Goal: Transaction & Acquisition: Purchase product/service

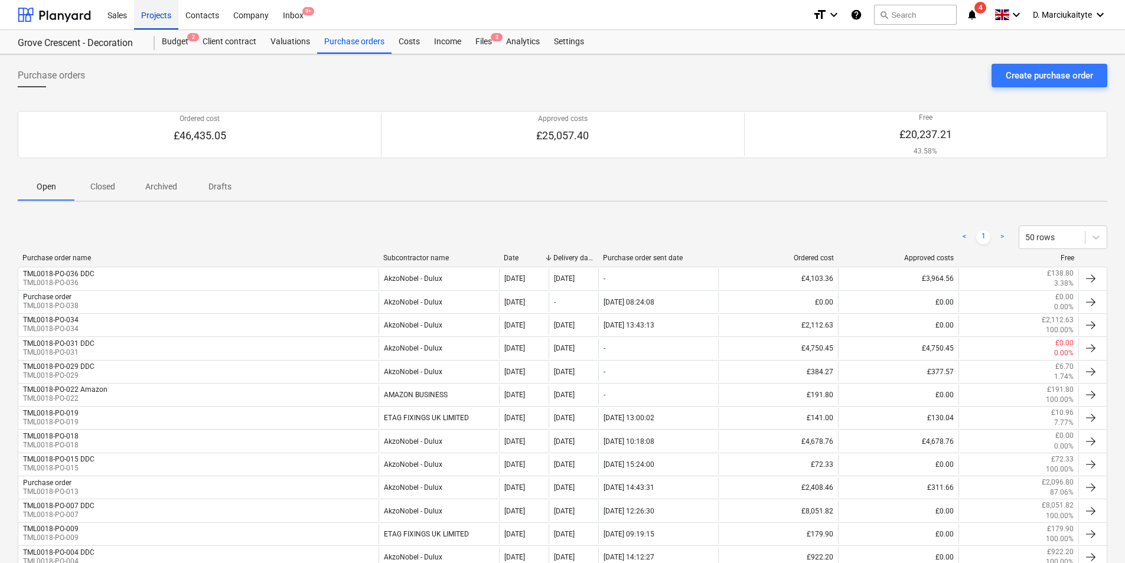
click at [159, 11] on div "Projects" at bounding box center [156, 14] width 44 height 30
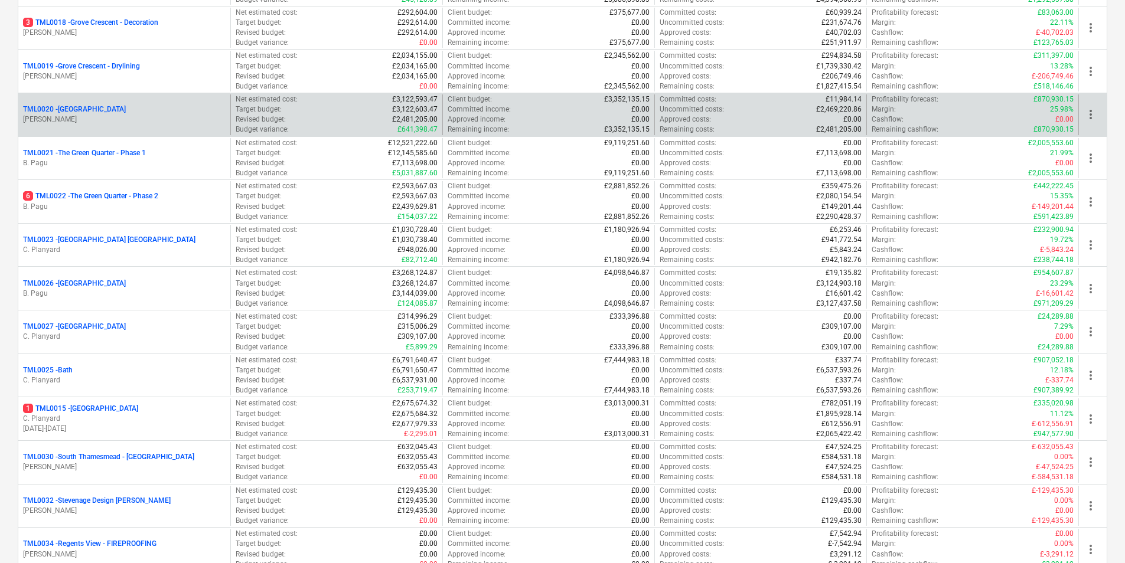
scroll to position [945, 0]
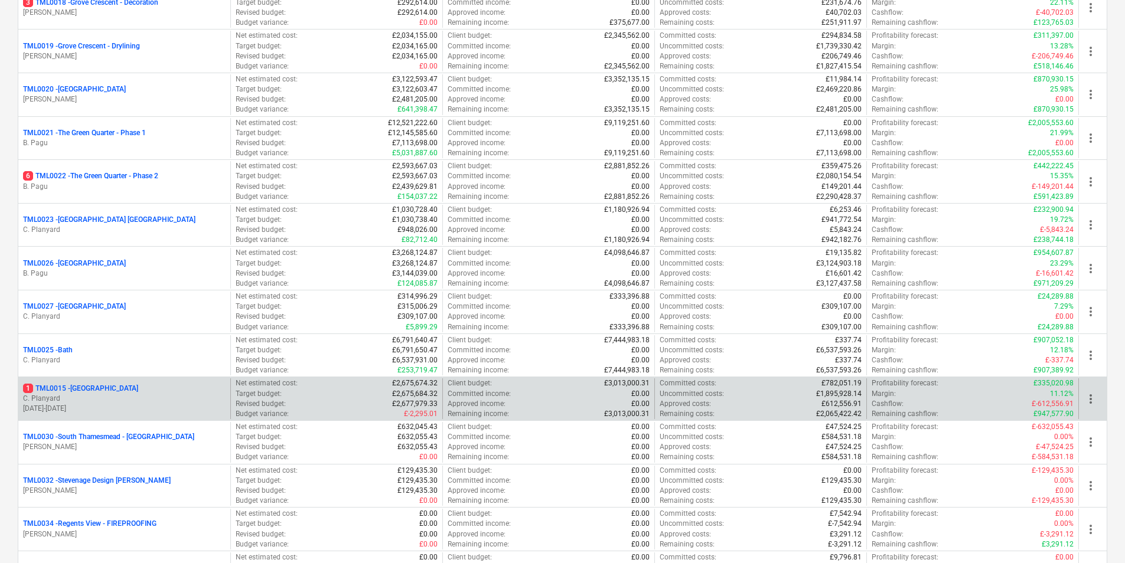
click at [105, 399] on p "C. Planyard" at bounding box center [124, 399] width 203 height 10
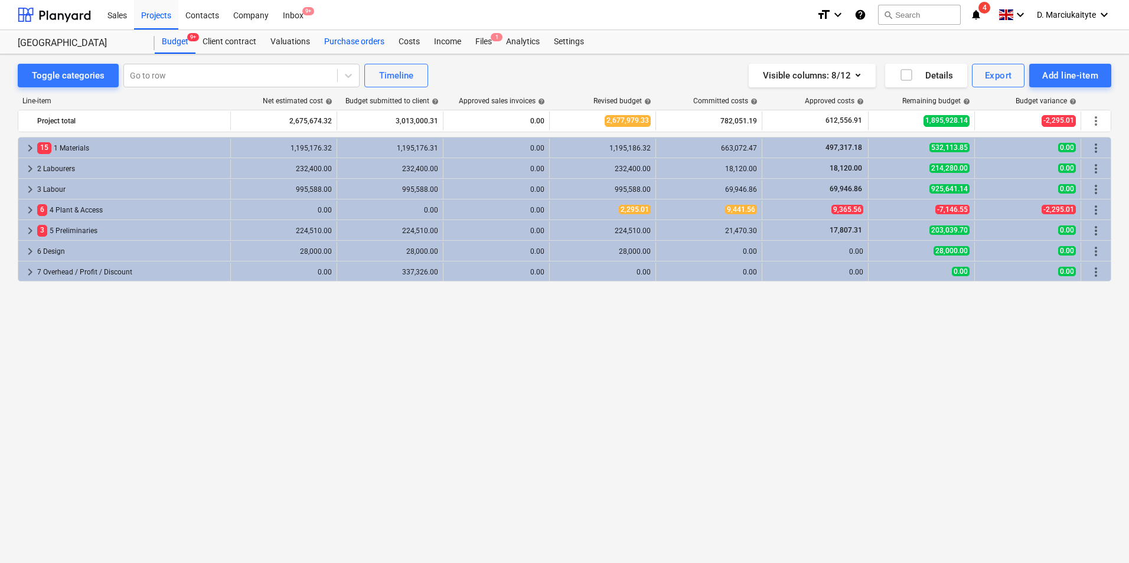
click at [336, 41] on div "Purchase orders" at bounding box center [354, 42] width 74 height 24
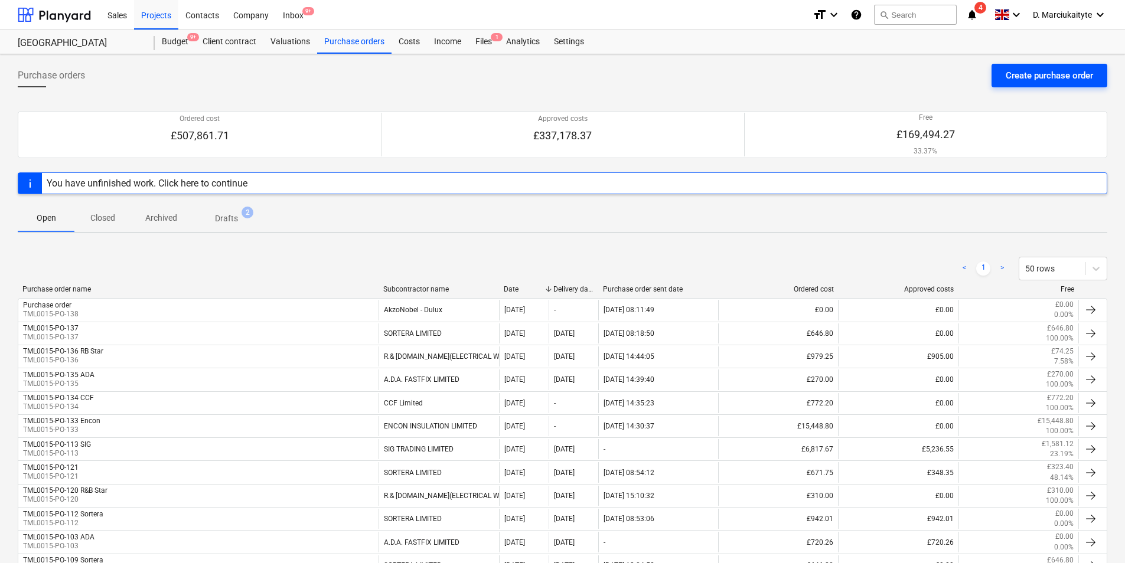
click at [1038, 71] on div "Create purchase order" at bounding box center [1049, 75] width 87 height 15
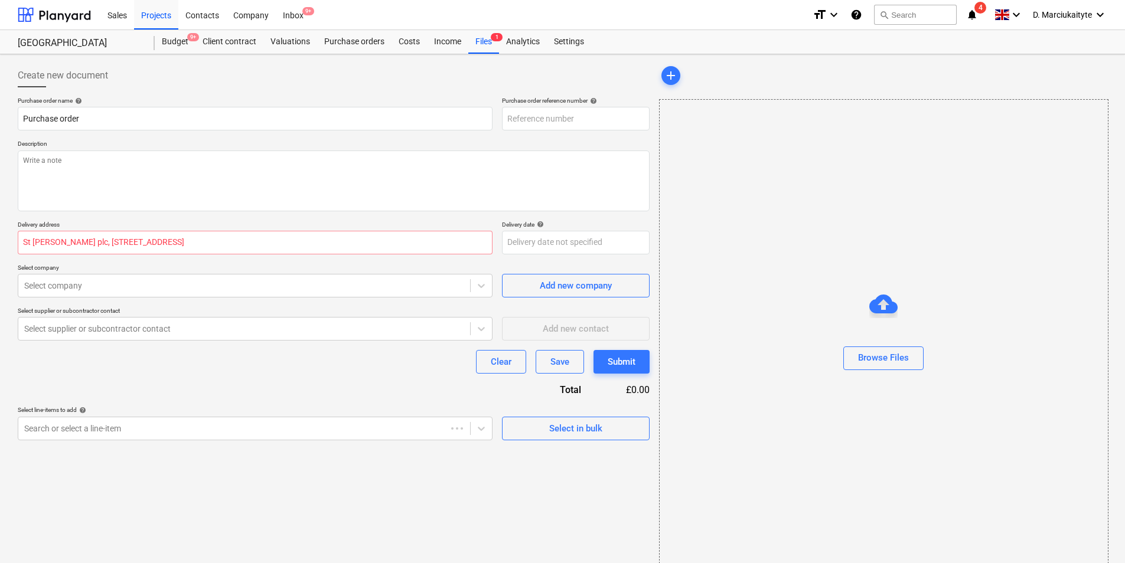
type textarea "x"
type input "TML0015-PO-139"
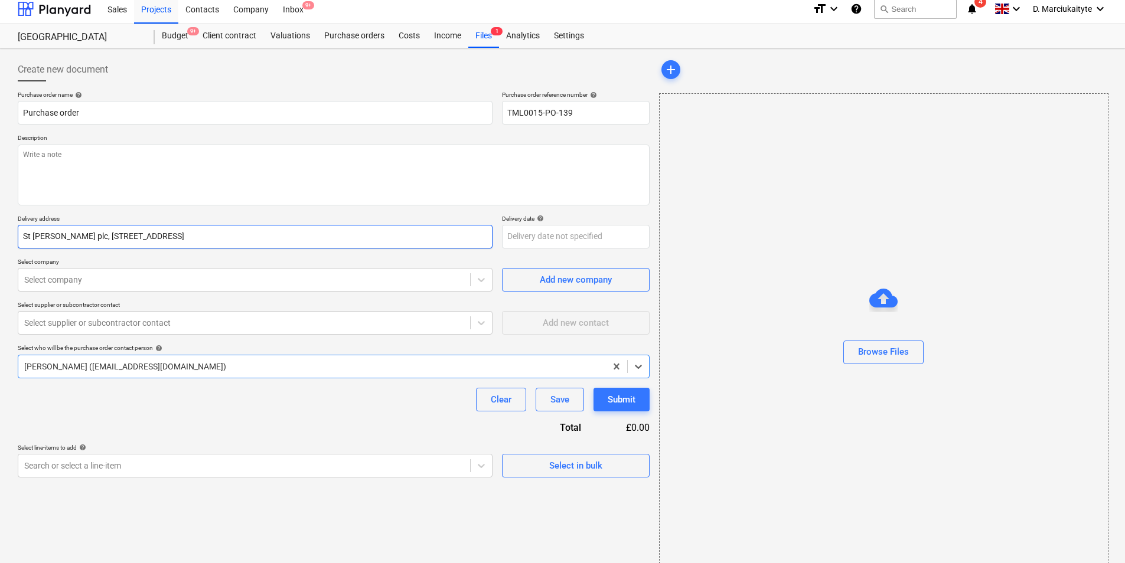
scroll to position [16, 0]
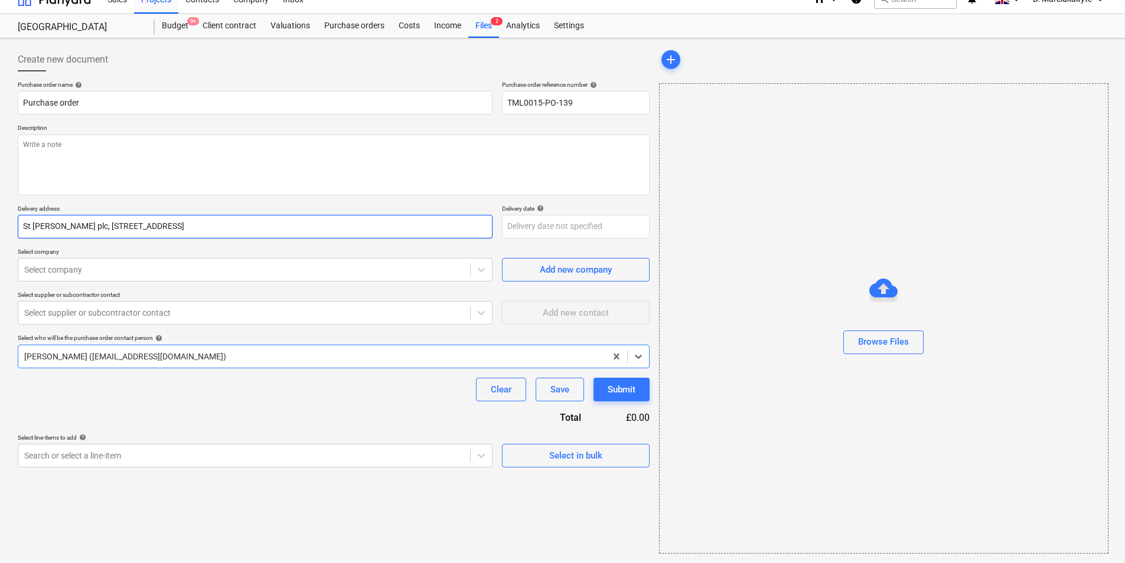
type textarea "x"
drag, startPoint x: 213, startPoint y: 275, endPoint x: 219, endPoint y: 280, distance: 7.9
click at [214, 276] on div at bounding box center [244, 270] width 440 height 12
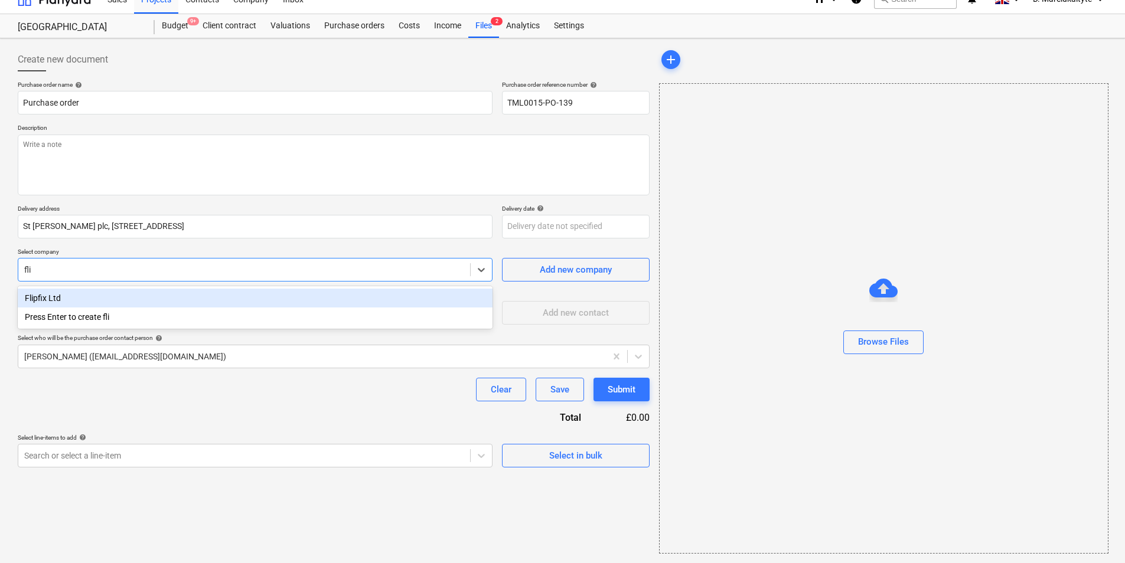
type input "flip"
click at [72, 293] on div "Flipfix Ltd" at bounding box center [255, 298] width 475 height 19
type textarea "x"
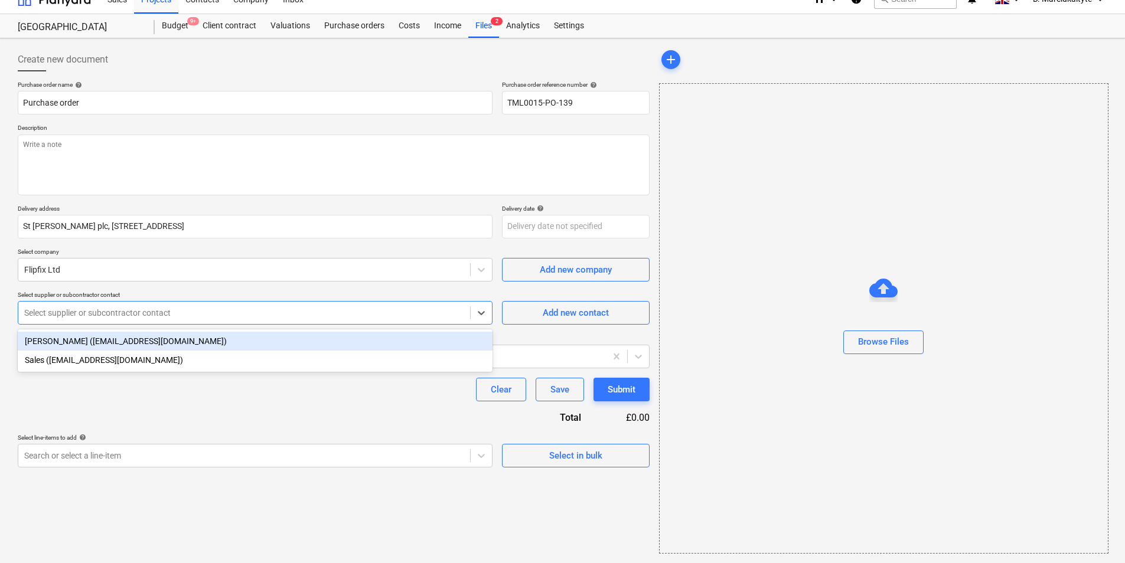
click at [69, 309] on div at bounding box center [244, 313] width 440 height 12
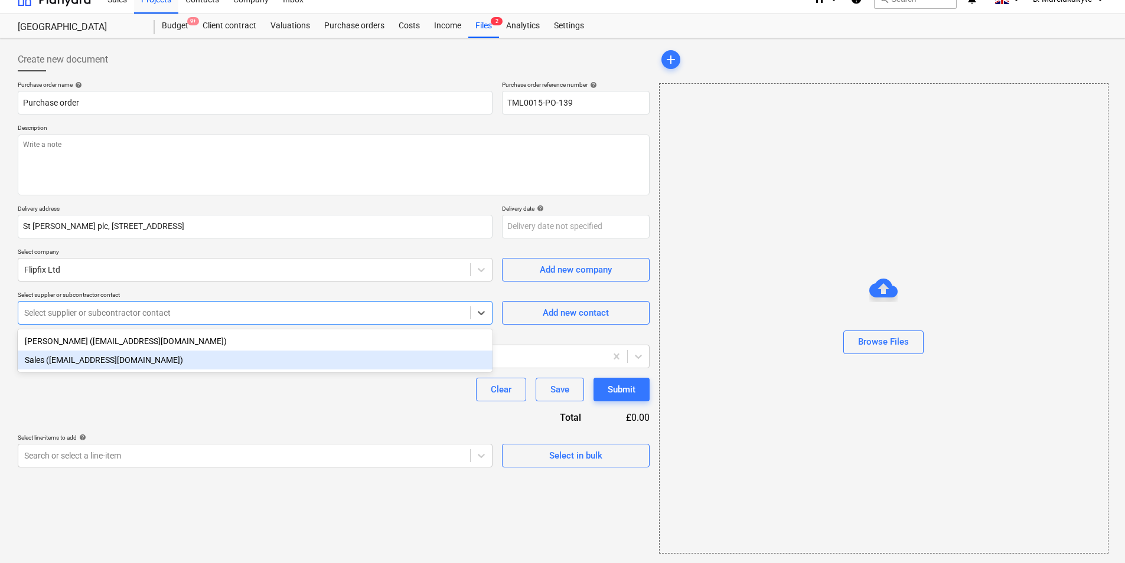
click at [88, 360] on div "Sales ([EMAIL_ADDRESS][DOMAIN_NAME])" at bounding box center [255, 360] width 475 height 19
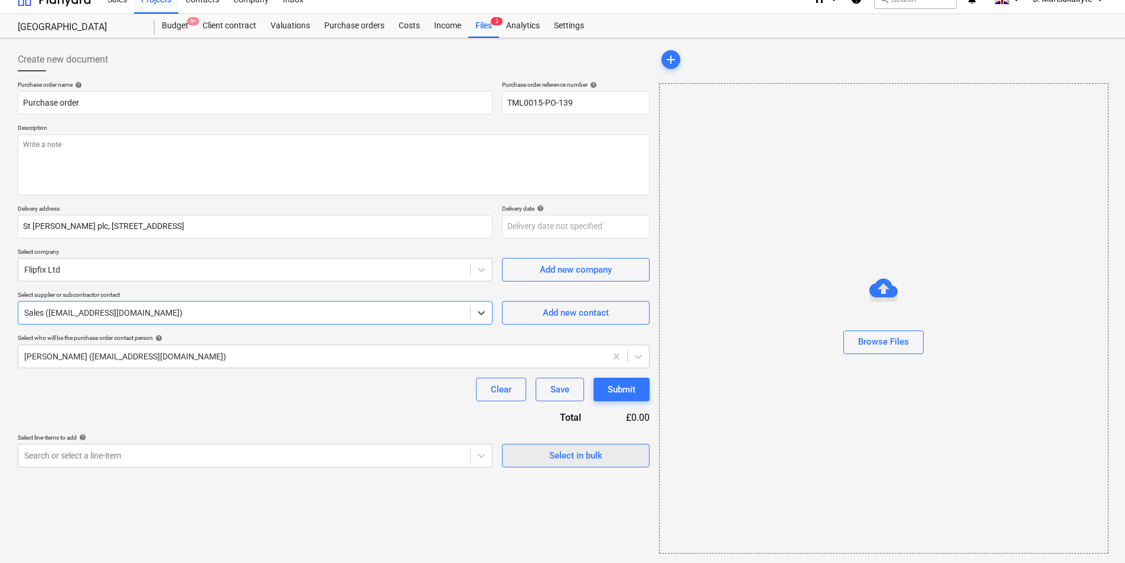
click at [571, 459] on div "Select in bulk" at bounding box center [575, 455] width 53 height 15
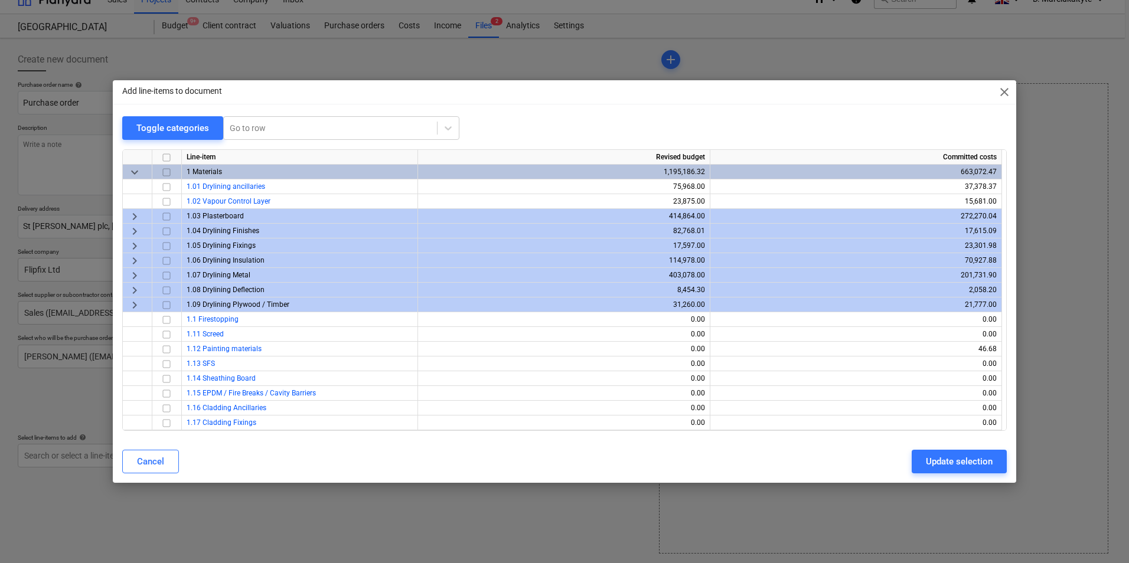
click at [132, 216] on span "keyboard_arrow_right" at bounding box center [135, 217] width 14 height 14
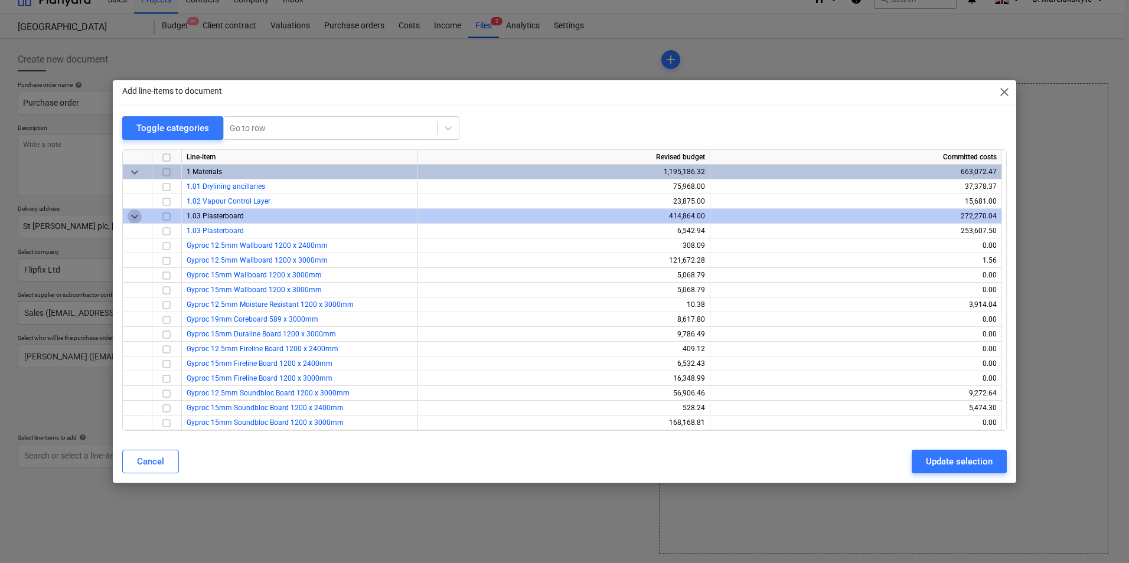
click at [136, 219] on span "keyboard_arrow_down" at bounding box center [135, 217] width 14 height 14
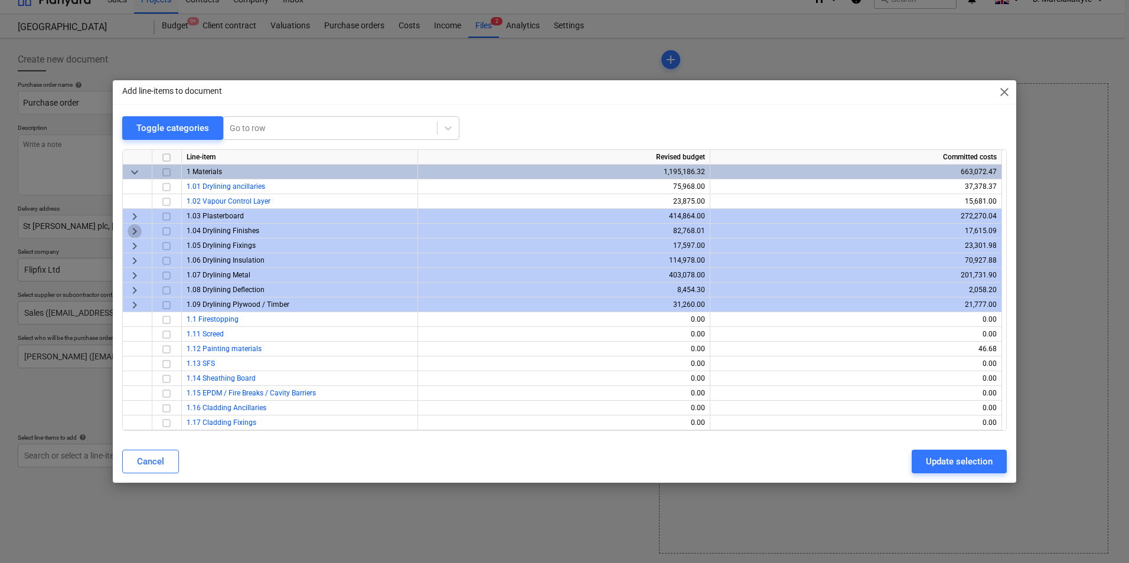
click at [137, 232] on span "keyboard_arrow_right" at bounding box center [135, 231] width 14 height 14
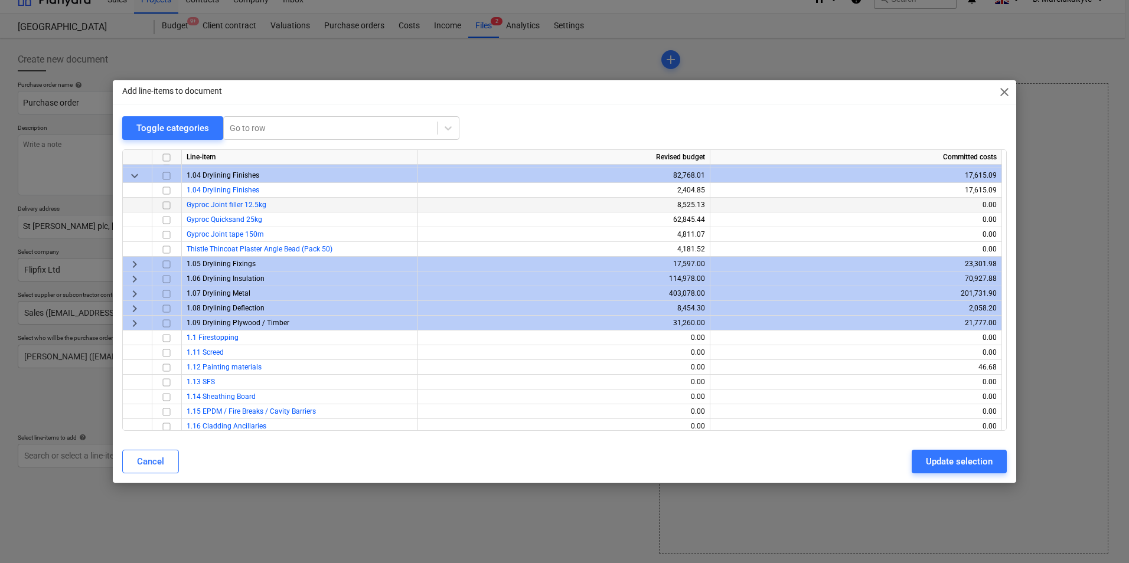
scroll to position [118, 0]
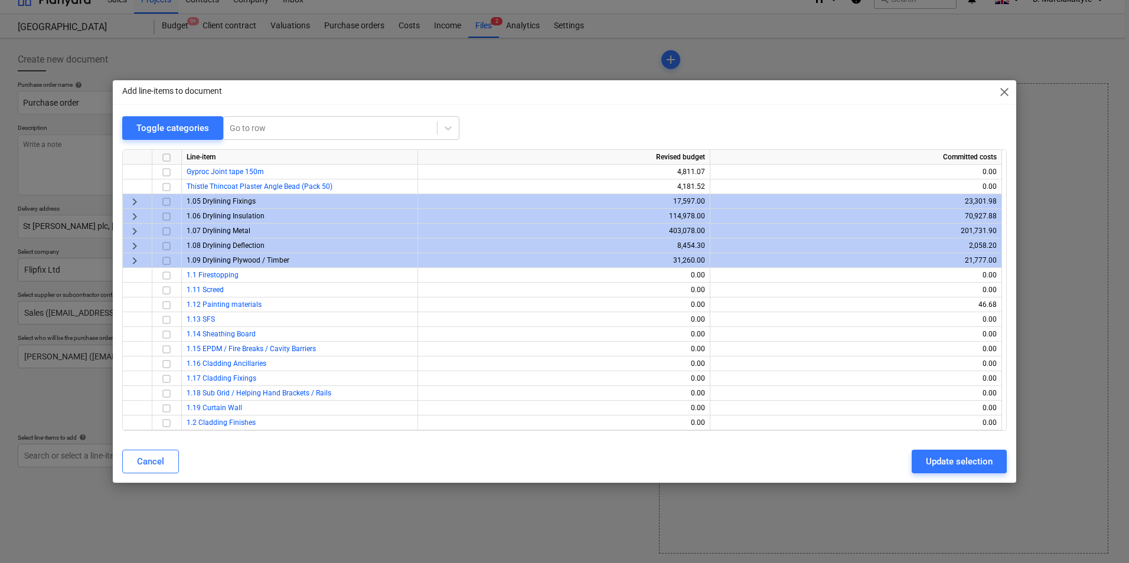
click at [132, 204] on span "keyboard_arrow_right" at bounding box center [135, 202] width 14 height 14
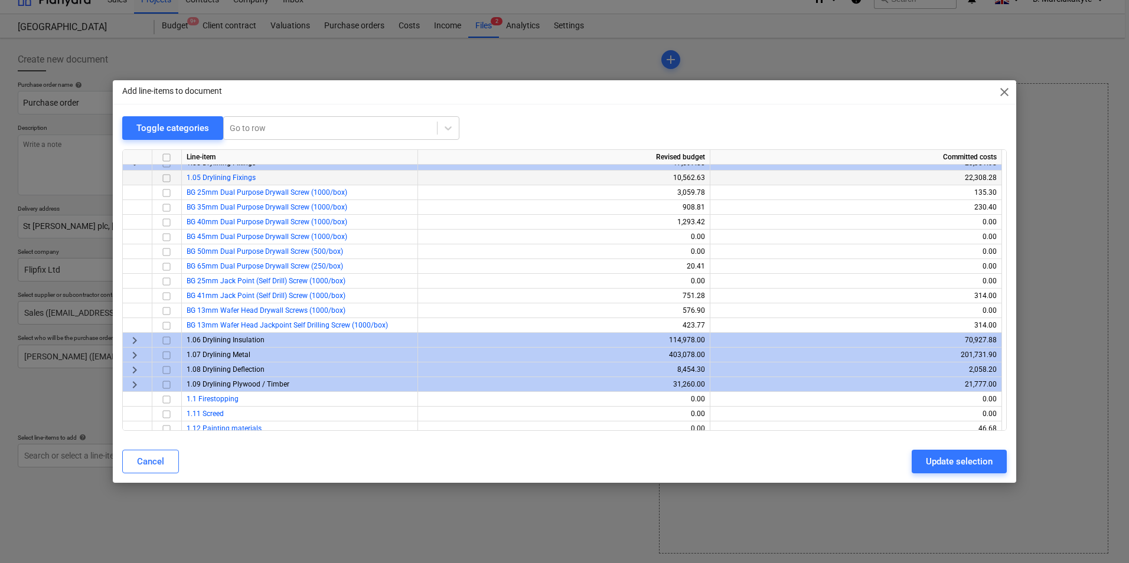
scroll to position [177, 0]
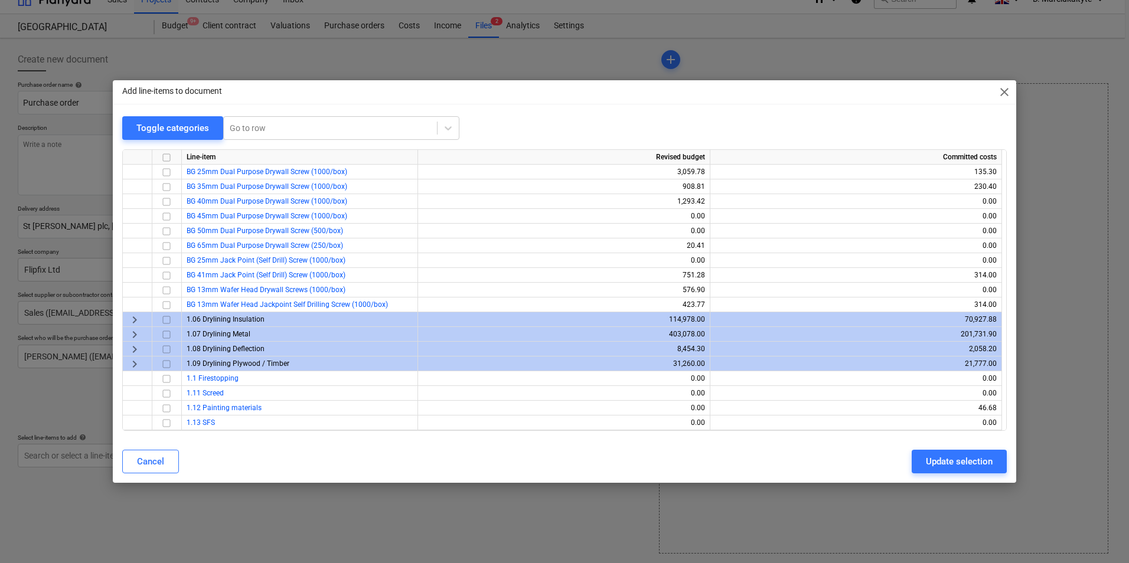
click at [136, 321] on span "keyboard_arrow_right" at bounding box center [135, 320] width 14 height 14
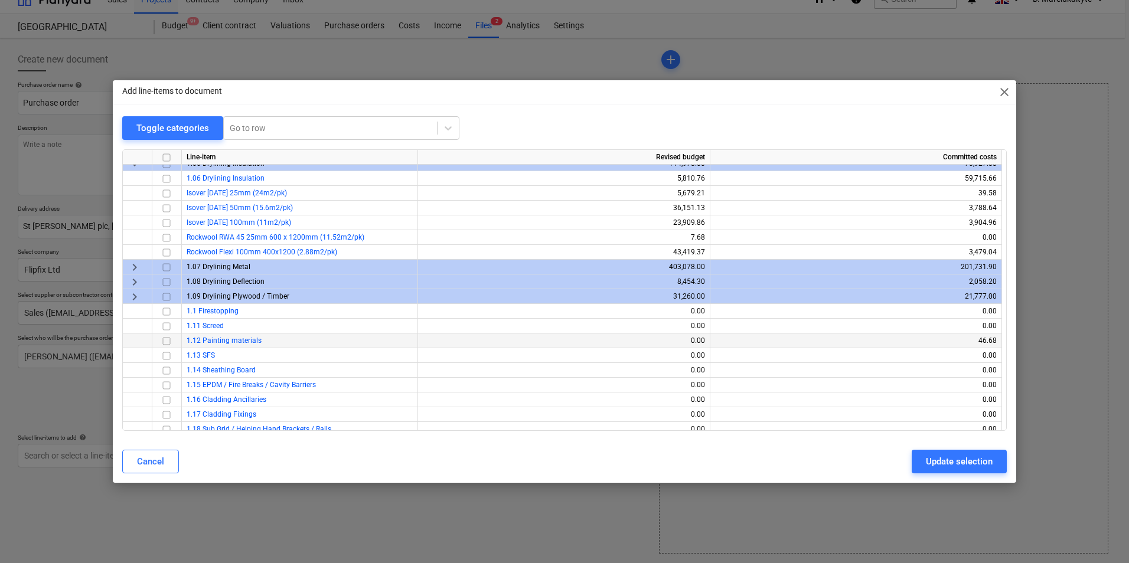
scroll to position [354, 0]
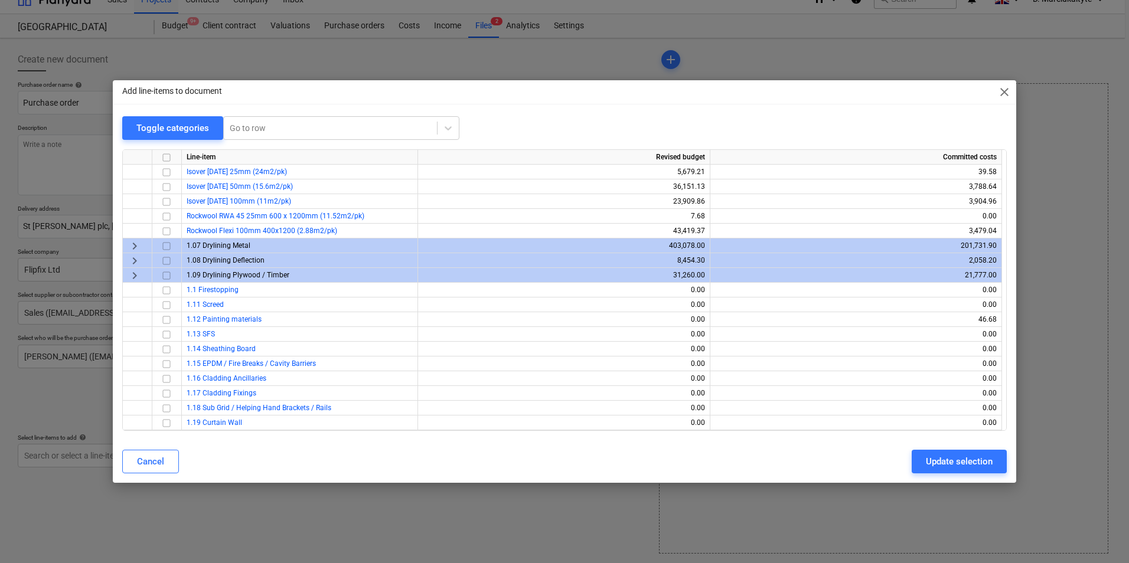
click at [130, 246] on span "keyboard_arrow_right" at bounding box center [135, 246] width 14 height 14
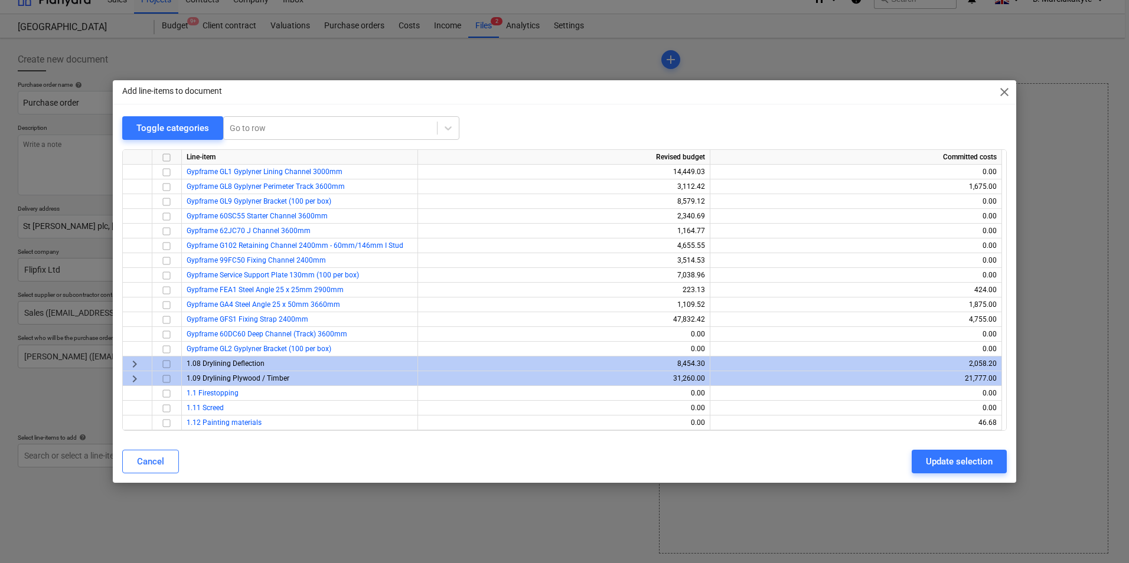
scroll to position [783, 0]
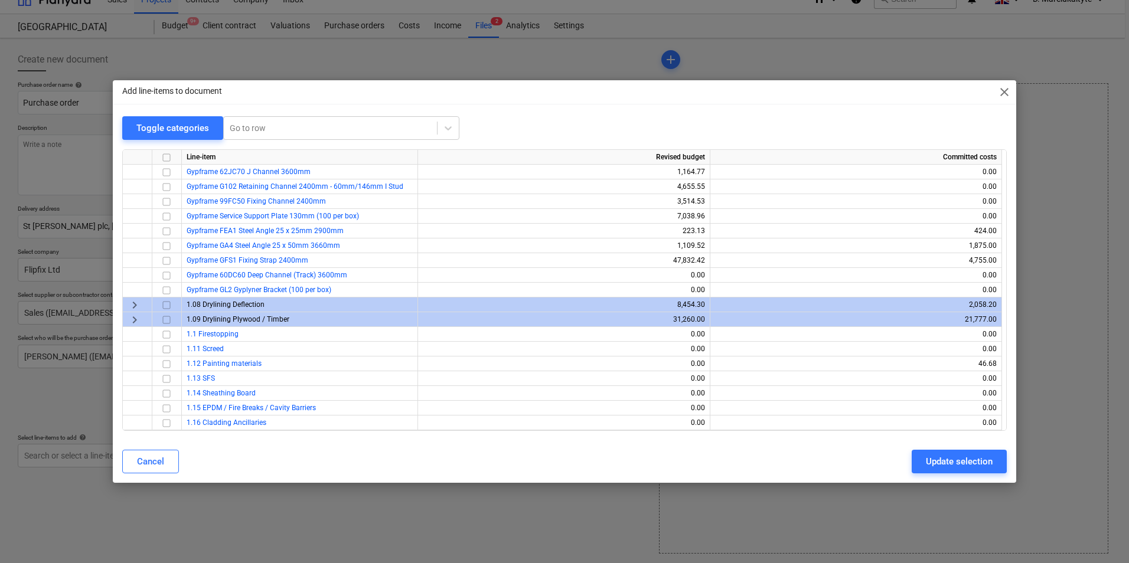
click at [135, 301] on span "keyboard_arrow_right" at bounding box center [135, 305] width 14 height 14
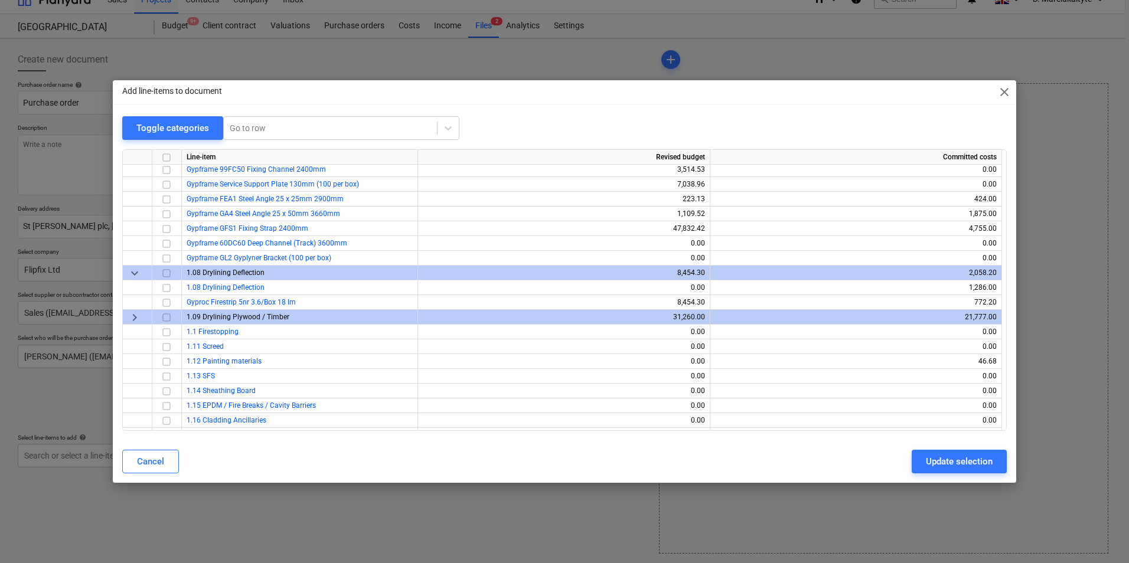
scroll to position [842, 0]
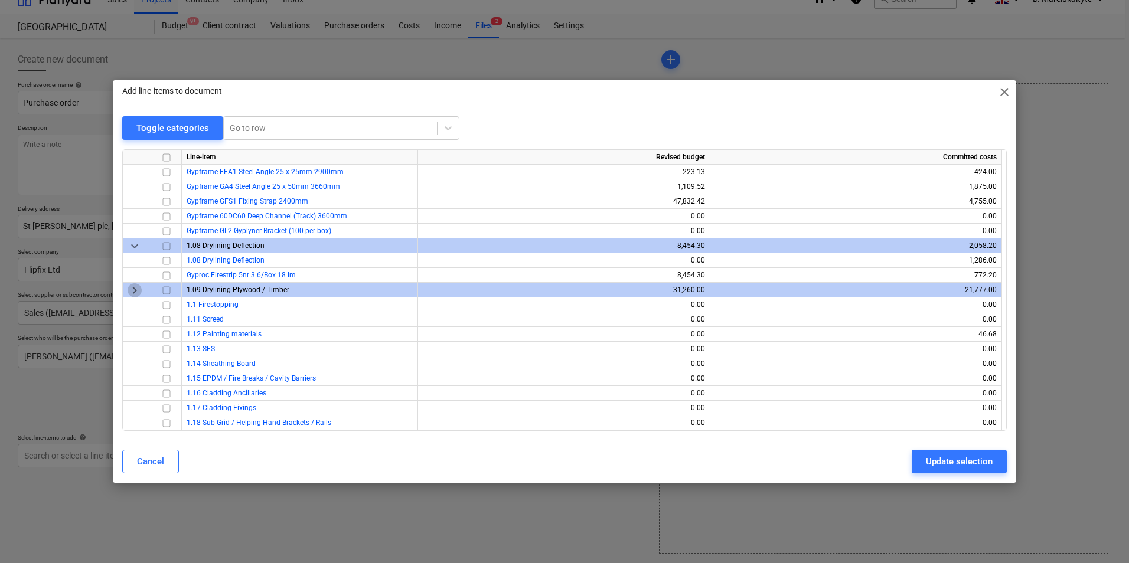
click at [135, 290] on span "keyboard_arrow_right" at bounding box center [135, 290] width 14 height 14
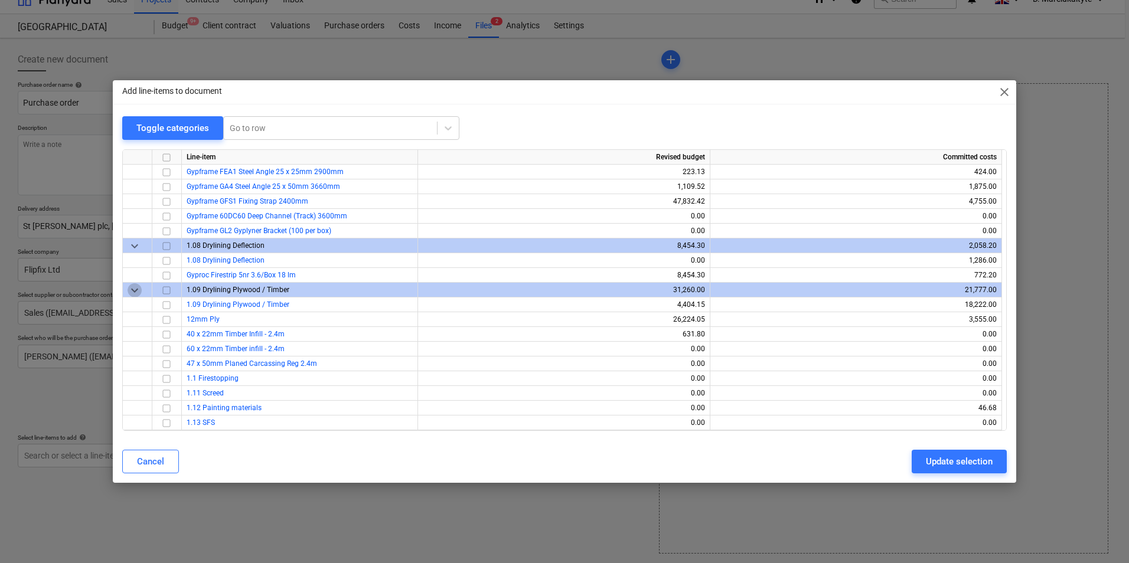
click at [135, 290] on span "keyboard_arrow_down" at bounding box center [135, 290] width 14 height 14
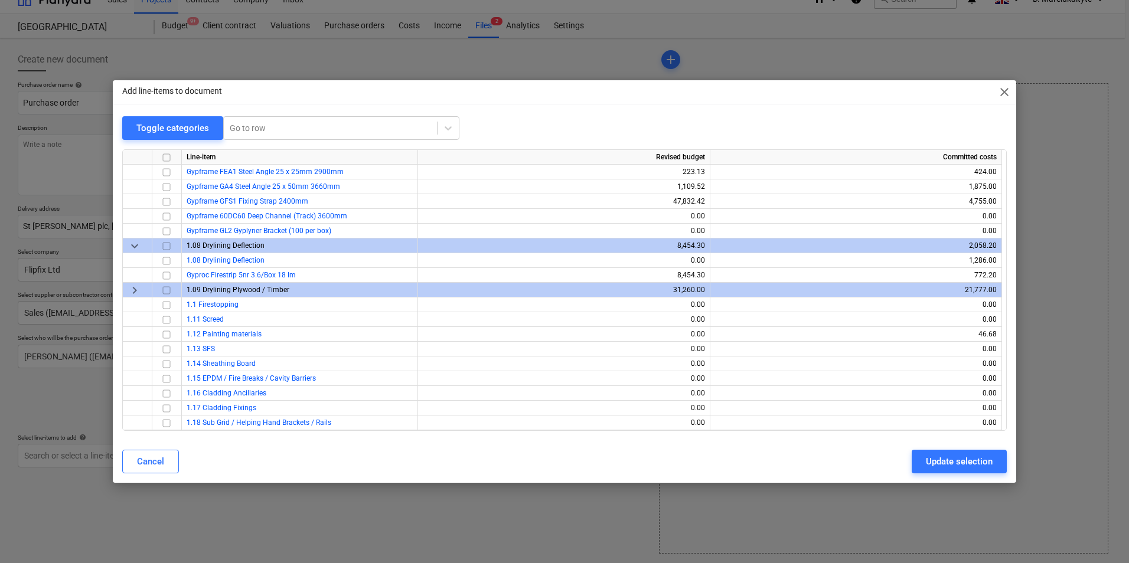
click at [136, 245] on span "keyboard_arrow_down" at bounding box center [135, 246] width 14 height 14
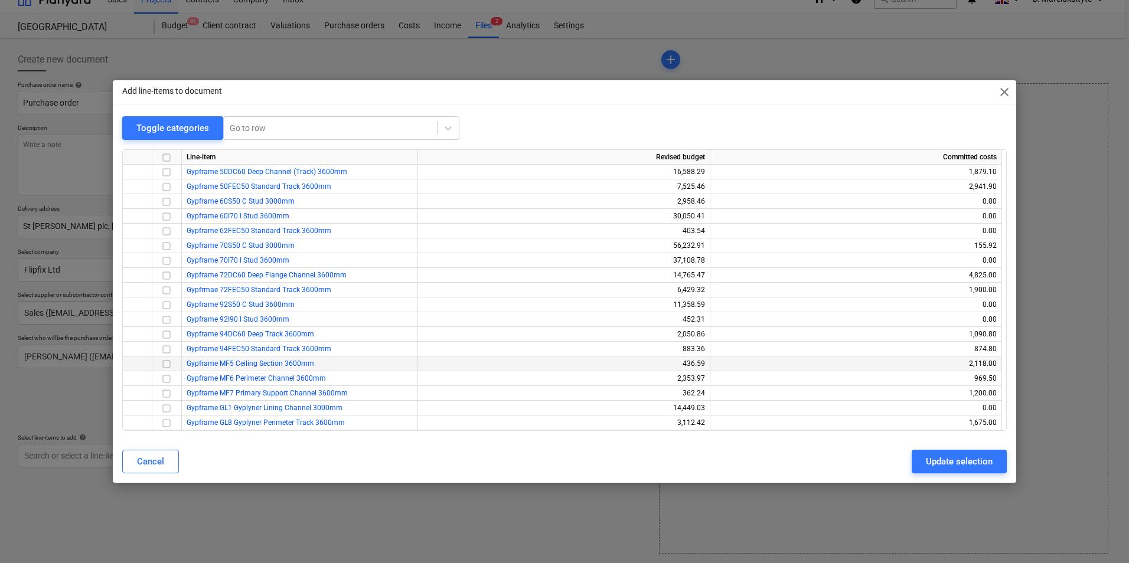
scroll to position [251, 0]
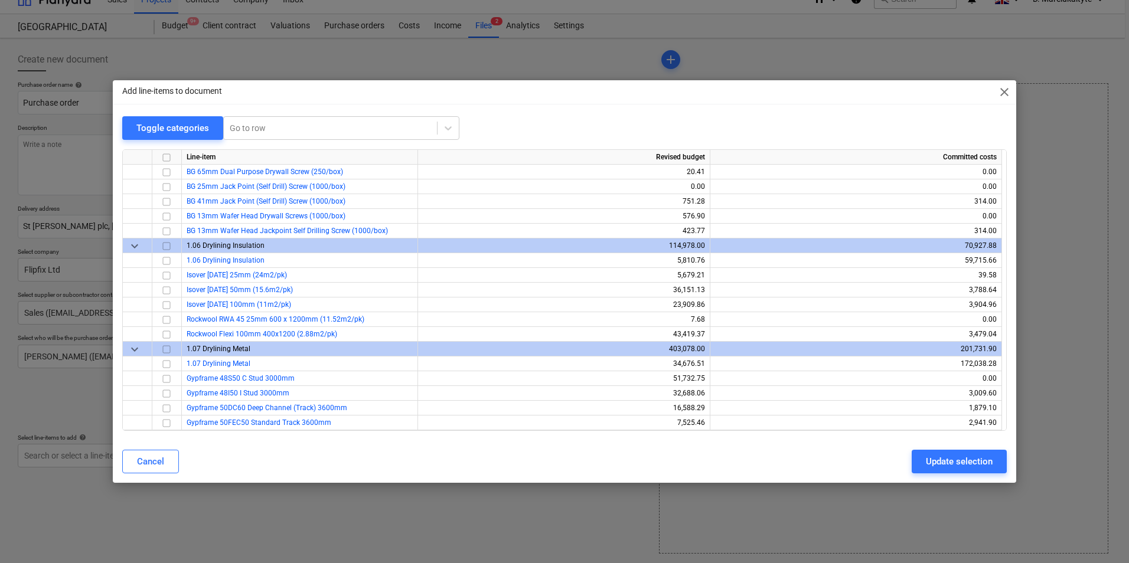
click at [138, 352] on span "keyboard_arrow_down" at bounding box center [135, 350] width 14 height 14
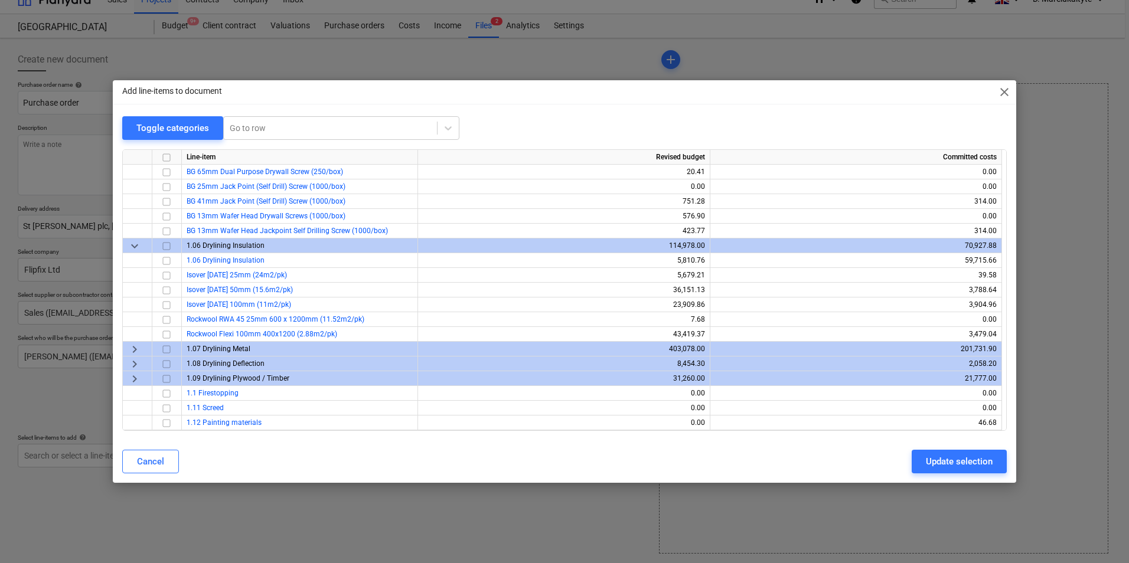
click at [134, 248] on span "keyboard_arrow_down" at bounding box center [135, 246] width 14 height 14
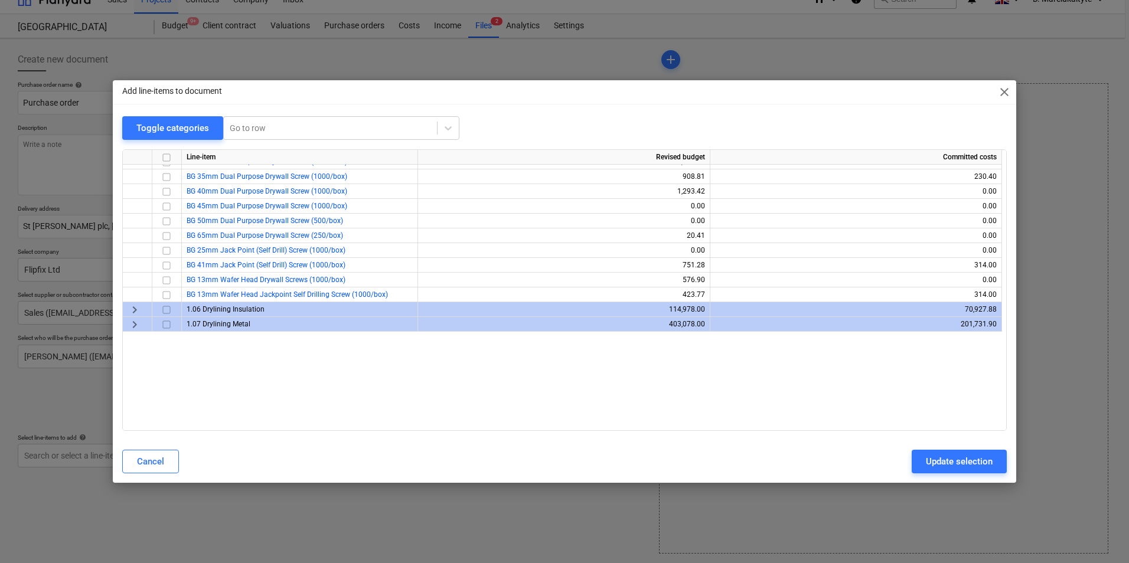
scroll to position [15, 0]
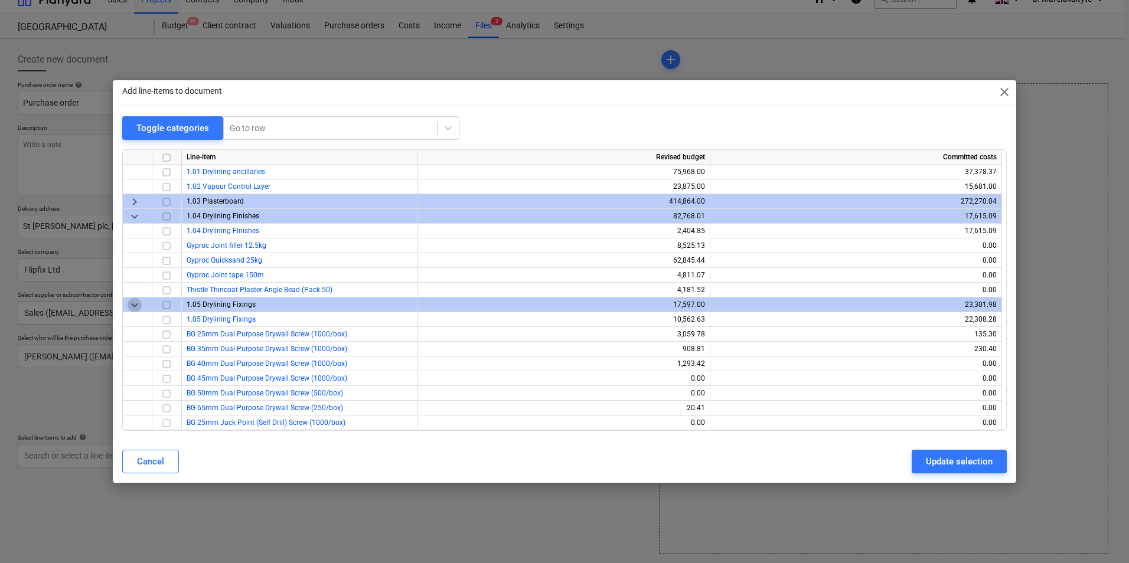
click at [138, 304] on span "keyboard_arrow_down" at bounding box center [135, 305] width 14 height 14
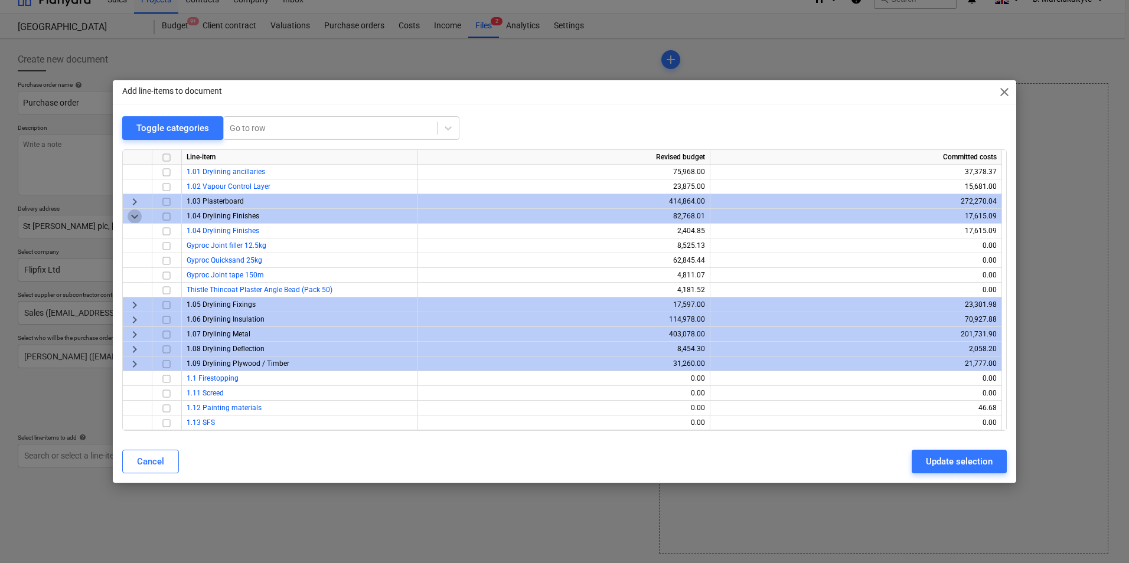
click at [135, 215] on span "keyboard_arrow_down" at bounding box center [135, 217] width 14 height 14
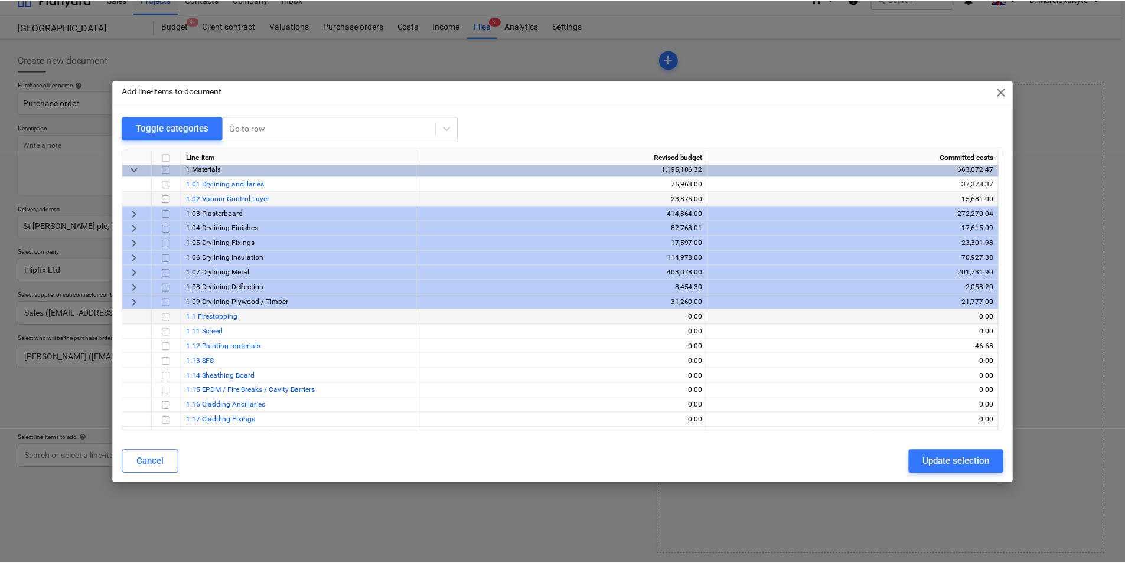
scroll to position [0, 0]
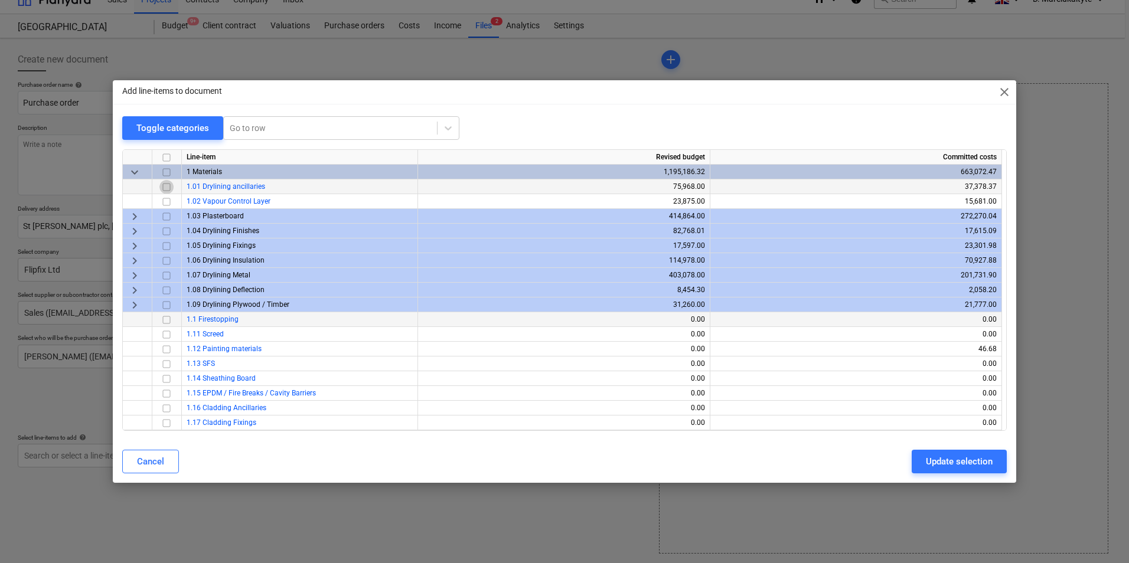
click at [168, 187] on input "checkbox" at bounding box center [166, 187] width 14 height 14
click at [939, 451] on button "Update selection" at bounding box center [959, 462] width 95 height 24
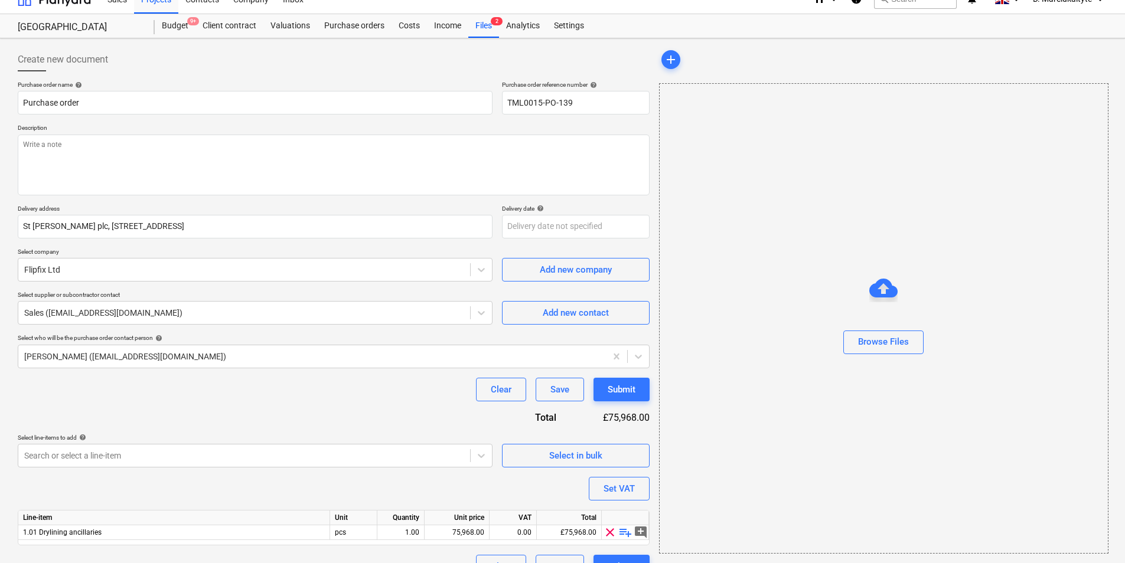
scroll to position [41, 0]
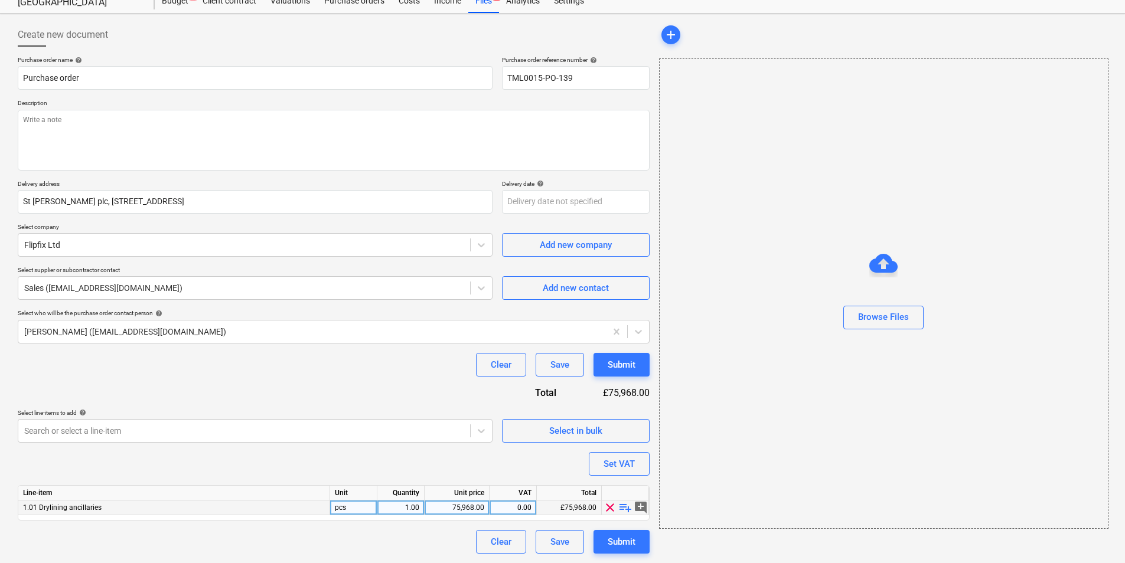
click at [625, 509] on span "playlist_add" at bounding box center [625, 508] width 14 height 14
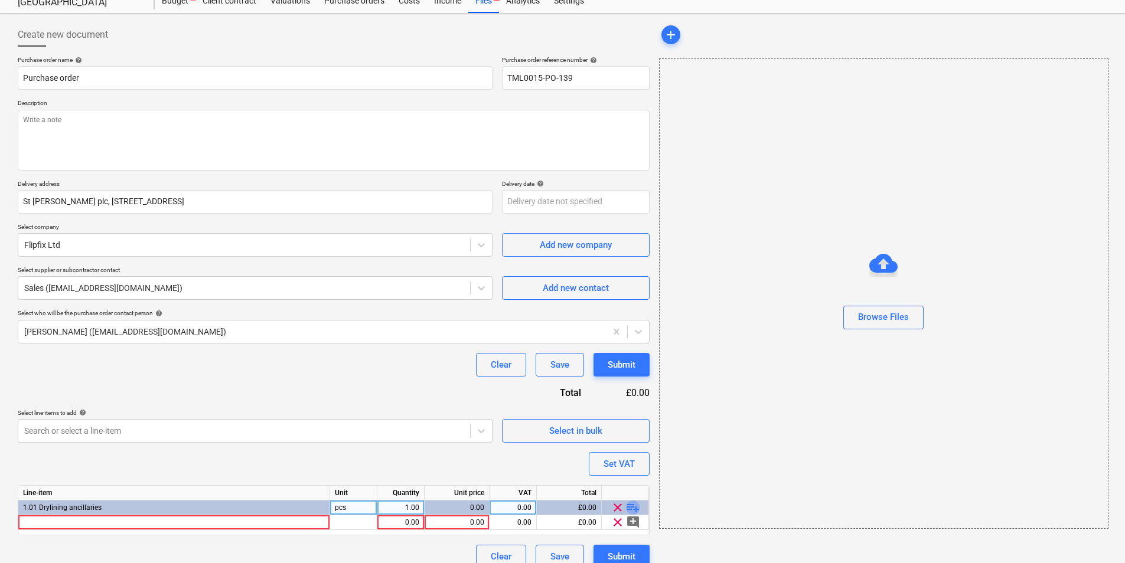
click at [626, 509] on span "playlist_add" at bounding box center [633, 508] width 14 height 14
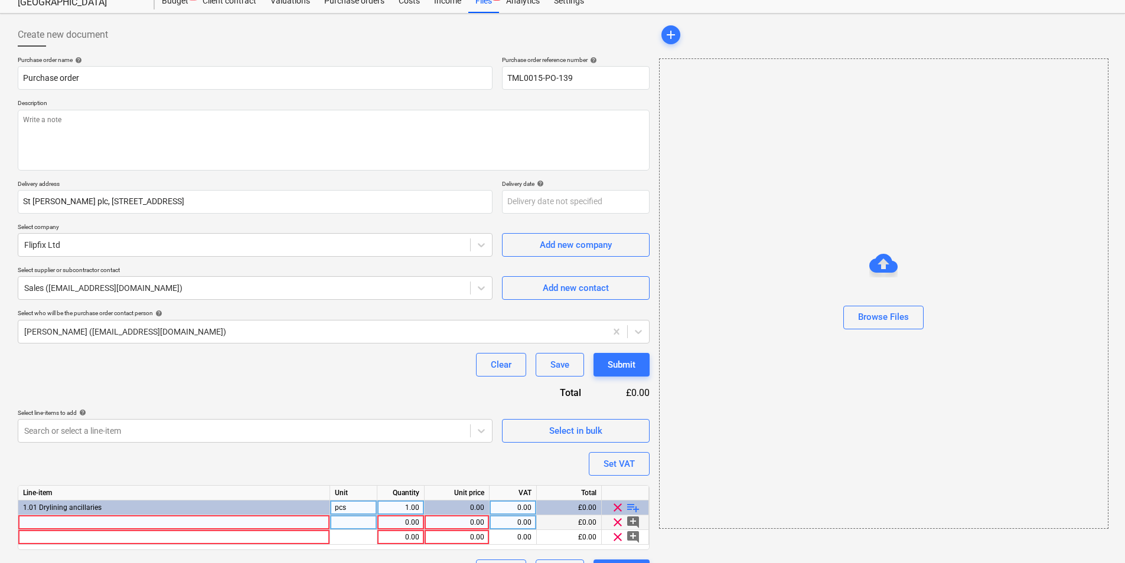
type textarea "x"
click at [130, 526] on div at bounding box center [174, 523] width 312 height 15
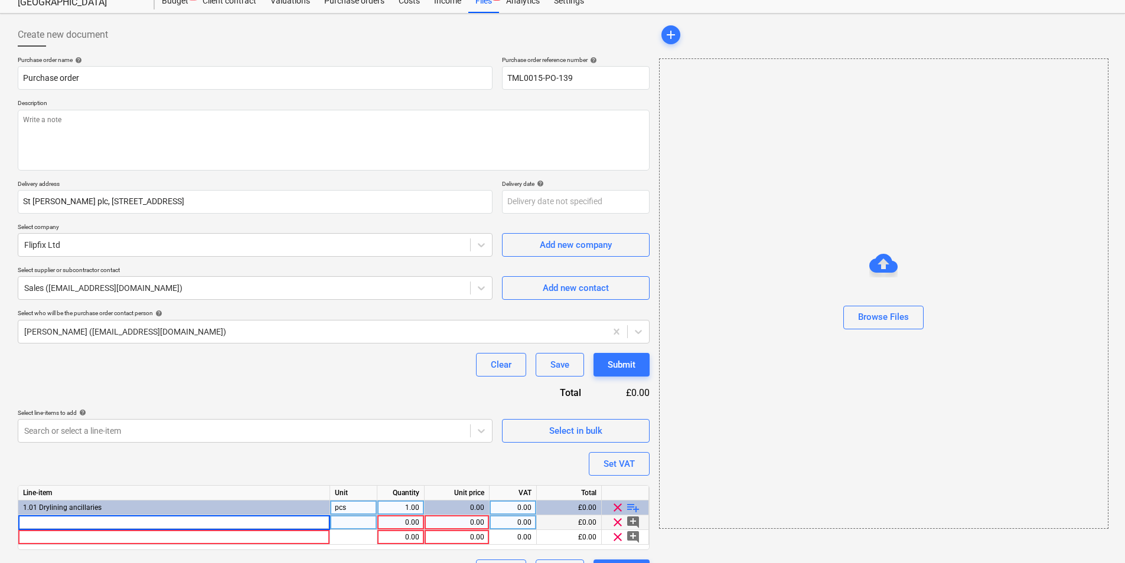
type input "F56/000/PD/BF/BL"
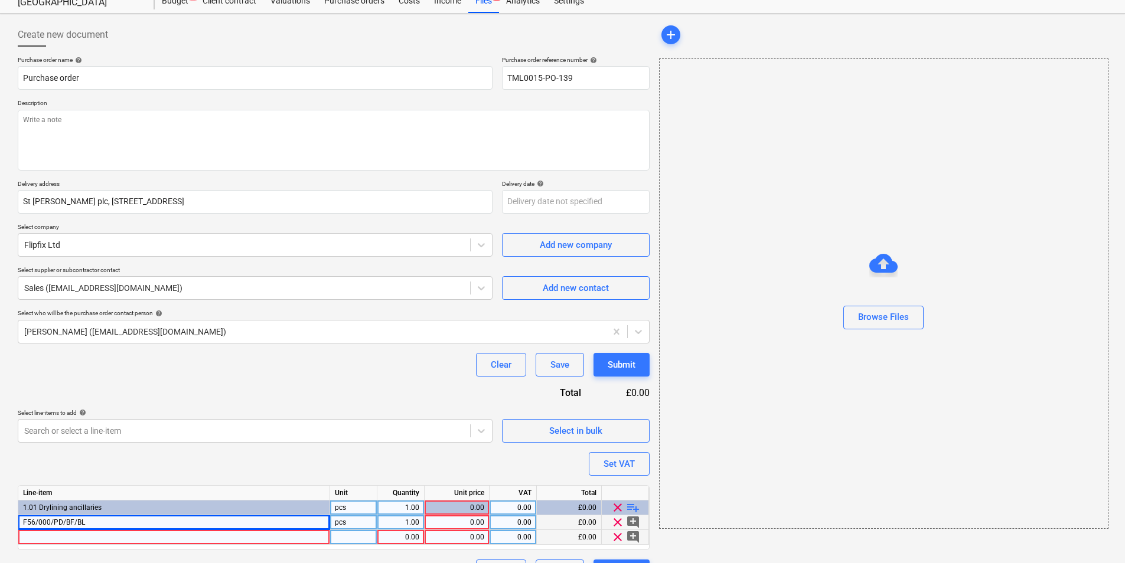
click at [194, 539] on div at bounding box center [174, 537] width 312 height 15
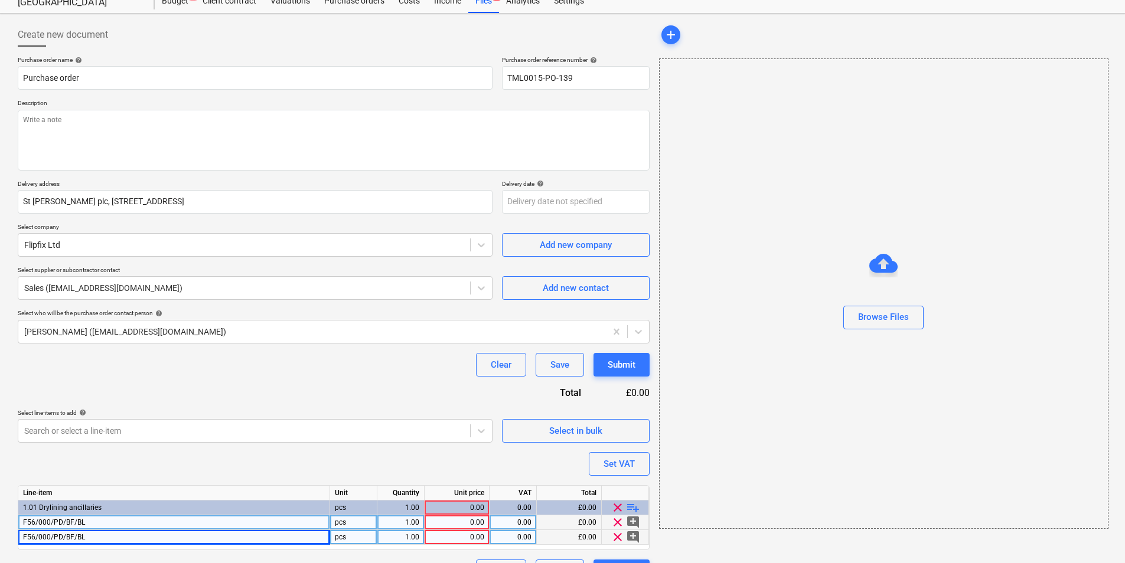
click at [188, 515] on div "1.01 Drylining ancillaries" at bounding box center [174, 508] width 312 height 15
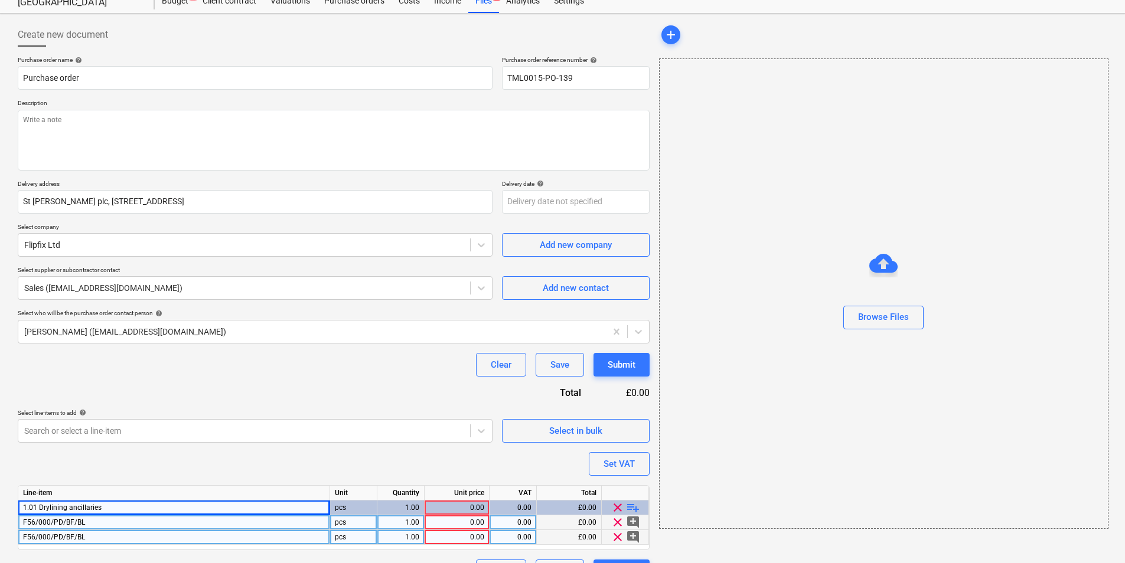
type textarea "x"
click at [193, 522] on div "F56/000/PD/BF/BL" at bounding box center [174, 523] width 312 height 15
drag, startPoint x: 193, startPoint y: 520, endPoint x: 201, endPoint y: 520, distance: 7.7
click at [194, 520] on input "F56/000/PD/BF/BL" at bounding box center [173, 523] width 311 height 14
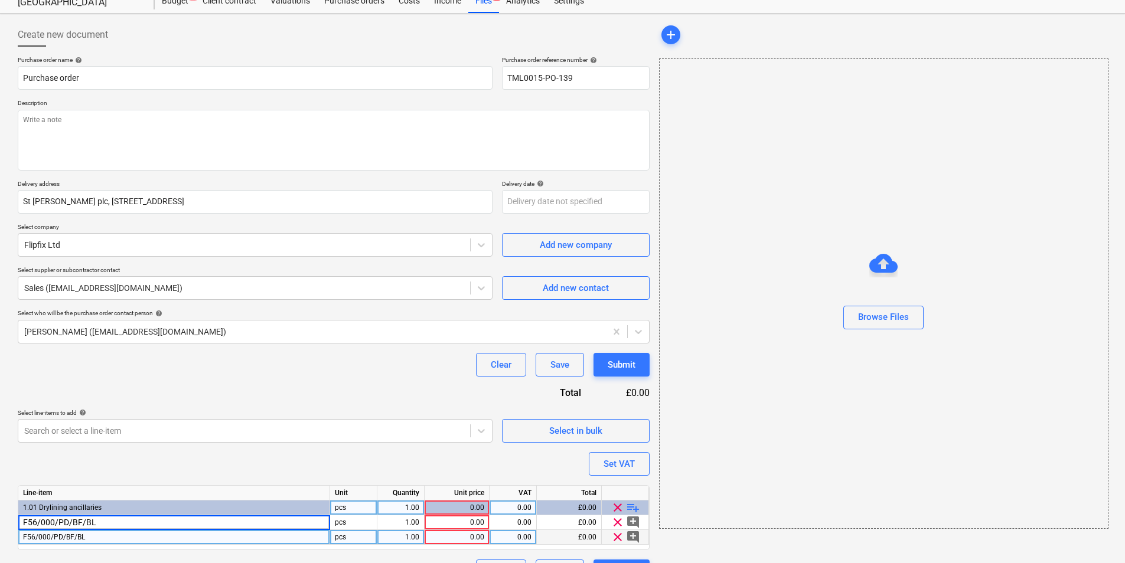
type input "F56/000/PD/BF/BL 0700x0400"
click at [240, 532] on div "F56/000/PD/BF/BL" at bounding box center [174, 537] width 312 height 15
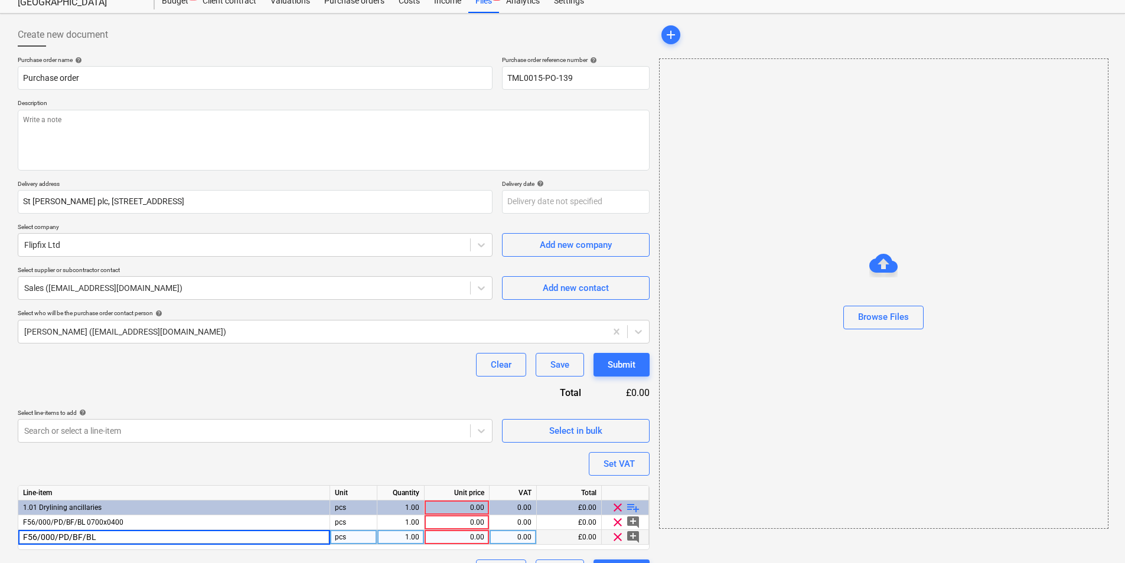
drag, startPoint x: 247, startPoint y: 538, endPoint x: 260, endPoint y: 533, distance: 13.8
click at [247, 538] on input "F56/000/PD/BF/BL" at bounding box center [173, 537] width 311 height 14
type textarea "x"
type input "F56/000/PD/BF/BL 0700x0700"
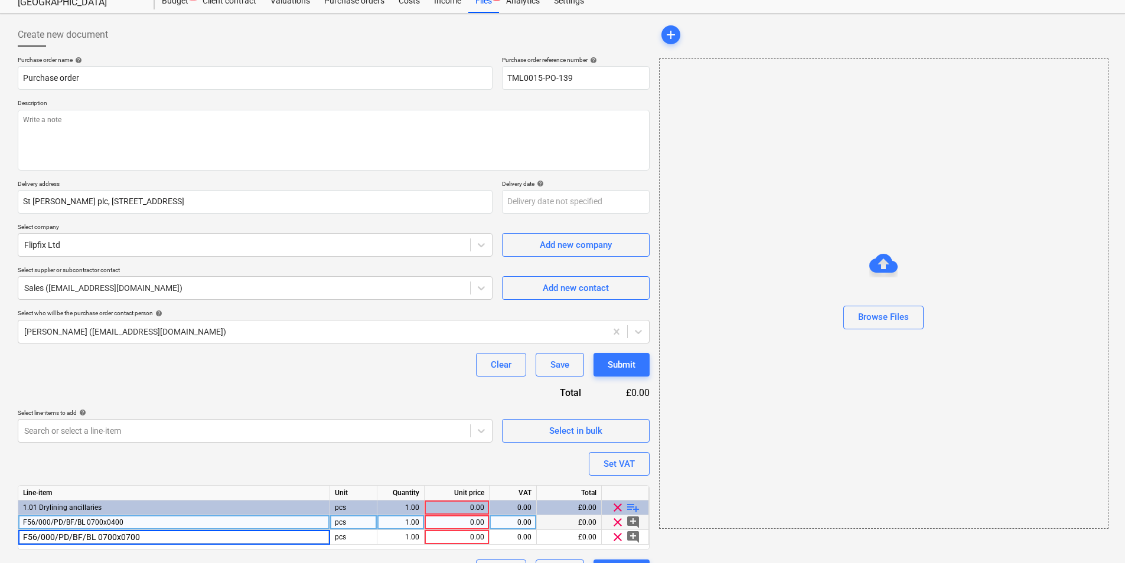
type textarea "x"
click at [478, 523] on div "0.00" at bounding box center [456, 523] width 55 height 15
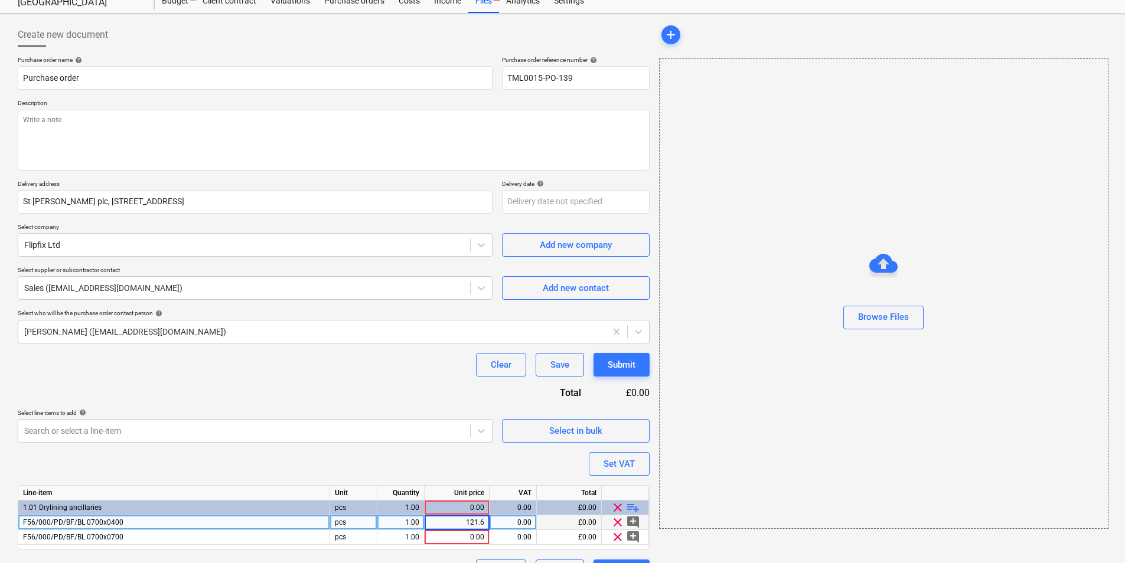
type input "121.61"
type textarea "x"
type input "20"
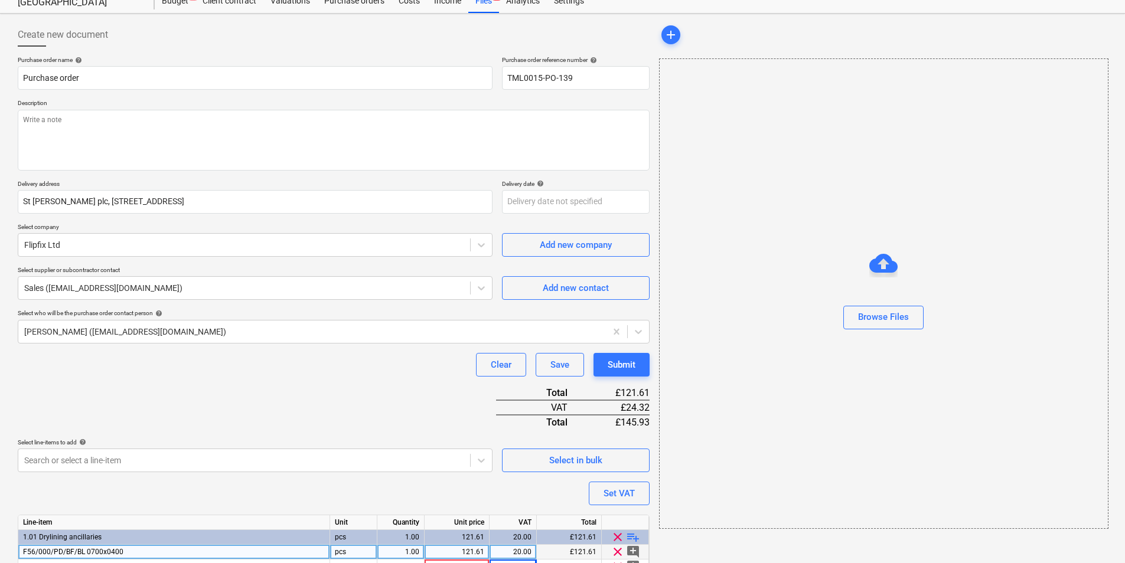
scroll to position [51, 0]
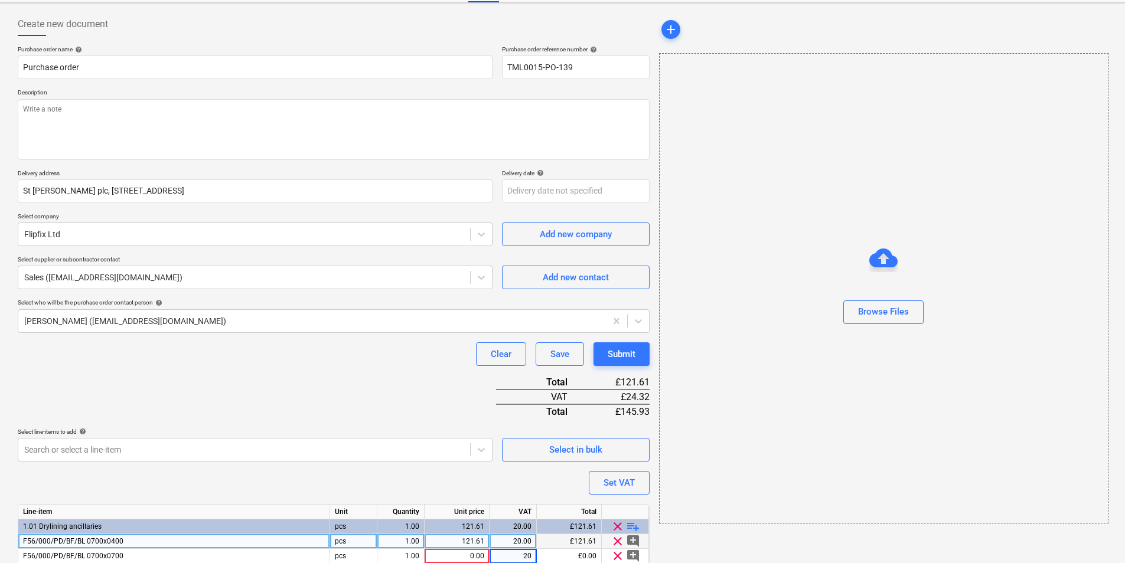
type textarea "x"
type input "158.93"
click at [208, 80] on div "Purchase order name help Purchase order Purchase order reference number help TM…" at bounding box center [334, 323] width 632 height 557
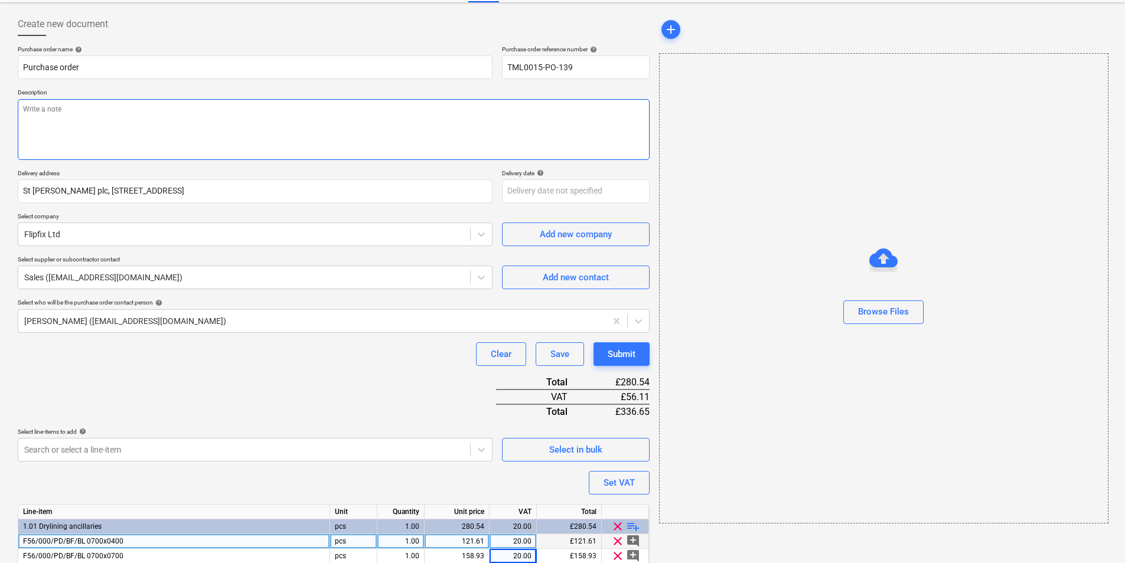
click at [195, 105] on textarea at bounding box center [334, 129] width 632 height 61
type textarea "x"
type textarea "A"
type textarea "x"
type textarea "Af"
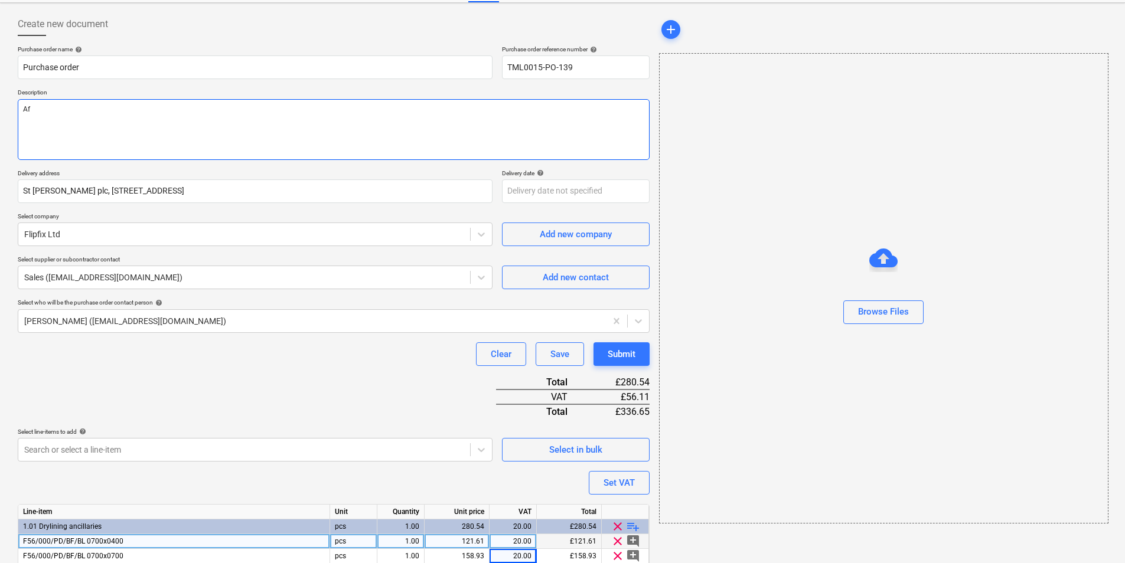
type textarea "x"
type textarea "Afte"
type textarea "x"
type textarea "After"
type textarea "x"
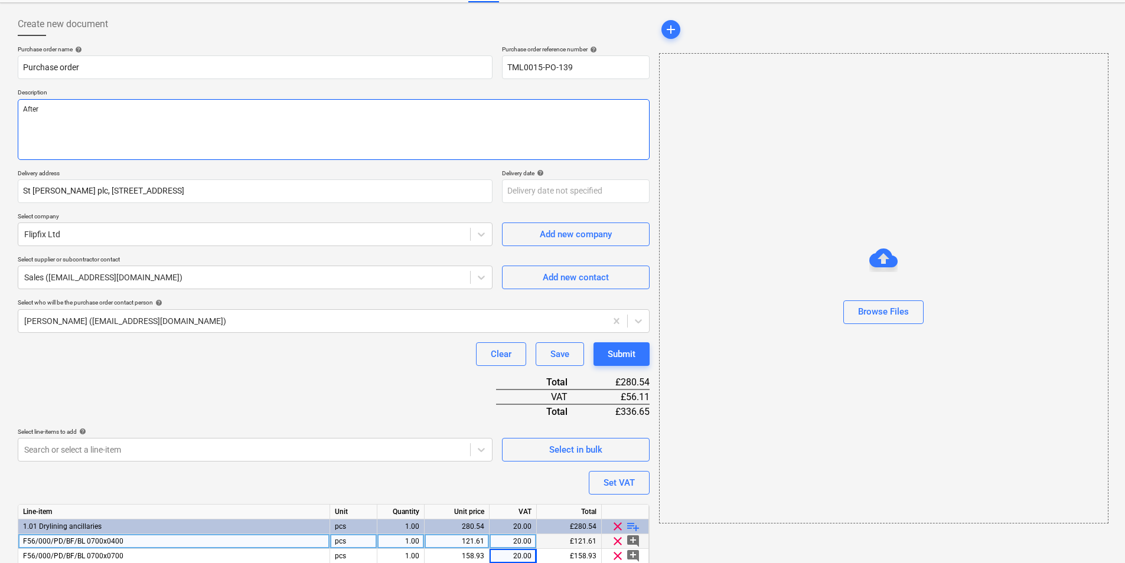
type textarea "Aftern"
type textarea "x"
type textarea "Afterno"
type textarea "x"
type textarea "Afternoo"
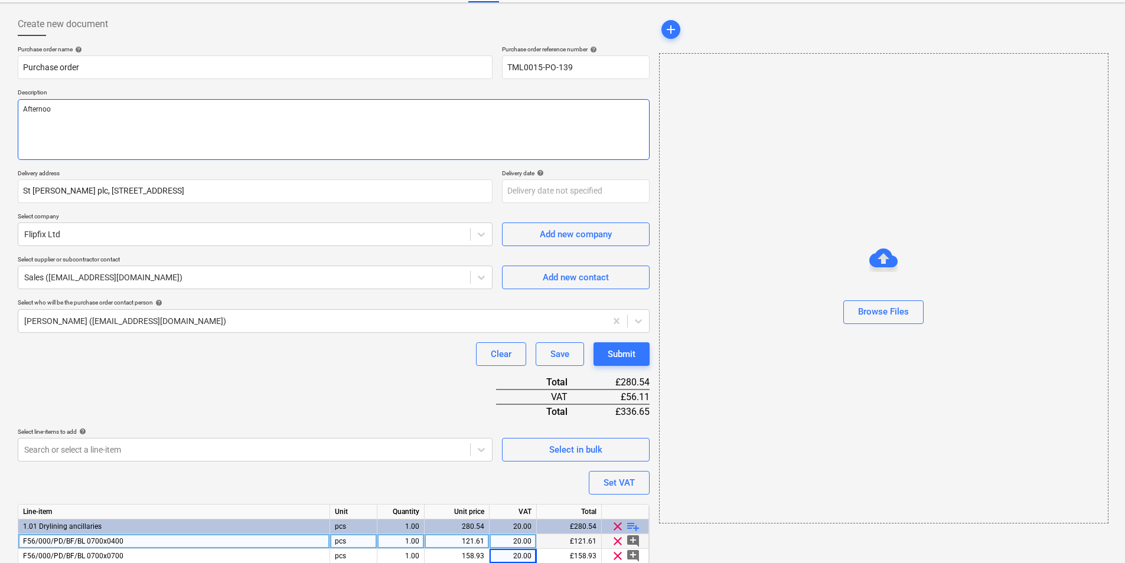
type textarea "x"
type textarea "Afternoon"
type textarea "x"
type textarea "Afternoon,"
type textarea "x"
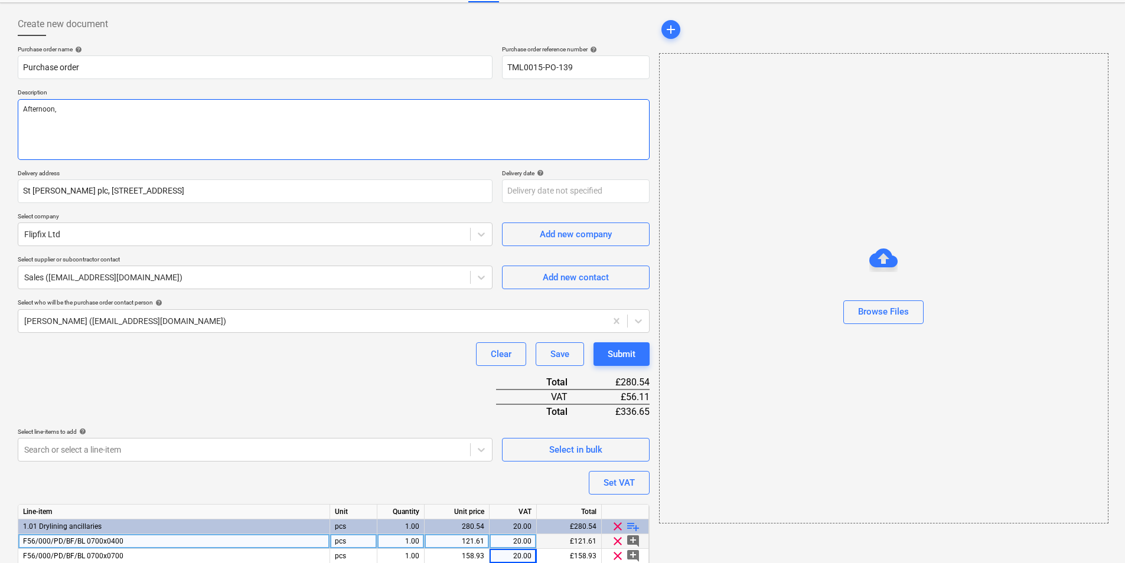
type textarea "Afternoon,"
type textarea "x"
type textarea "Afternoon,"
type textarea "x"
type textarea "Afternoon, P"
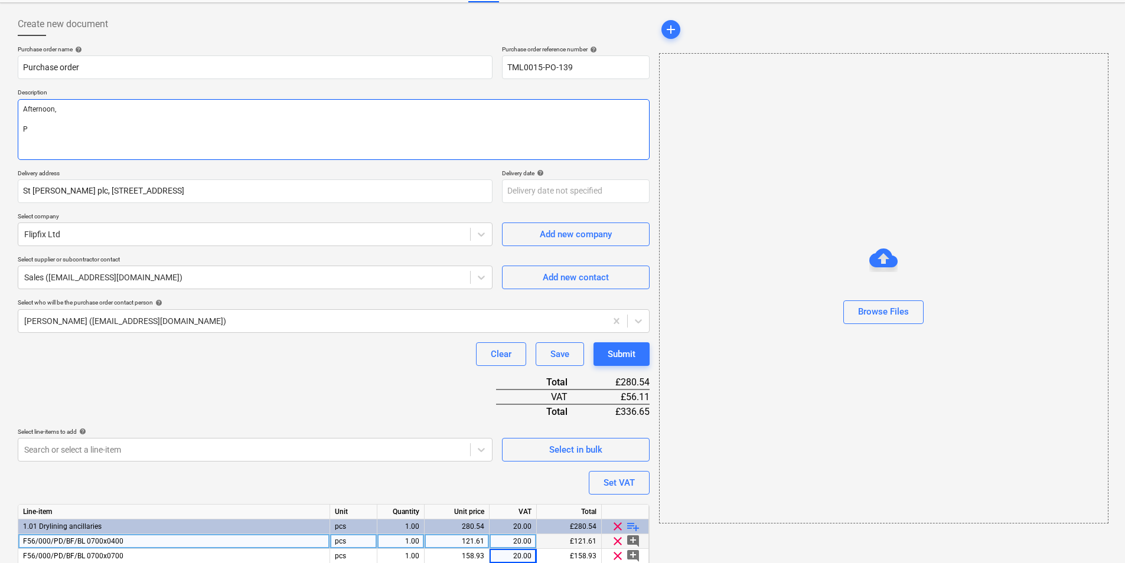
type textarea "x"
type textarea "Afternoon, P:"
type textarea "x"
type textarea "Afternoon, P:l"
type textarea "x"
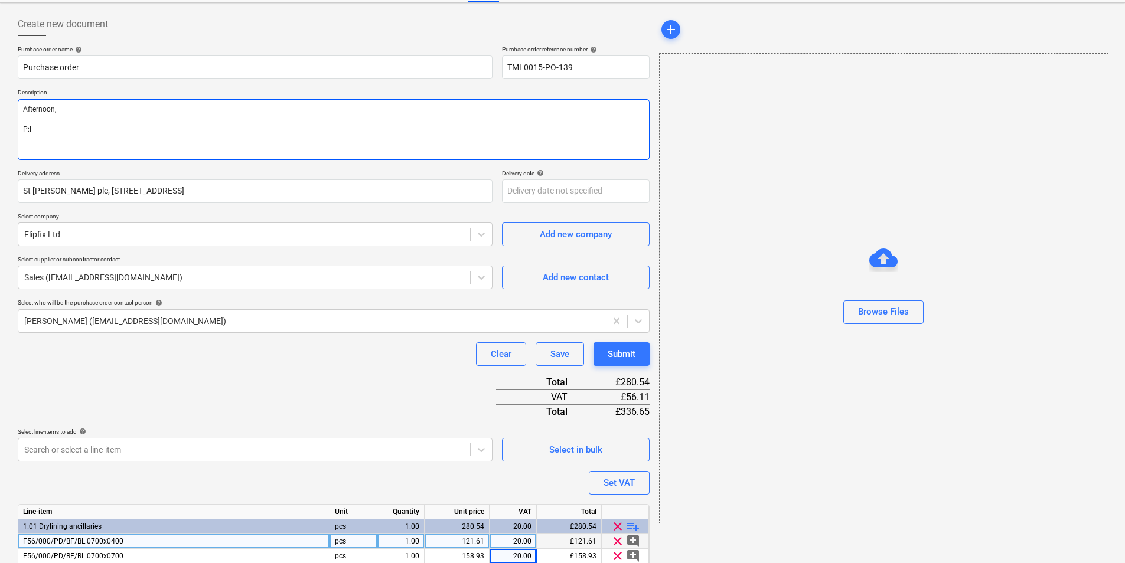
type textarea "Afternoon, P:le"
type textarea "x"
type textarea "Afternoon, P:l"
type textarea "x"
type textarea "Afternoon, P:"
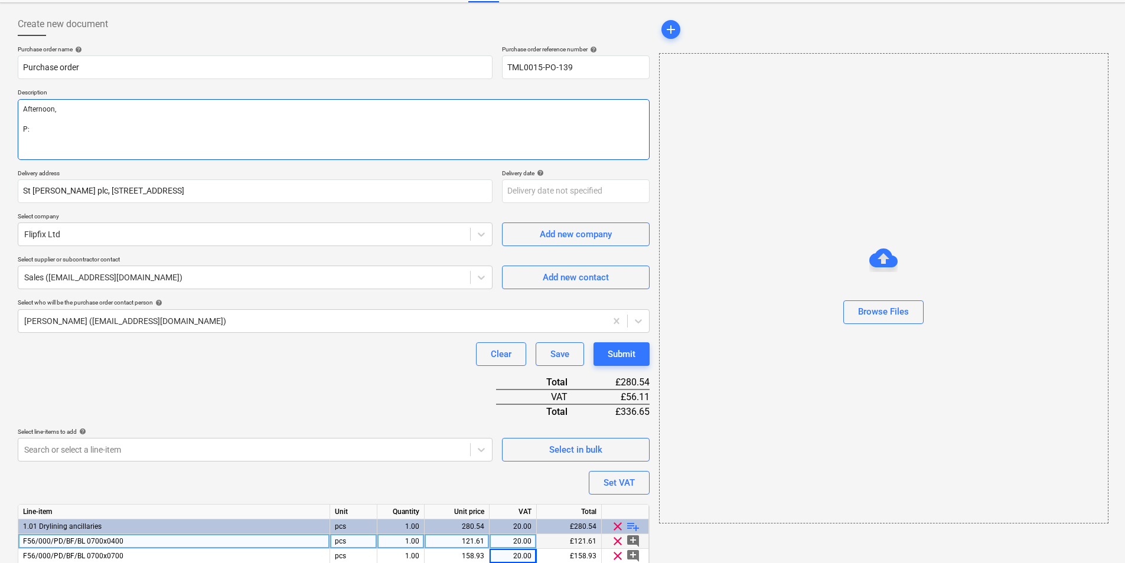
type textarea "x"
type textarea "Afternoon, P"
type textarea "x"
type textarea "Afternoon, Pl"
type textarea "x"
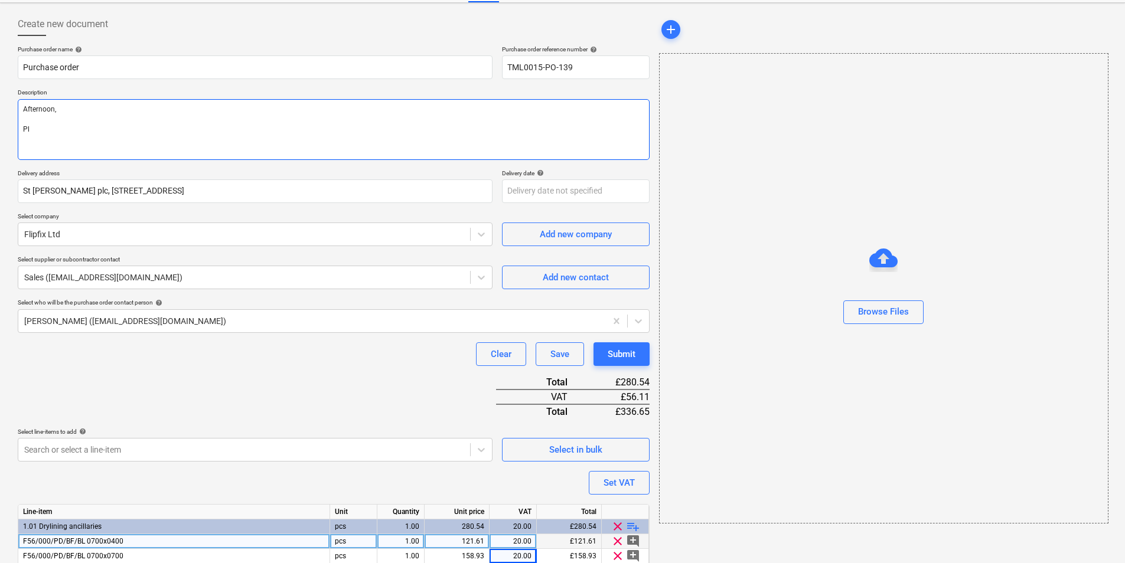
type textarea "Afternoon, Ple"
type textarea "x"
type textarea "Afternoon, [GEOGRAPHIC_DATA]"
type textarea "x"
type textarea "Afternoon, Pleas"
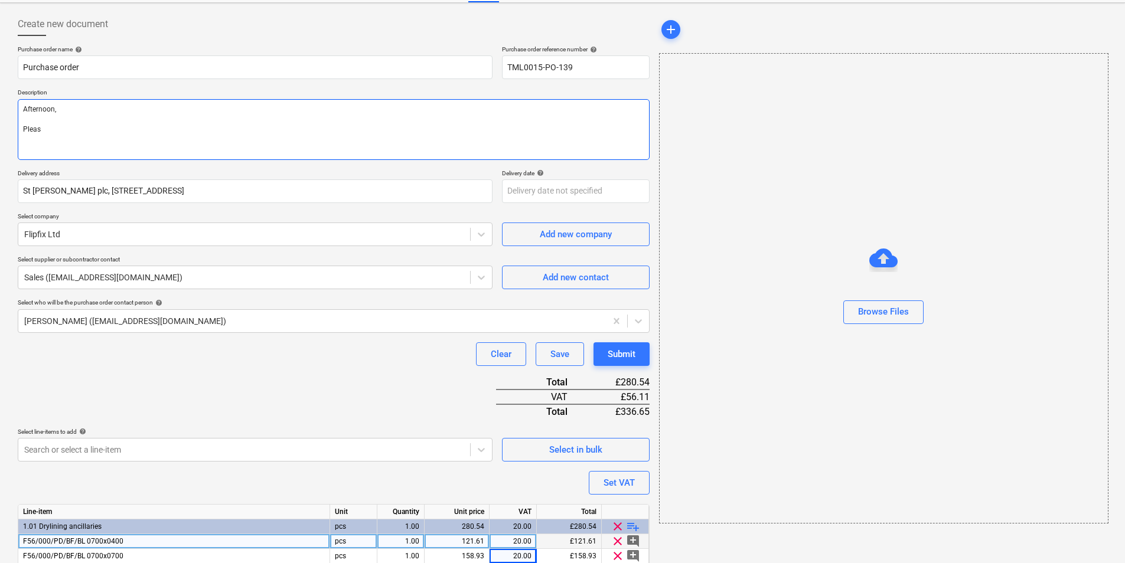
type textarea "x"
type textarea "Afternoon, Please"
type textarea "x"
type textarea "Afternoon, Please"
type textarea "x"
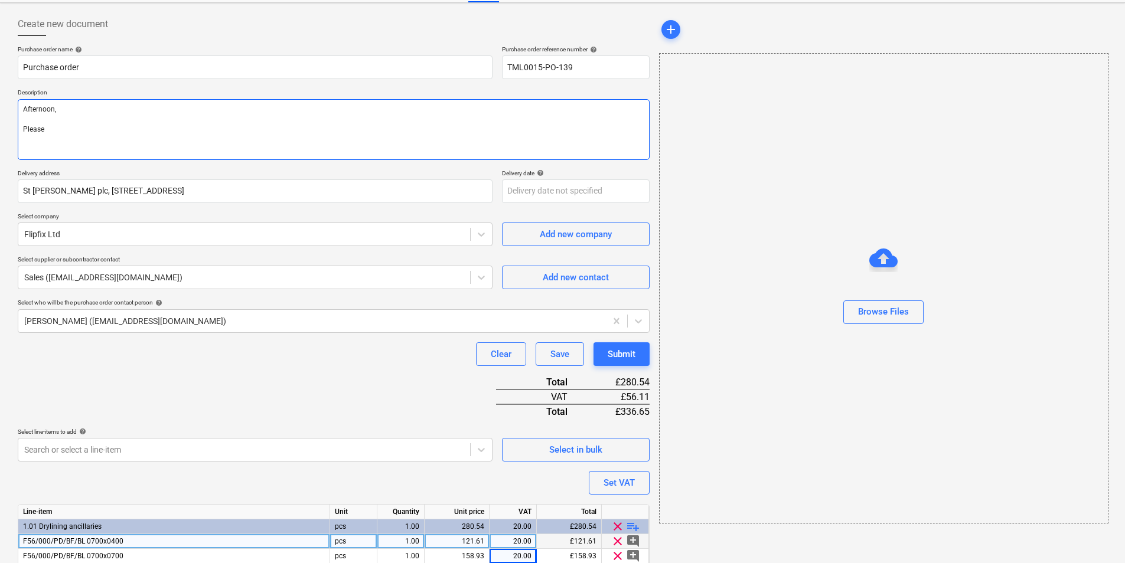
type textarea "Afternoon, Please p"
type textarea "x"
type textarea "Afternoon, Please pr"
type textarea "x"
type textarea "Afternoon, Please pro"
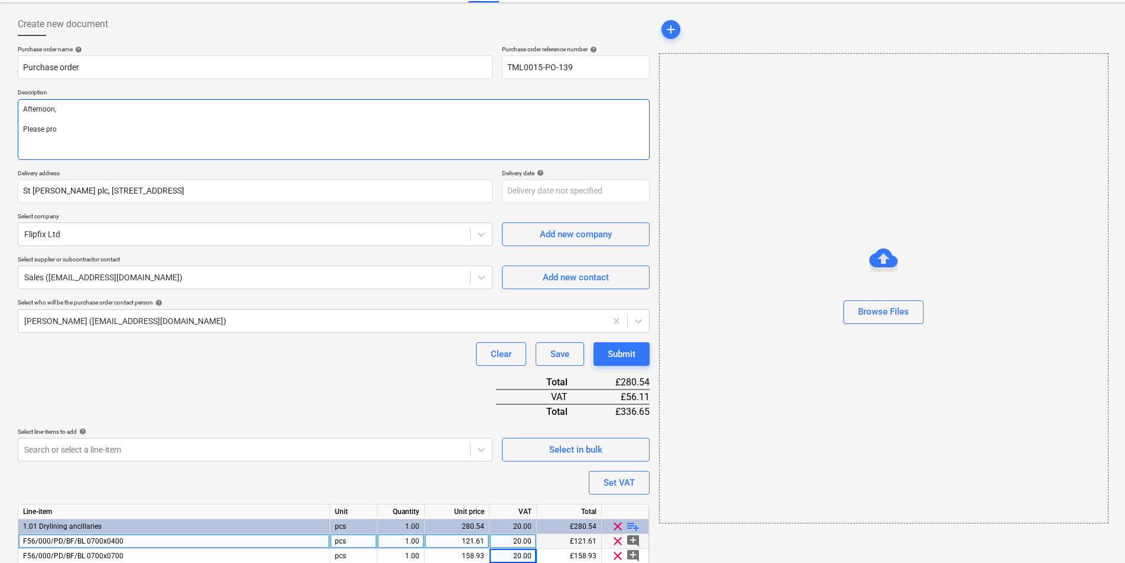
type textarea "x"
type textarea "Afternoon, Please proc"
type textarea "x"
type textarea "Afternoon, Please proce"
type textarea "x"
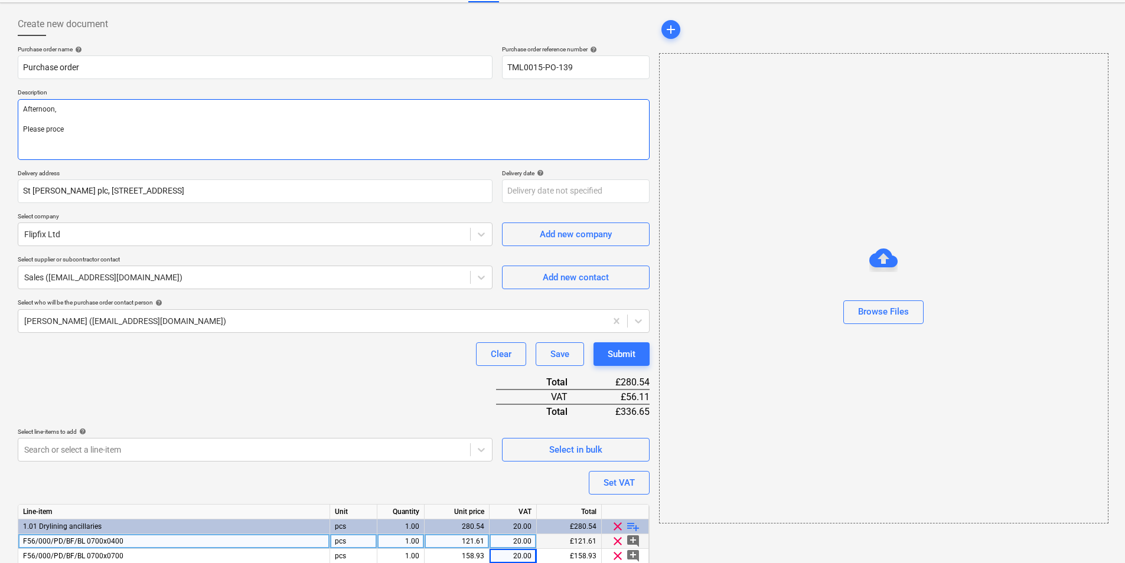
type textarea "Afternoon, Please procee"
type textarea "x"
type textarea "Afternoon, Please proceed"
type textarea "x"
type textarea "Afternoon, Please proceed"
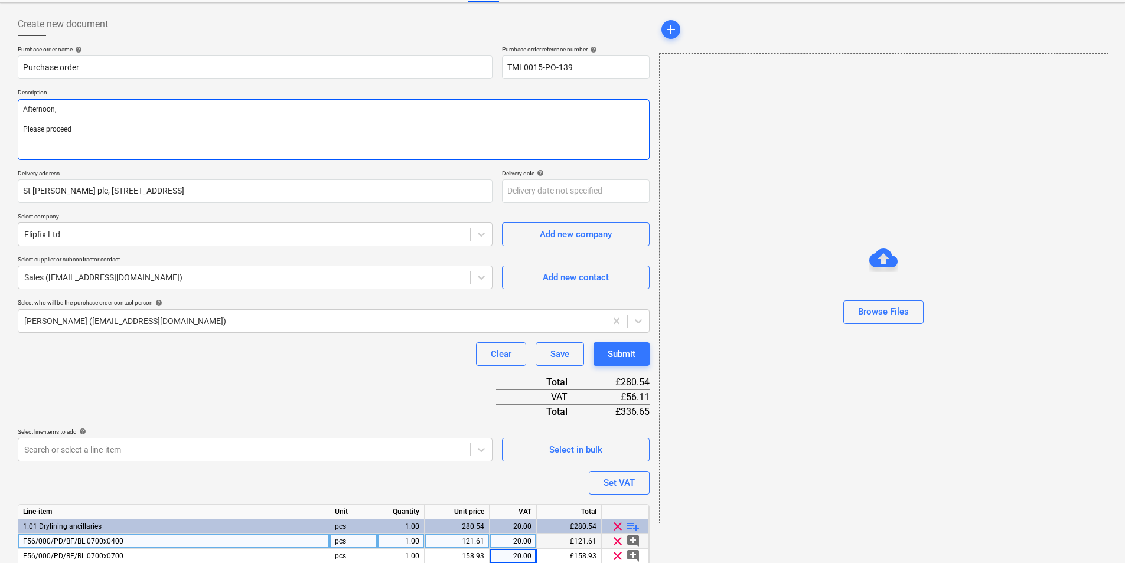
type textarea "x"
type textarea "Afternoon, Please proceed w"
type textarea "x"
type textarea "Afternoon, Please proceed wi"
type textarea "x"
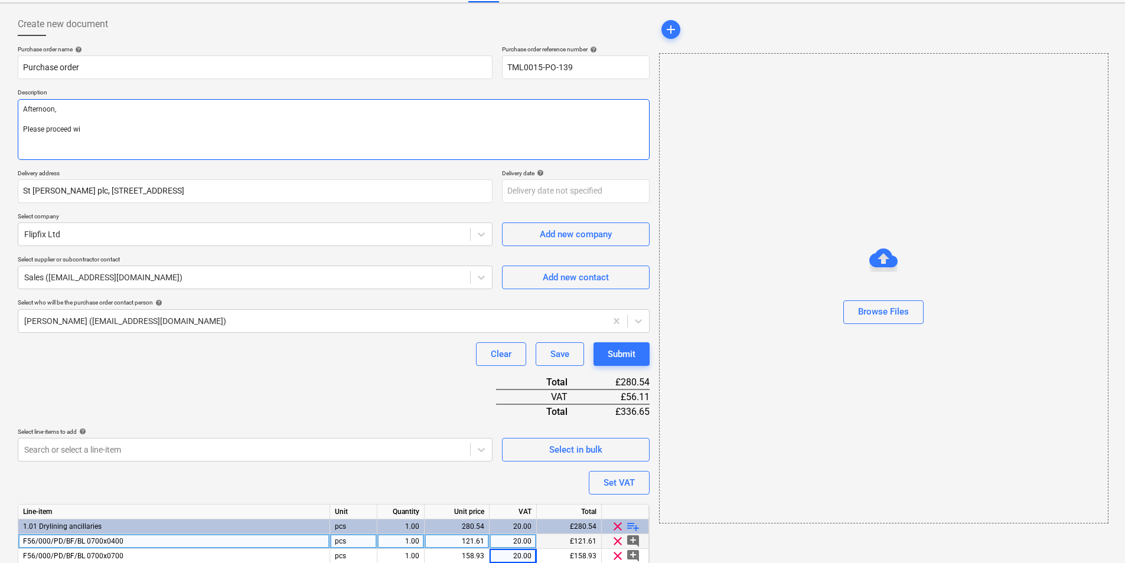
type textarea "Afternoon, Please proceed wit"
type textarea "x"
type textarea "Afternoon, Please proceed with"
type textarea "x"
type textarea "Afternoon, Please proceed with"
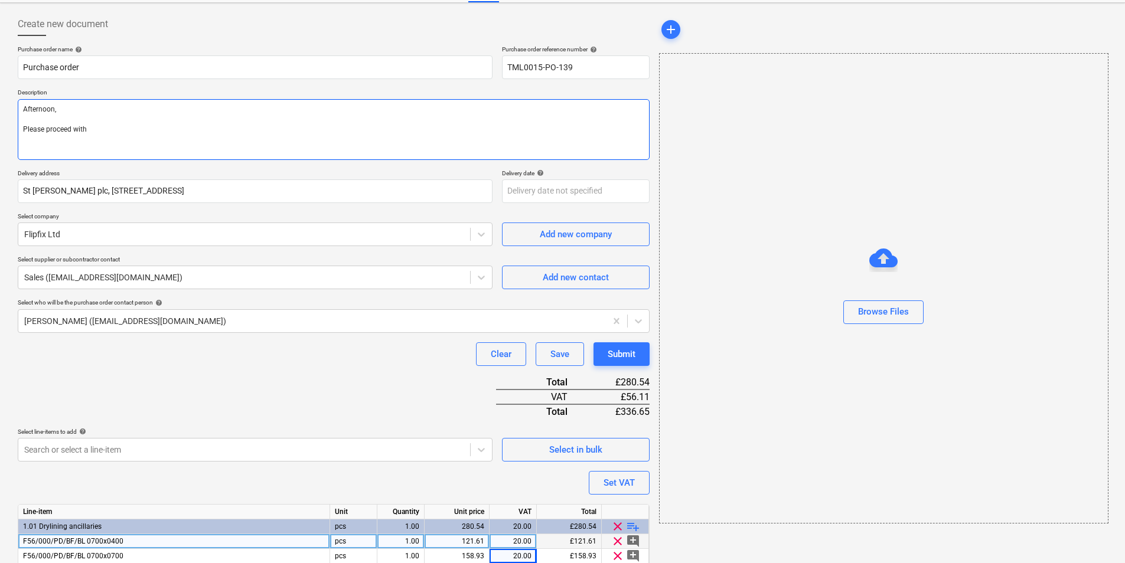
type textarea "x"
type textarea "Afternoon, Please proceed with a"
type textarea "x"
type textarea "Afternoon, Please proceed with at"
type textarea "x"
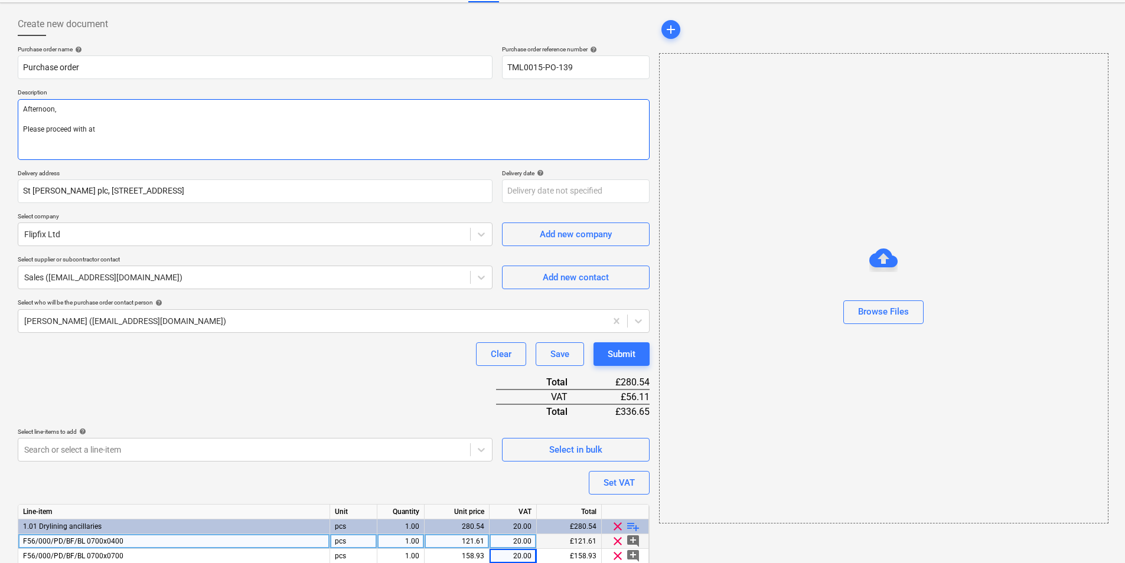
type textarea "Afternoon, Please proceed with att"
type textarea "x"
type textarea "Afternoon, Please proceed with atta"
type textarea "x"
type textarea "Afternoon, Please proceed with attac"
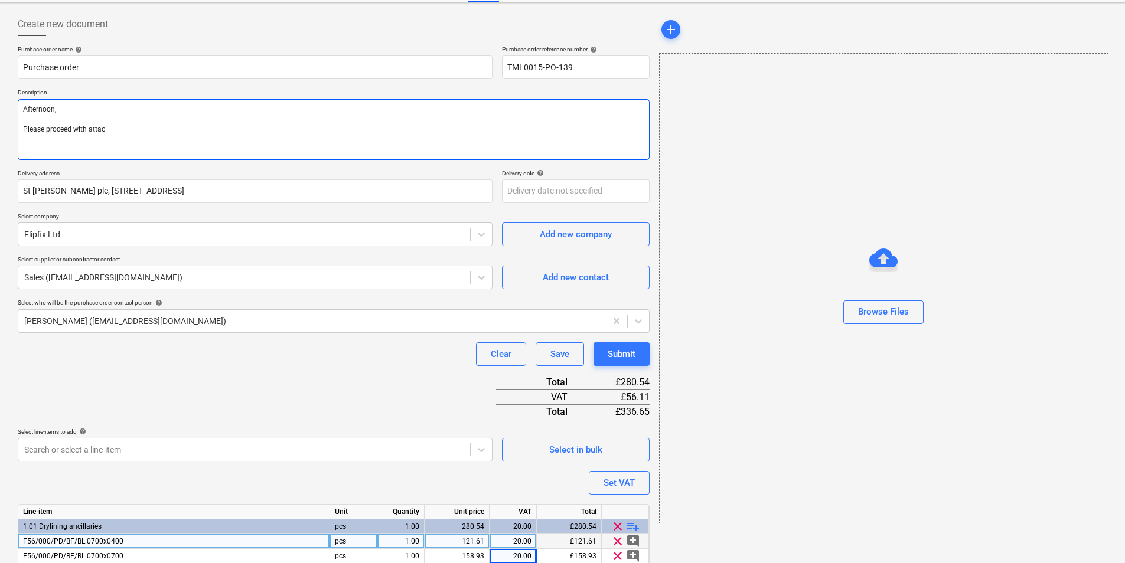
type textarea "x"
type textarea "Afternoon, Please proceed with attach"
type textarea "x"
type textarea "Afternoon, Please proceed with attache"
type textarea "x"
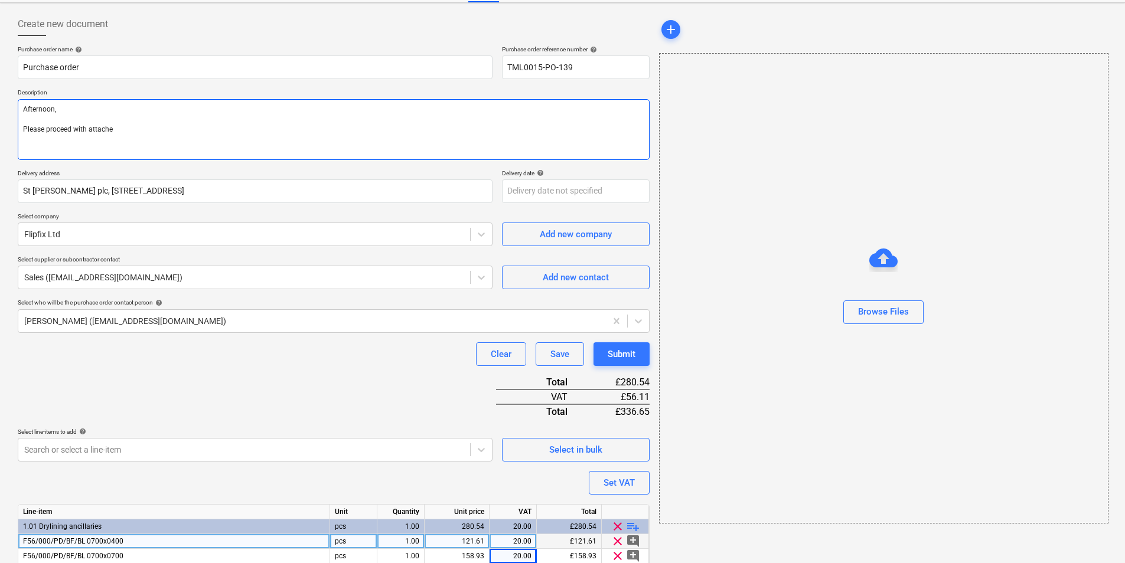
type textarea "Afternoon, Please proceed with attached"
type textarea "x"
type textarea "Afternoon, Please proceed with attached"
type textarea "x"
type textarea "Afternoon, Please proceed with attached o"
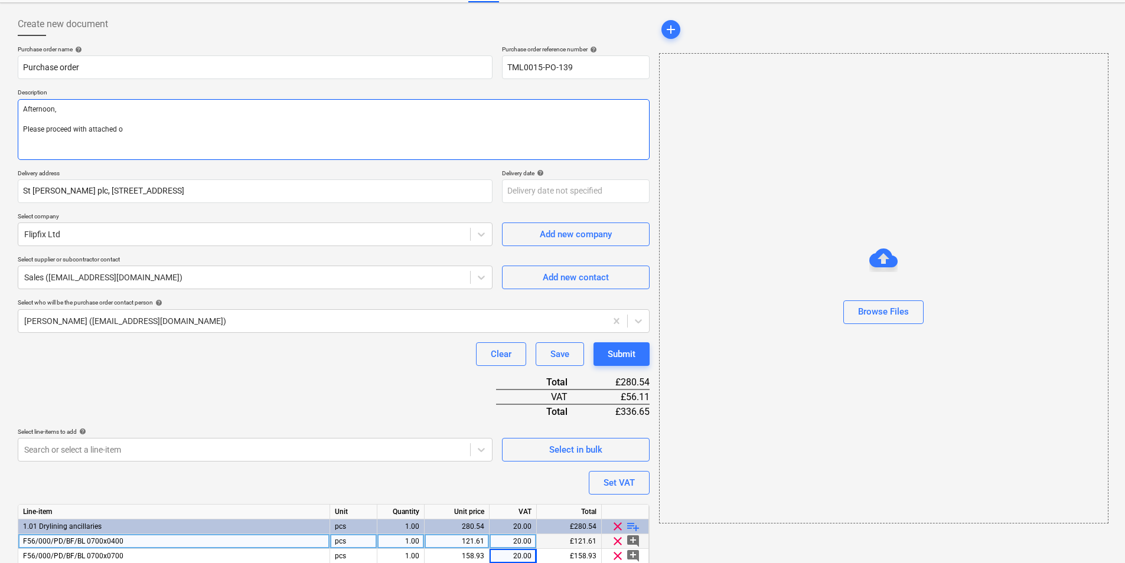
type textarea "x"
type textarea "Afternoon, Please proceed with attached or"
type textarea "x"
type textarea "Afternoon, Please proceed with attached ord"
type textarea "x"
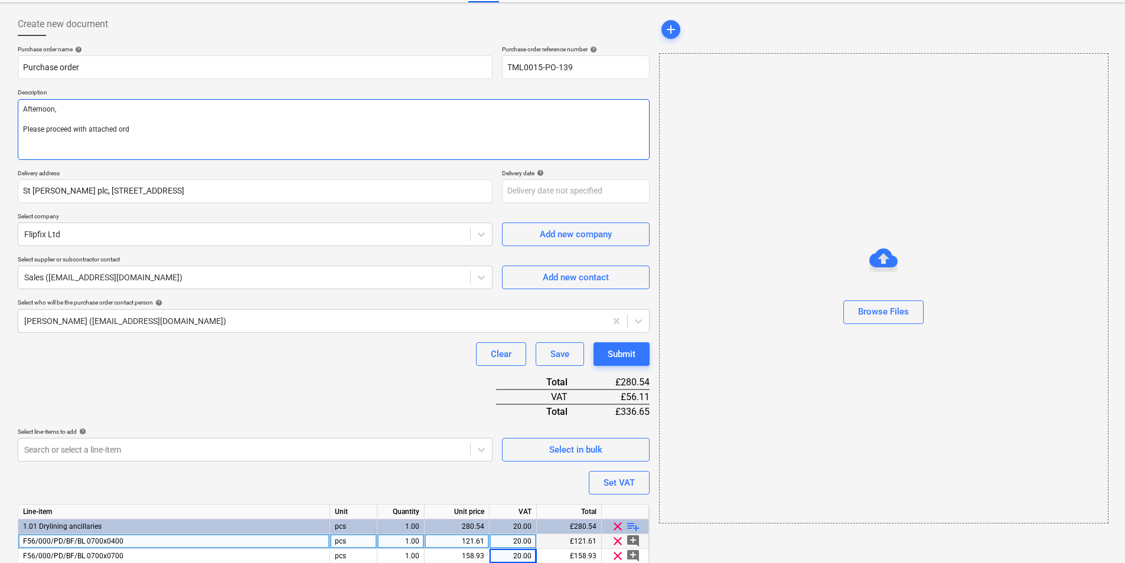
type textarea "Afternoon, Please proceed with attached orde"
type textarea "x"
type textarea "Afternoon, Please proceed with attached order"
type textarea "x"
type textarea "Afternoon, Please proceed with attached order."
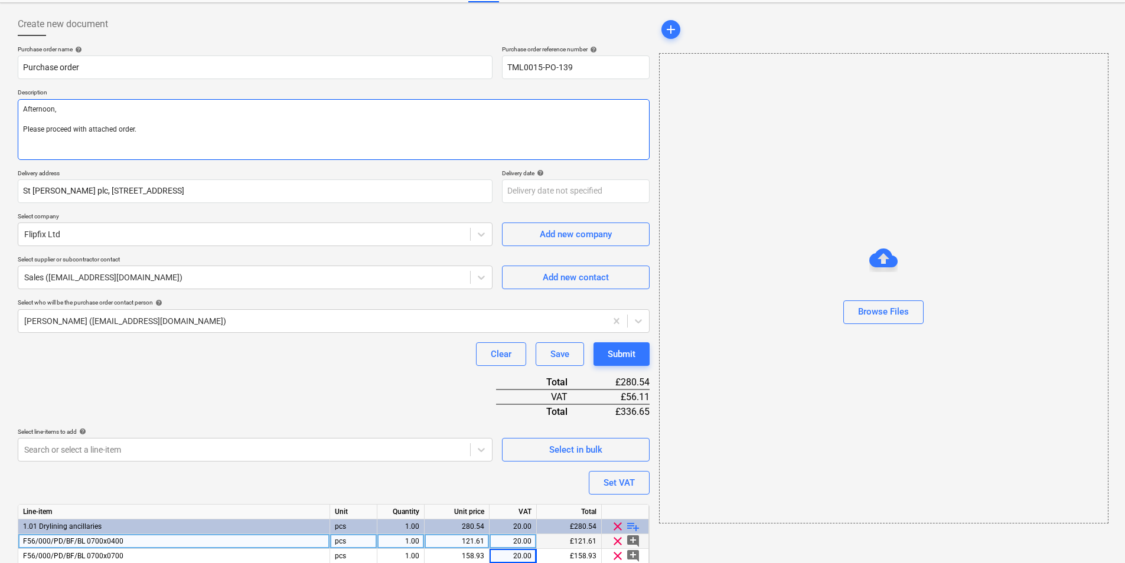
type textarea "x"
type textarea "Afternoon, Please proceed with attached order."
type textarea "x"
type textarea "Afternoon, Please proceed with attached order."
paste textarea "Site contact [PERSON_NAME] [PHONE_NUMBER] Regards, Demi"
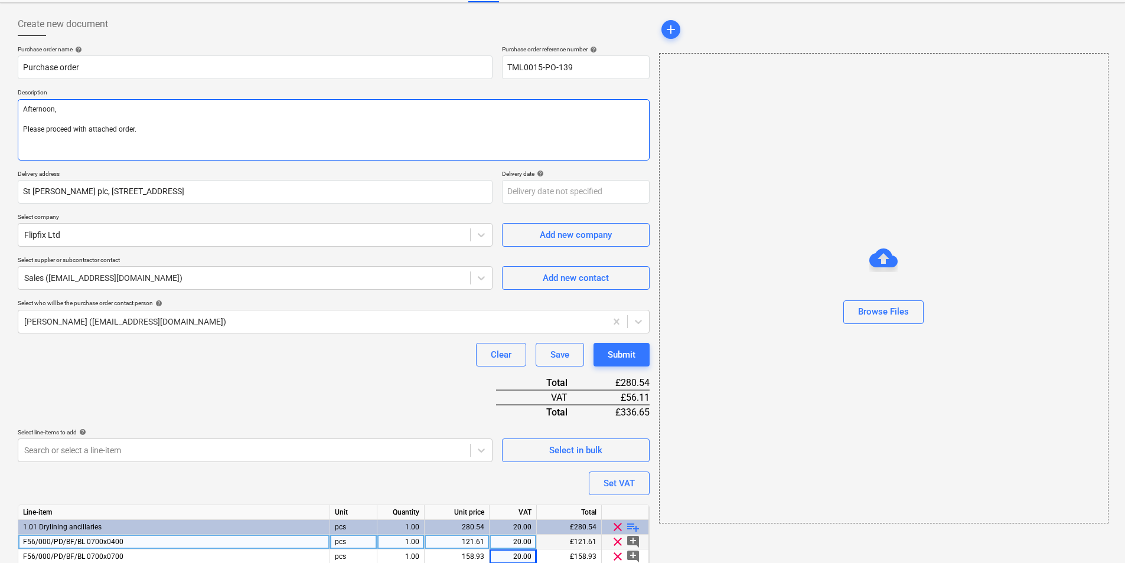
type textarea "x"
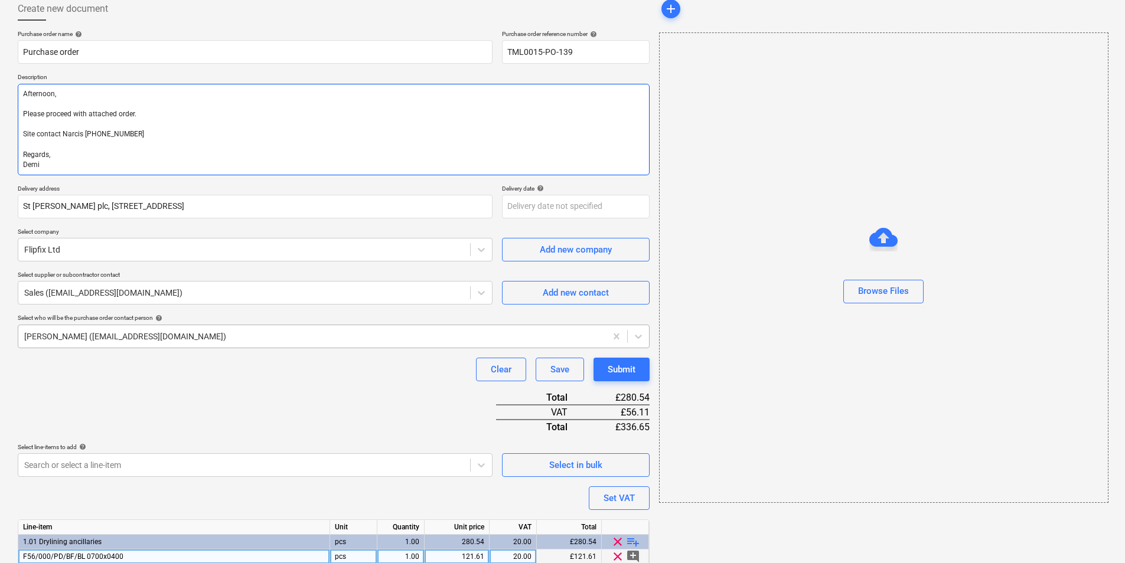
scroll to position [0, 0]
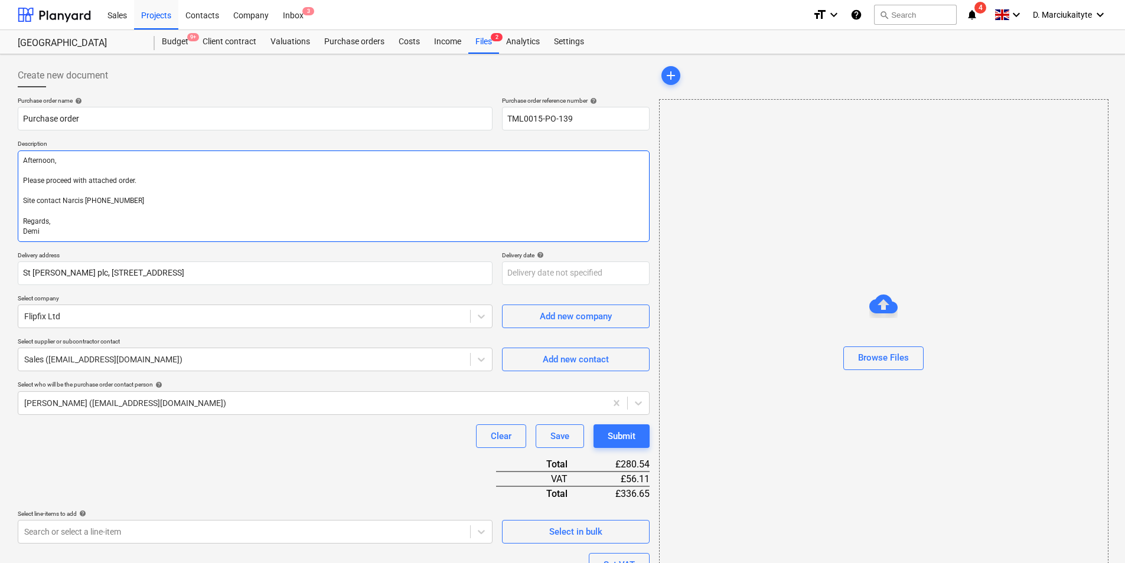
type textarea "Afternoon, Please proceed with attached order. Site contact Narcis [PHONE_NUMBE…"
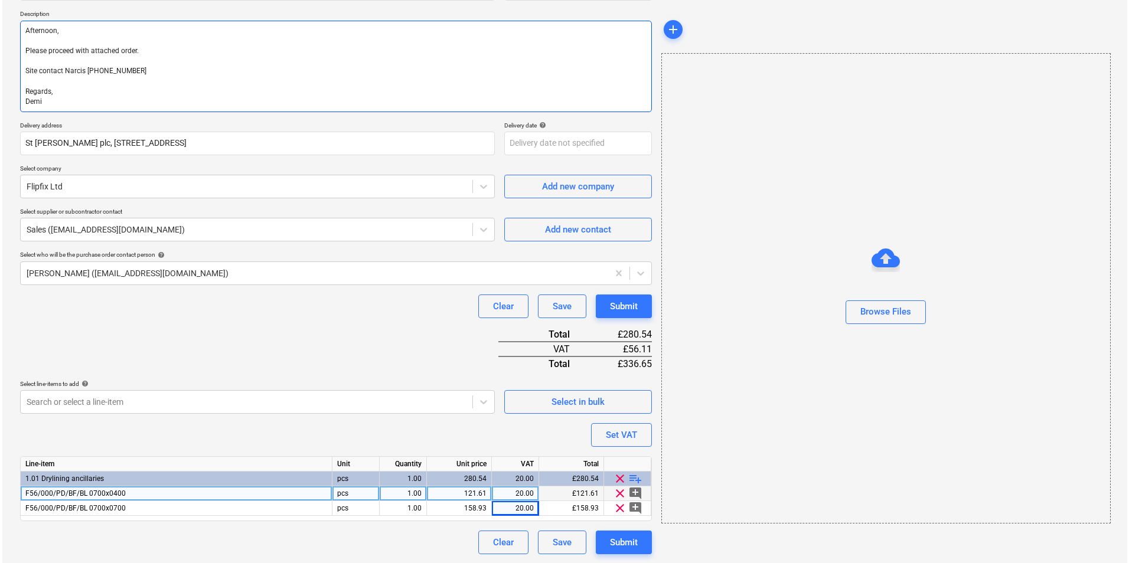
scroll to position [131, 0]
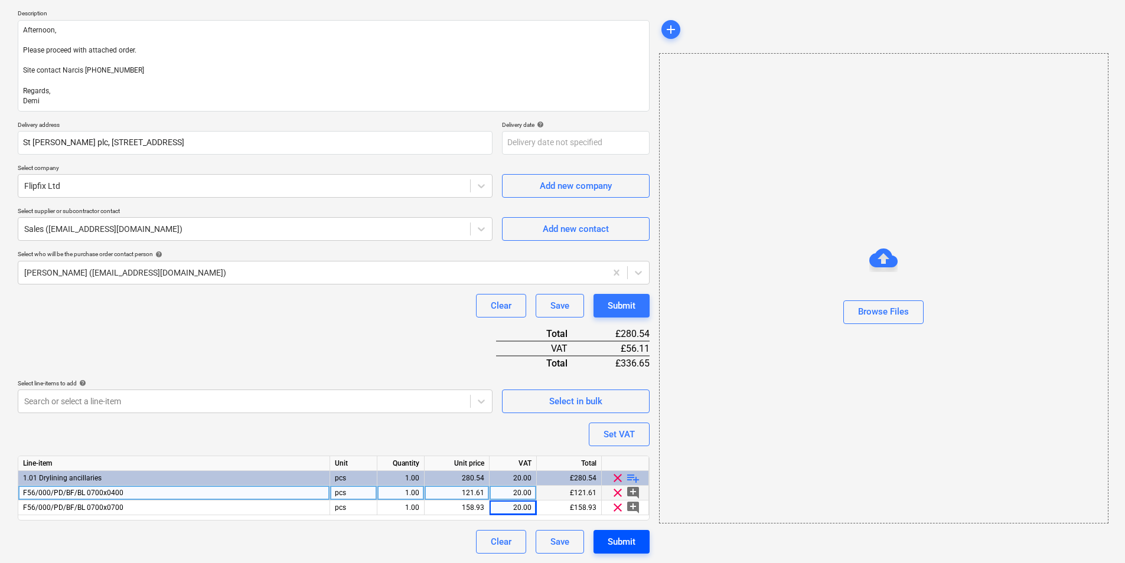
click at [623, 547] on div "Submit" at bounding box center [622, 541] width 28 height 15
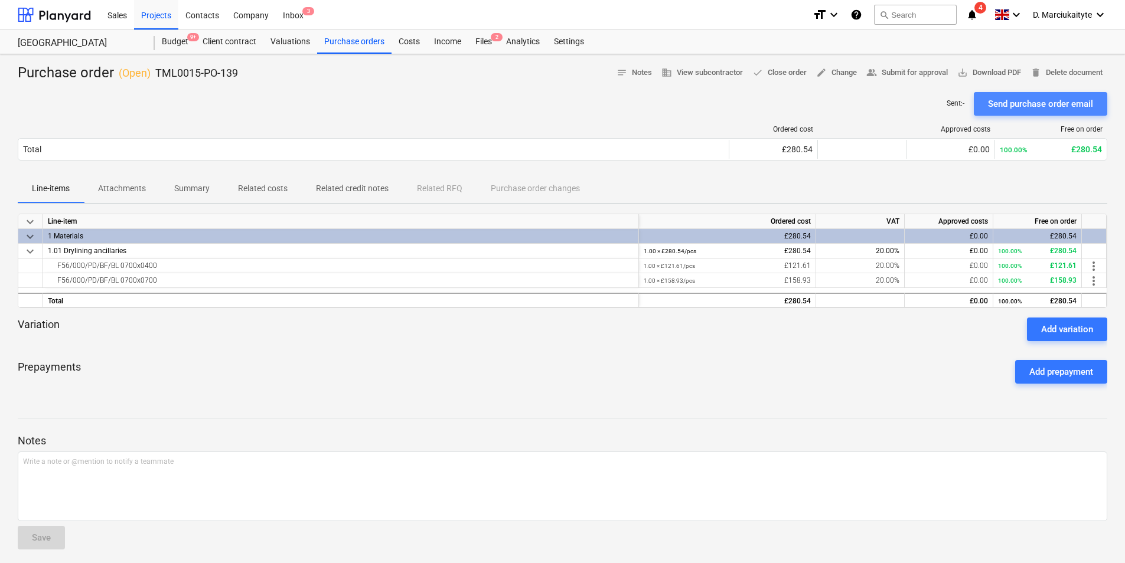
click at [1041, 105] on div "Send purchase order email" at bounding box center [1040, 103] width 105 height 15
drag, startPoint x: 163, startPoint y: 264, endPoint x: 53, endPoint y: 270, distance: 110.6
click at [53, 270] on div "F56/000/PD/BF/BL 0700x0400" at bounding box center [341, 266] width 586 height 14
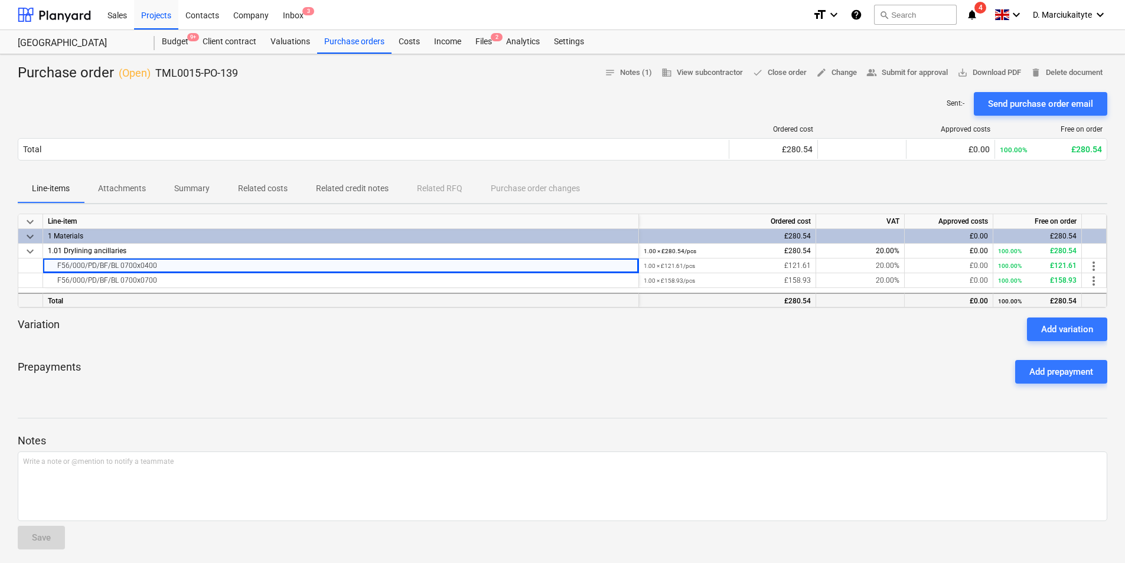
copy div "F56/000/PD/BF/BL 0700x0400"
click at [168, 279] on div "F56/000/PD/BF/BL 0700x0700" at bounding box center [341, 280] width 586 height 14
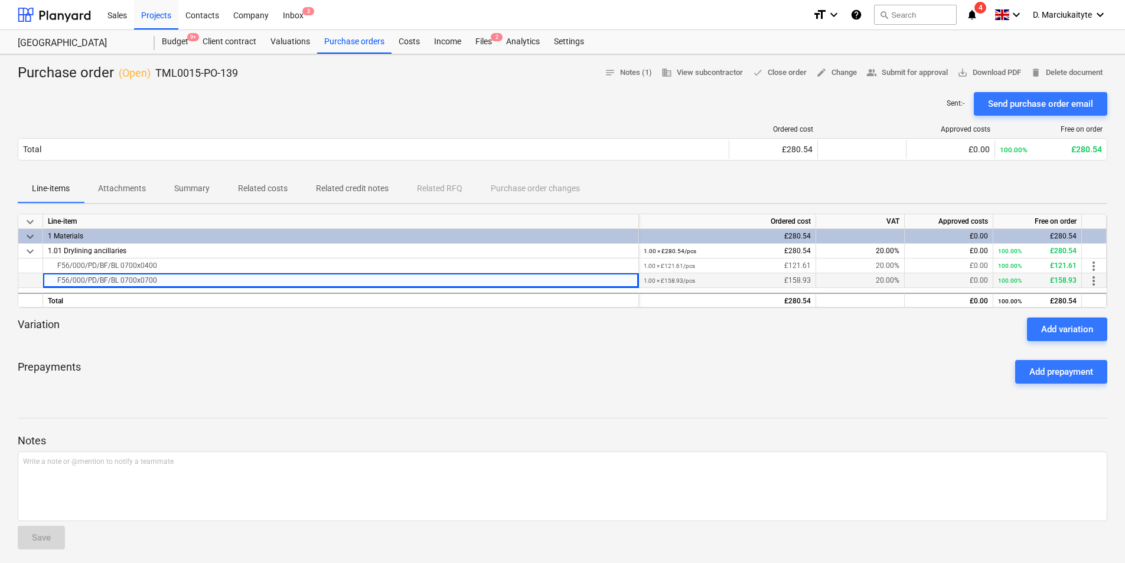
drag, startPoint x: 127, startPoint y: 283, endPoint x: 29, endPoint y: 283, distance: 98.0
click at [0, 0] on div "F56/000/PD/BF/BL 0700x0700 1.00 × £158.93 / pcs £158.93 20.00% £0.00 100.00% £1…" at bounding box center [0, 0] width 0 height 0
copy div "F56/000/PD/BF/BL 0700x0700"
drag, startPoint x: 253, startPoint y: 71, endPoint x: 158, endPoint y: 68, distance: 95.1
click at [158, 68] on div "Purchase order ( Open ) TML0015-PO-139 notes Notes (1) business View subcontrac…" at bounding box center [563, 73] width 1090 height 19
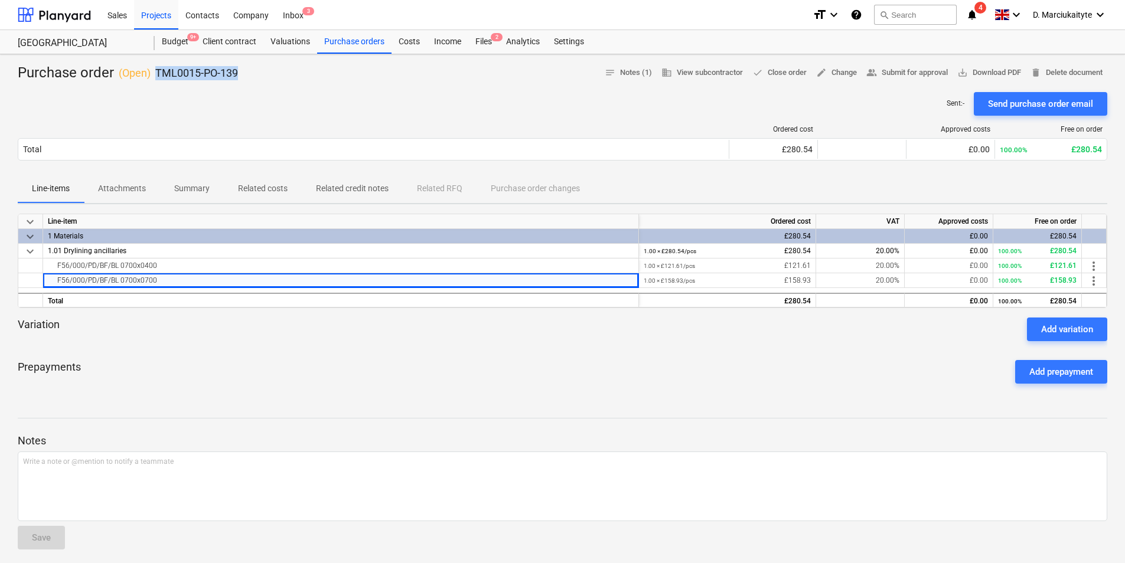
copy p "TML0015-PO-139"
click at [345, 43] on div "Purchase orders" at bounding box center [354, 42] width 74 height 24
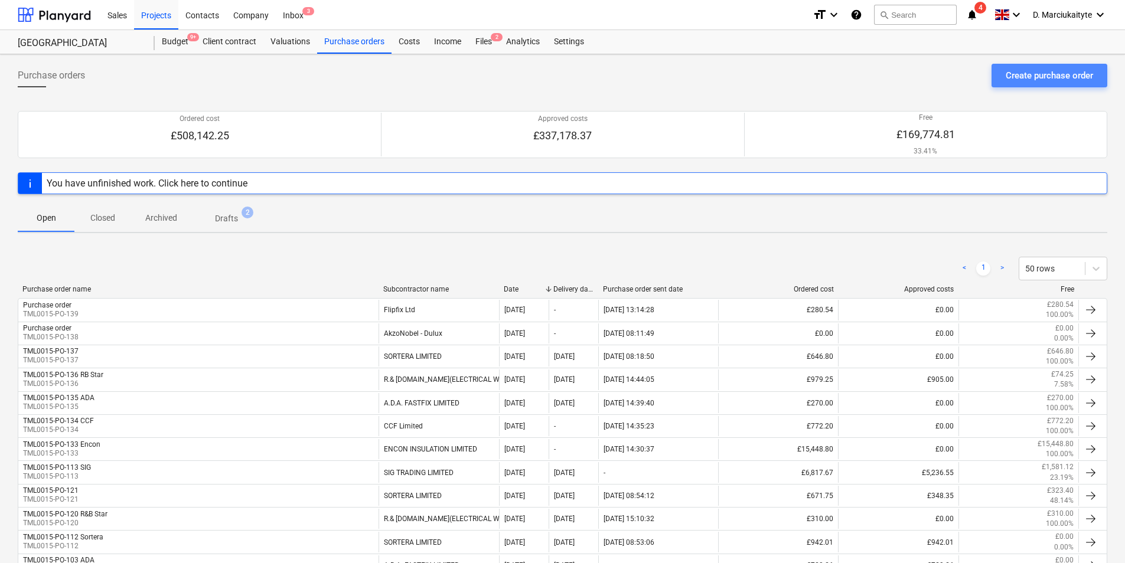
click at [1028, 71] on div "Create purchase order" at bounding box center [1049, 75] width 87 height 15
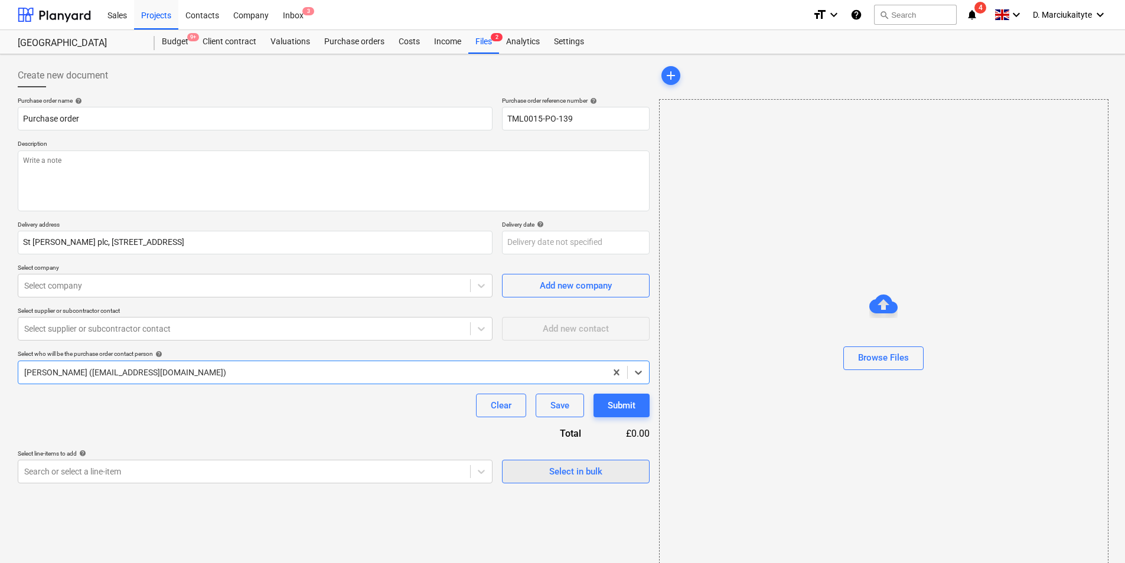
click at [572, 465] on div "Select in bulk" at bounding box center [575, 471] width 53 height 15
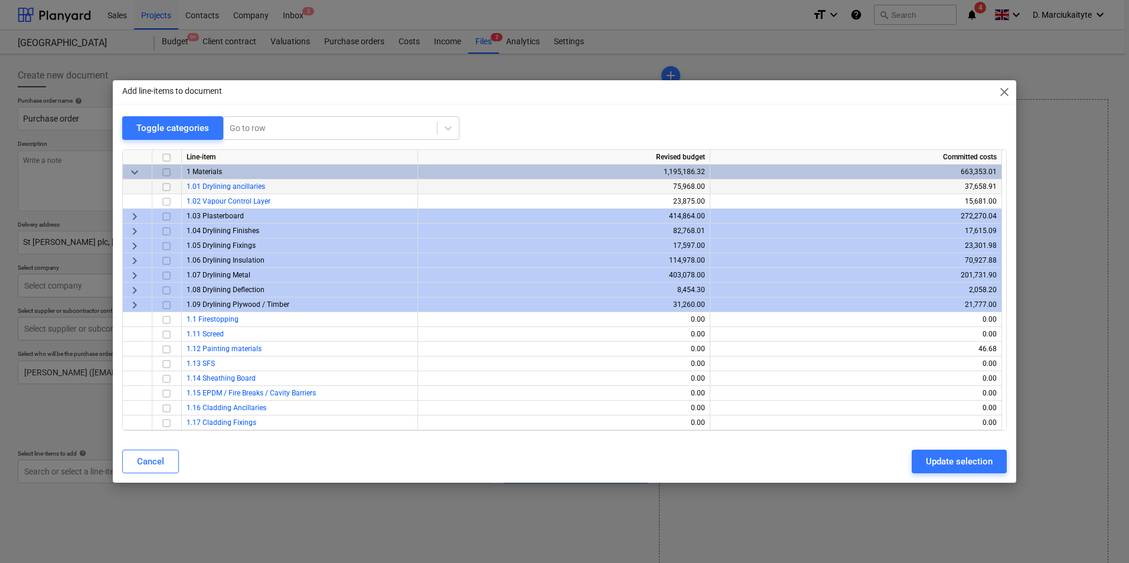
click at [165, 187] on input "checkbox" at bounding box center [166, 187] width 14 height 14
click at [921, 459] on button "Update selection" at bounding box center [959, 462] width 95 height 24
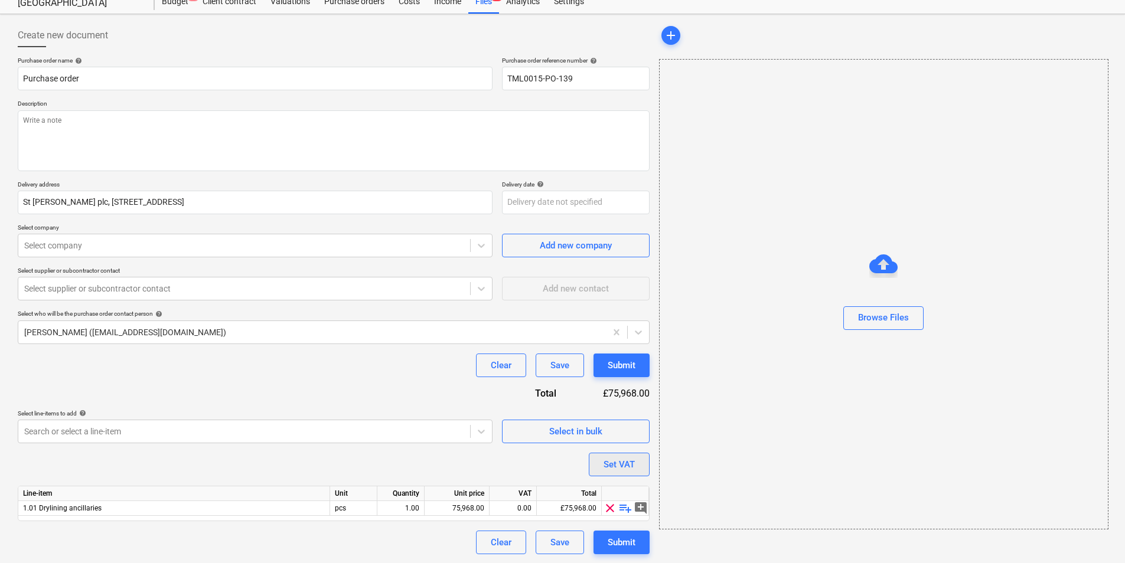
scroll to position [41, 0]
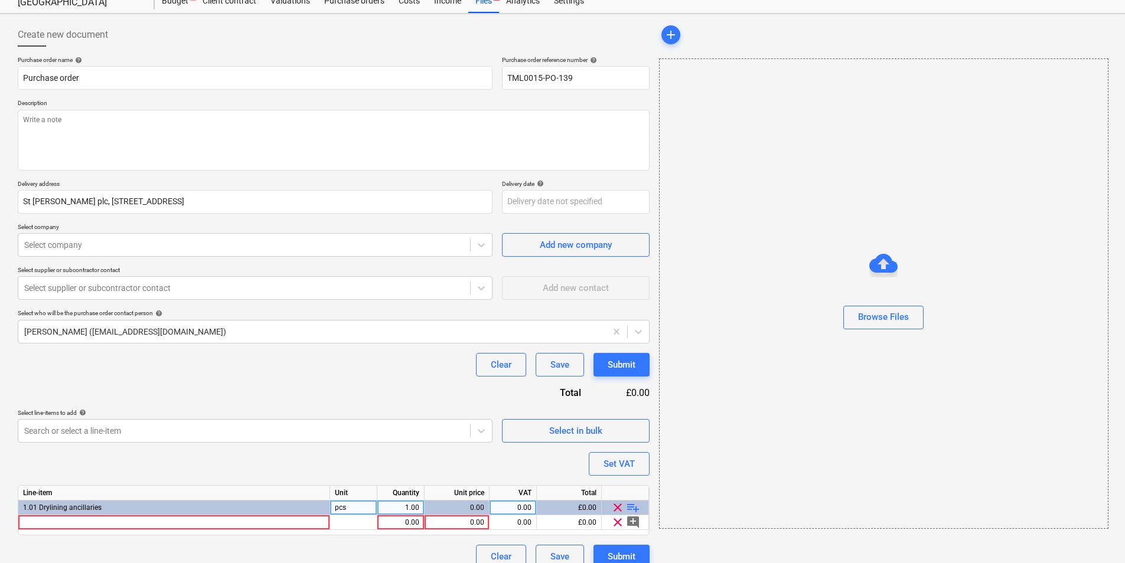
click at [630, 509] on span "playlist_add" at bounding box center [633, 508] width 14 height 14
type textarea "x"
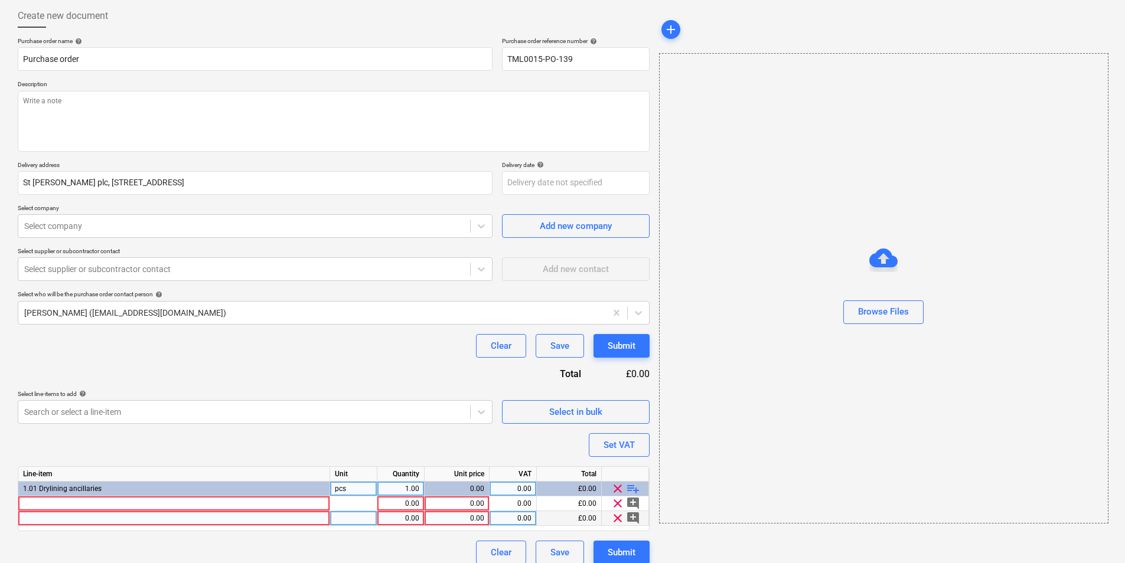
scroll to position [70, 0]
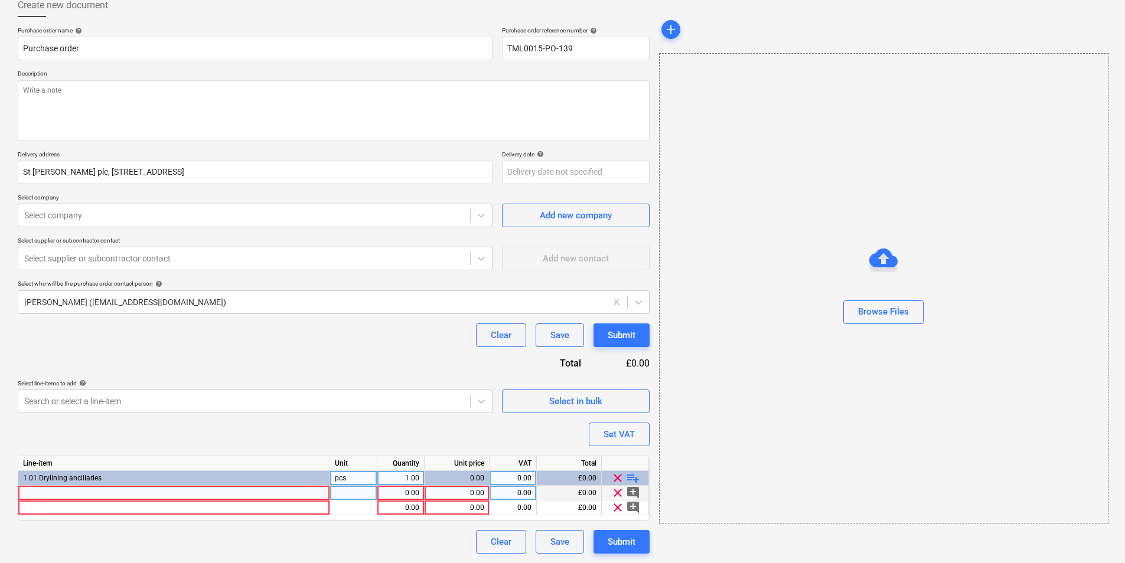
click at [214, 494] on div at bounding box center [174, 493] width 312 height 15
type input "Makita LC1230 TCT Blade - Each B-33439"
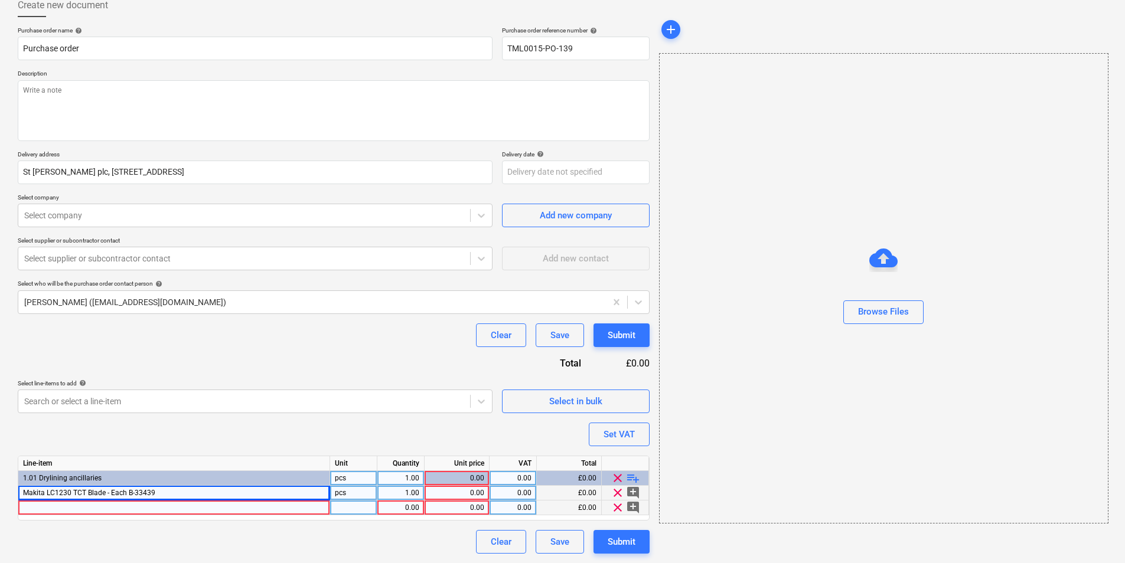
type textarea "x"
click at [263, 504] on div at bounding box center [174, 508] width 312 height 15
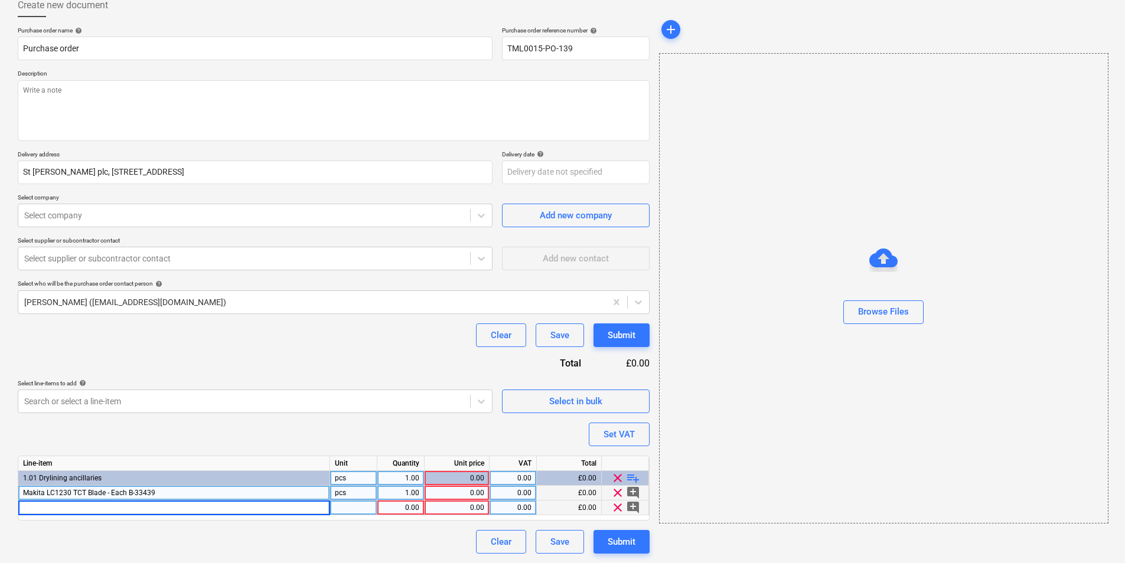
type input "TCT Saw Blade 136mm x 30T (20mm Bore) B-33526 Makita"
type textarea "x"
drag, startPoint x: 361, startPoint y: 511, endPoint x: 381, endPoint y: 500, distance: 22.2
click at [361, 510] on div "pcs" at bounding box center [353, 508] width 47 height 15
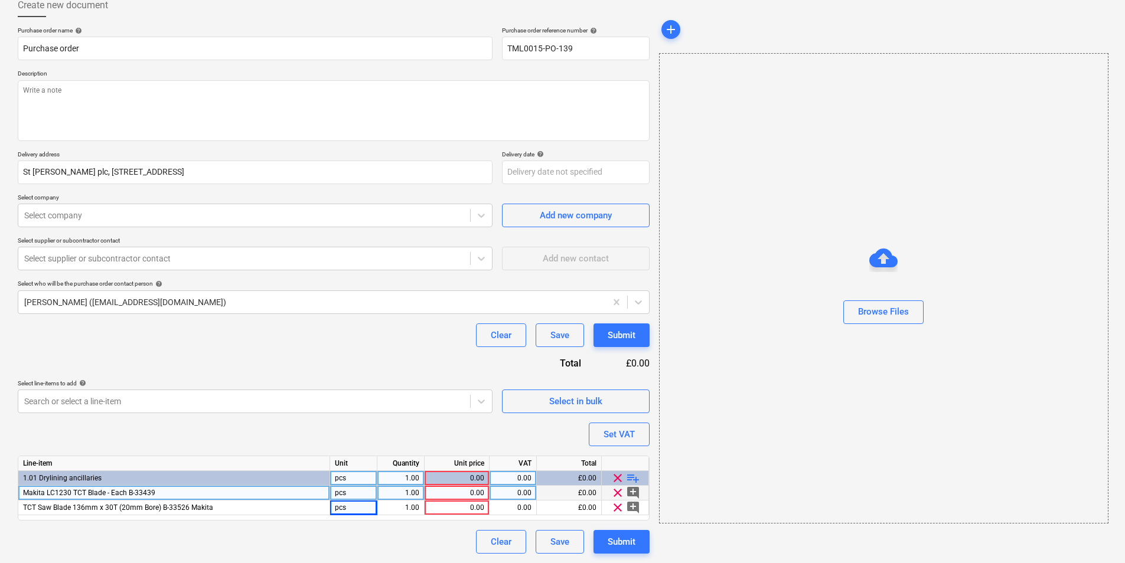
click at [406, 489] on div "1.00" at bounding box center [400, 493] width 37 height 15
type input "5"
type textarea "x"
type input "78.37"
type textarea "x"
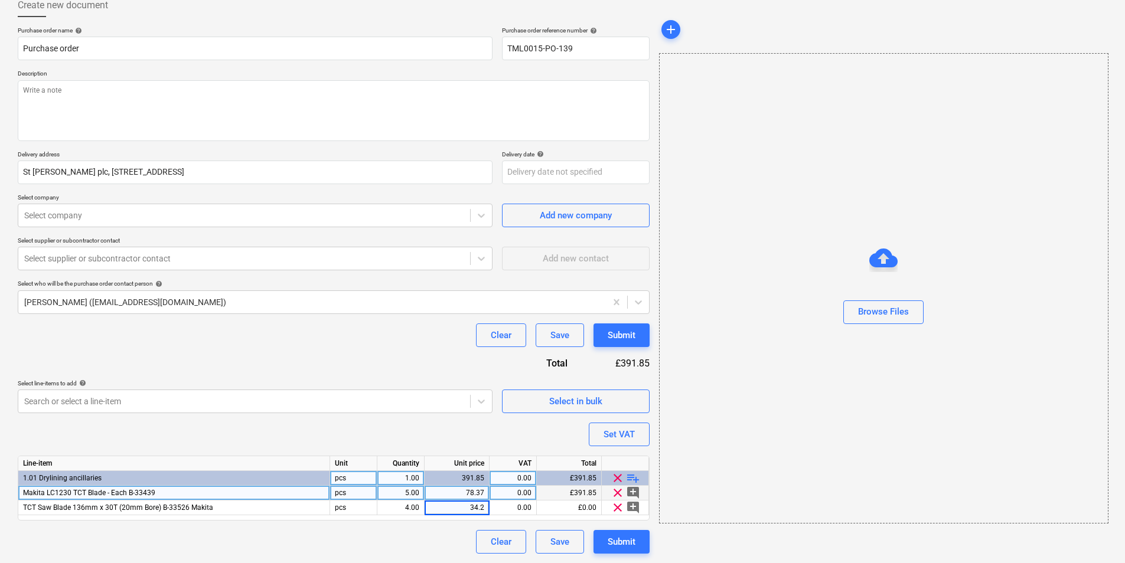
type input "34.23"
type textarea "x"
type input "20"
type textarea "x"
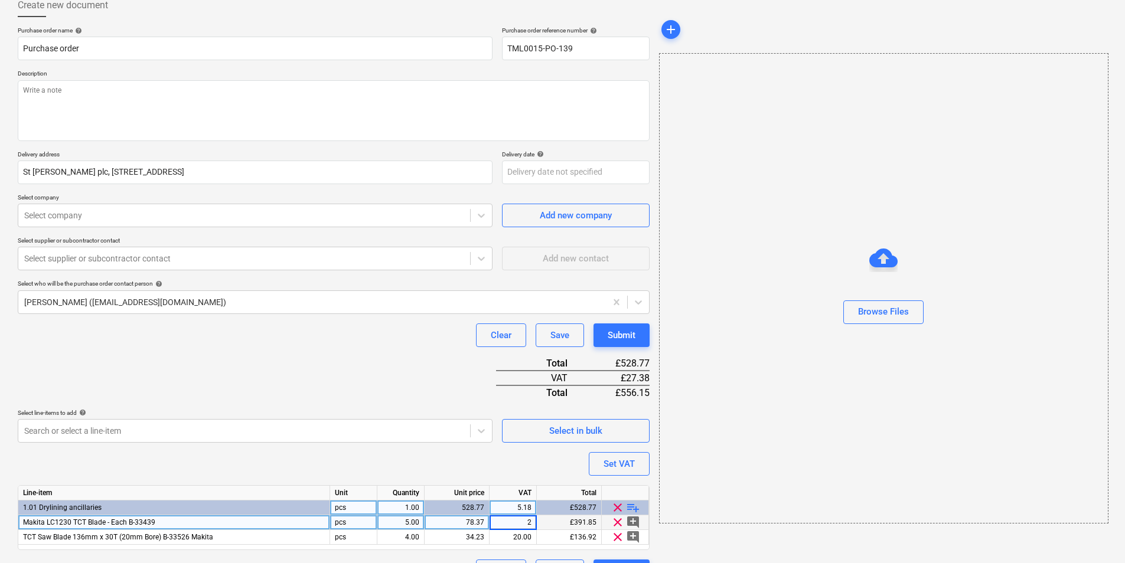
type input "20"
type textarea "x"
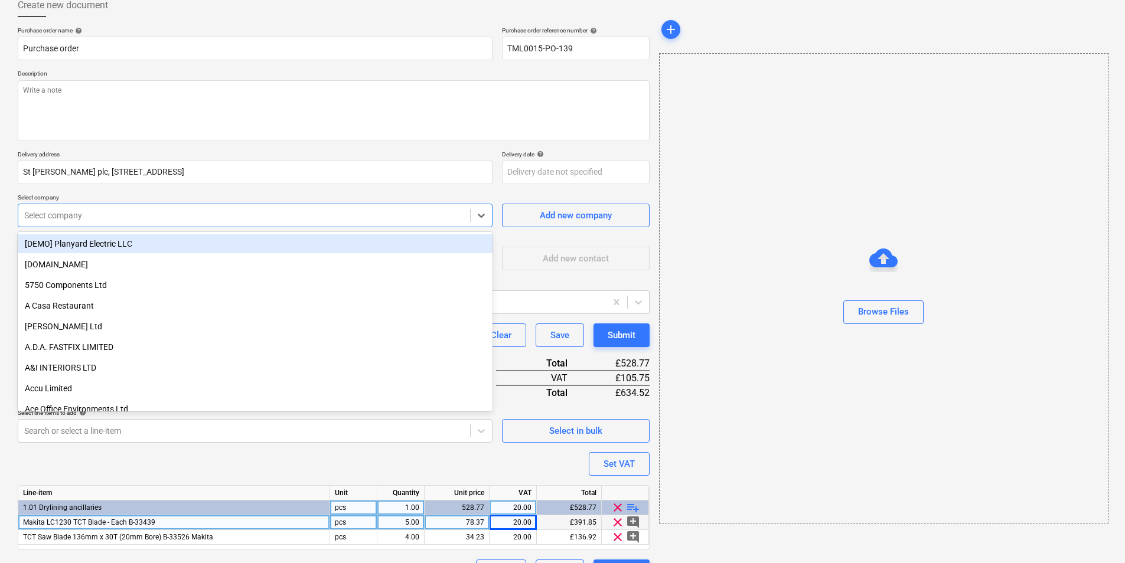
click at [133, 211] on div at bounding box center [244, 216] width 440 height 12
type input "s"
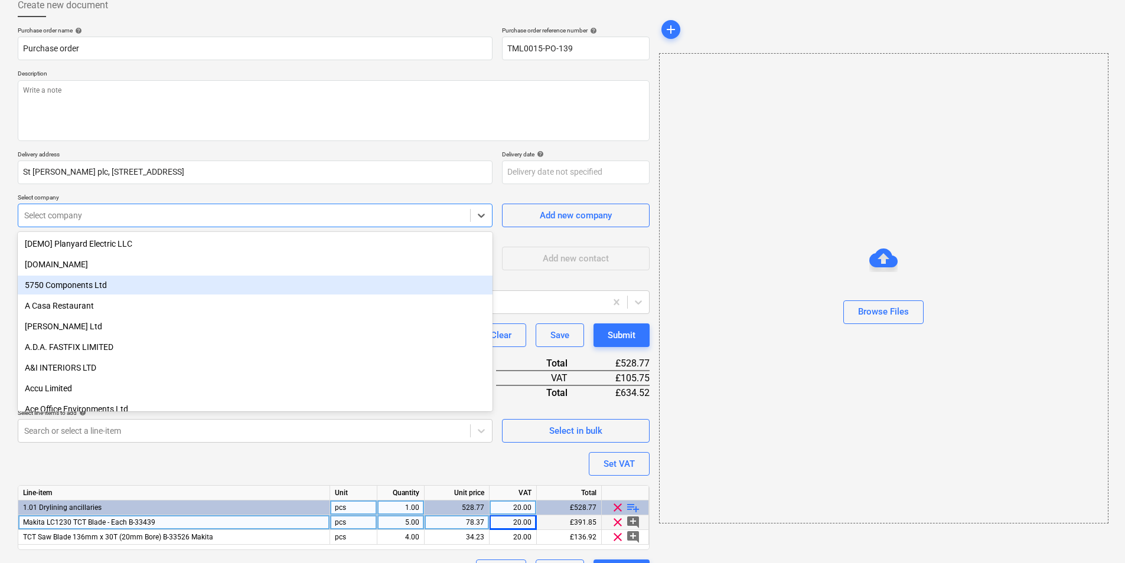
type input "a"
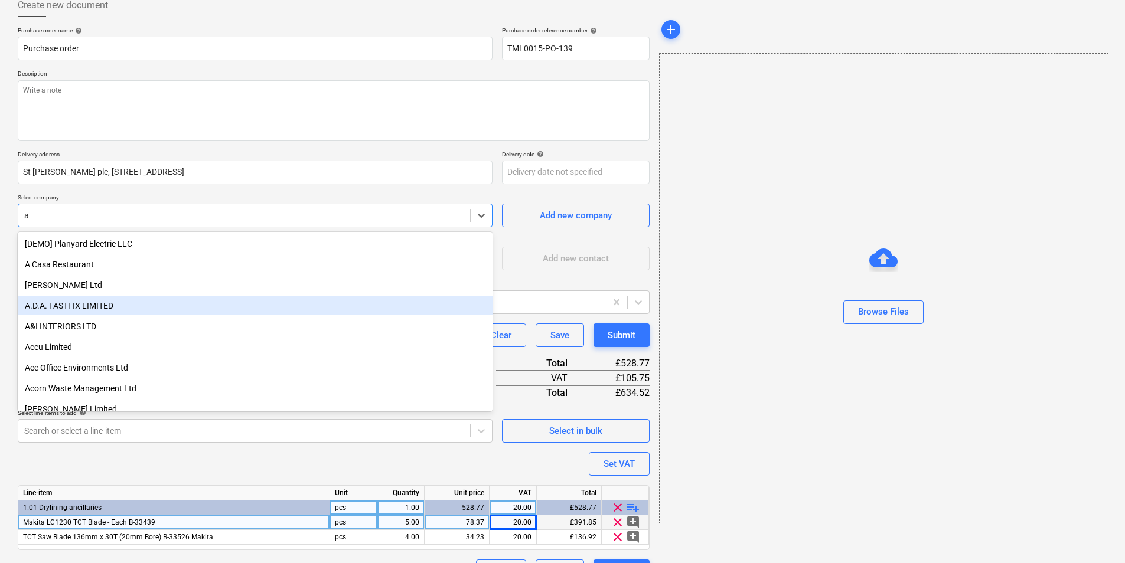
type textarea "x"
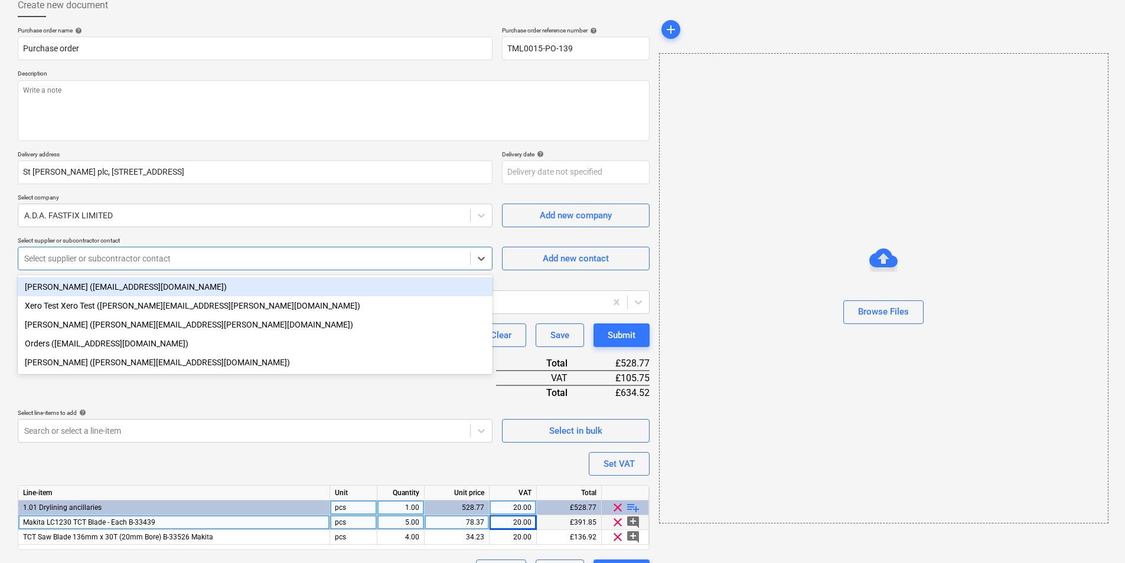
click at [233, 263] on div at bounding box center [244, 259] width 440 height 12
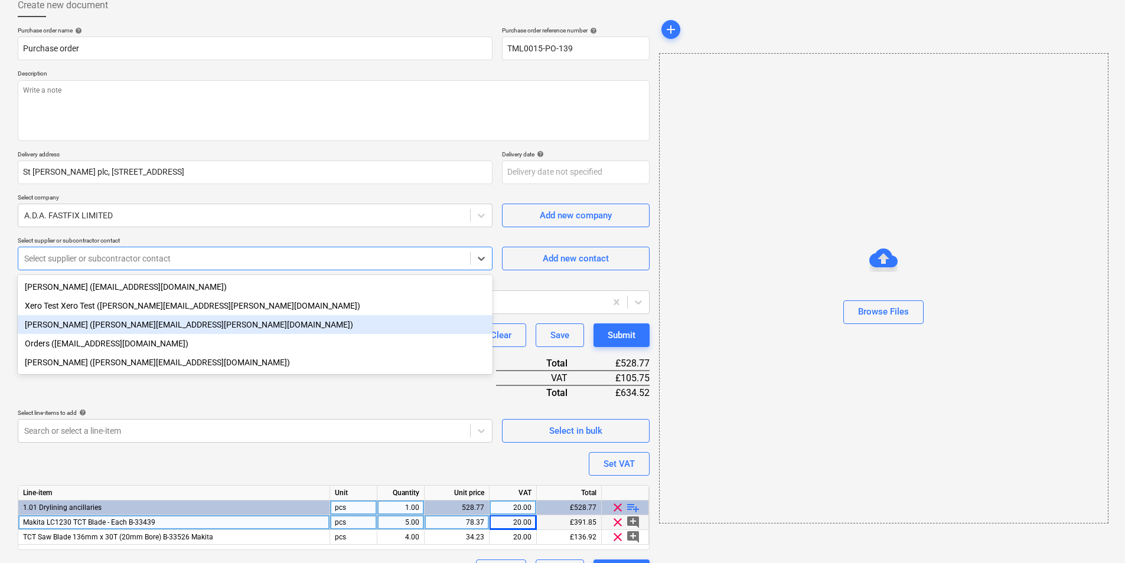
click at [102, 329] on div "[PERSON_NAME] ([PERSON_NAME][EMAIL_ADDRESS][PERSON_NAME][DOMAIN_NAME])" at bounding box center [255, 324] width 475 height 19
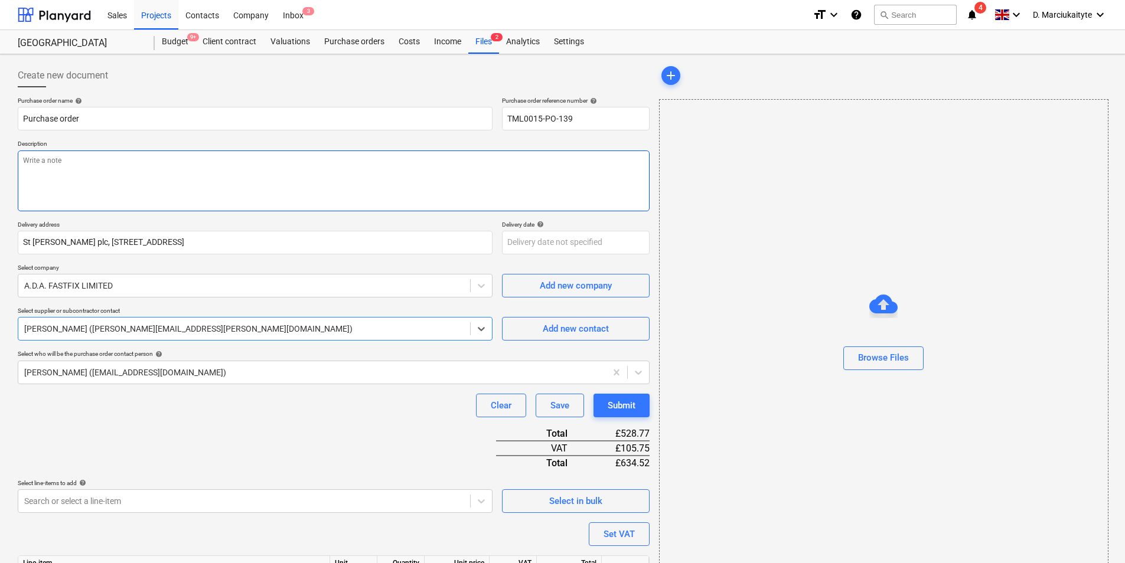
click at [134, 171] on textarea at bounding box center [334, 181] width 632 height 61
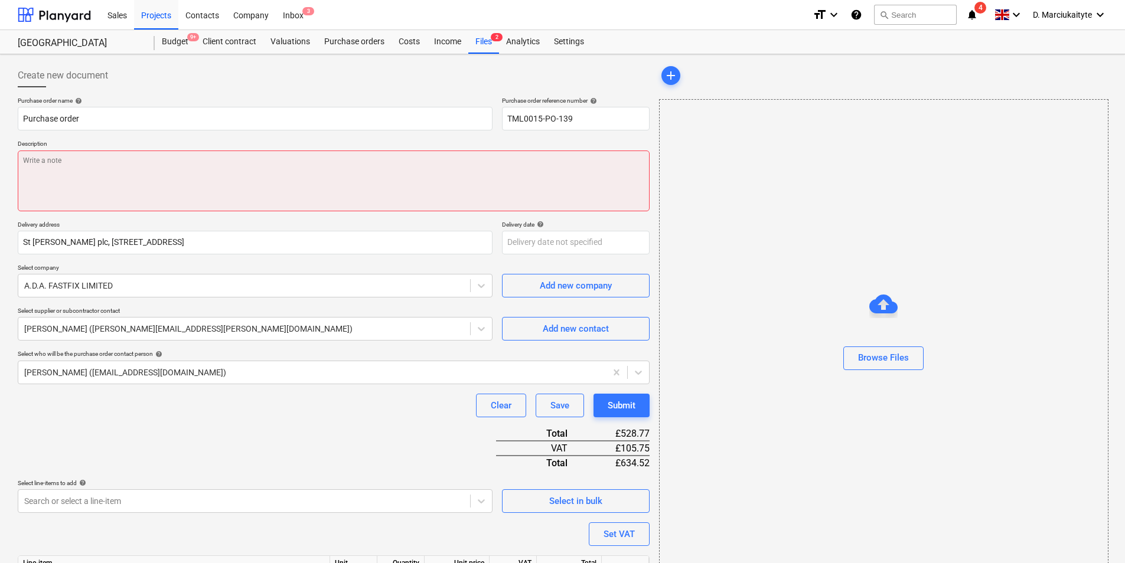
paste textarea "Good morning, Please proceed with attached order. Let me know delivery date. Ma…"
type textarea "x"
type textarea "Good morning, Please proceed with attached order. Let me know delivery date. Ma…"
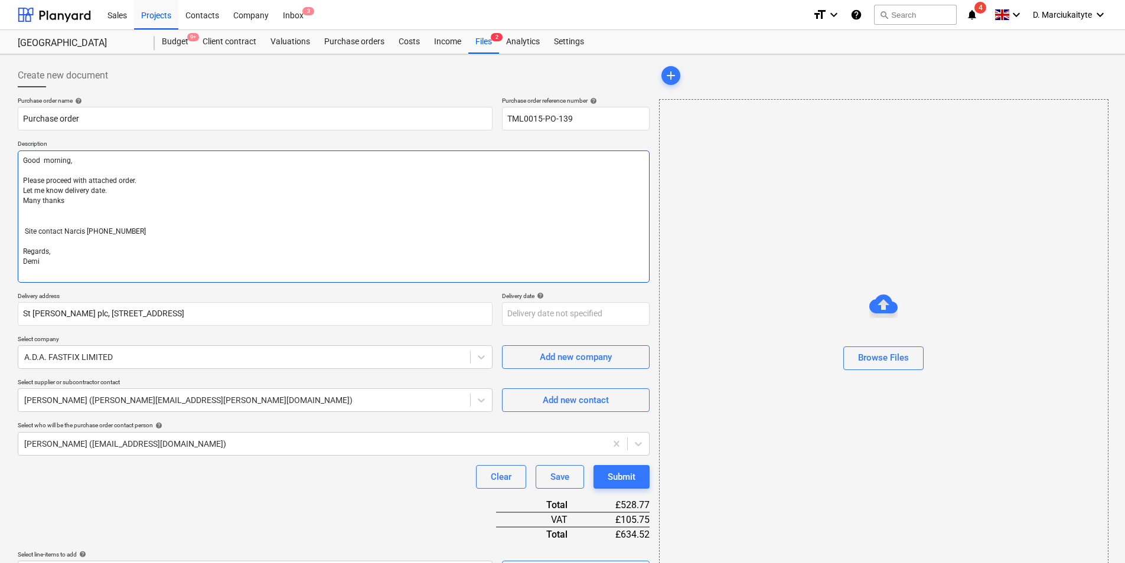
drag, startPoint x: 81, startPoint y: 169, endPoint x: 0, endPoint y: 159, distance: 81.5
click at [0, 162] on html "Sales Projects Contacts Company Inbox 3 format_size keyboard_arrow_down help se…" at bounding box center [562, 281] width 1125 height 563
type textarea "x"
type textarea "Please proceed with attached order. Let me know delivery date. Many thanks Site…"
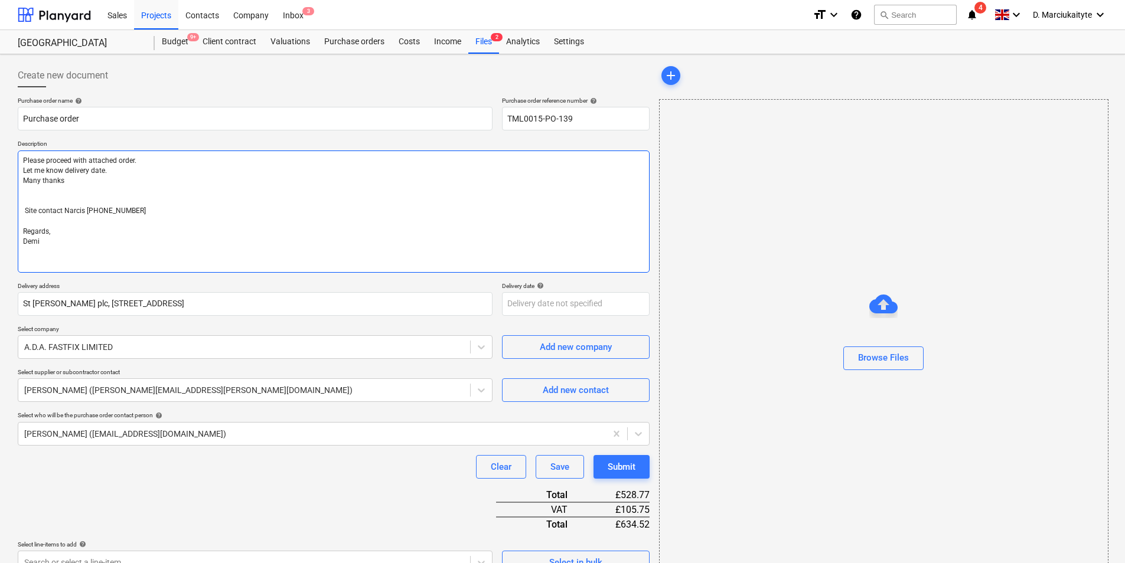
type textarea "x"
type textarea "H Please proceed with attached order. Let me know delivery date. Many thanks Si…"
type textarea "x"
type textarea "Hi Please proceed with attached order. Let me know delivery date. Many thanks S…"
type textarea "x"
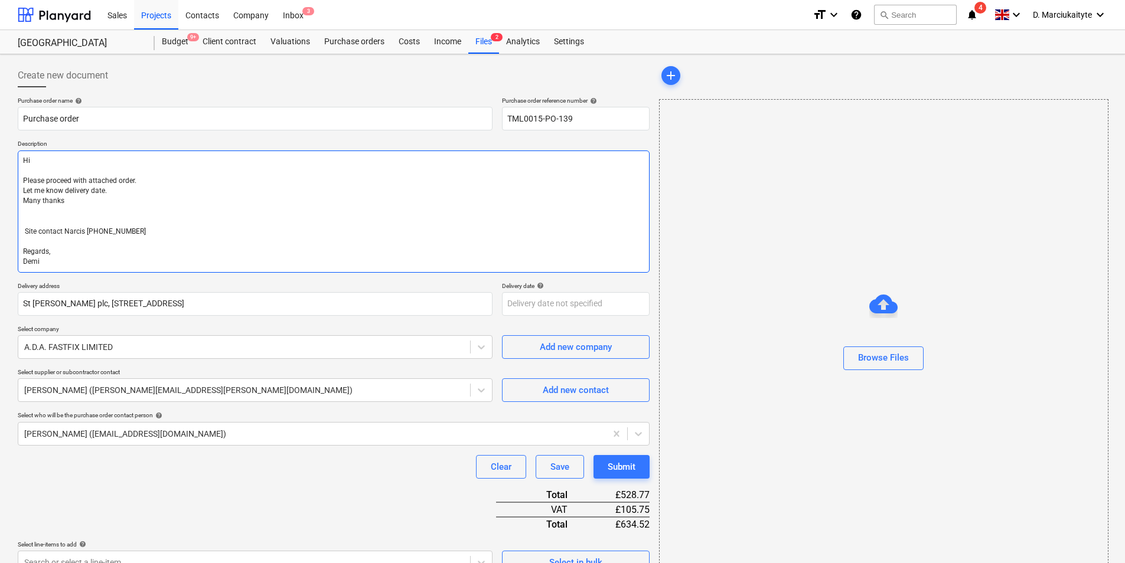
type textarea "Hi, Please proceed with attached order. Let me know delivery date. Many thanks …"
type textarea "x"
type textarea "Hi, Please proceed with attached order. Let me know delivery date. Many thanks …"
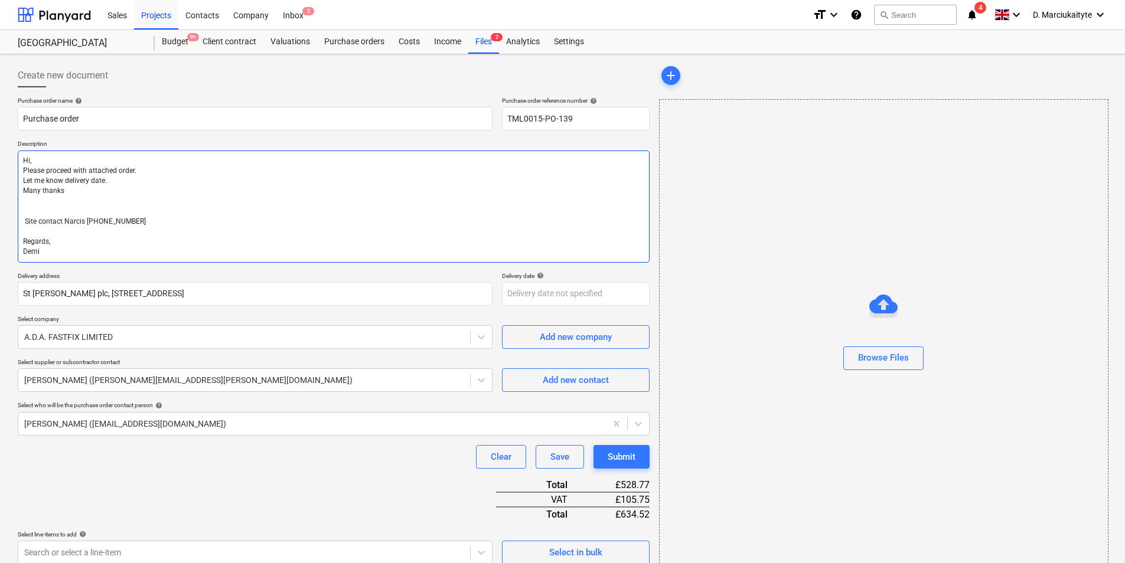
type textarea "x"
type textarea "Hi, Please proceed with attached order. Let me know delivery date. Many thanks …"
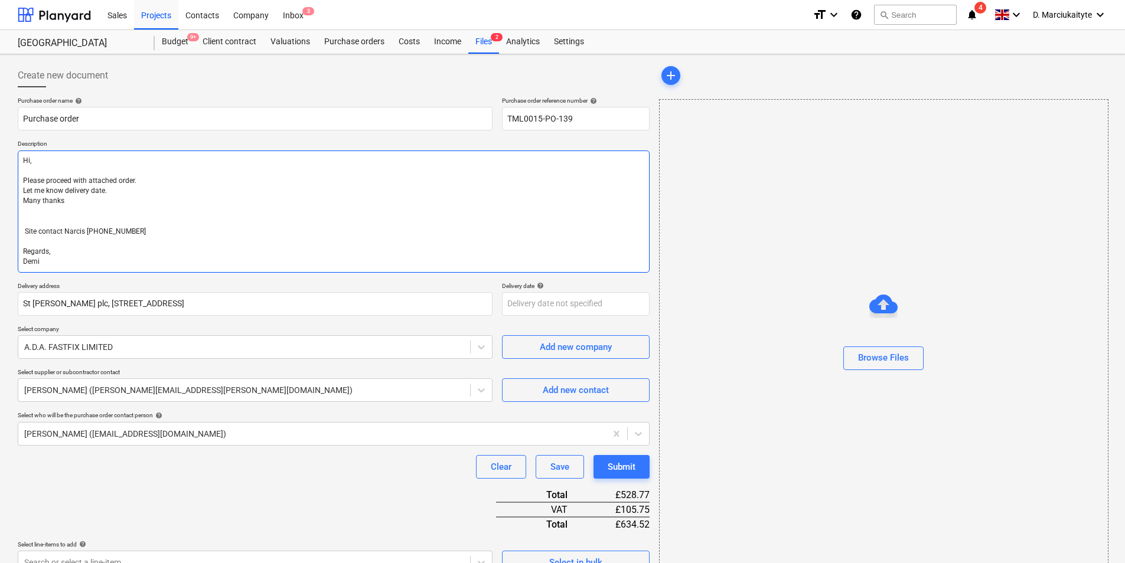
drag, startPoint x: 144, startPoint y: 200, endPoint x: 60, endPoint y: 205, distance: 84.6
click at [31, 184] on textarea "Hi, Please proceed with attached order. Let me know delivery date. Many thanks …" at bounding box center [334, 212] width 632 height 122
click at [60, 205] on textarea "Hi, Please proceed with attached order. Let me know delivery date. Many thanks …" at bounding box center [334, 212] width 632 height 122
drag, startPoint x: 82, startPoint y: 195, endPoint x: 56, endPoint y: 190, distance: 26.5
click at [48, 190] on textarea "Hi, Please proceed with attached order. Let me know delivery date. Many thanks …" at bounding box center [334, 212] width 632 height 122
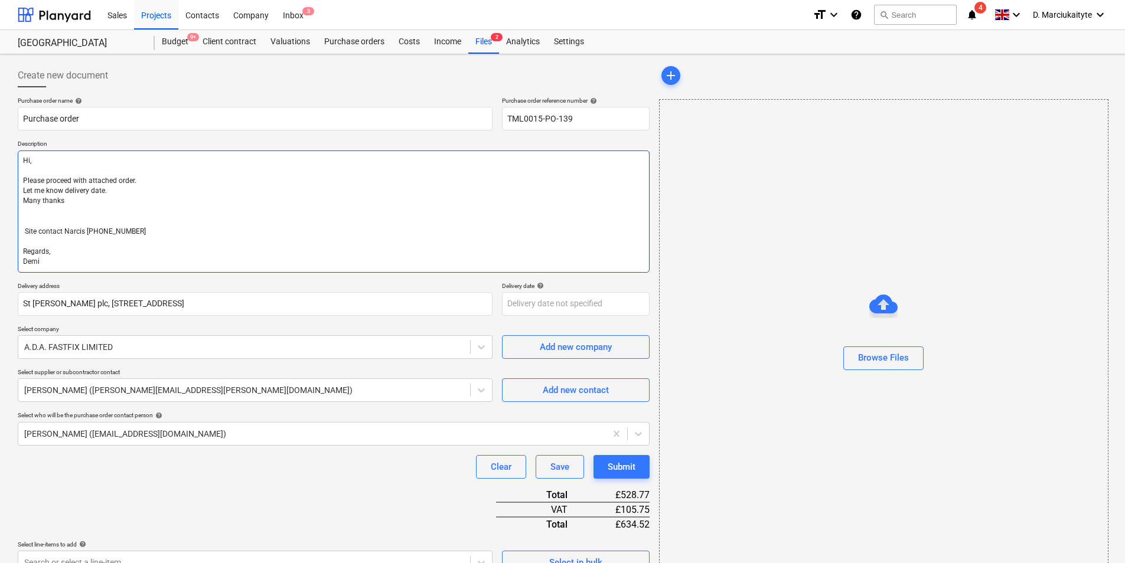
click at [56, 191] on textarea "Hi, Please proceed with attached order. Let me know delivery date. Many thanks …" at bounding box center [334, 212] width 632 height 122
drag, startPoint x: 102, startPoint y: 197, endPoint x: 107, endPoint y: 193, distance: 6.9
click at [102, 196] on textarea "Hi, Please proceed with attached order. Let me know delivery date. Many thanks …" at bounding box center [334, 212] width 632 height 122
click at [109, 190] on textarea "Hi, Please proceed with attached order. Let me know delivery date. Many thanks …" at bounding box center [334, 212] width 632 height 122
click at [110, 188] on textarea "Hi, Please proceed with attached order. Let me know delivery date. Many thanks …" at bounding box center [334, 212] width 632 height 122
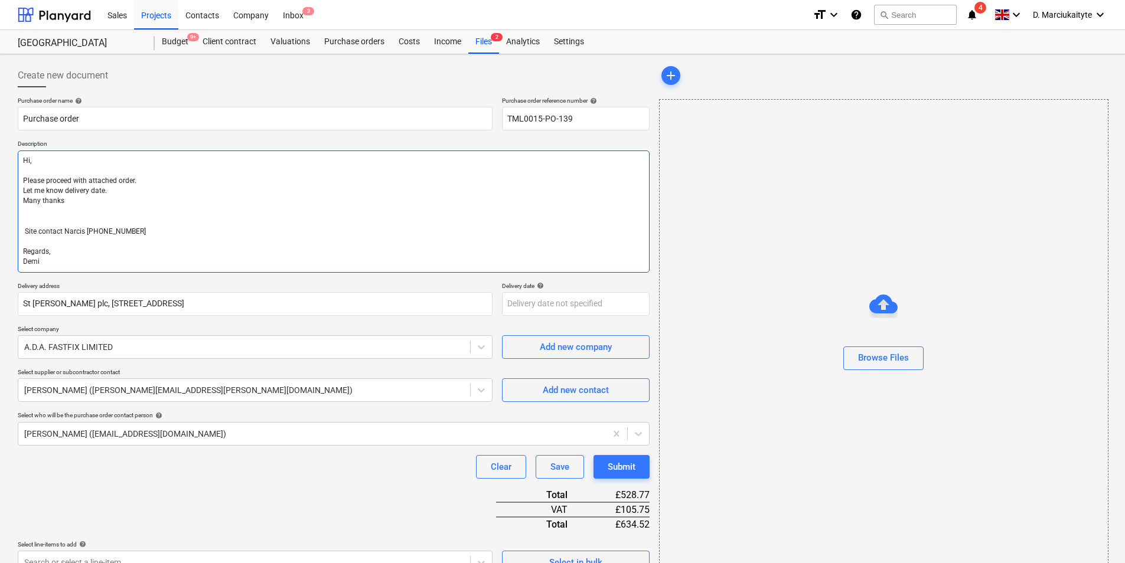
click at [148, 184] on textarea "Hi, Please proceed with attached order. Let me know delivery date. Many thanks …" at bounding box center [334, 212] width 632 height 122
drag, startPoint x: 105, startPoint y: 191, endPoint x: 21, endPoint y: 188, distance: 83.9
click at [21, 188] on textarea "Hi, Please proceed with attached order. Let me know delivery date. Many thanks …" at bounding box center [334, 212] width 632 height 122
type textarea "x"
type textarea "Hi, Please proceed with attached order. Many thanks Site contact Narcis [PHONE_…"
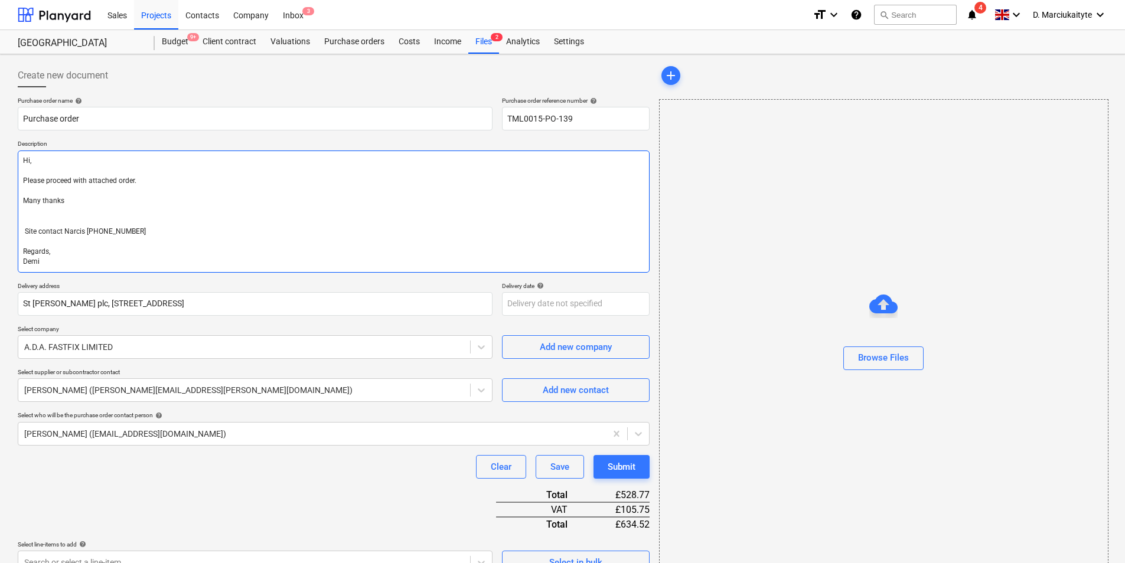
type textarea "x"
type textarea "Hi, Please proceed with attached order. Many thanks Site contact Narcis [PHONE_…"
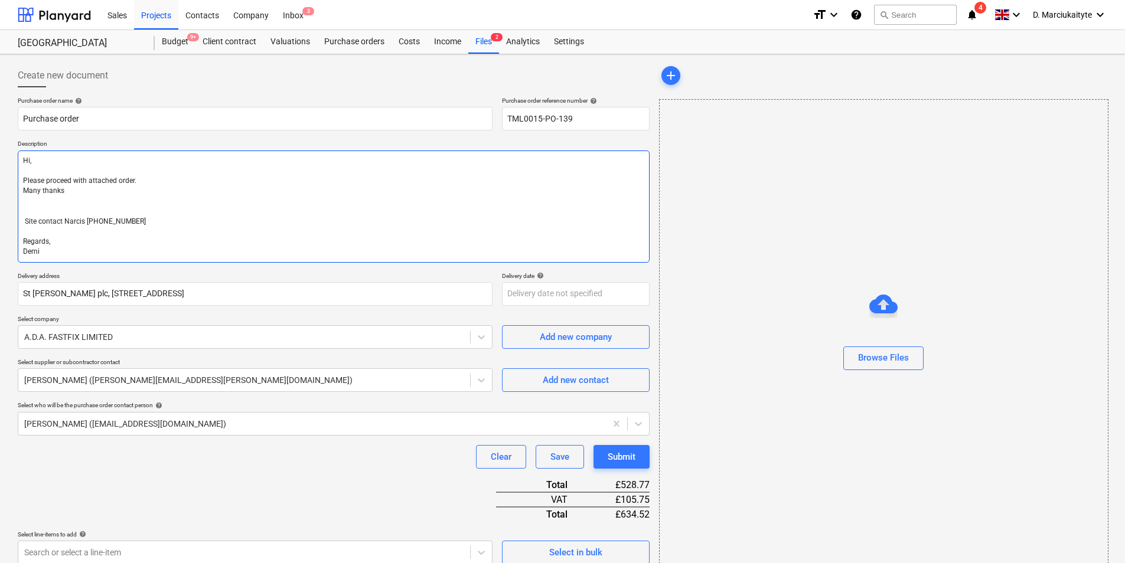
click at [91, 204] on textarea "Hi, Please proceed with attached order. Many thanks Site contact Narcis [PHONE_…" at bounding box center [334, 207] width 632 height 112
type textarea "x"
type textarea "Hi, Please proceed with attached order. Many thanks Site contact Narcis [PHONE_…"
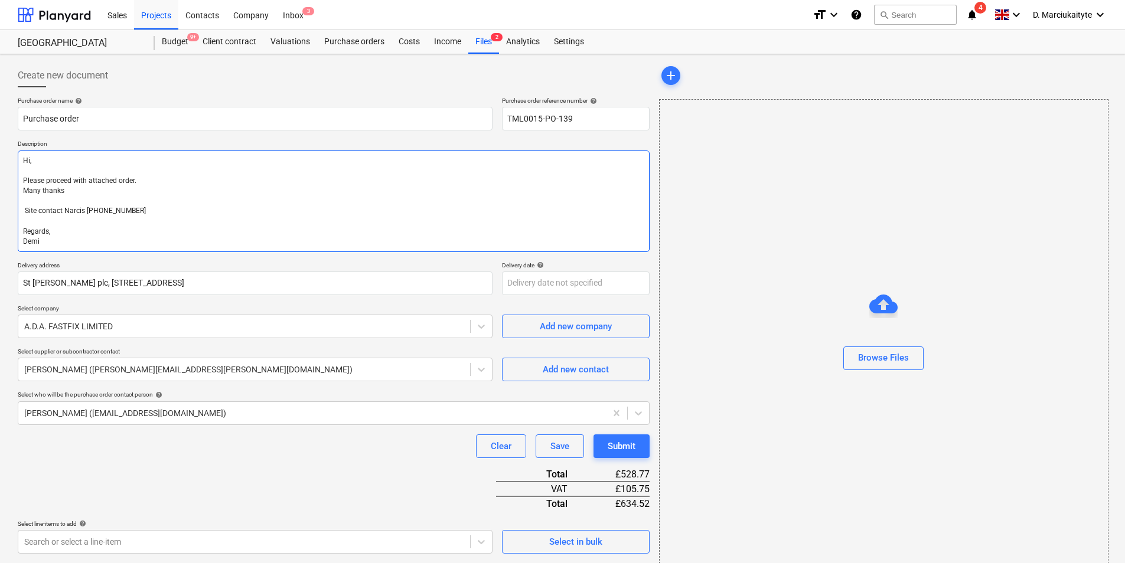
click at [30, 204] on textarea "Hi, Please proceed with attached order. Many thanks Site contact Narcis [PHONE_…" at bounding box center [334, 202] width 632 height 102
click at [21, 213] on textarea "Hi, Please proceed with attached order. Many thanks Site contact Narcis [PHONE_…" at bounding box center [334, 202] width 632 height 102
click at [25, 211] on textarea "Hi, Please proceed with attached order. Many thanks Site contact Narcis [PHONE_…" at bounding box center [334, 202] width 632 height 102
type textarea "x"
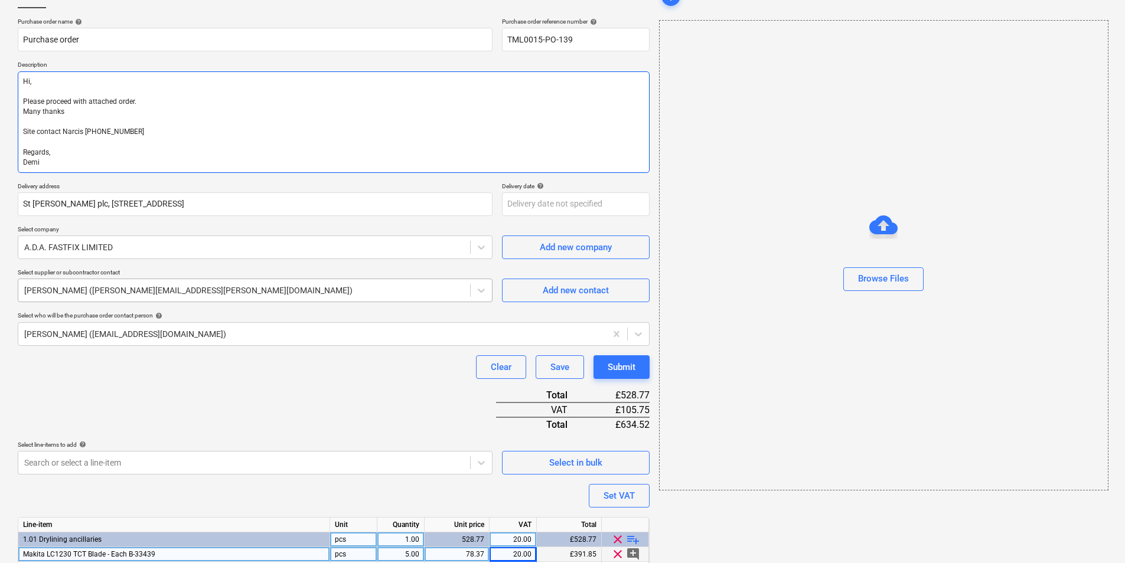
scroll to position [141, 0]
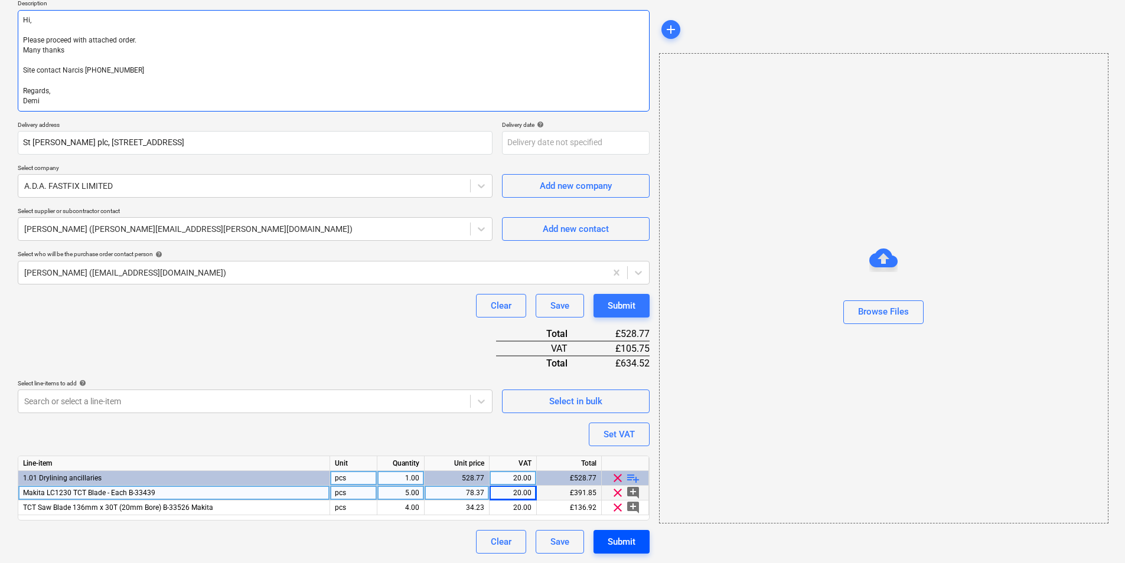
type textarea "Hi, Please proceed with attached order. Many thanks Site contact Narcis [PHONE_…"
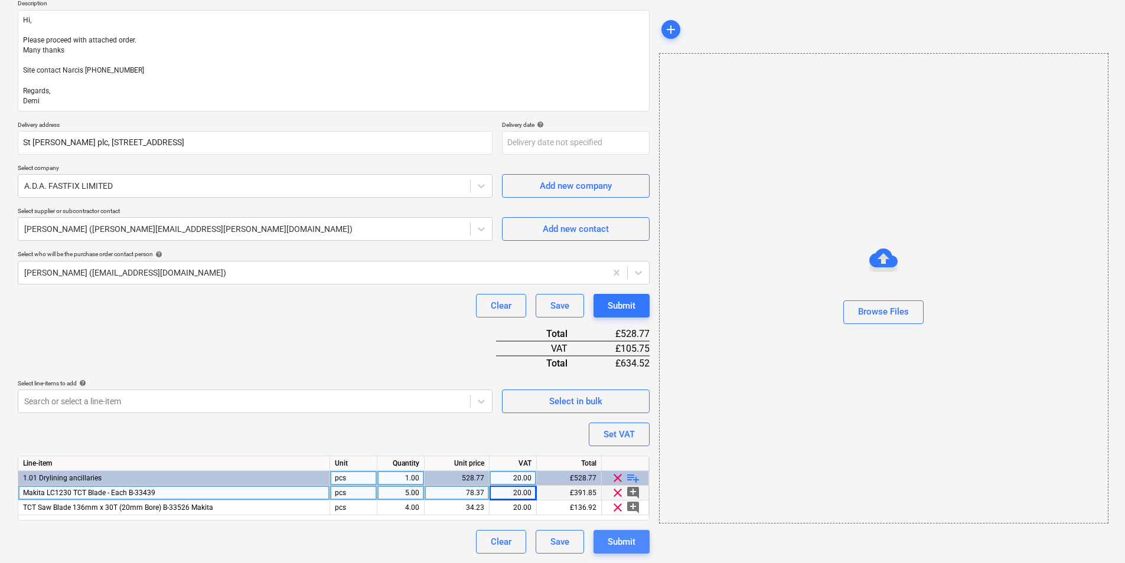
click at [619, 541] on div "Submit" at bounding box center [622, 541] width 28 height 15
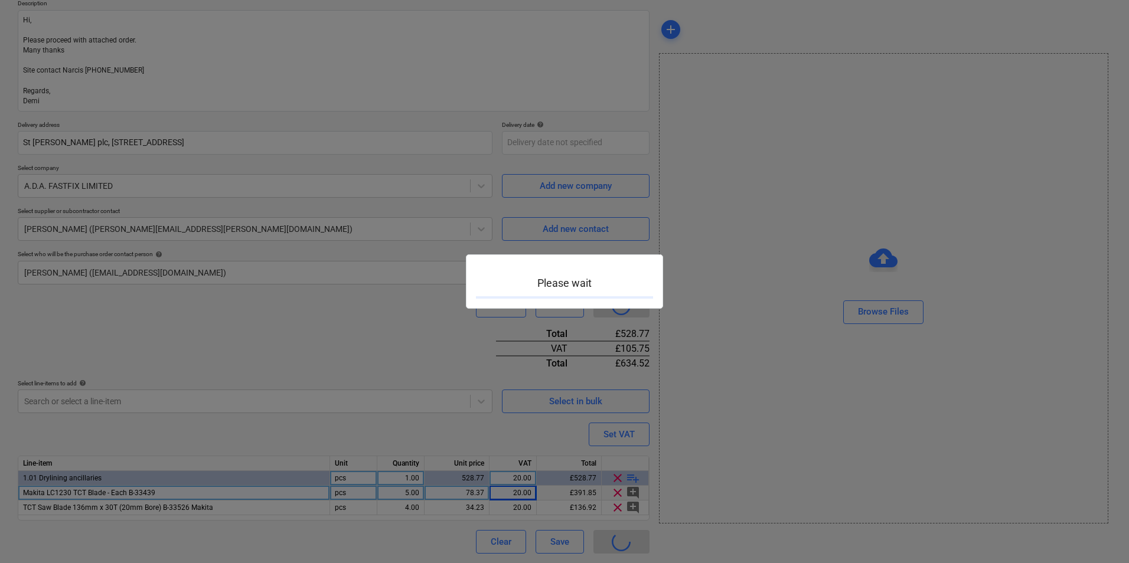
type textarea "x"
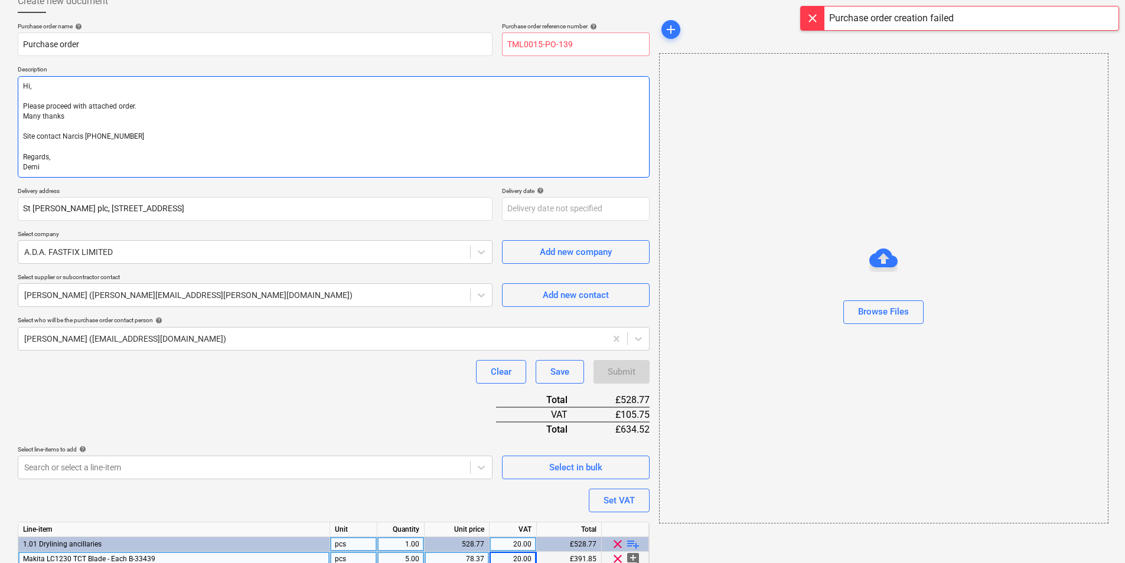
scroll to position [0, 0]
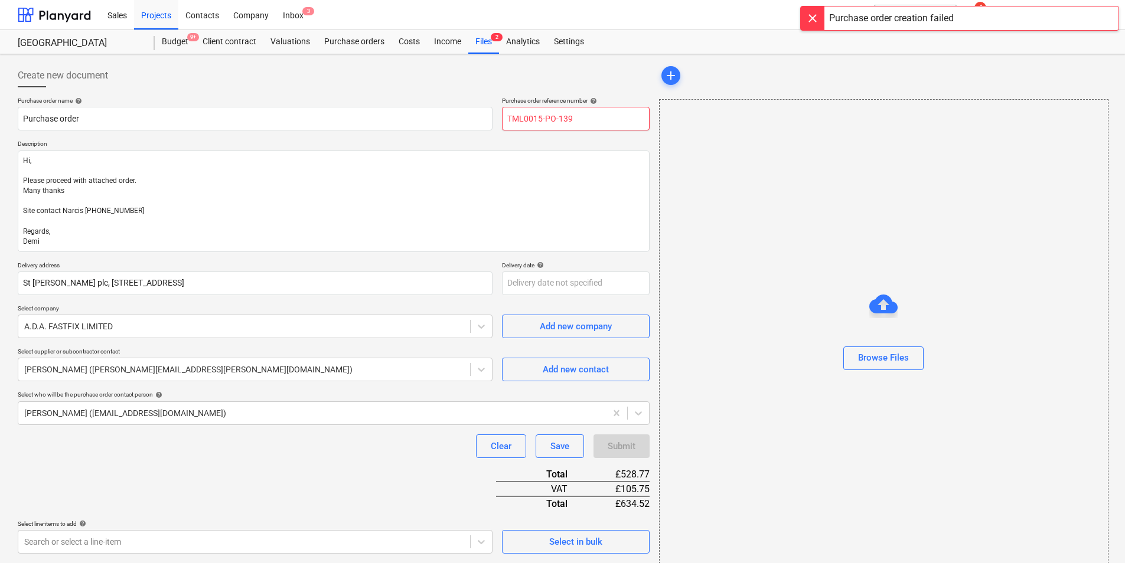
click at [586, 122] on input "TML0015-PO-139" at bounding box center [576, 119] width 148 height 24
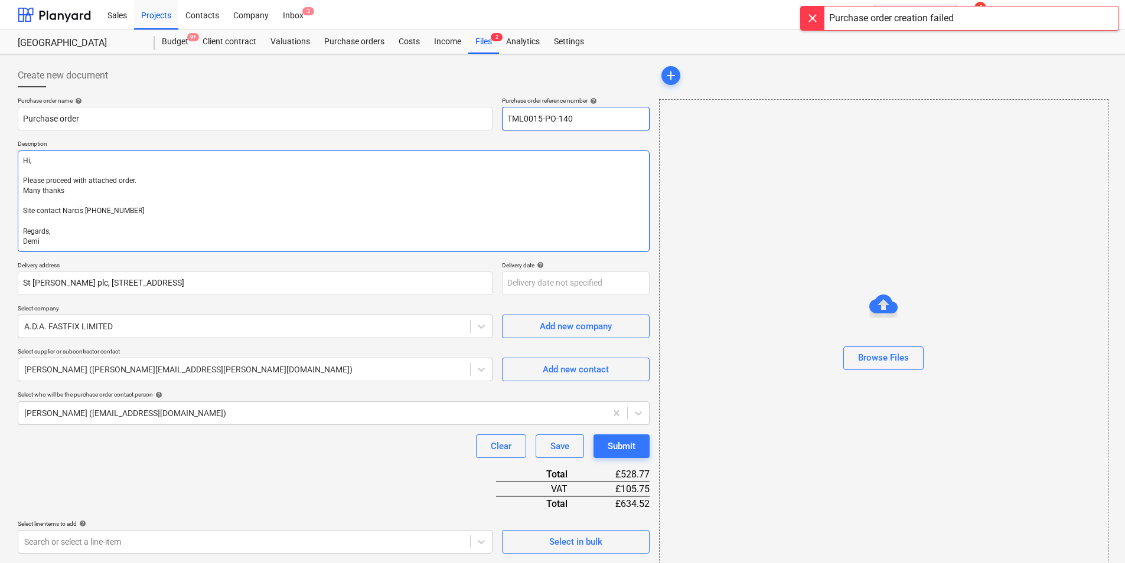
type input "TML0015-PO-140"
click at [569, 193] on textarea "Hi, Please proceed with attached order. Many thanks Site contact Narcis [PHONE_…" at bounding box center [334, 202] width 632 height 102
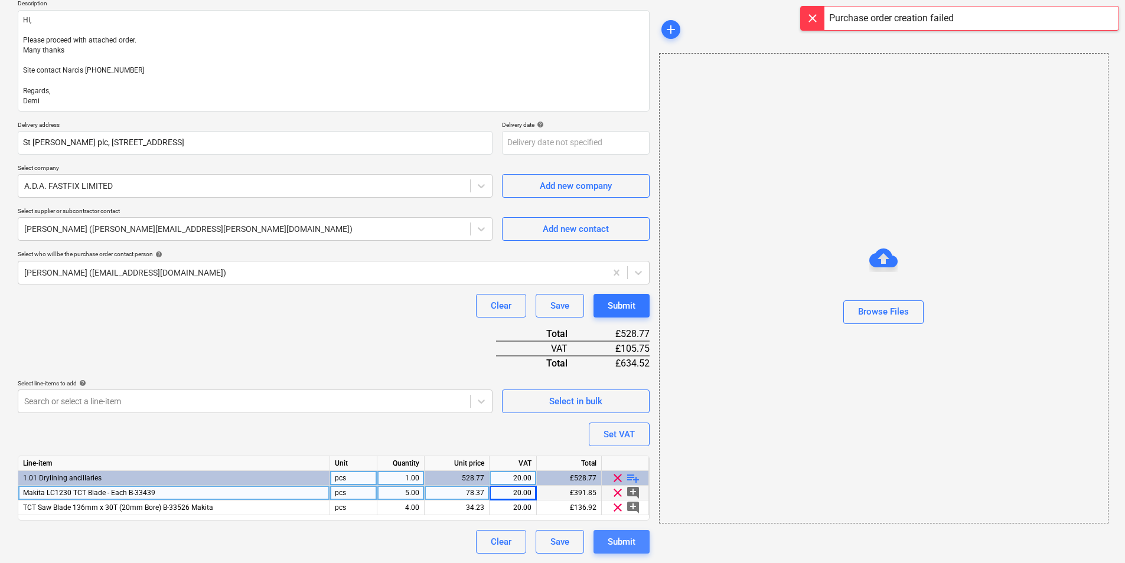
click at [622, 550] on div "Submit" at bounding box center [622, 541] width 28 height 15
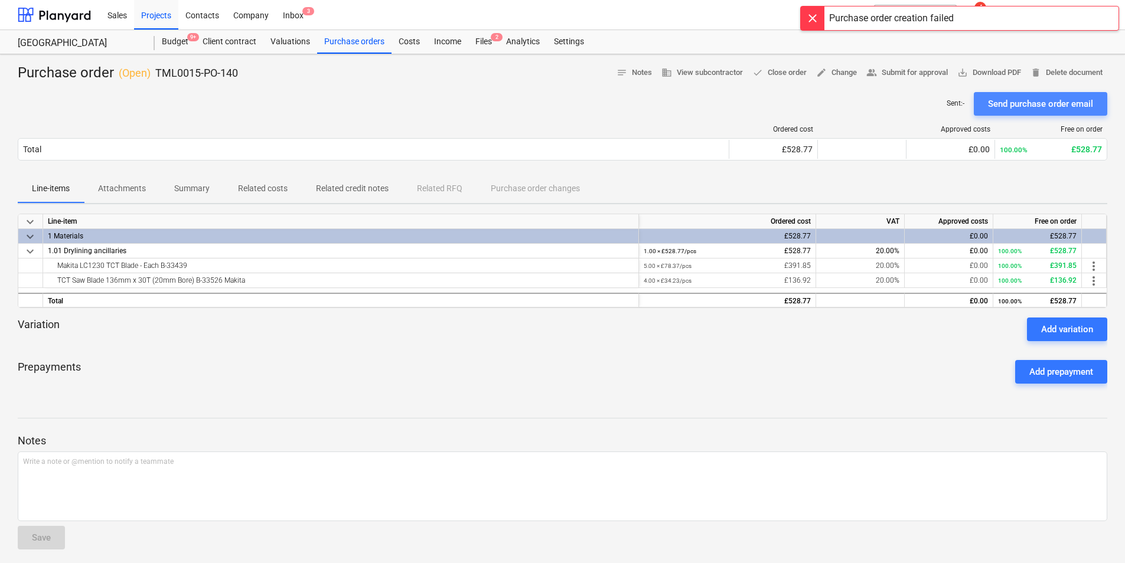
click at [1045, 108] on div "Send purchase order email" at bounding box center [1040, 103] width 105 height 15
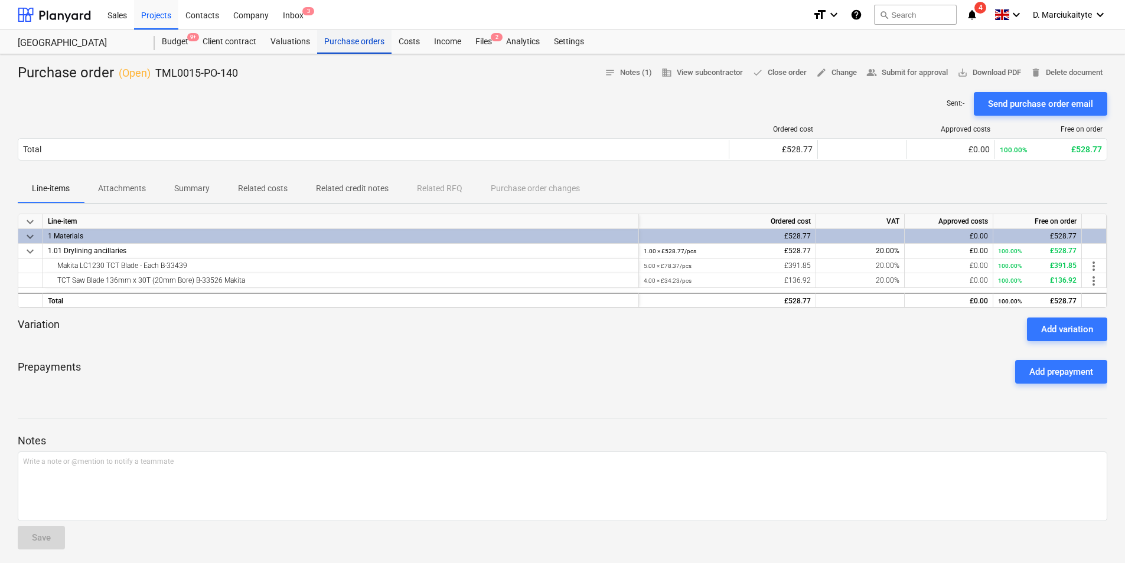
click at [342, 36] on div "Purchase orders" at bounding box center [354, 42] width 74 height 24
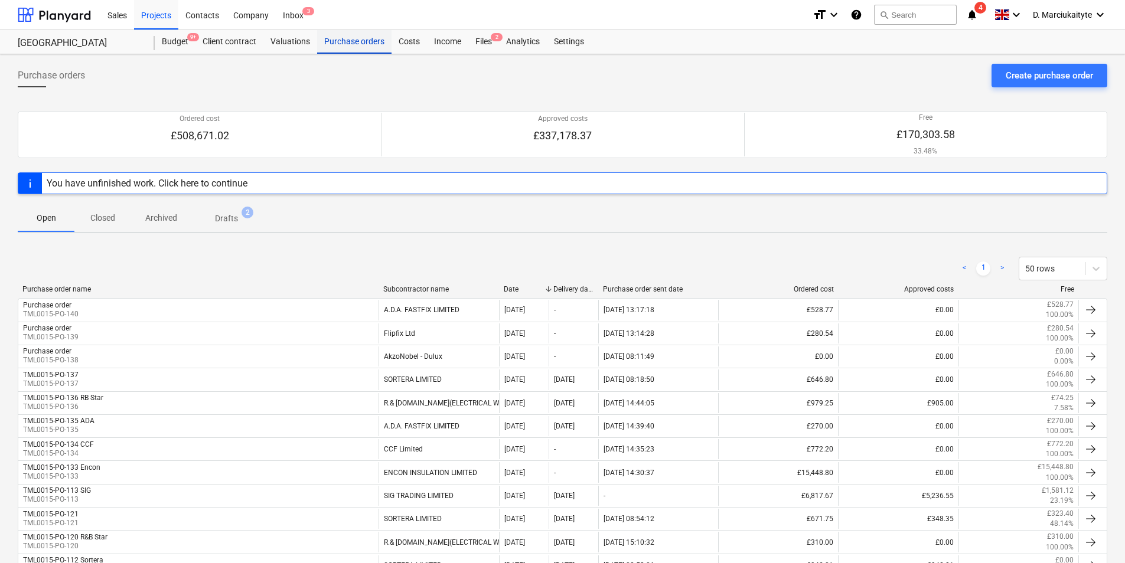
click at [369, 34] on div "Purchase orders" at bounding box center [354, 42] width 74 height 24
click at [158, 16] on div "Projects" at bounding box center [156, 14] width 44 height 30
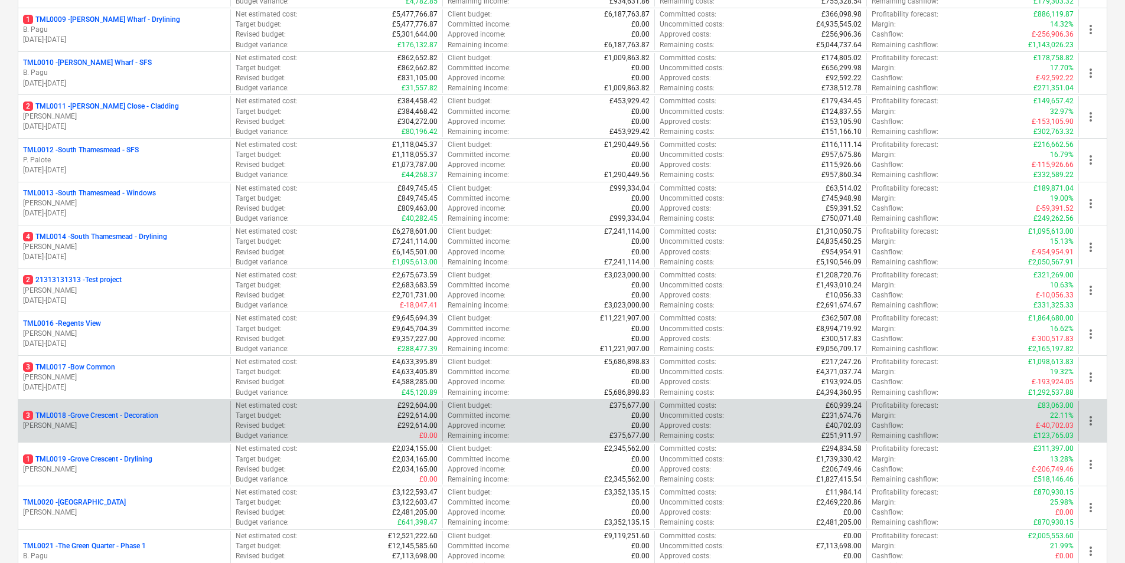
scroll to position [886, 0]
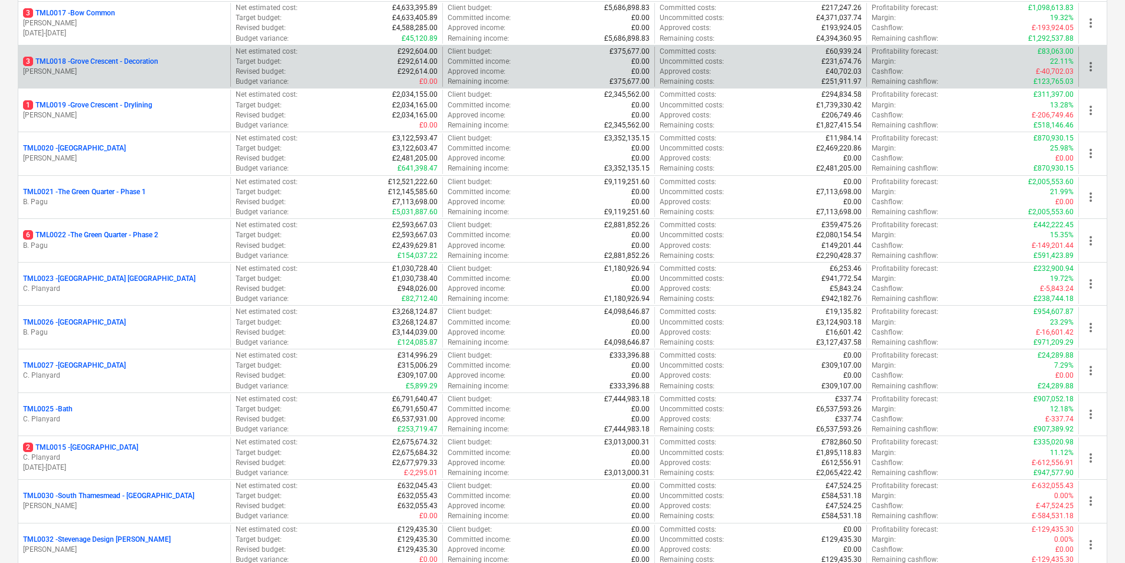
click at [88, 57] on p "3 TML0018 - Grove Crescent - Decoration" at bounding box center [90, 62] width 135 height 10
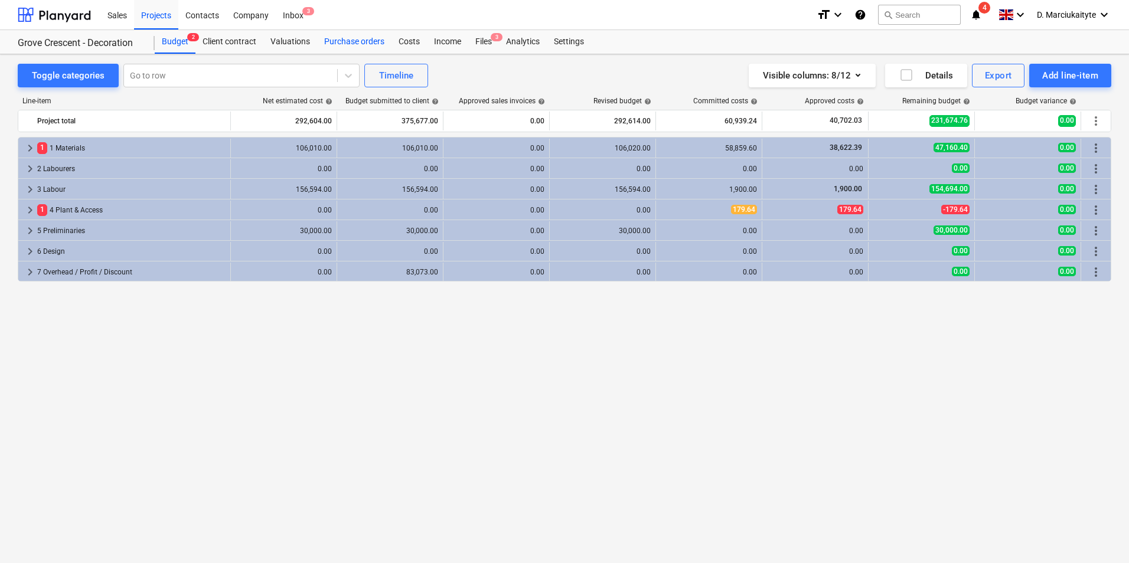
click at [329, 37] on div "Purchase orders" at bounding box center [354, 42] width 74 height 24
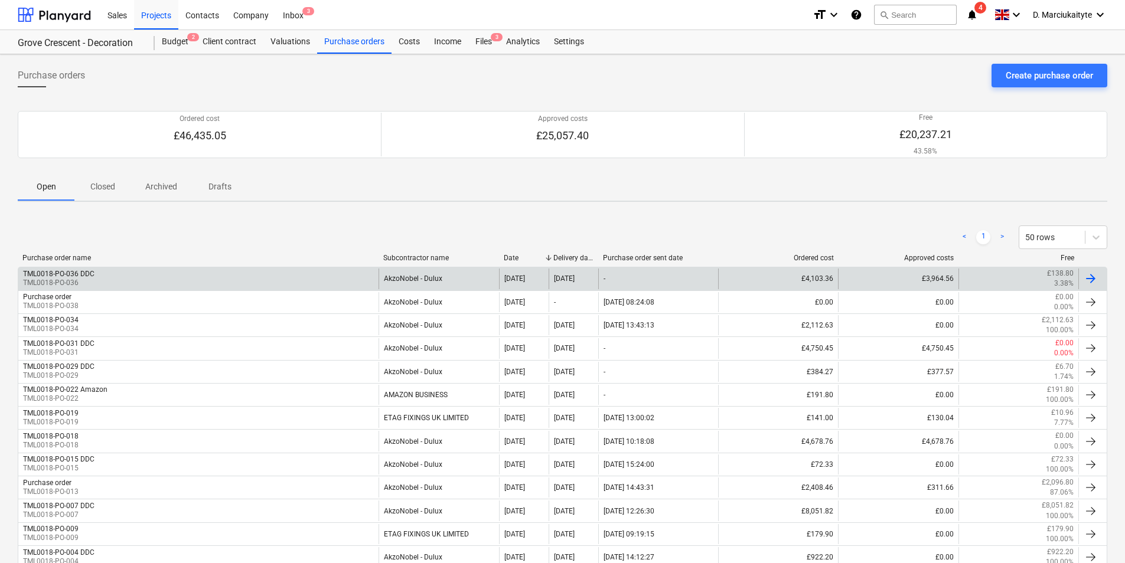
click at [162, 274] on div "TML0018-PO-036 DDC TML0018-PO-036" at bounding box center [198, 279] width 360 height 20
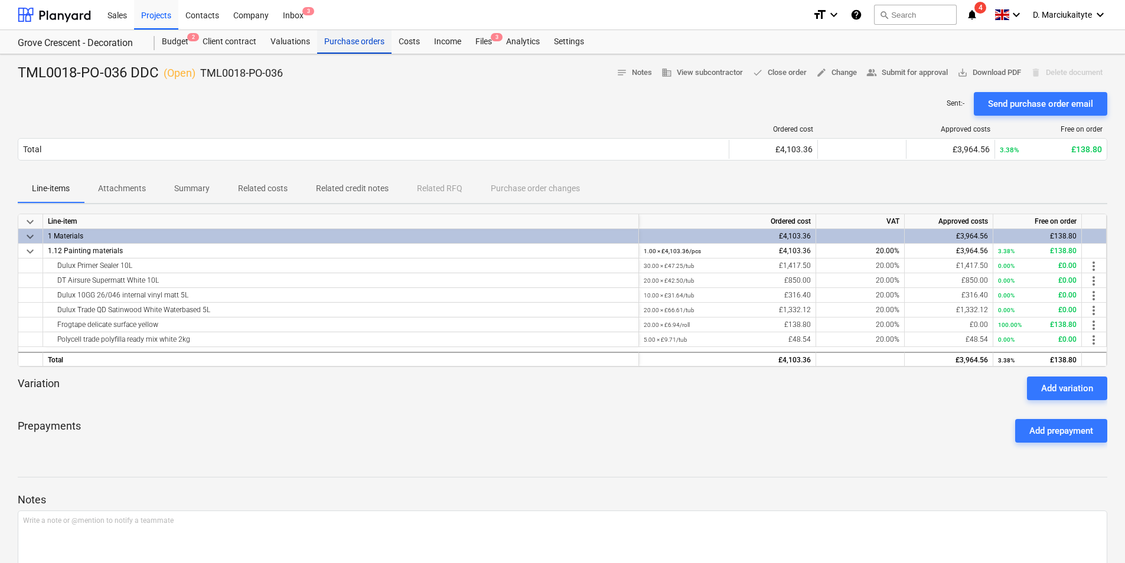
click at [360, 47] on div "Purchase orders" at bounding box center [354, 42] width 74 height 24
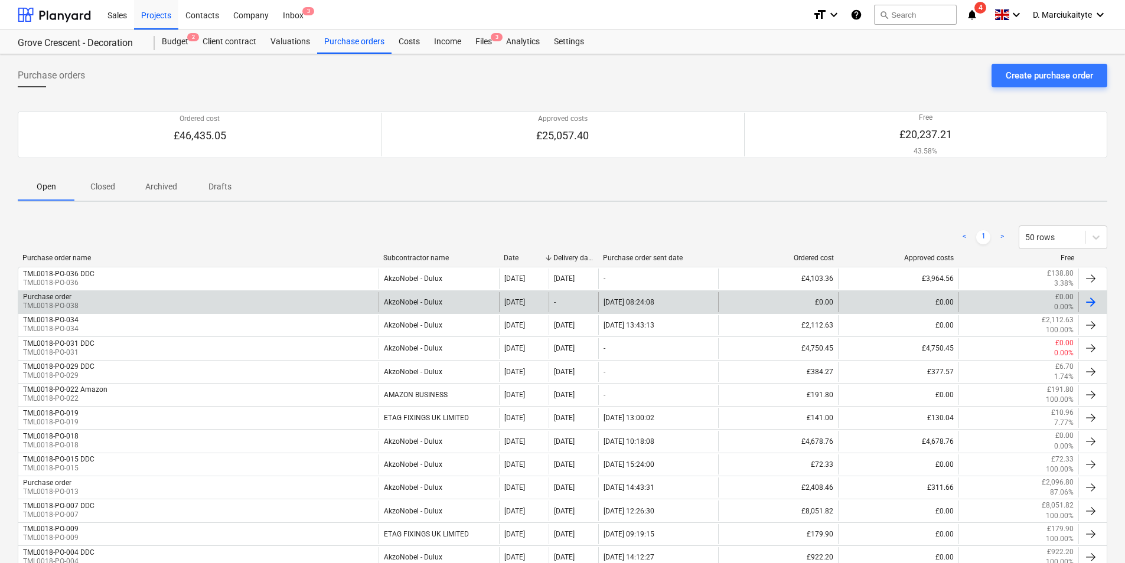
click at [285, 301] on div "Purchase order TML0018-PO-038" at bounding box center [198, 302] width 360 height 20
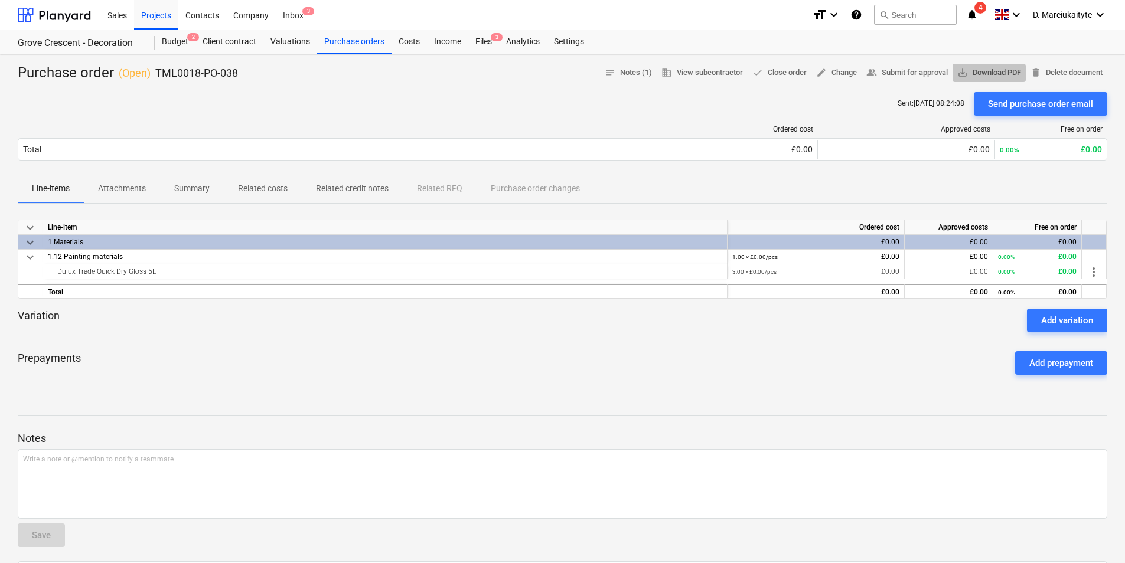
click at [993, 69] on span "save_alt Download PDF" at bounding box center [989, 73] width 64 height 14
click at [577, 122] on div "Ordered cost Approved costs Free on order Total £0.00 £0.00 0.00% £0.00 Please …" at bounding box center [563, 145] width 1090 height 59
click at [188, 183] on p "Summary" at bounding box center [191, 188] width 35 height 12
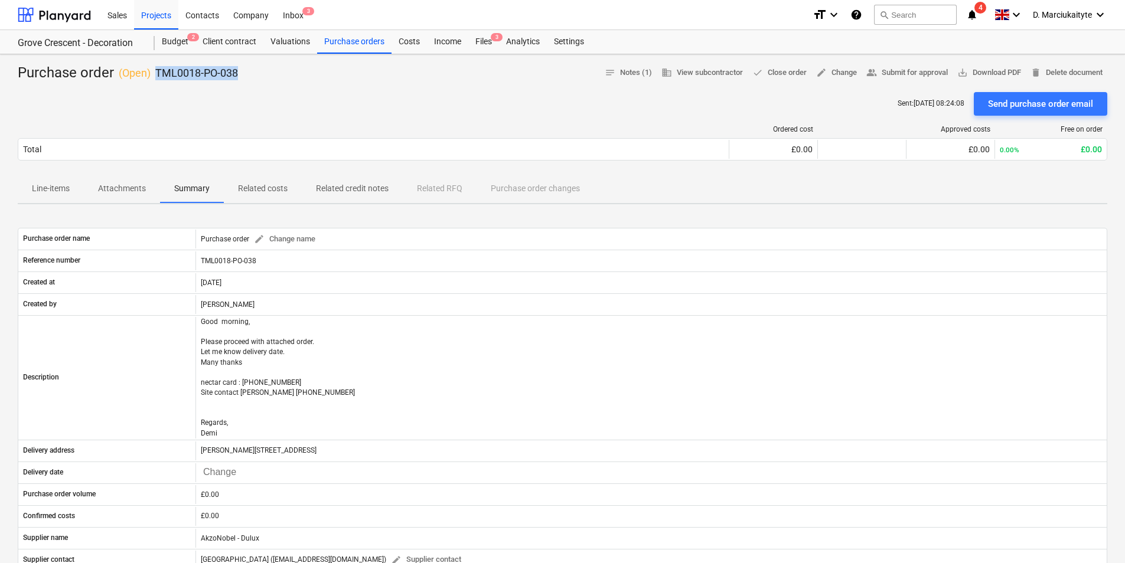
drag, startPoint x: 197, startPoint y: 77, endPoint x: 158, endPoint y: 74, distance: 39.6
click at [158, 74] on div "Purchase order ( Open ) TML0018-PO-038 notes Notes (1) business View subcontrac…" at bounding box center [563, 73] width 1090 height 19
copy p "TML0018-PO-038"
click at [351, 45] on div "Purchase orders" at bounding box center [354, 42] width 74 height 24
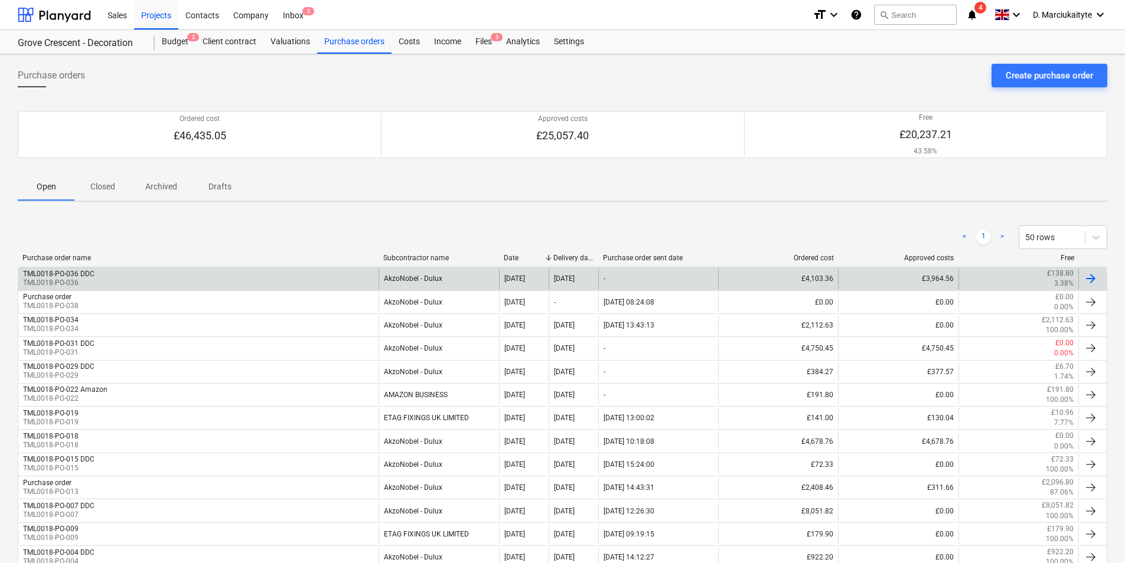
click at [345, 272] on div "TML0018-PO-036 DDC TML0018-PO-036" at bounding box center [198, 279] width 360 height 20
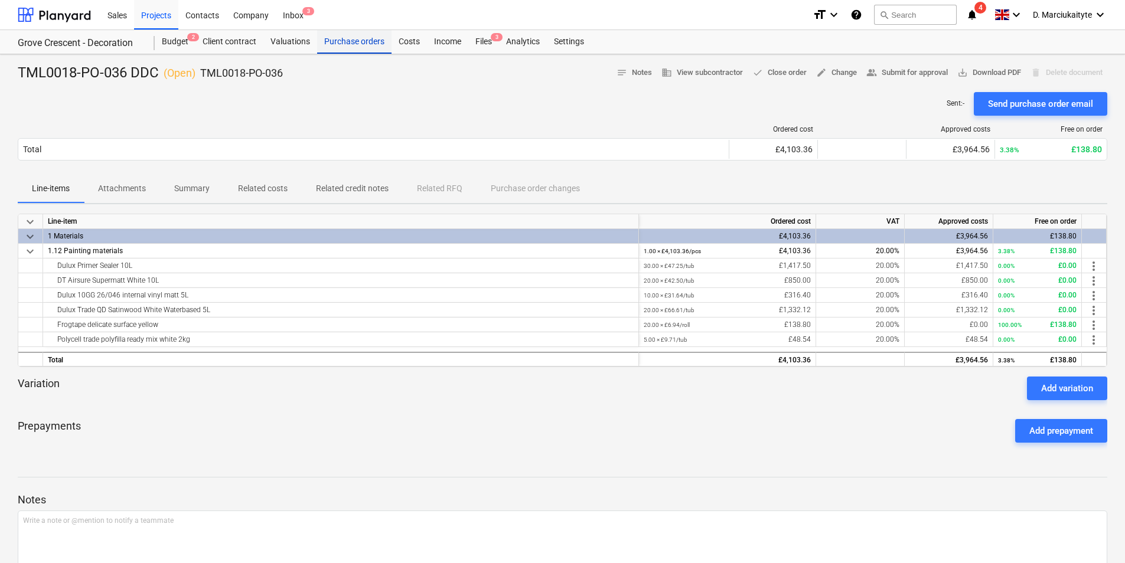
click at [335, 40] on div "Purchase orders" at bounding box center [354, 42] width 74 height 24
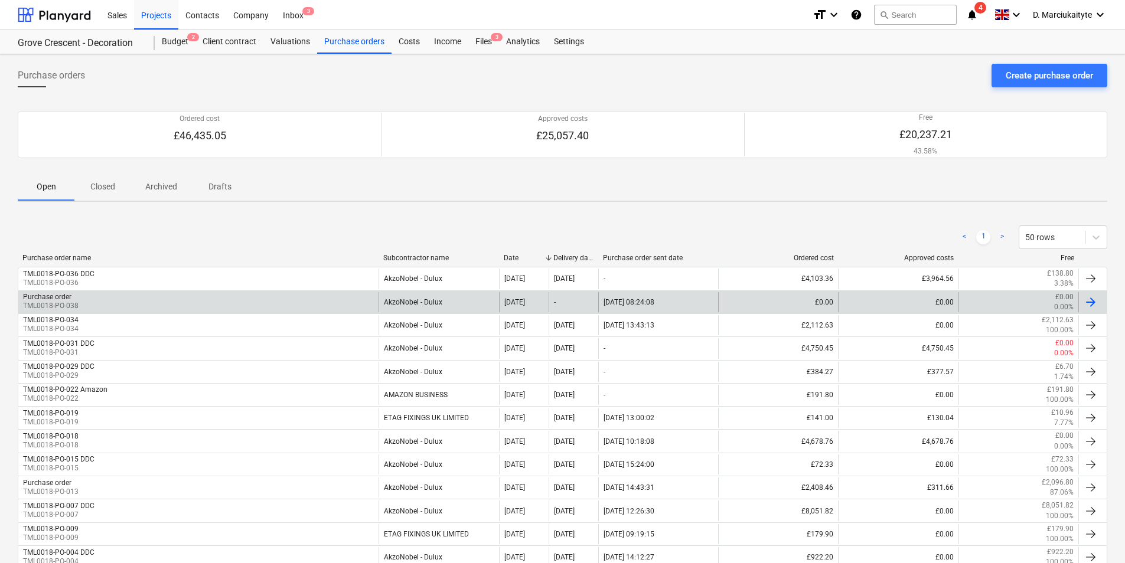
click at [158, 297] on div "Purchase order TML0018-PO-038" at bounding box center [198, 302] width 360 height 20
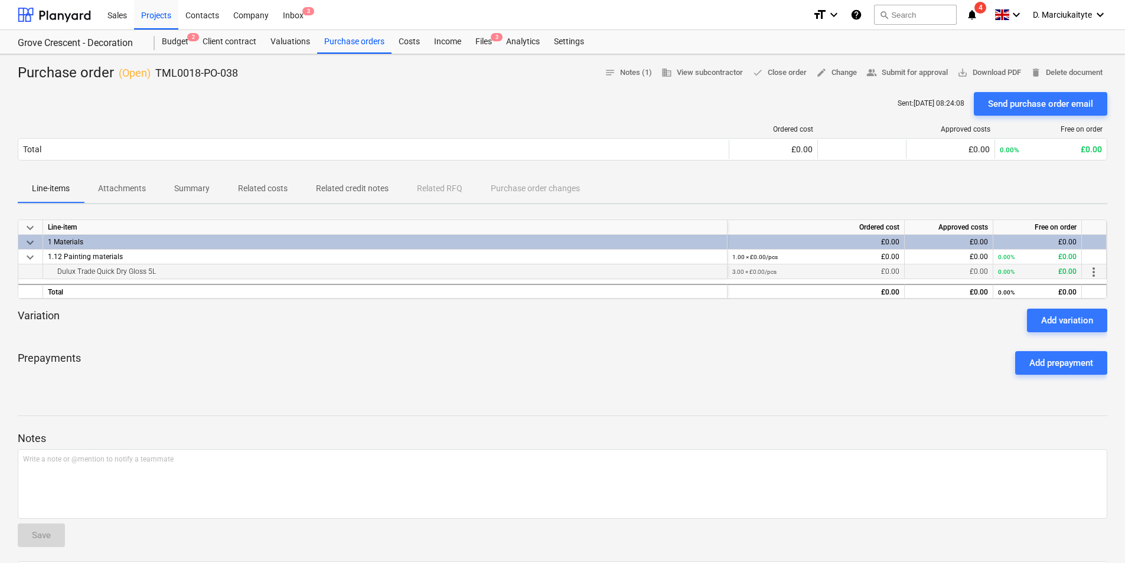
drag, startPoint x: 166, startPoint y: 270, endPoint x: 36, endPoint y: 274, distance: 130.0
click at [0, 0] on div "Dulux Trade Quick Dry Gloss 5L 3.00 × £0.00 / pcs £0.00 £0.00 0.00% £0.00 more_…" at bounding box center [0, 0] width 0 height 0
copy div "Dulux Trade Quick Dry Gloss 5L"
drag, startPoint x: 257, startPoint y: 76, endPoint x: 157, endPoint y: 75, distance: 99.8
click at [157, 75] on div "Purchase order ( Open ) TML0018-PO-038 notes Notes (1) business View subcontrac…" at bounding box center [563, 73] width 1090 height 19
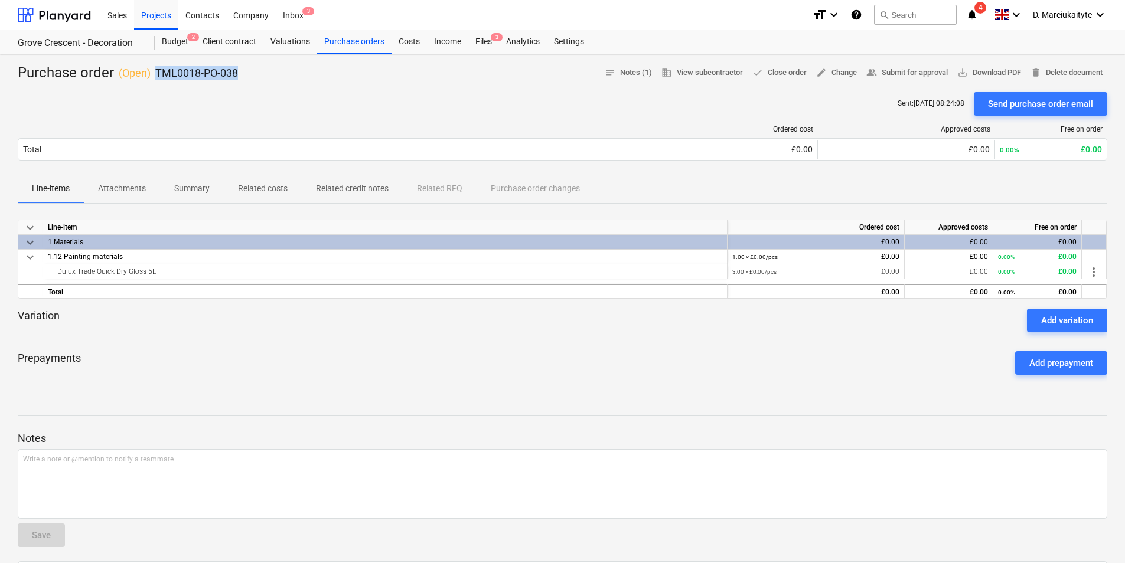
copy p "TML0018-PO-038"
click at [351, 47] on div "Purchase orders" at bounding box center [354, 42] width 74 height 24
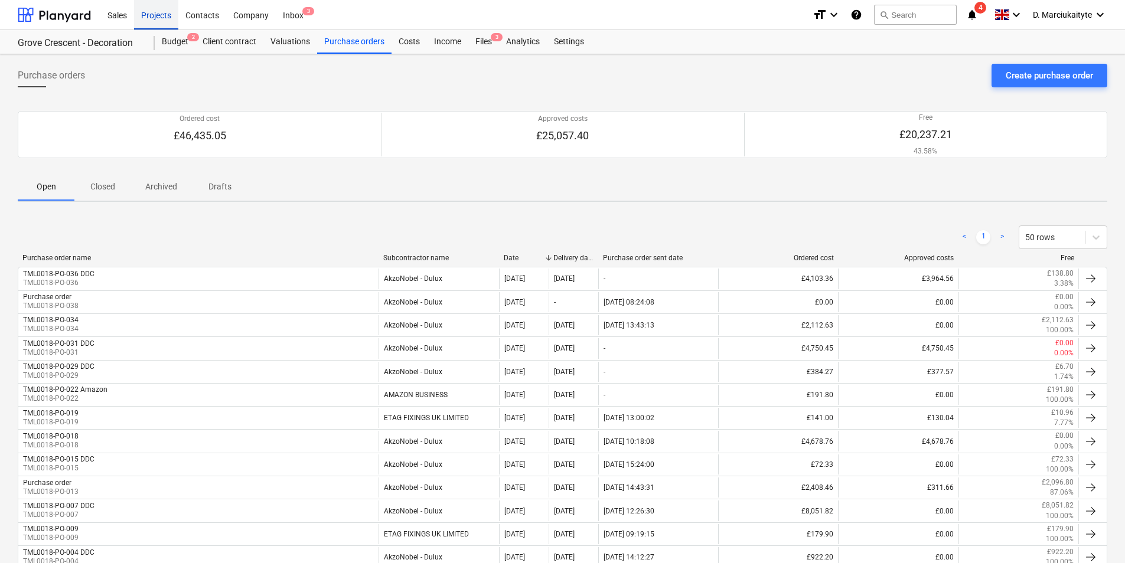
click at [163, 13] on div "Projects" at bounding box center [156, 14] width 44 height 30
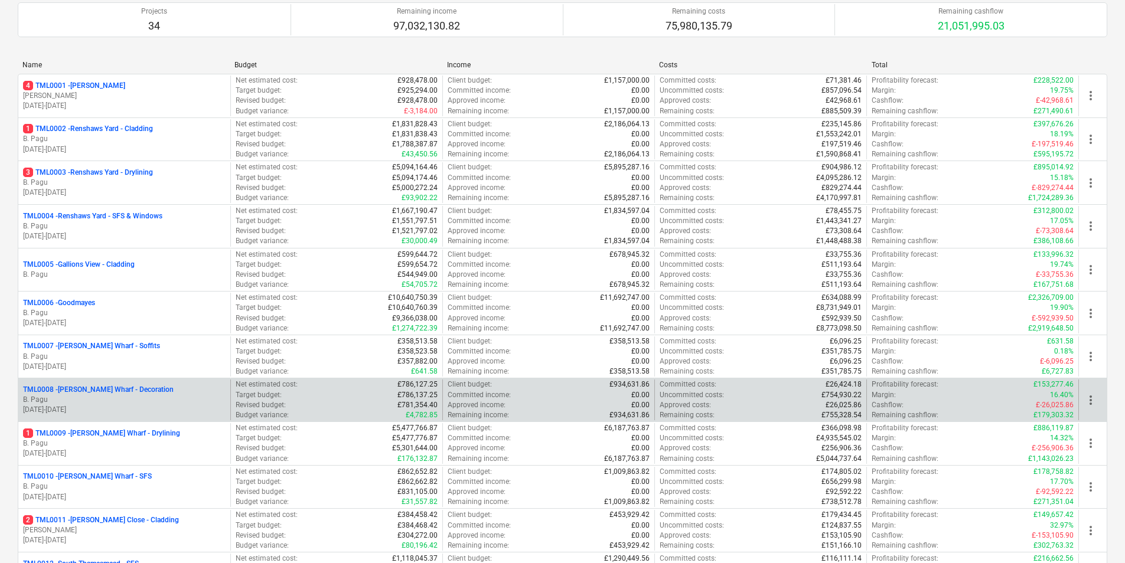
scroll to position [118, 0]
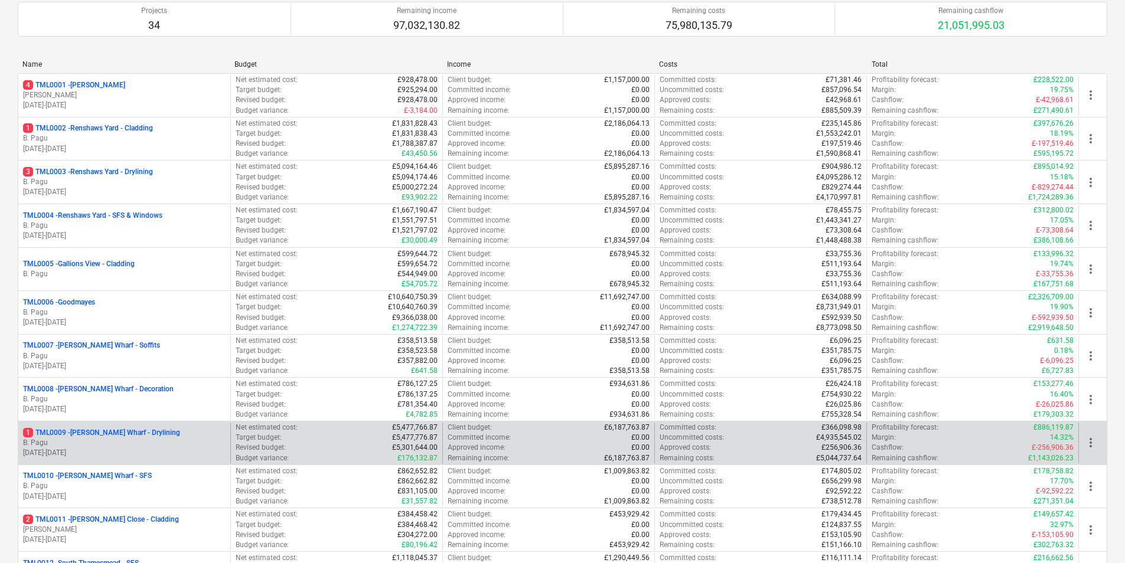
click at [109, 444] on p "B. Pagu" at bounding box center [124, 443] width 203 height 10
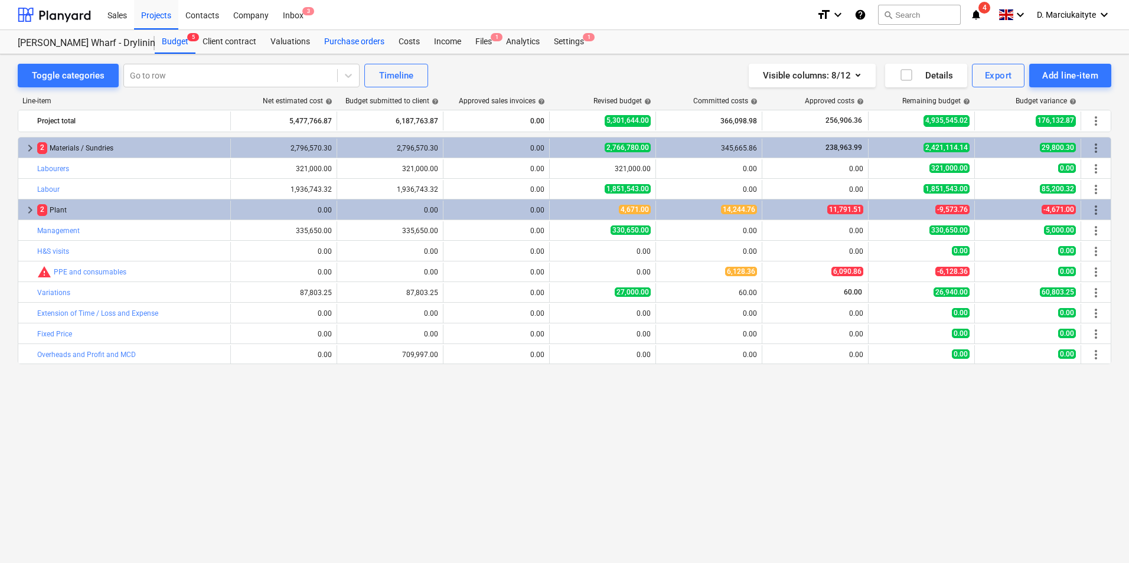
click at [366, 38] on div "Purchase orders" at bounding box center [354, 42] width 74 height 24
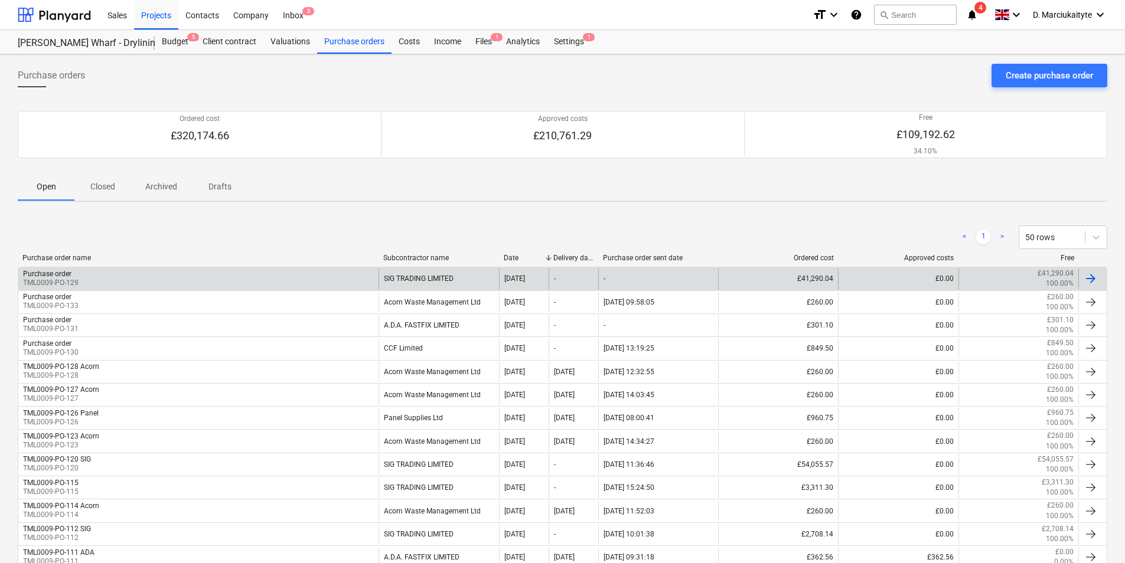
click at [238, 272] on div "Purchase order TML0009-PO-129" at bounding box center [198, 279] width 360 height 20
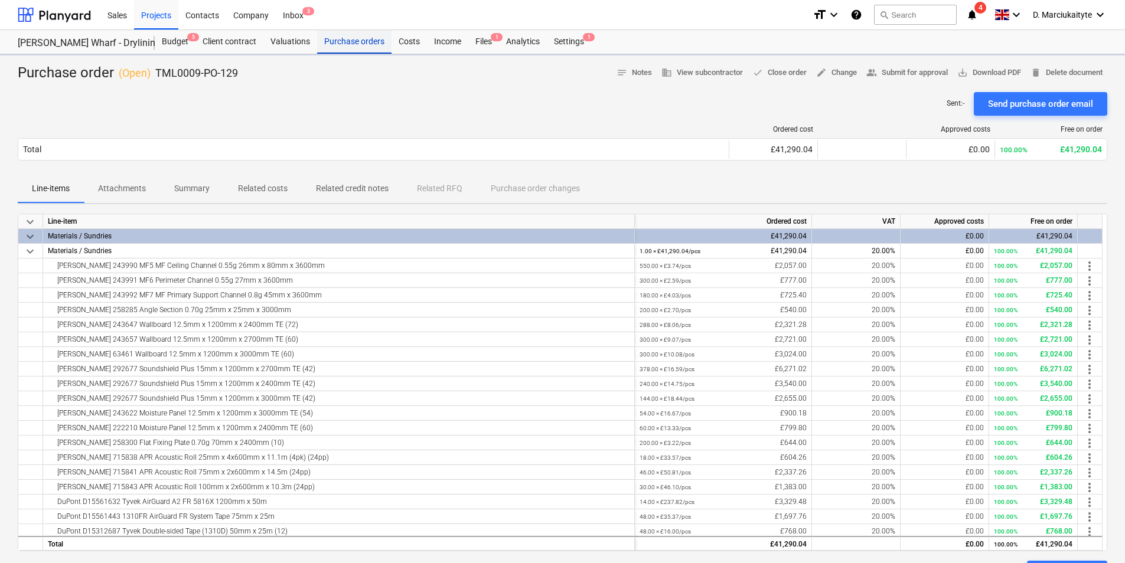
click at [350, 44] on div "Purchase orders" at bounding box center [354, 42] width 74 height 24
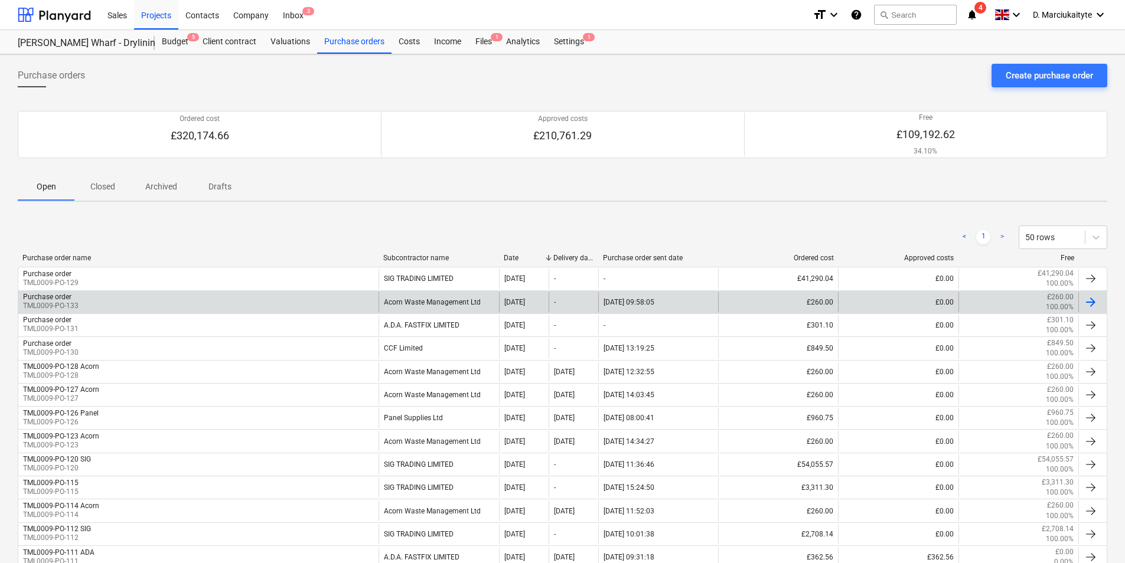
click at [333, 300] on div "Purchase order TML0009-PO-133" at bounding box center [198, 302] width 360 height 20
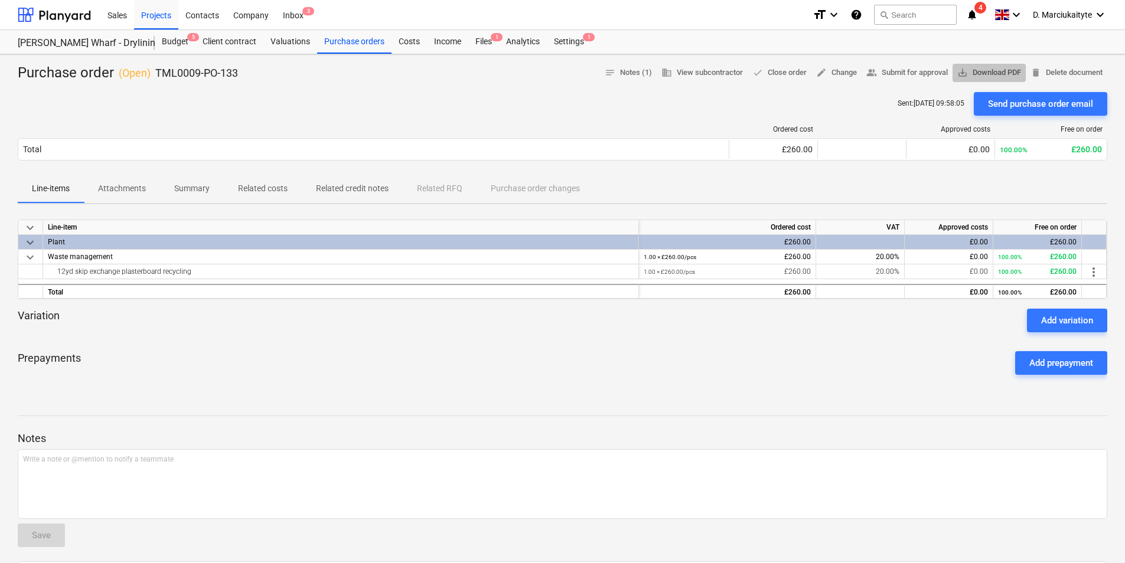
click at [984, 70] on span "save_alt Download PDF" at bounding box center [989, 73] width 64 height 14
drag, startPoint x: 289, startPoint y: 78, endPoint x: 273, endPoint y: 79, distance: 16.0
click at [289, 78] on div "Purchase order ( Open ) TML0009-PO-133 notes Notes (1) business View subcontrac…" at bounding box center [563, 73] width 1090 height 19
drag, startPoint x: 246, startPoint y: 76, endPoint x: 153, endPoint y: 76, distance: 93.3
click at [153, 76] on div "Purchase order ( Open ) TML0009-PO-133 notes Notes (1) business View subcontrac…" at bounding box center [563, 73] width 1090 height 19
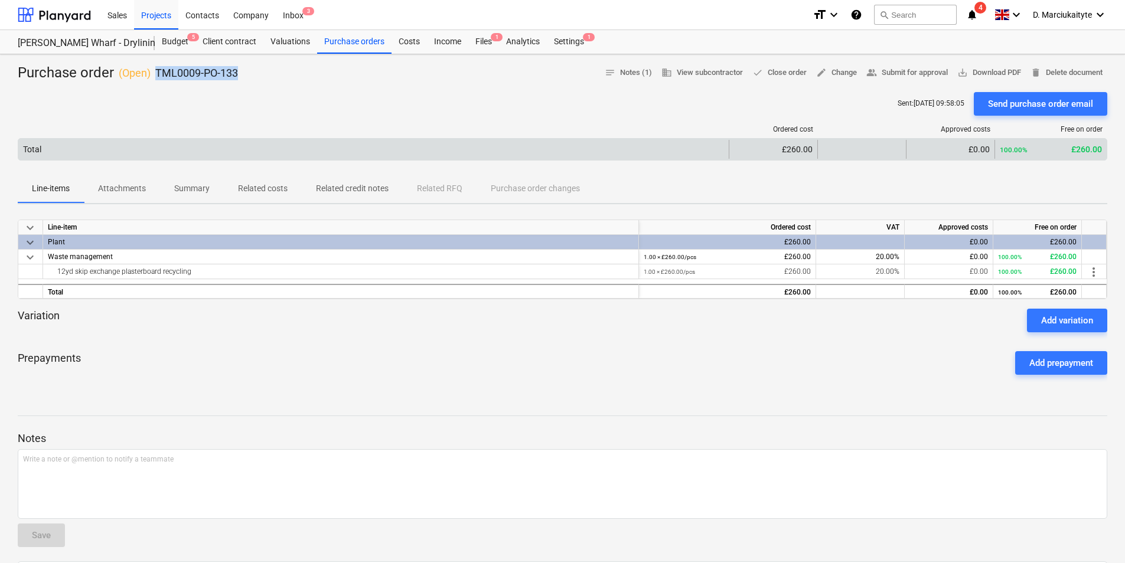
copy p "TML0009-PO-133"
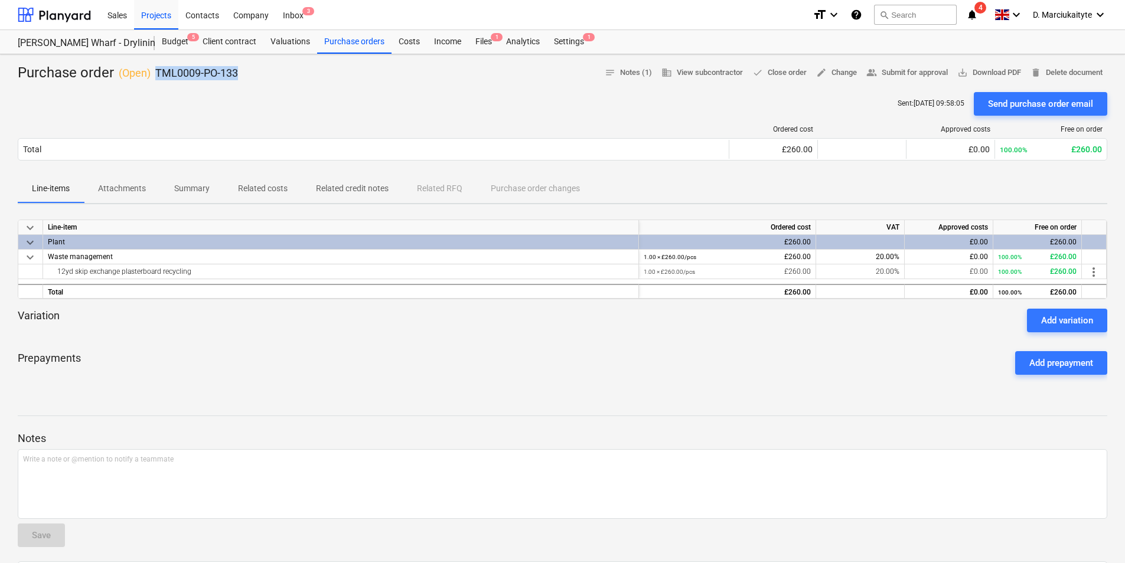
click at [226, 191] on span "Related costs" at bounding box center [263, 188] width 78 height 19
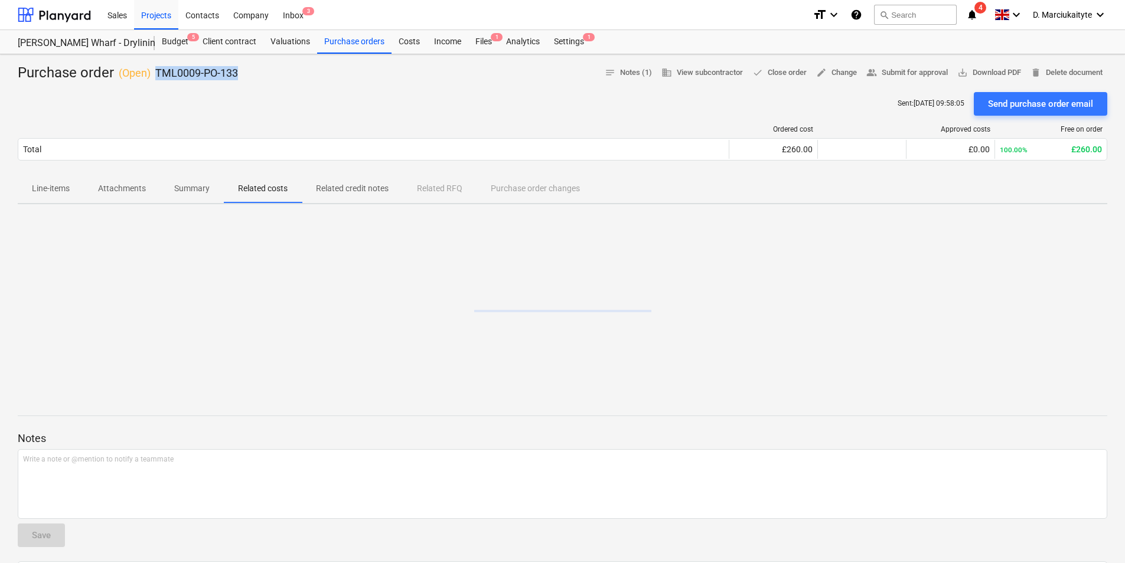
click at [175, 192] on p "Summary" at bounding box center [191, 188] width 35 height 12
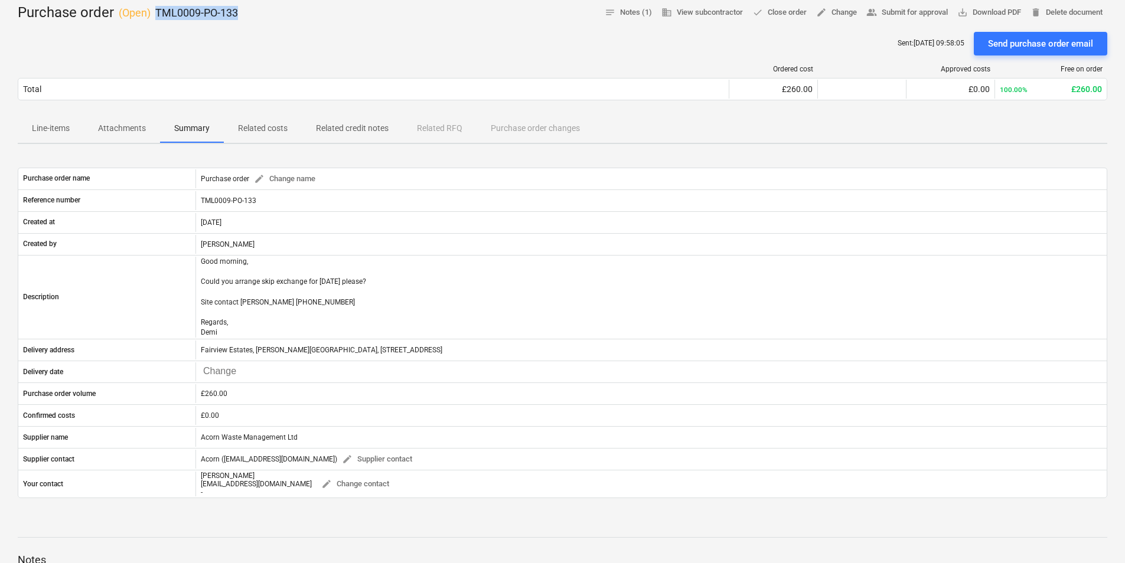
scroll to position [118, 0]
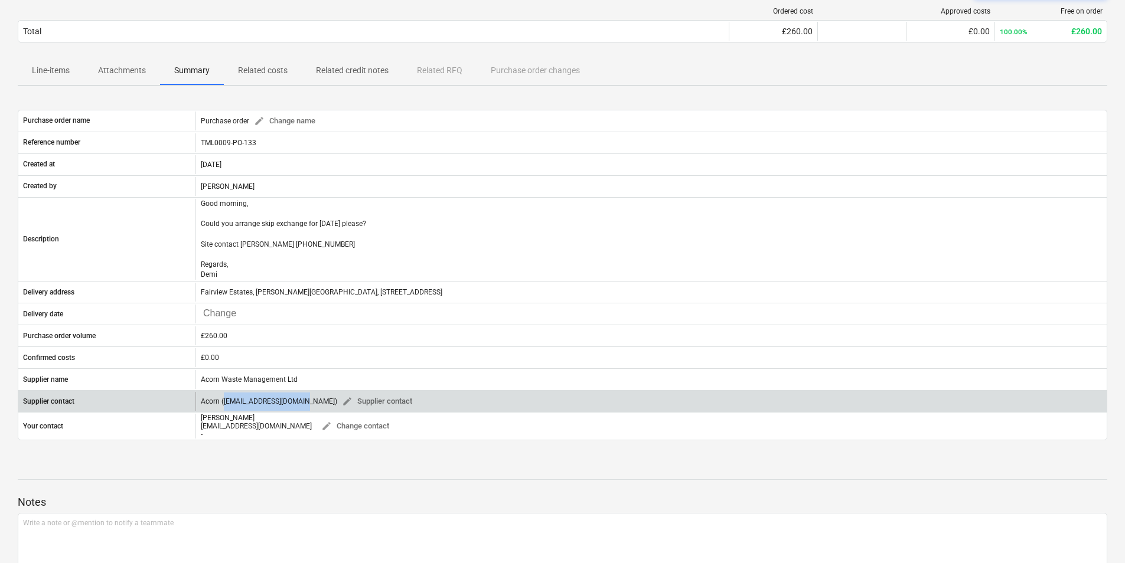
drag, startPoint x: 302, startPoint y: 405, endPoint x: 224, endPoint y: 405, distance: 77.4
click at [224, 405] on div "Acorn ([EMAIL_ADDRESS][DOMAIN_NAME]) edit Supplier contact" at bounding box center [309, 402] width 216 height 18
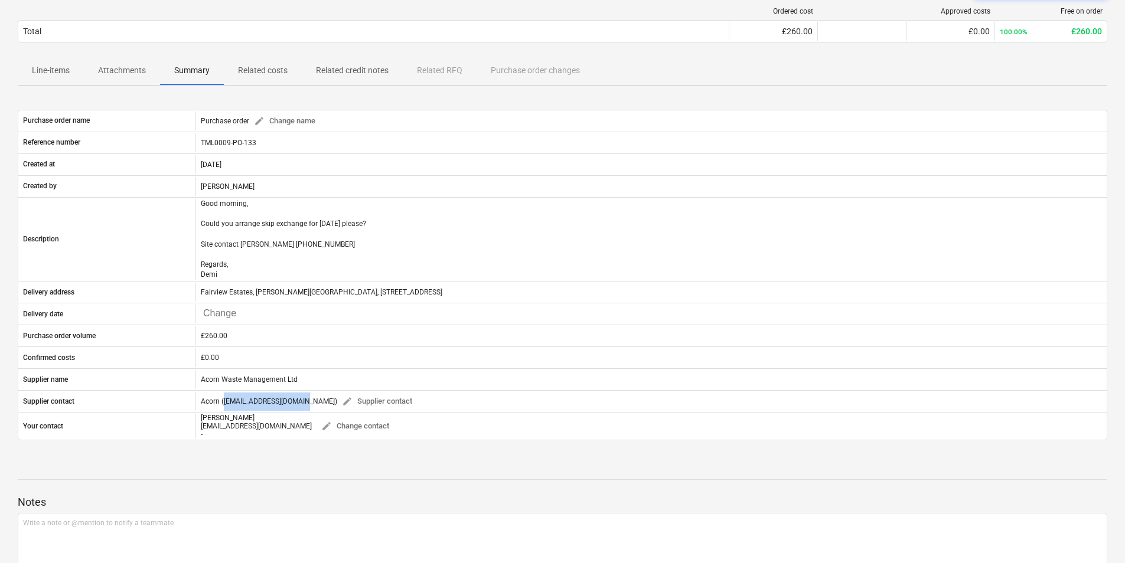
copy div "[EMAIL_ADDRESS][DOMAIN_NAME]"
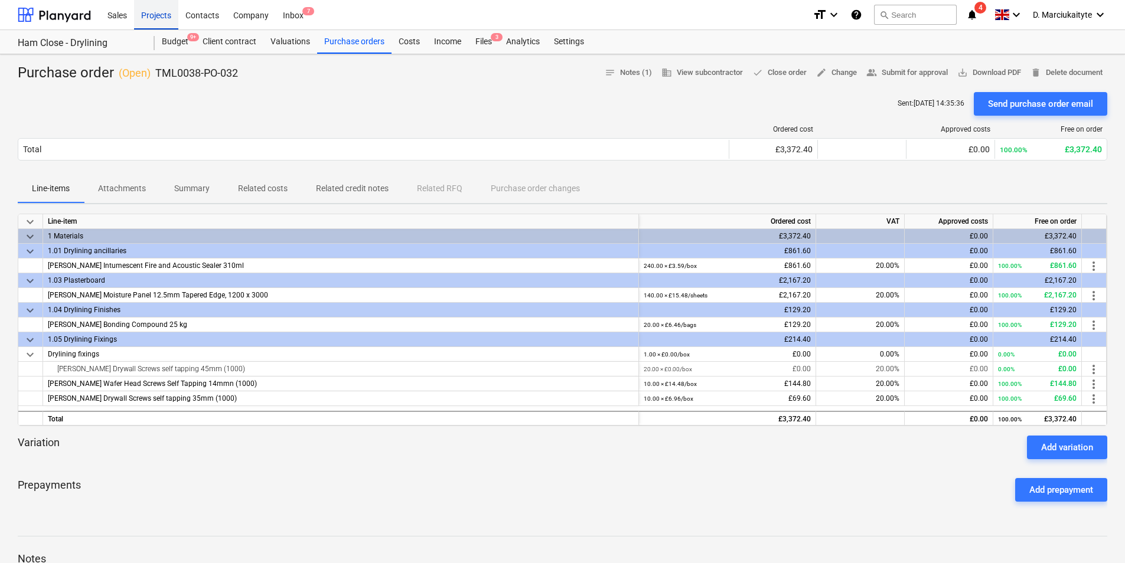
click at [166, 13] on div "Projects" at bounding box center [156, 14] width 44 height 30
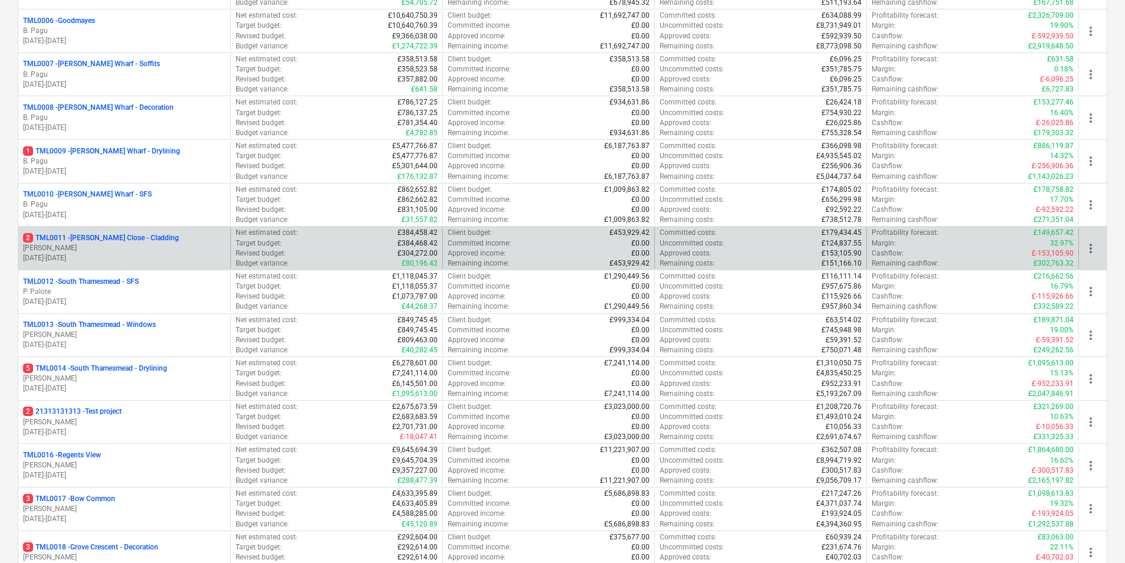
scroll to position [532, 0]
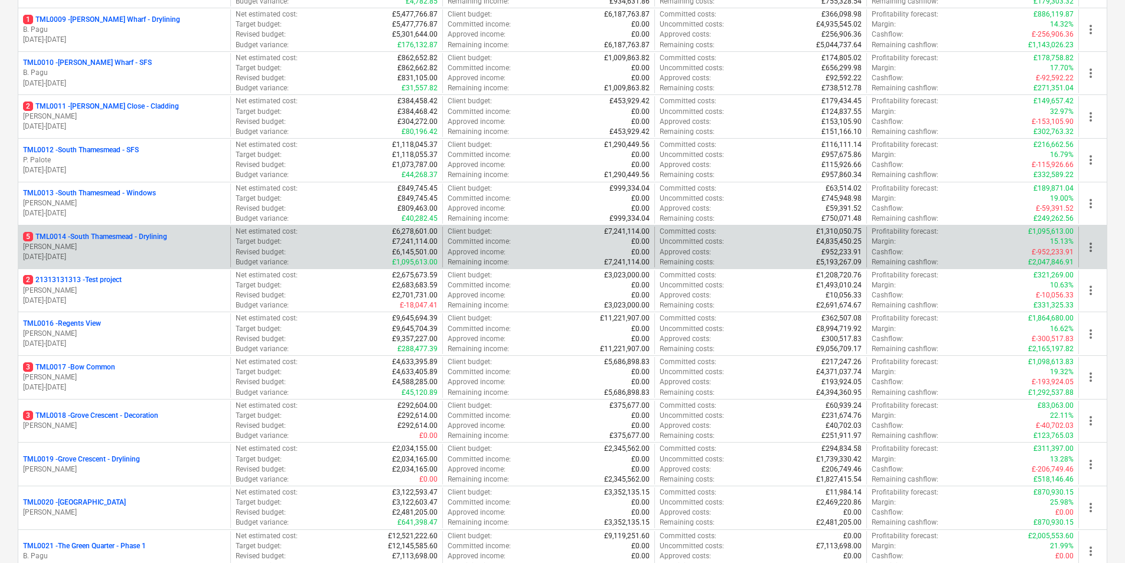
click at [123, 250] on p "[PERSON_NAME]" at bounding box center [124, 247] width 203 height 10
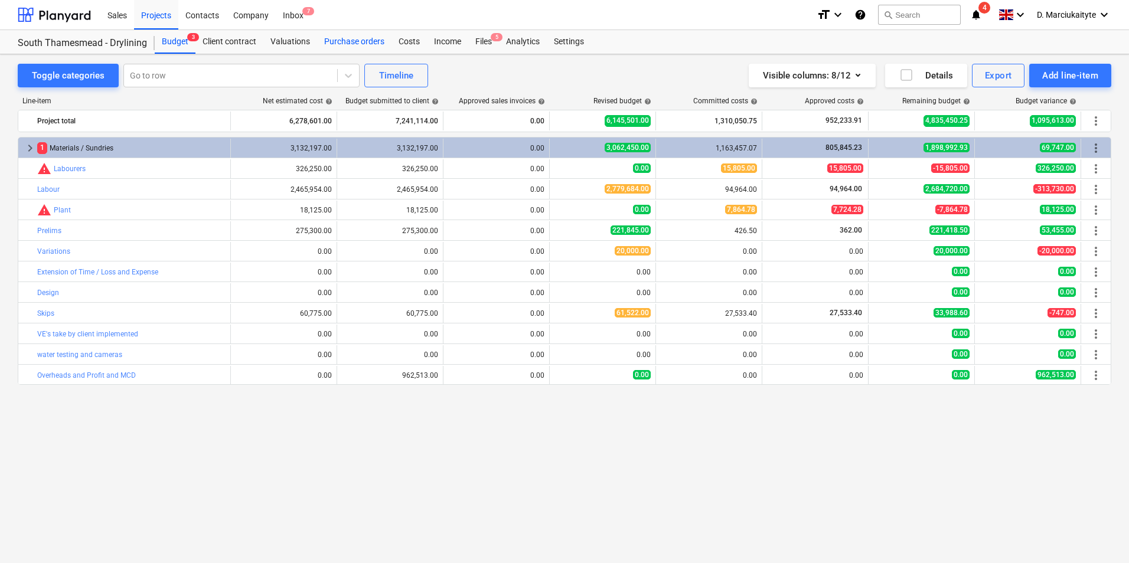
click at [342, 48] on div "Purchase orders" at bounding box center [354, 42] width 74 height 24
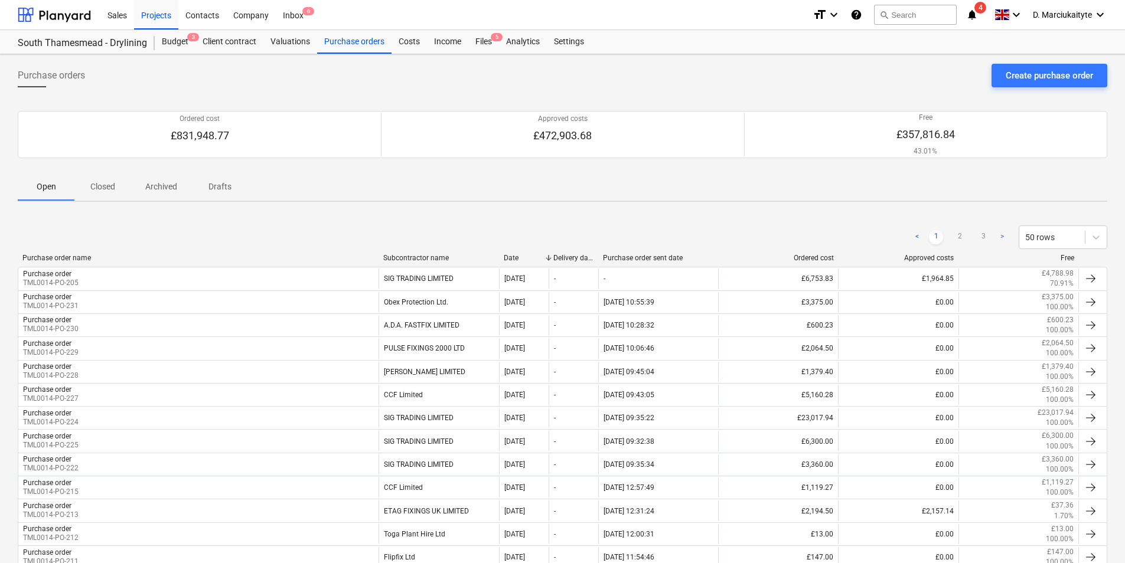
click at [113, 166] on div "Ordered cost £831,948.77 Approved costs £472,903.68 Free £357,816.84 43.01% Ple…" at bounding box center [563, 135] width 1090 height 76
click at [111, 187] on p "Closed" at bounding box center [103, 187] width 28 height 12
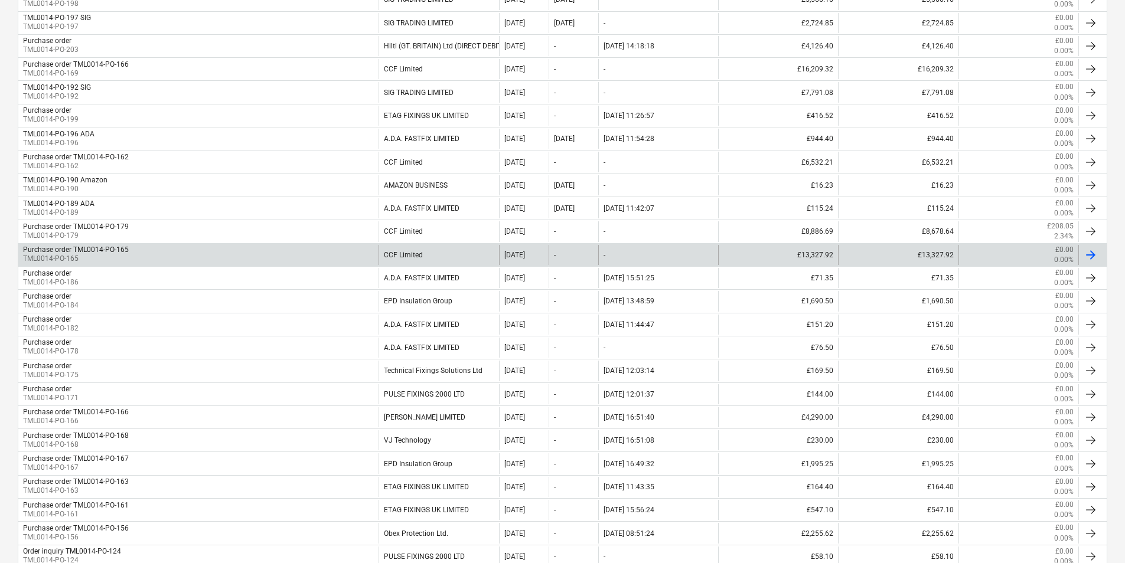
scroll to position [413, 0]
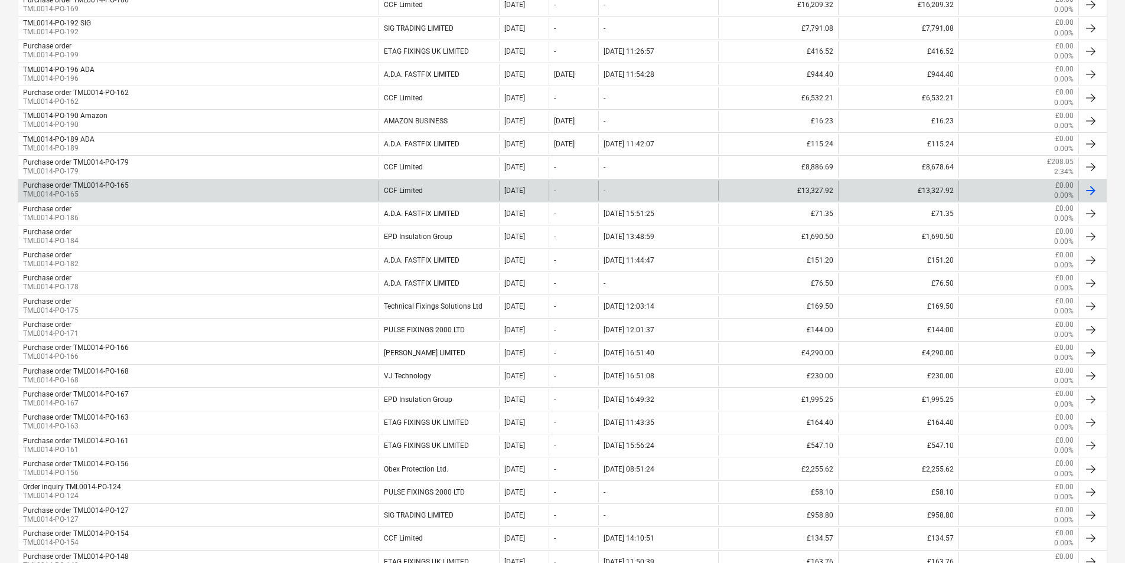
click at [163, 196] on div "Purchase order TML0014-PO-165 TML0014-PO-165" at bounding box center [198, 191] width 360 height 20
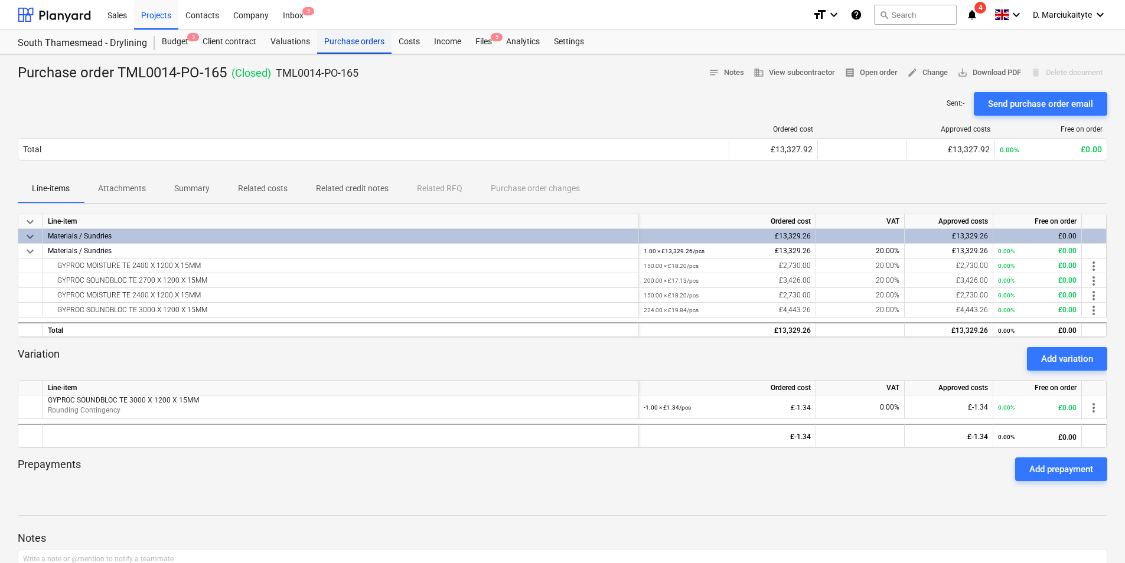
click at [364, 43] on div "Purchase orders" at bounding box center [354, 42] width 74 height 24
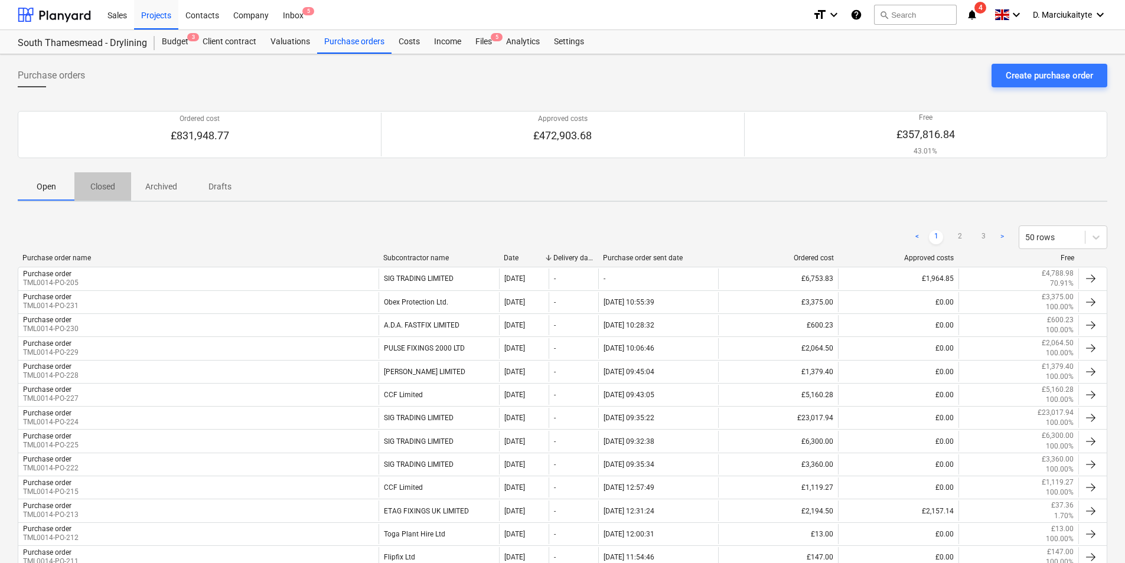
click at [102, 191] on p "Closed" at bounding box center [103, 187] width 28 height 12
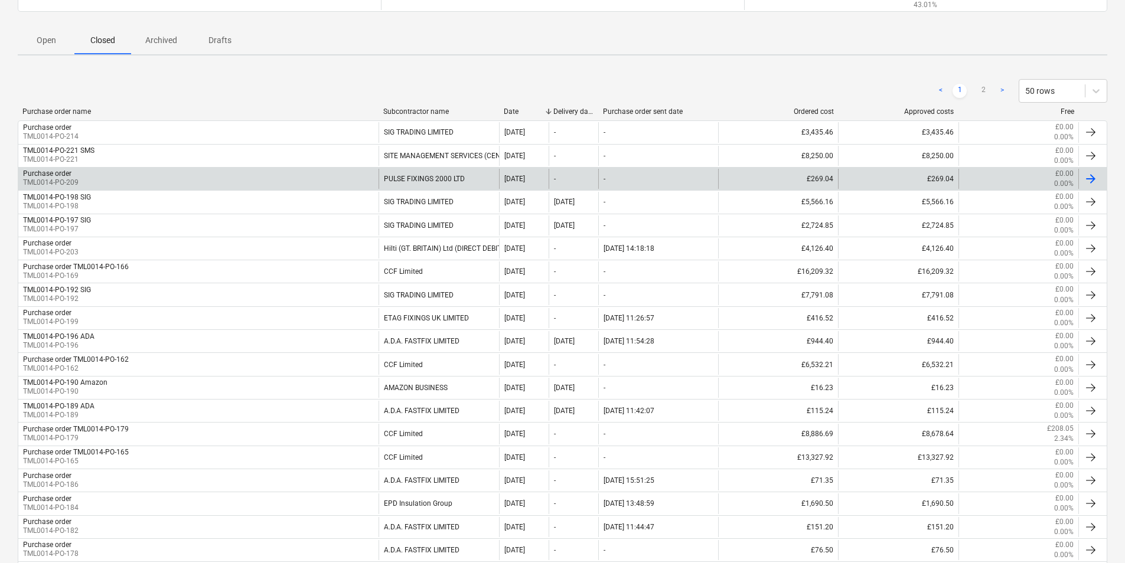
scroll to position [59, 0]
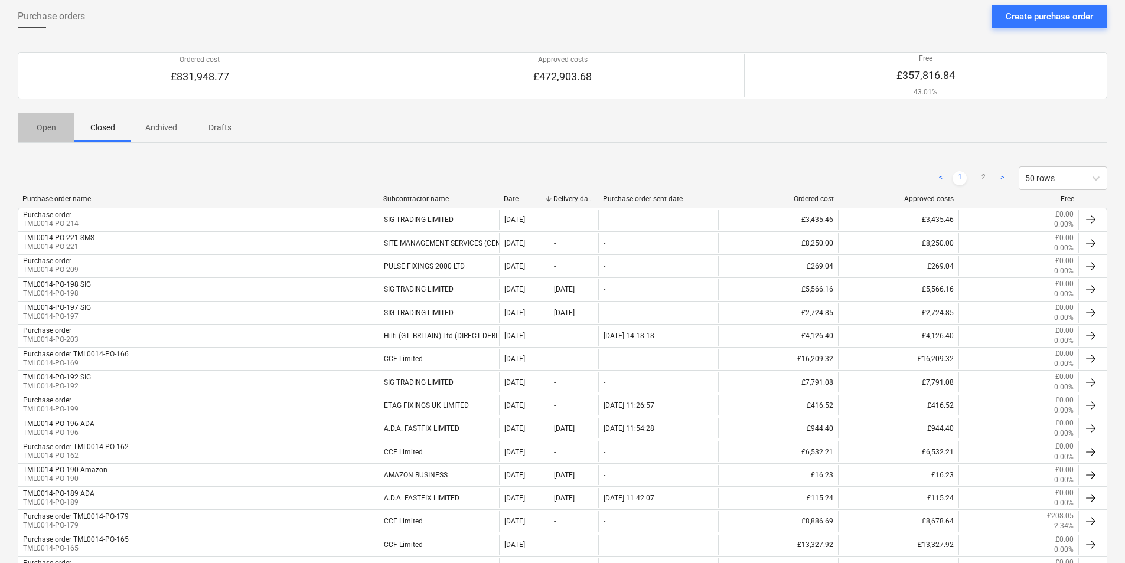
click at [48, 138] on button "Open" at bounding box center [46, 127] width 57 height 28
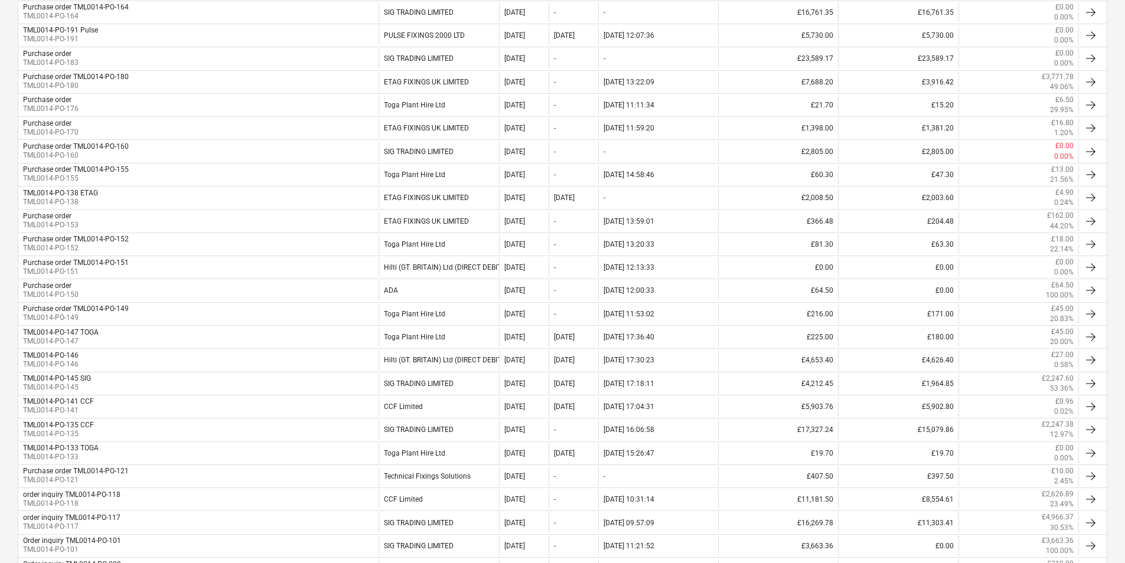
scroll to position [931, 0]
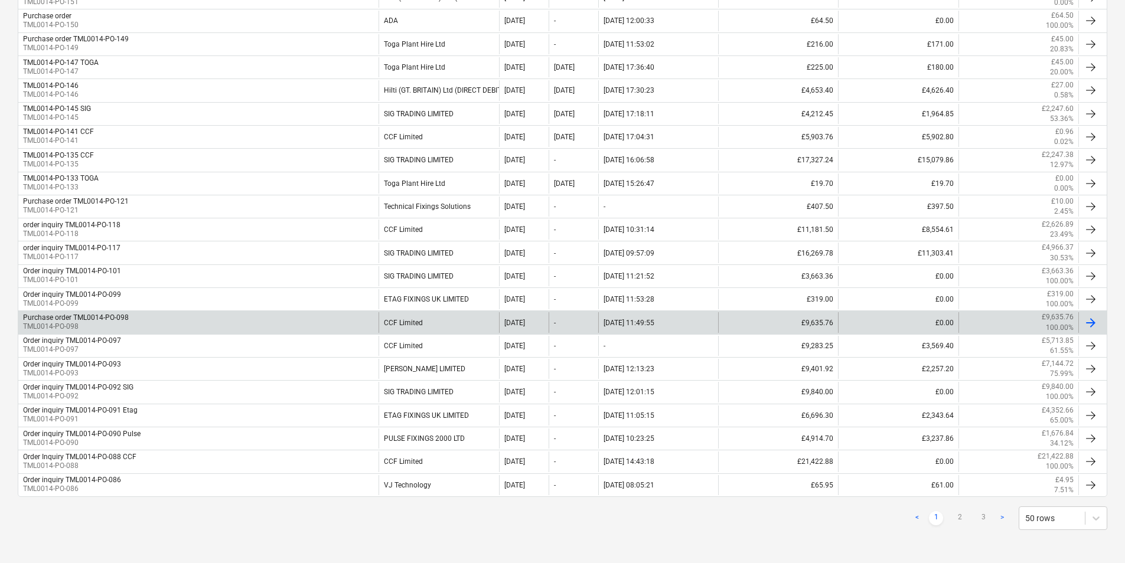
click at [119, 312] on div "Purchase order TML0014-PO-098 TML0014-PO-098 CCF Limited 05 Aug 2025 - 05.08.20…" at bounding box center [563, 322] width 1090 height 23
click at [118, 319] on div "Purchase order TML0014-PO-098" at bounding box center [76, 318] width 106 height 8
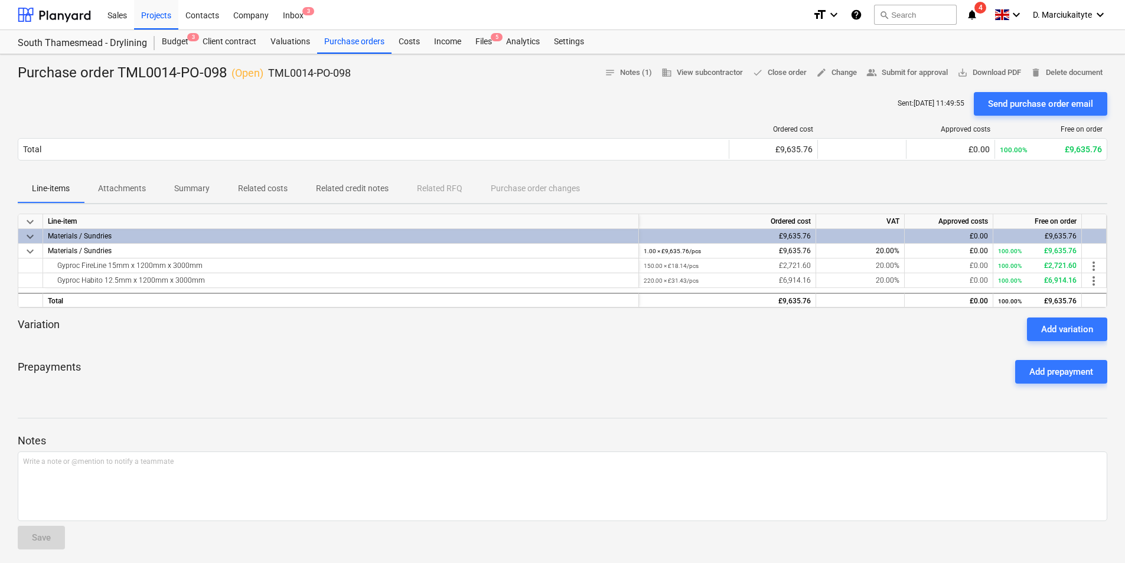
click at [128, 193] on p "Attachments" at bounding box center [122, 188] width 48 height 12
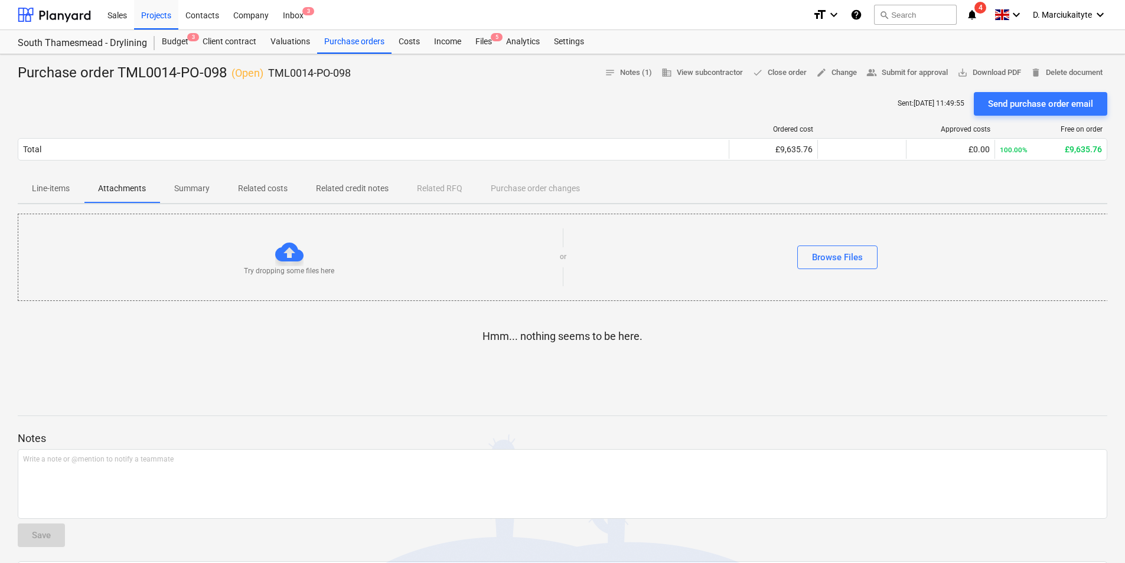
click at [196, 195] on p "Summary" at bounding box center [191, 188] width 35 height 12
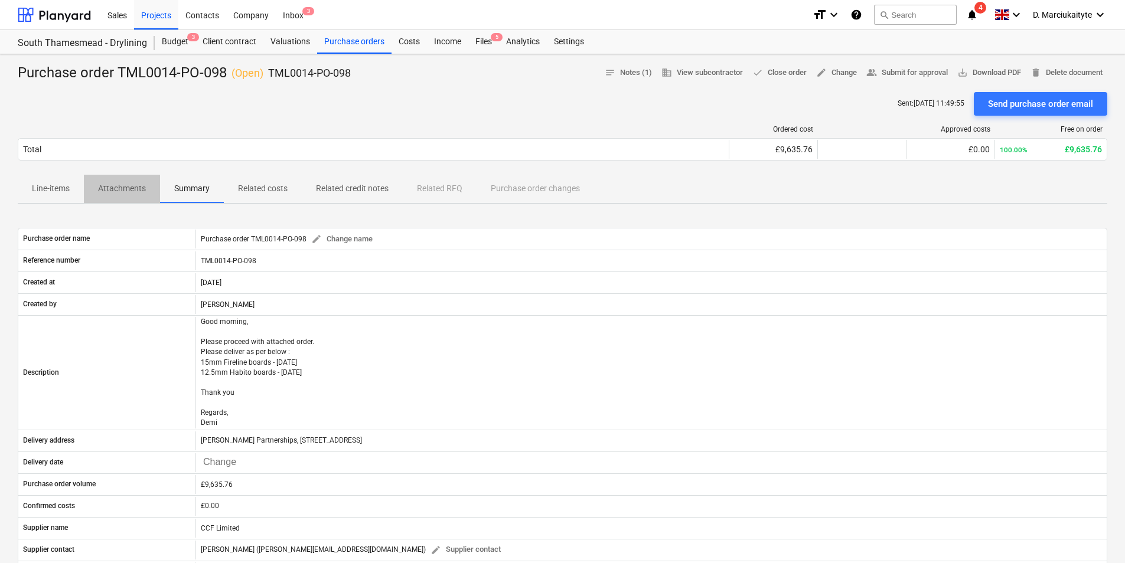
drag, startPoint x: 108, startPoint y: 189, endPoint x: 215, endPoint y: 182, distance: 107.1
click at [111, 187] on p "Attachments" at bounding box center [122, 188] width 48 height 12
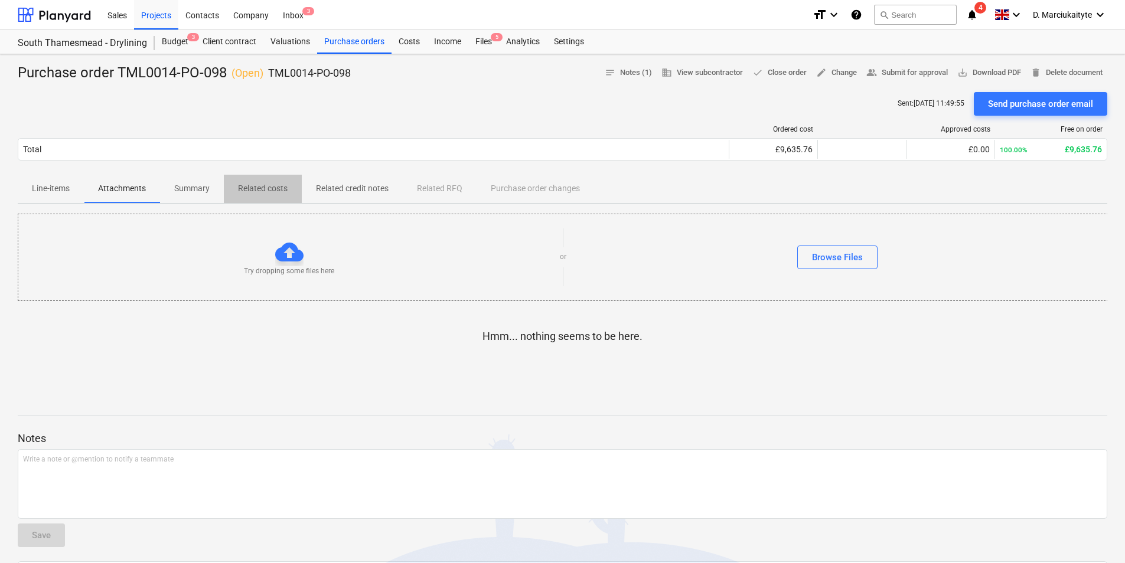
click at [256, 182] on span "Related costs" at bounding box center [263, 188] width 78 height 19
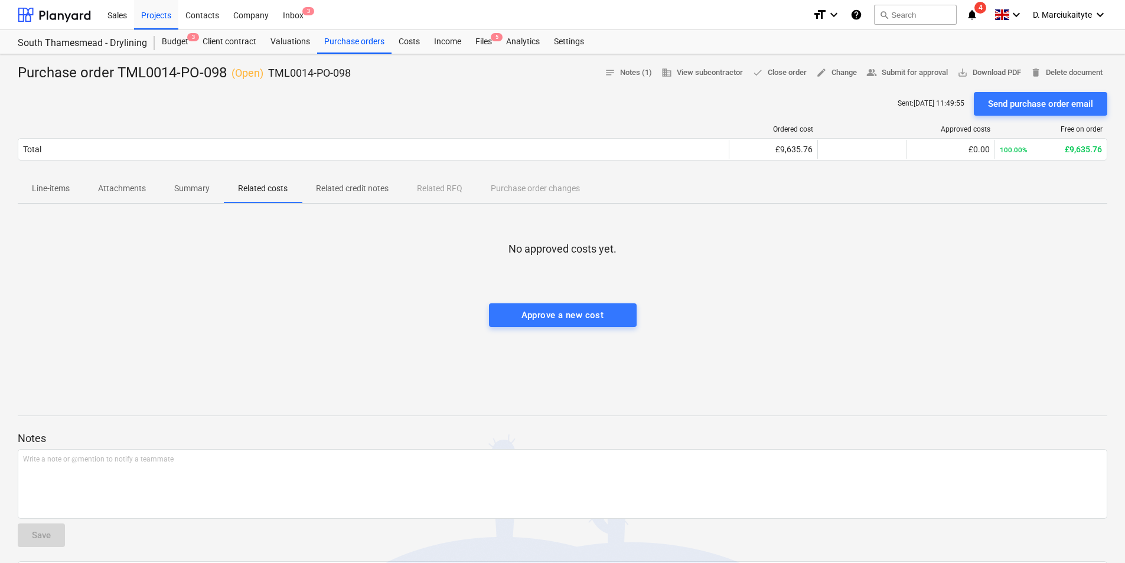
click at [117, 188] on p "Attachments" at bounding box center [122, 188] width 48 height 12
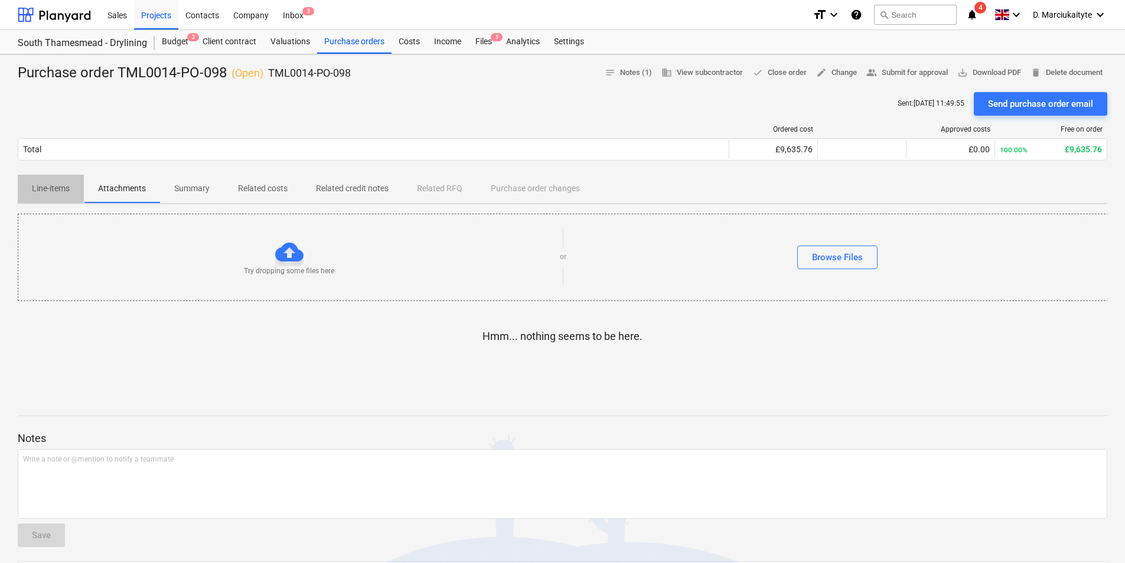
click at [69, 190] on p "Line-items" at bounding box center [51, 188] width 38 height 12
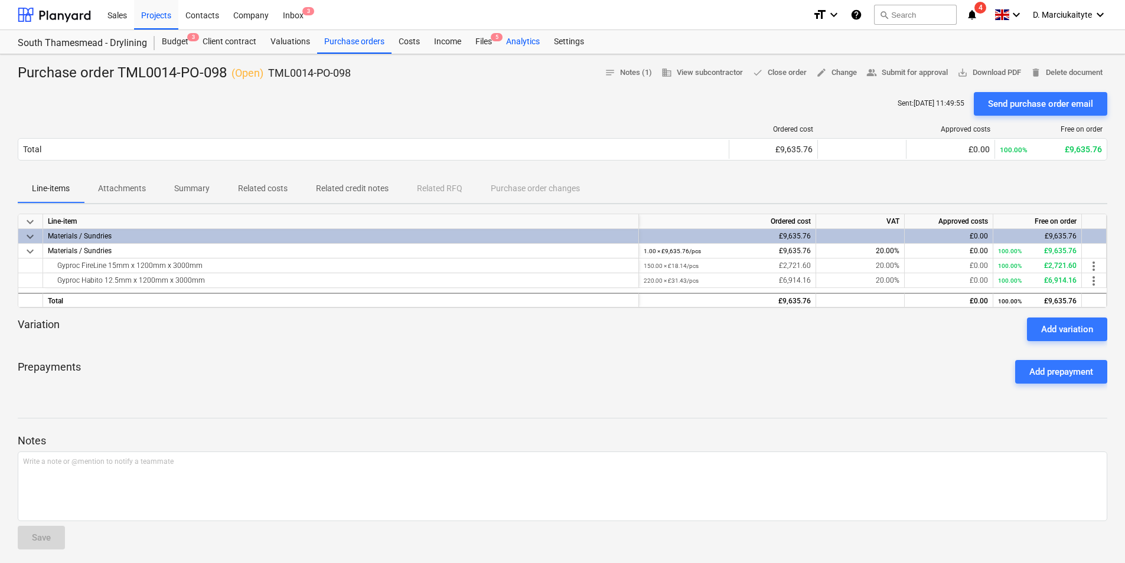
click at [503, 40] on div "Analytics" at bounding box center [523, 42] width 48 height 24
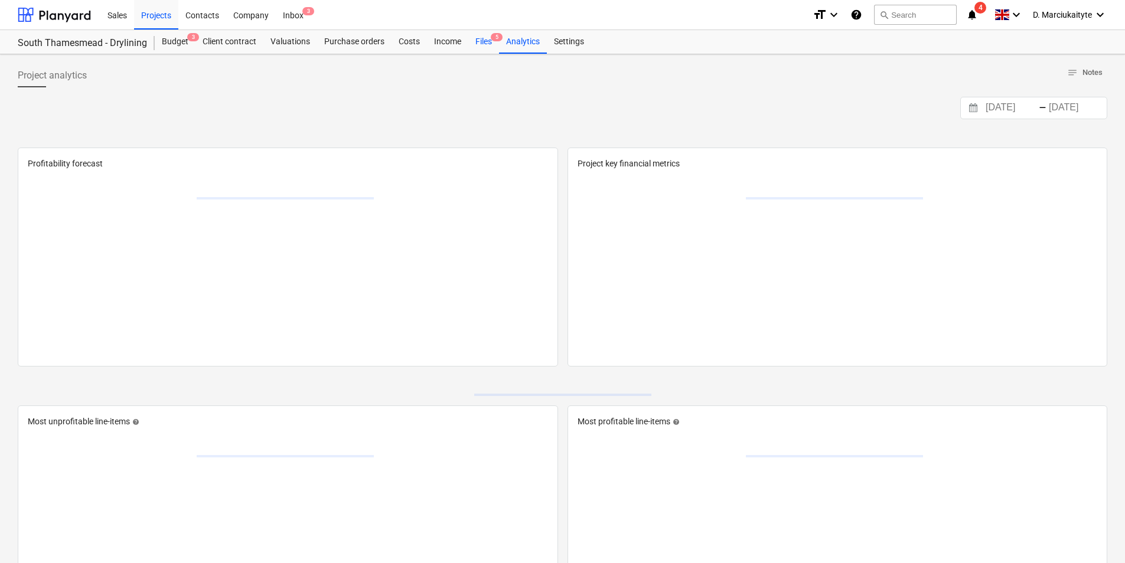
click at [485, 40] on div "Files 5" at bounding box center [483, 42] width 31 height 24
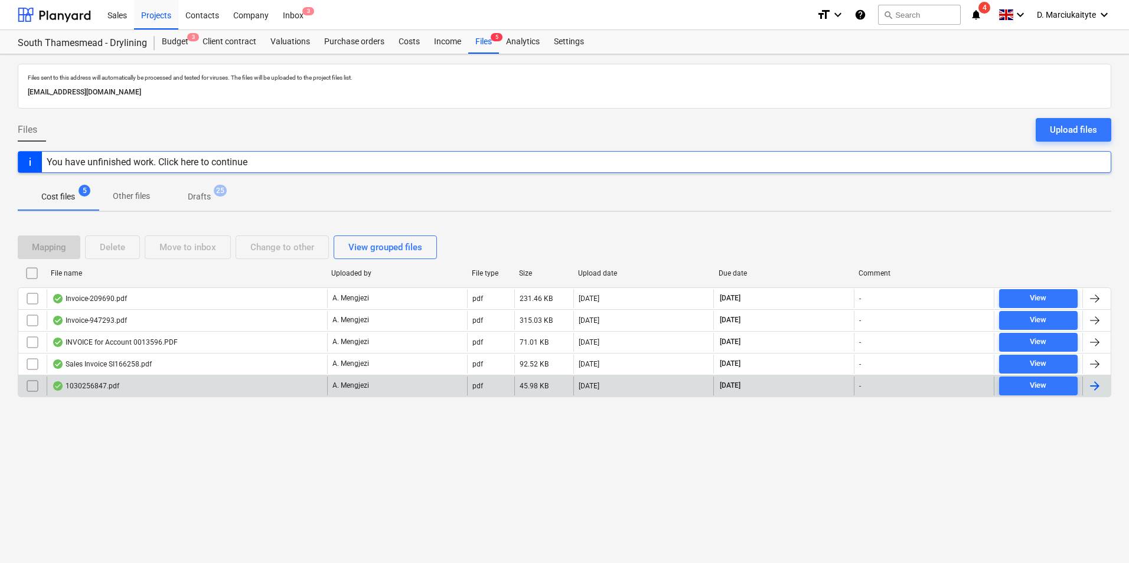
click at [177, 385] on div "1030256847.pdf" at bounding box center [187, 386] width 281 height 19
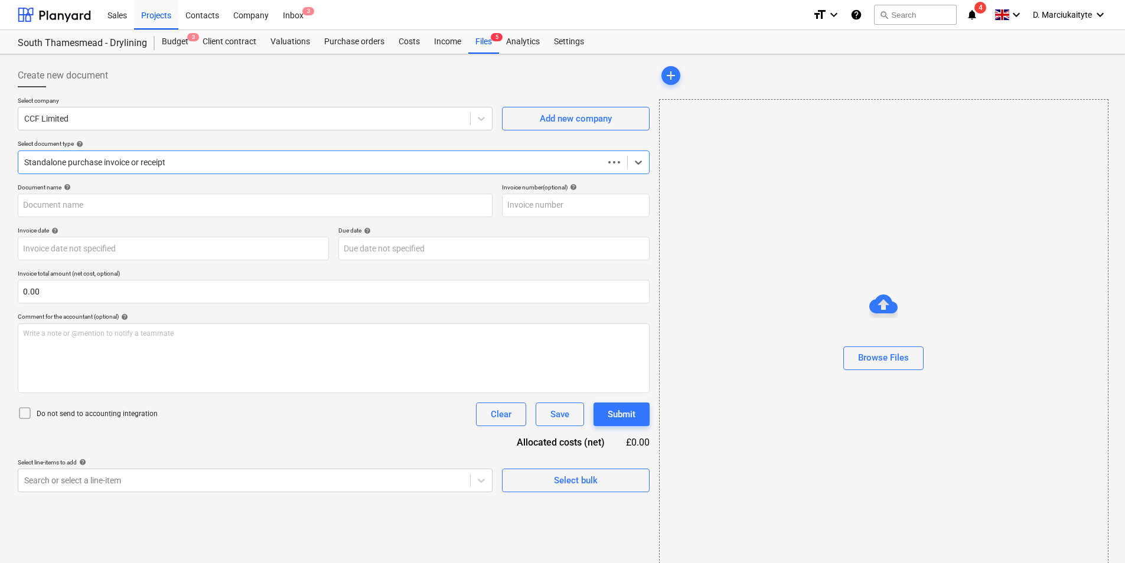
type input "1030256847"
type input "[DATE]"
type input "15 Nov 2025"
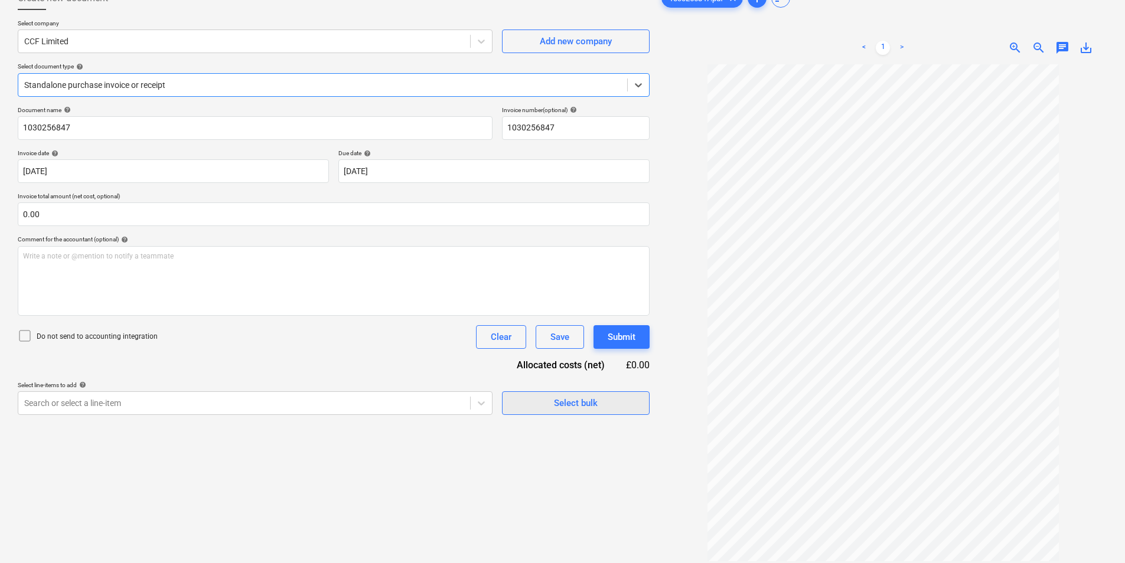
scroll to position [118, 0]
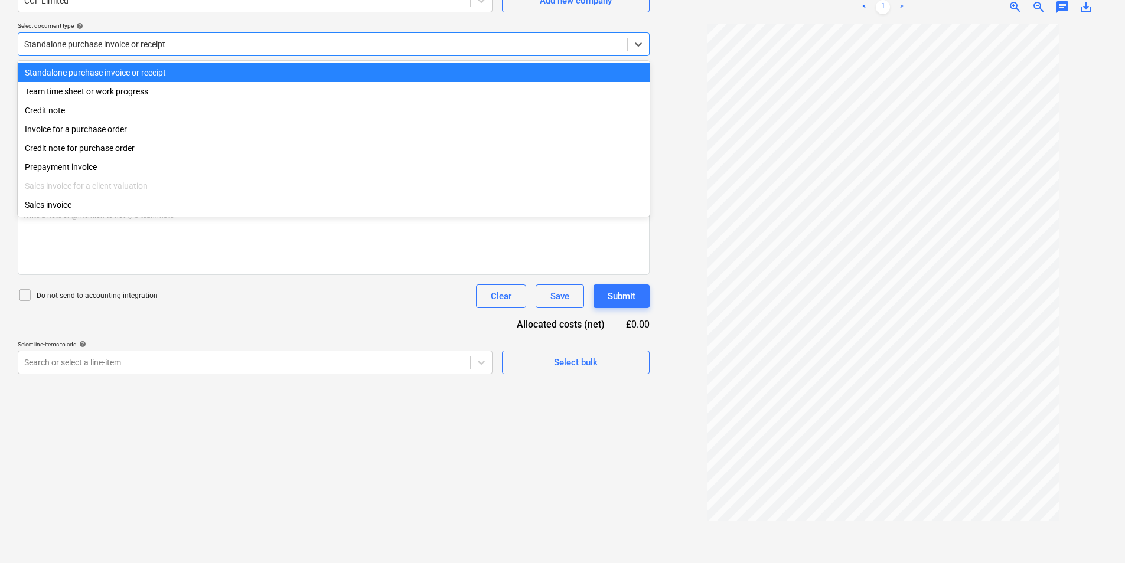
click at [260, 50] on div at bounding box center [322, 44] width 597 height 12
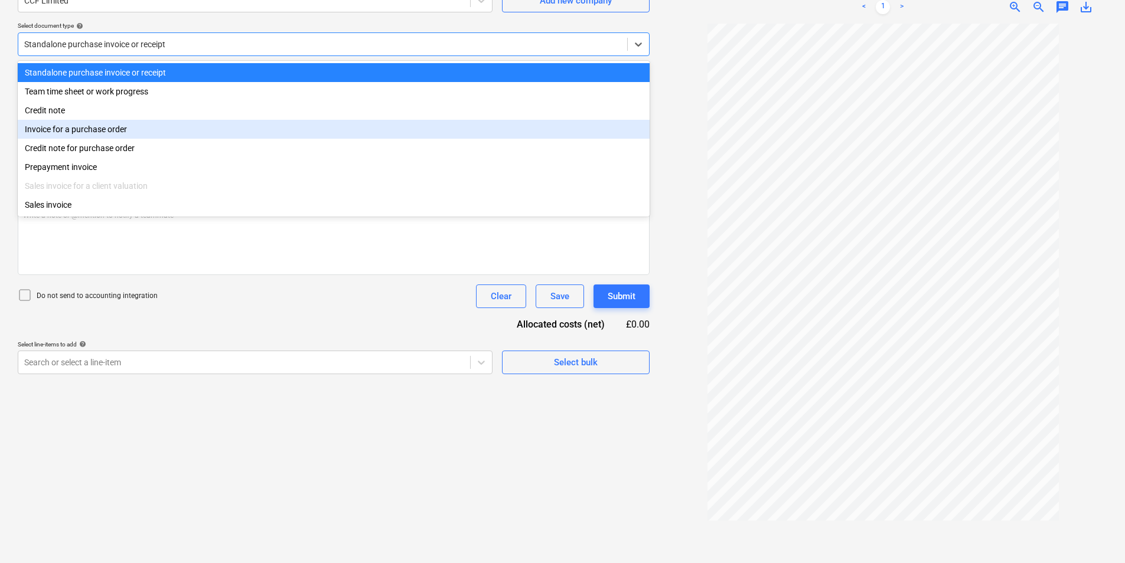
drag, startPoint x: 206, startPoint y: 152, endPoint x: 208, endPoint y: 138, distance: 14.5
click at [208, 138] on div "Standalone purchase invoice or receipt Team time sheet or work progress Credit …" at bounding box center [334, 139] width 632 height 156
click at [208, 138] on div "Invoice for a purchase order" at bounding box center [334, 129] width 632 height 19
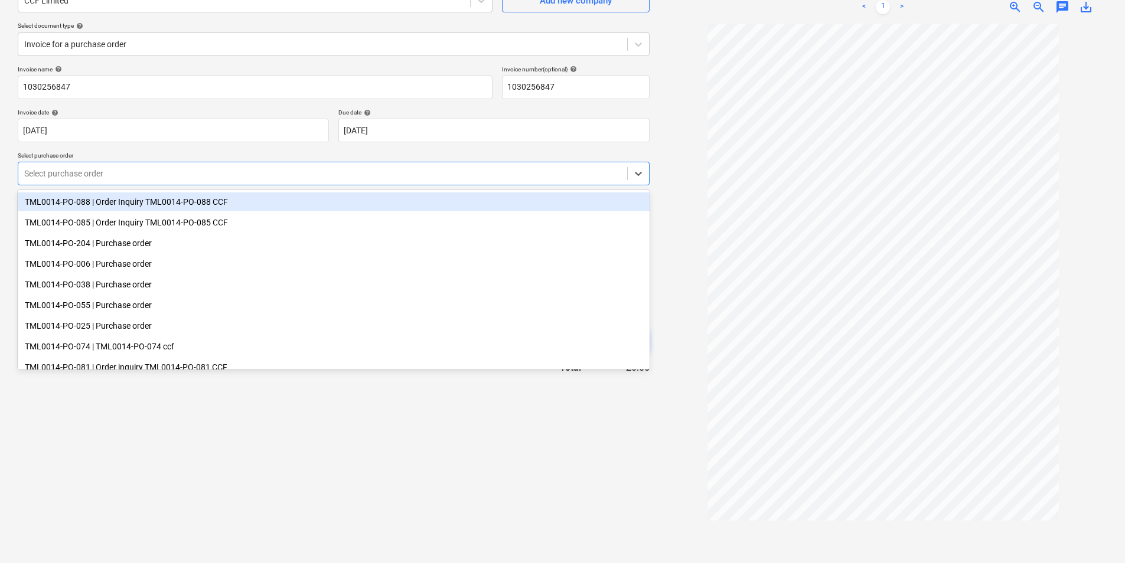
click at [191, 176] on div at bounding box center [322, 174] width 597 height 12
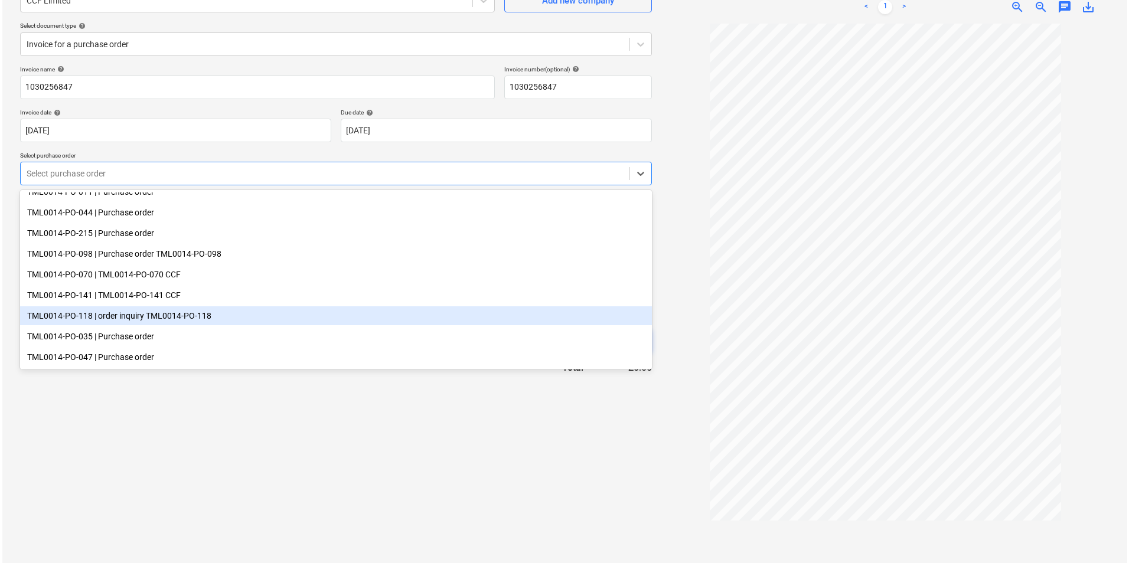
scroll to position [198, 0]
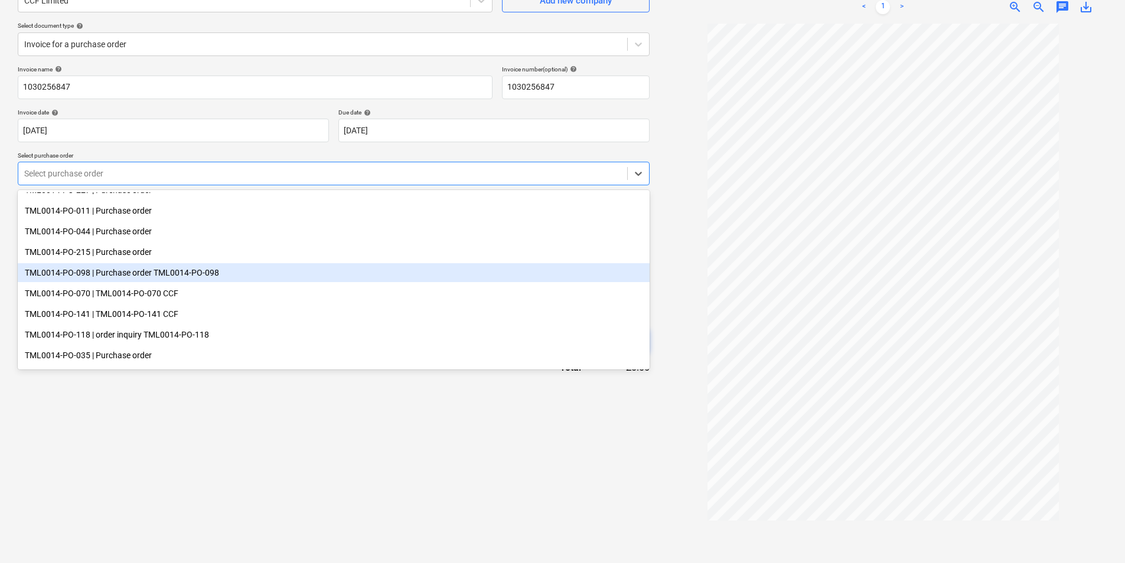
click at [137, 275] on div "TML0014-PO-098 | Purchase order TML0014-PO-098" at bounding box center [334, 272] width 632 height 19
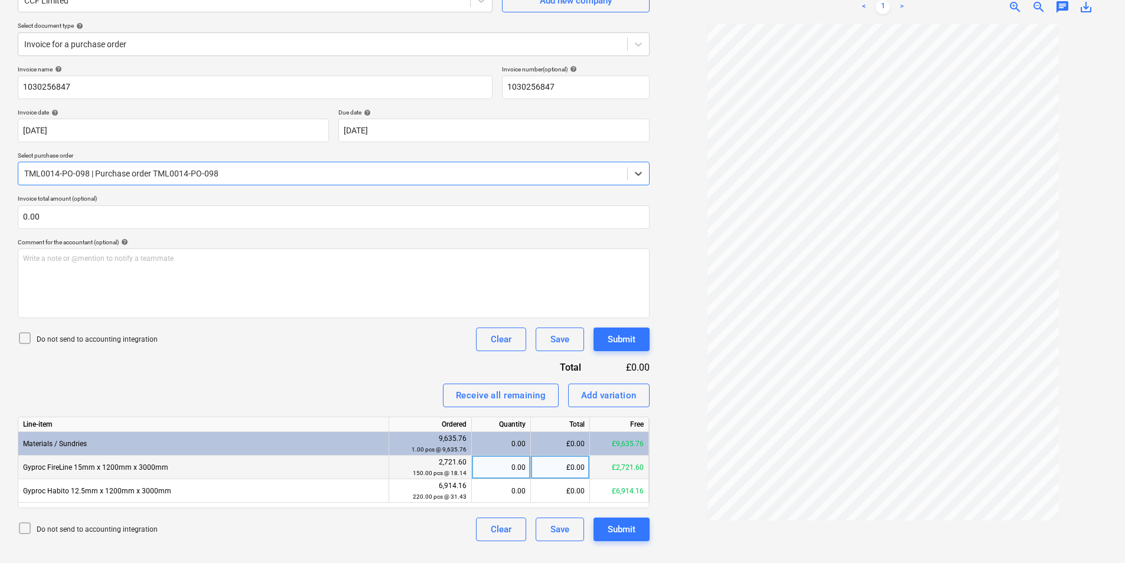
click at [523, 466] on div "0.00" at bounding box center [501, 468] width 49 height 24
type input "150"
click at [569, 469] on div "£2,721.60" at bounding box center [560, 468] width 59 height 24
type input "2721"
click at [617, 526] on div "Submit" at bounding box center [622, 529] width 28 height 15
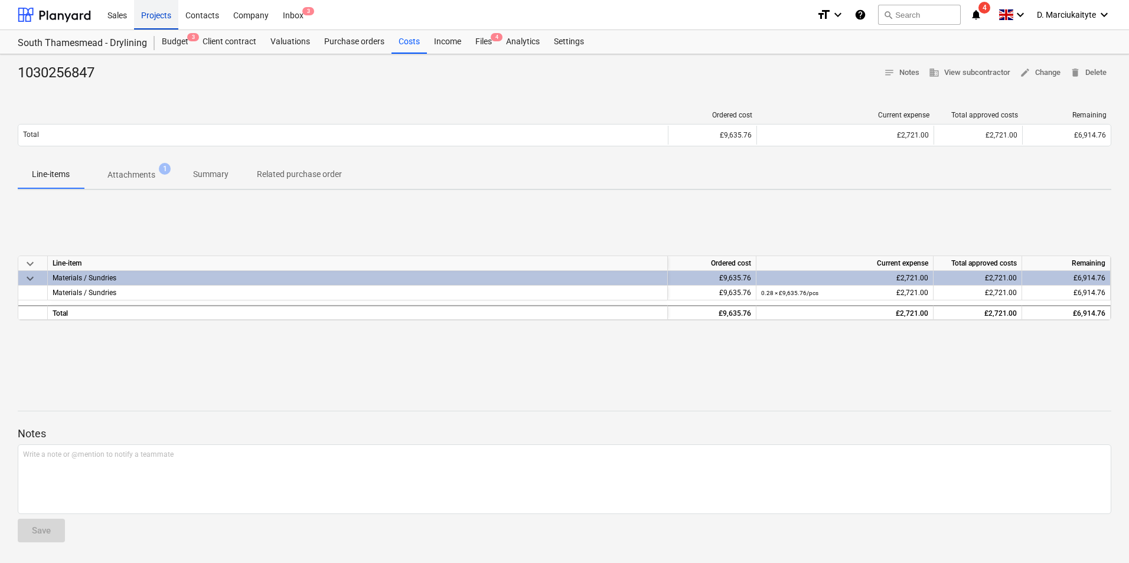
click at [164, 19] on div "Projects" at bounding box center [156, 14] width 44 height 30
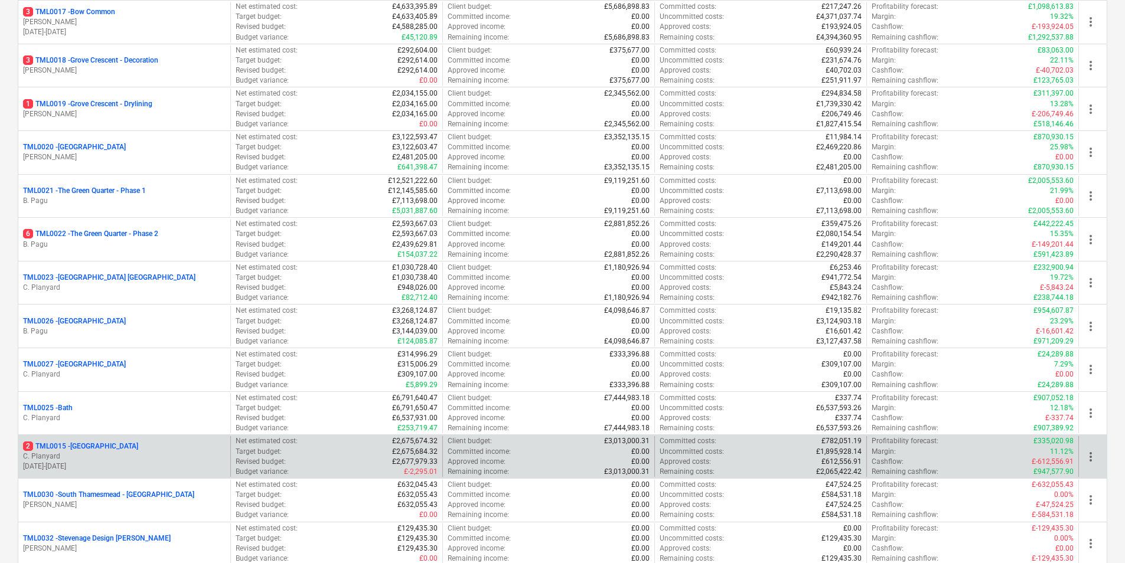
scroll to position [945, 0]
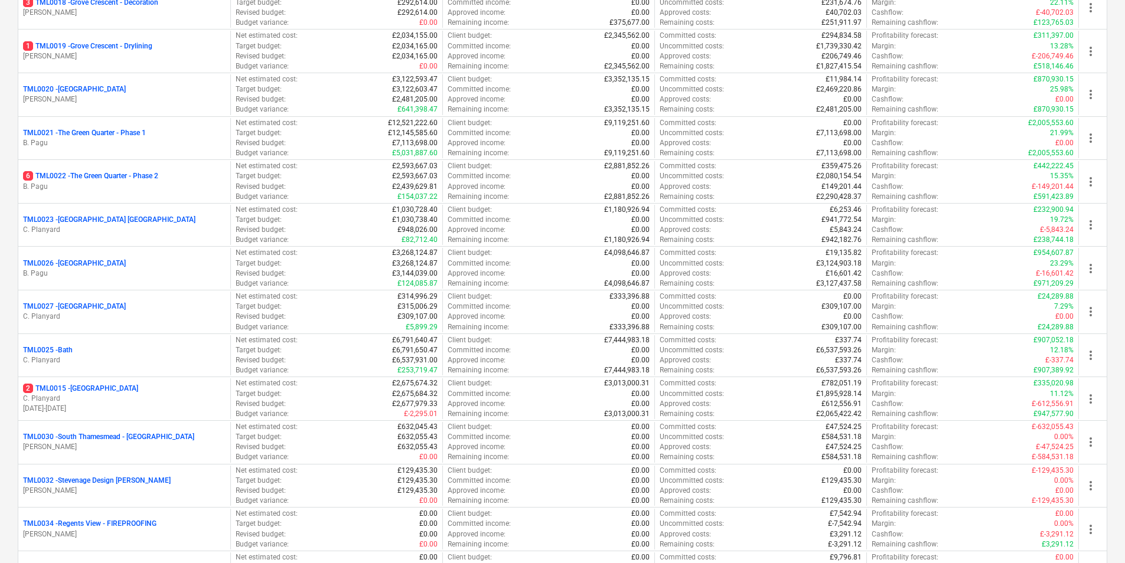
click at [101, 395] on p "C. Planyard" at bounding box center [124, 399] width 203 height 10
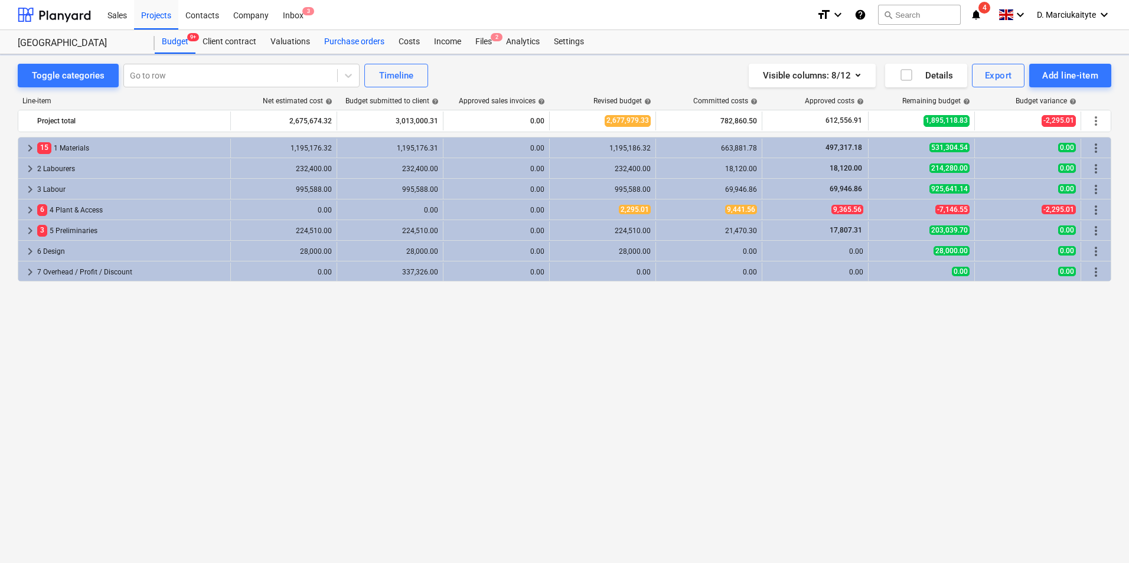
click at [376, 38] on div "Purchase orders" at bounding box center [354, 42] width 74 height 24
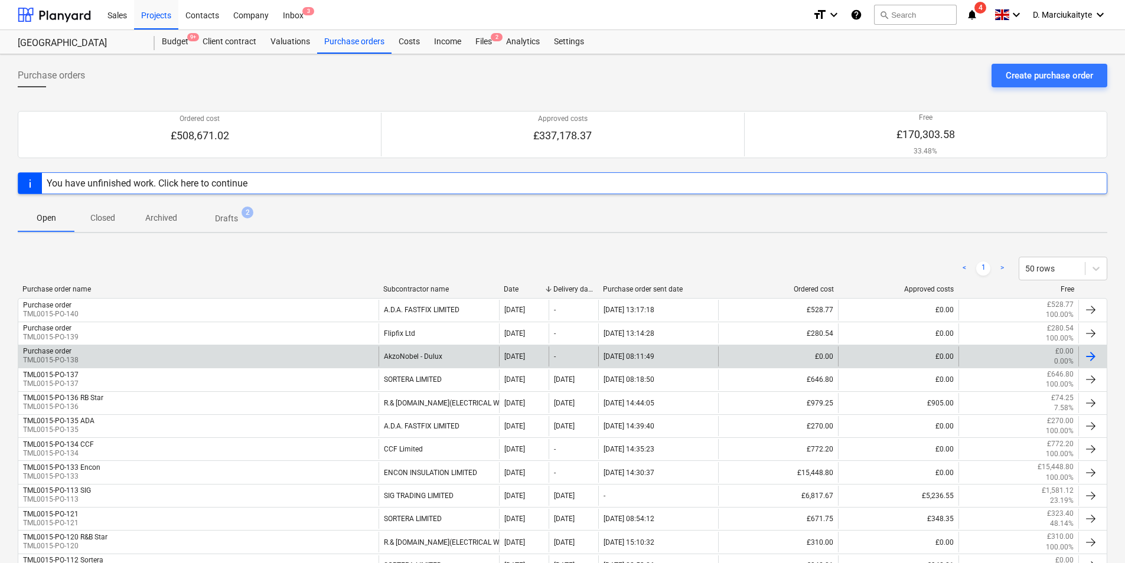
click at [188, 357] on div "Purchase order TML0015-PO-138" at bounding box center [198, 357] width 360 height 20
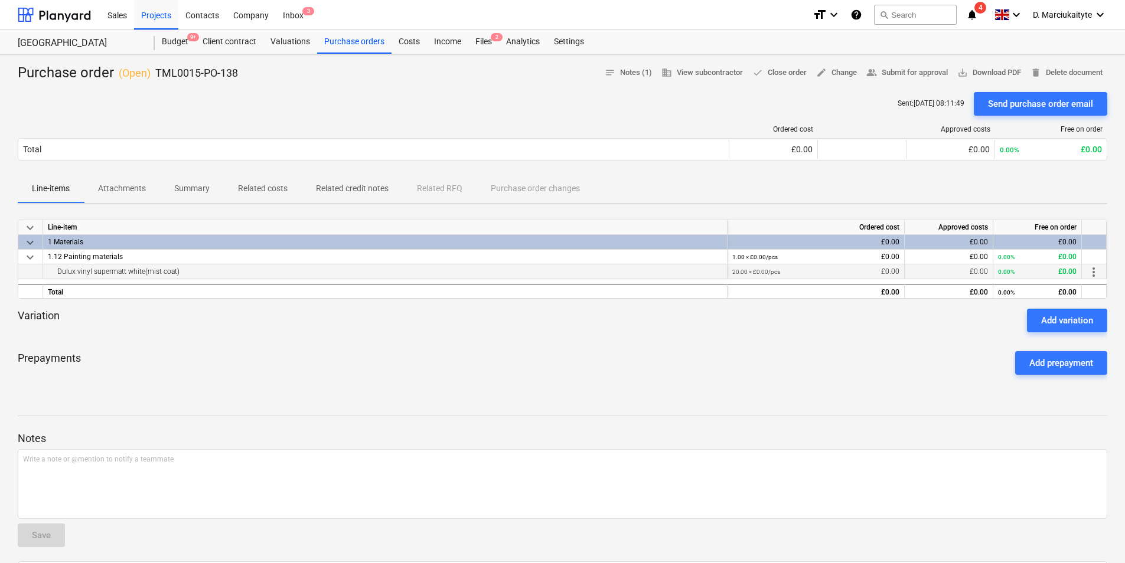
drag, startPoint x: 198, startPoint y: 266, endPoint x: 51, endPoint y: 269, distance: 147.1
click at [51, 269] on div "Dulux vinyl supermatt white(mist coat)" at bounding box center [385, 272] width 674 height 14
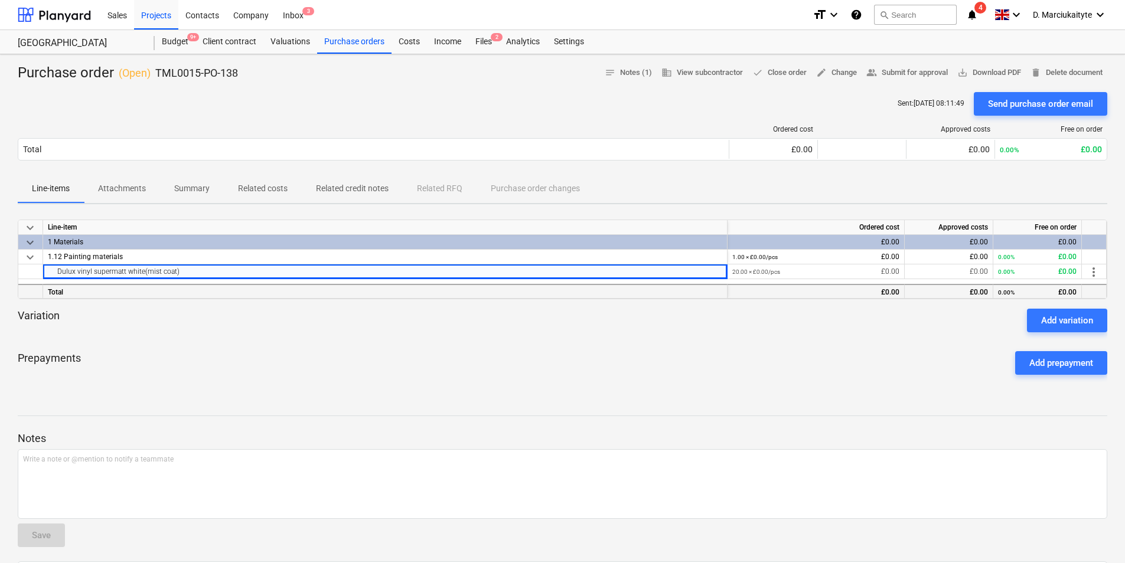
copy div "Dulux vinyl supermatt white(mist coat)"
drag, startPoint x: 245, startPoint y: 71, endPoint x: 156, endPoint y: 71, distance: 88.6
click at [156, 71] on div "Purchase order ( Open ) TML0015-PO-138 notes Notes (1) business View subcontrac…" at bounding box center [563, 73] width 1090 height 19
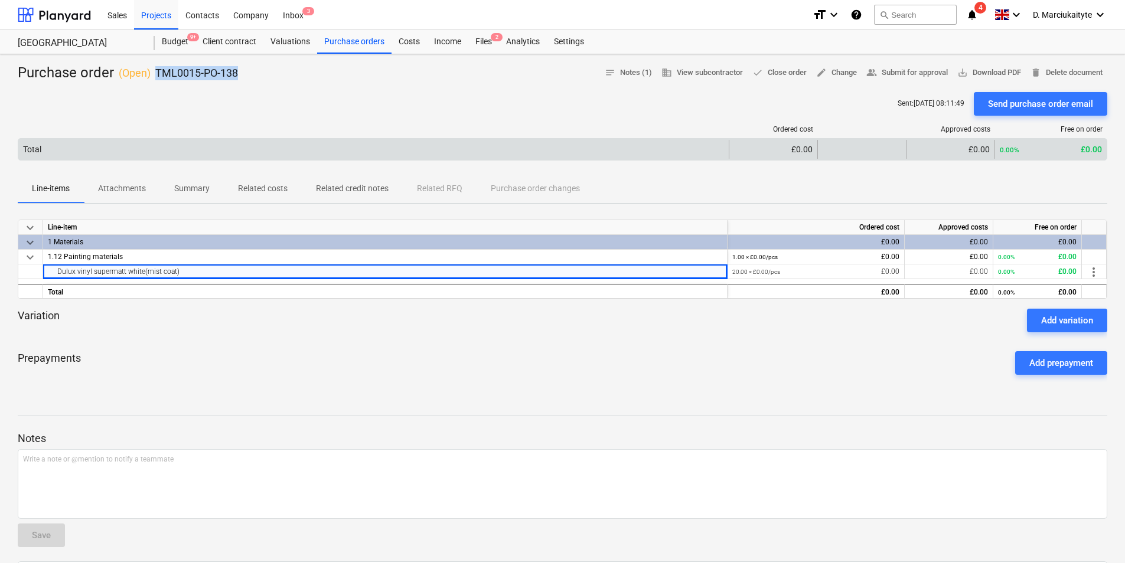
copy p "TML0015-PO-138"
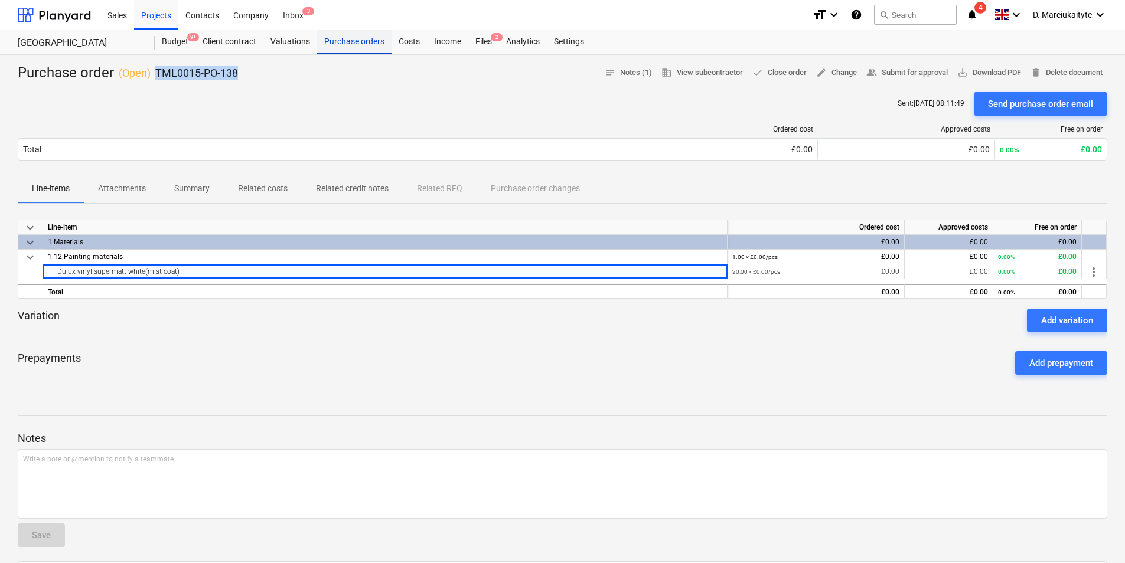
click at [346, 44] on div "Purchase orders" at bounding box center [354, 42] width 74 height 24
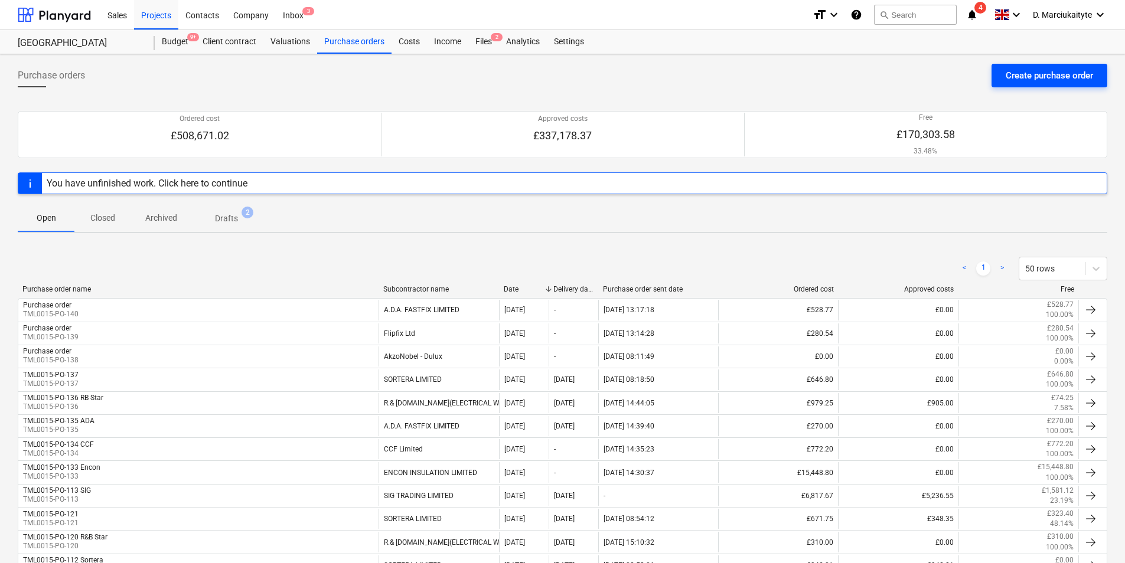
click at [1034, 75] on div "Create purchase order" at bounding box center [1049, 75] width 87 height 15
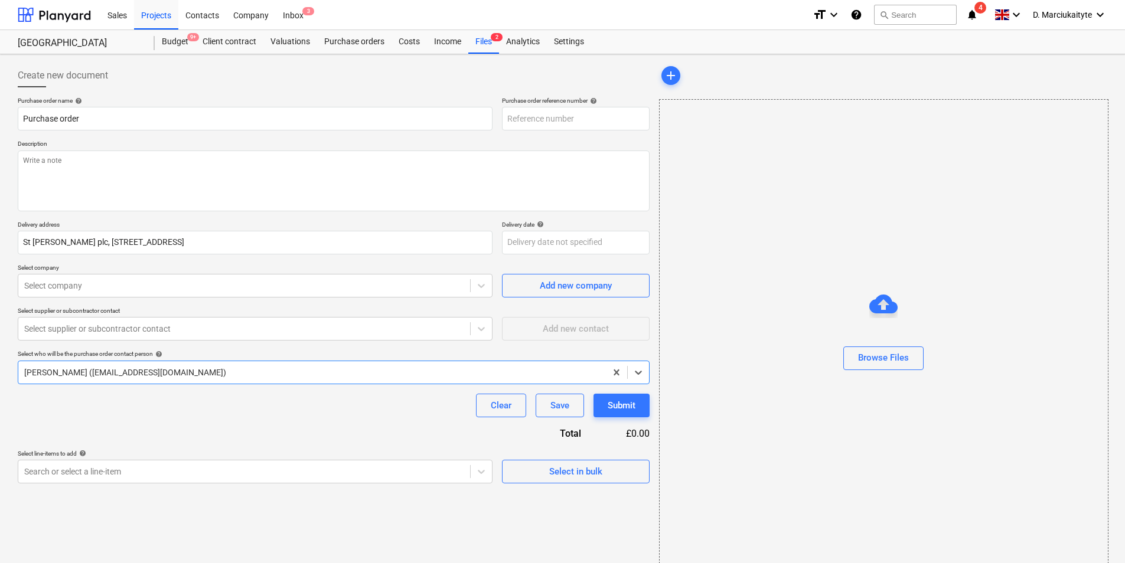
type textarea "x"
type input "TML0015-PO-141"
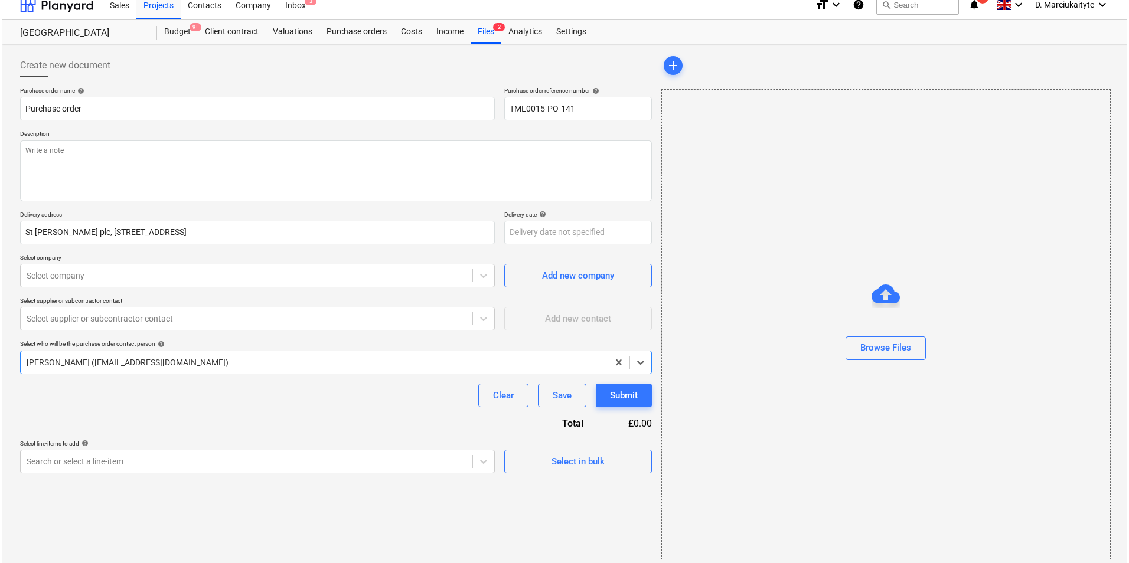
scroll to position [16, 0]
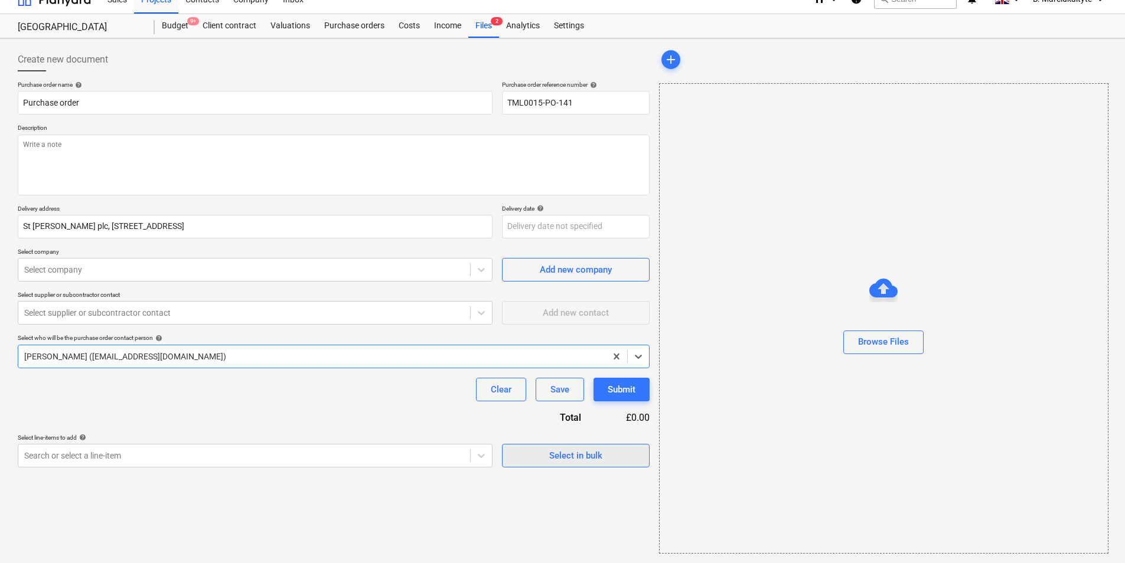
click at [556, 451] on div "Select in bulk" at bounding box center [575, 455] width 53 height 15
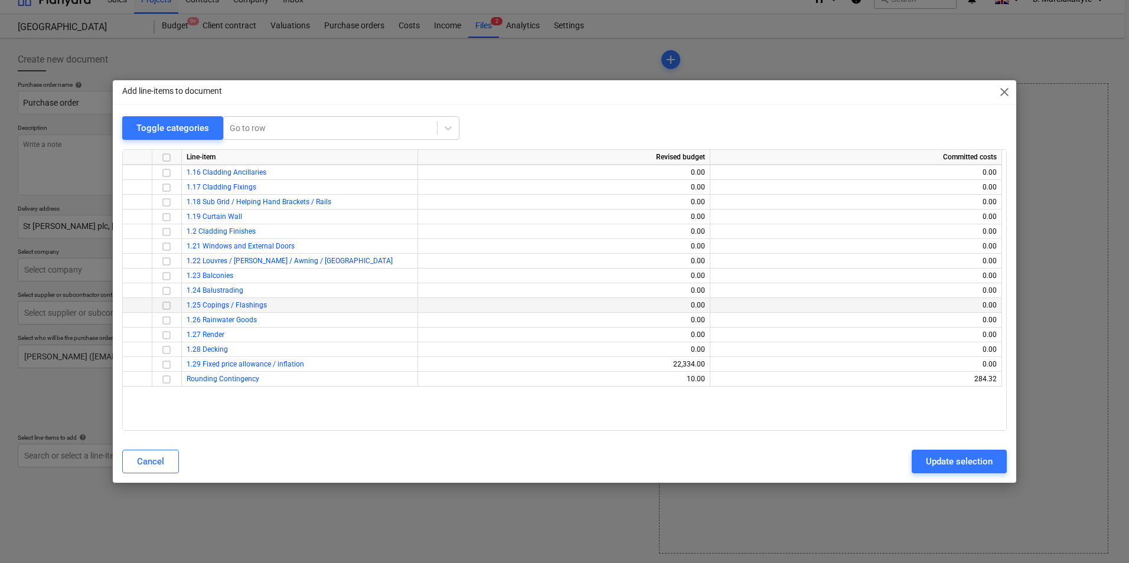
scroll to position [281, 0]
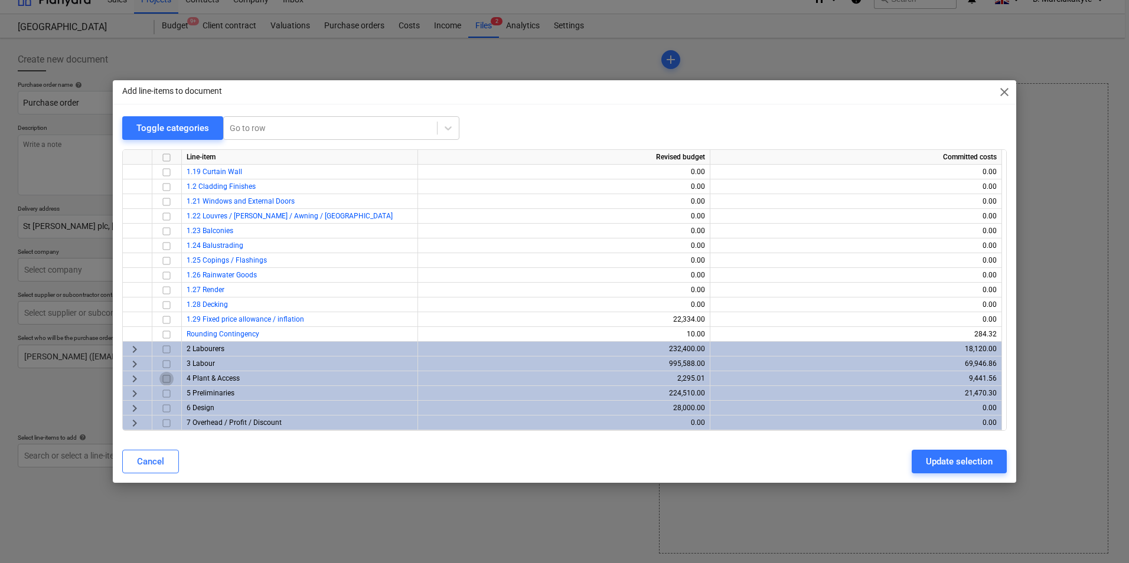
click at [169, 382] on input "checkbox" at bounding box center [166, 379] width 14 height 14
click at [142, 379] on div "keyboard_arrow_right" at bounding box center [138, 378] width 30 height 15
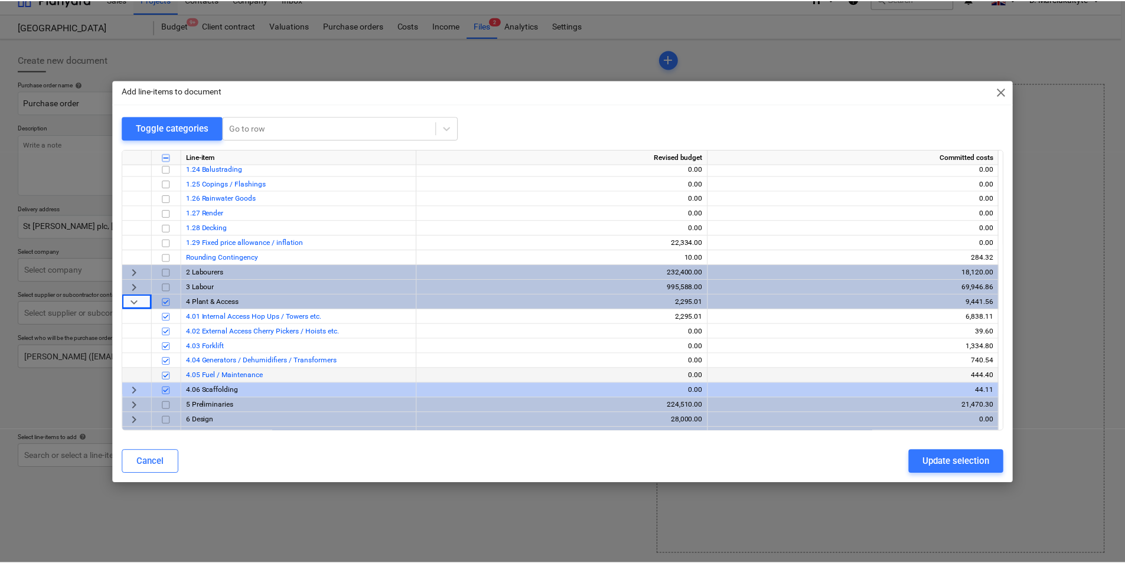
scroll to position [369, 0]
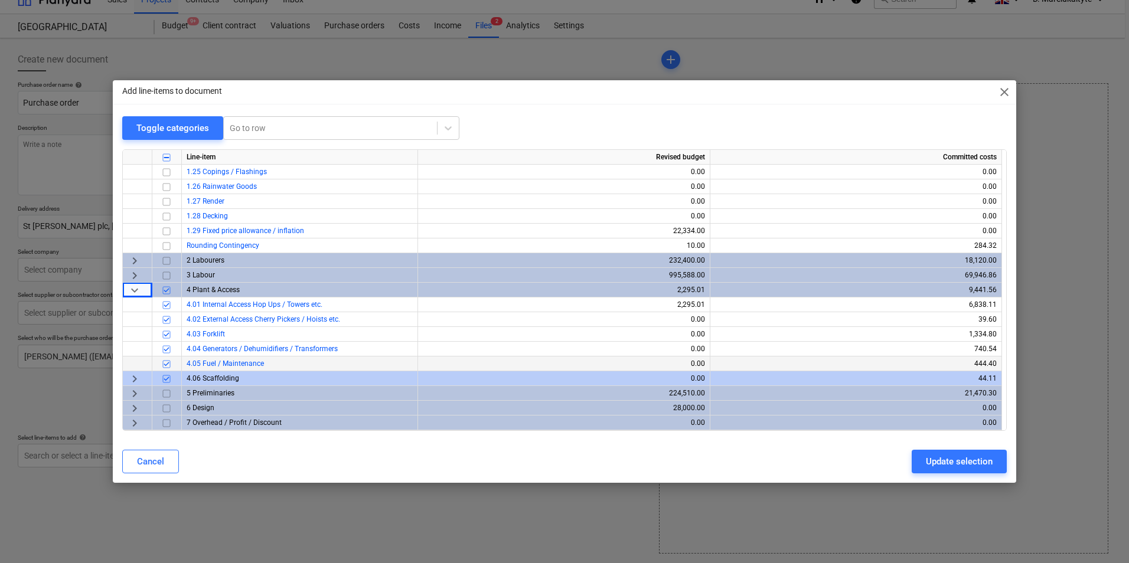
click at [164, 362] on input "checkbox" at bounding box center [166, 364] width 14 height 14
click at [170, 348] on input "checkbox" at bounding box center [166, 350] width 14 height 14
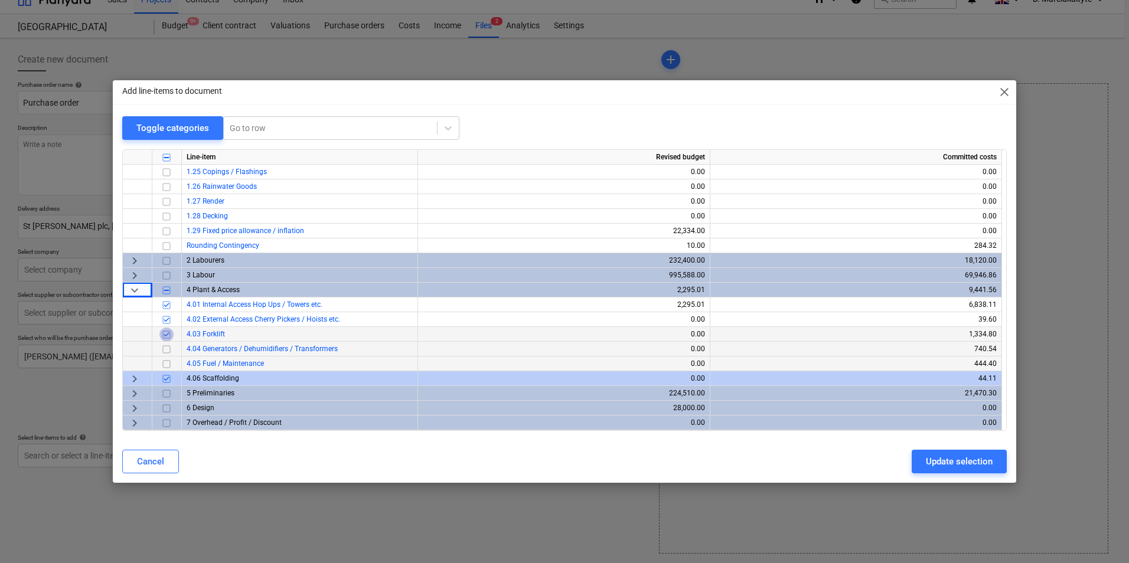
click at [171, 328] on input "checkbox" at bounding box center [166, 335] width 14 height 14
click at [170, 318] on input "checkbox" at bounding box center [166, 320] width 14 height 14
click at [958, 464] on div "Update selection" at bounding box center [959, 461] width 67 height 15
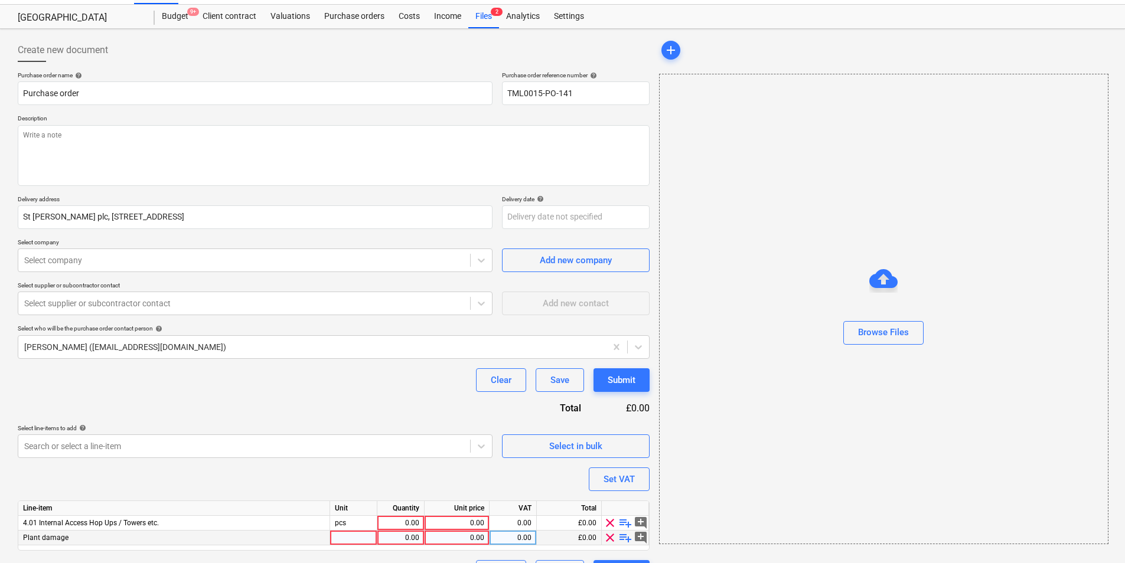
scroll to position [56, 0]
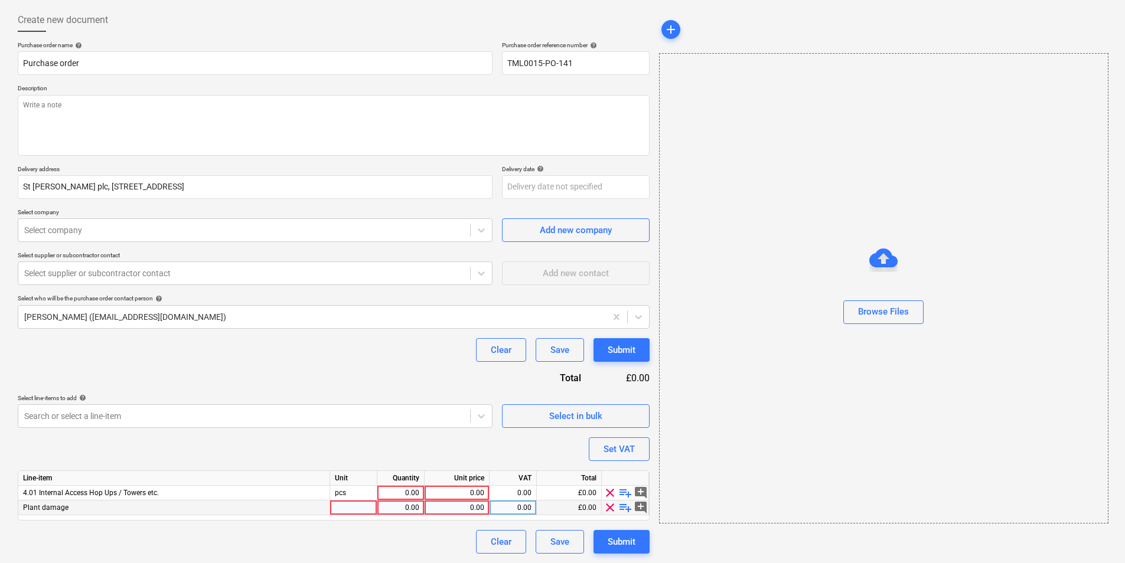
click at [609, 507] on span "clear" at bounding box center [610, 508] width 14 height 14
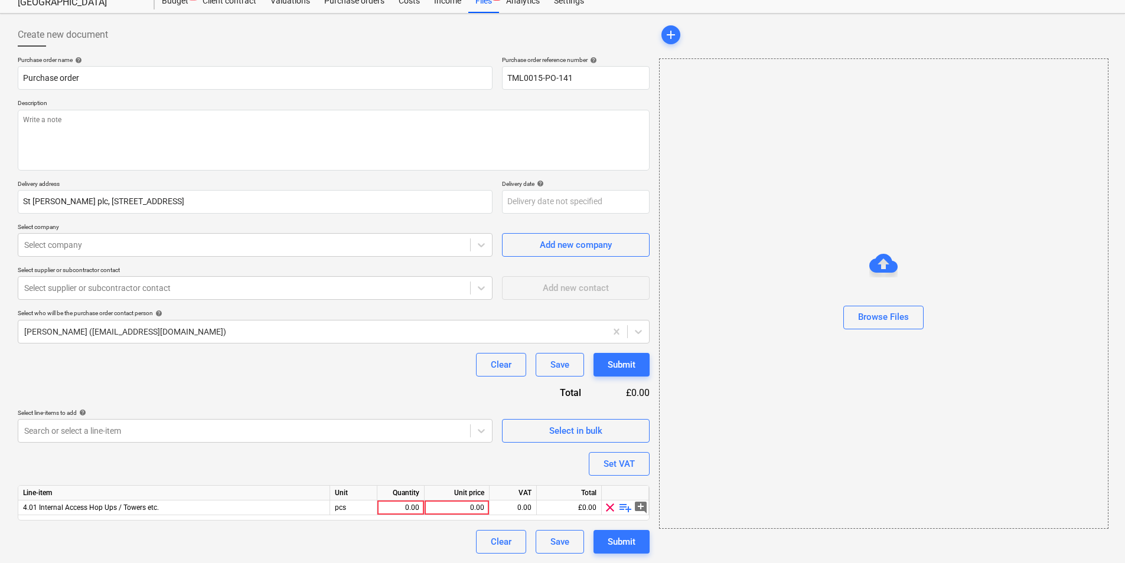
scroll to position [41, 0]
click at [624, 513] on span "playlist_add" at bounding box center [625, 508] width 14 height 14
type textarea "x"
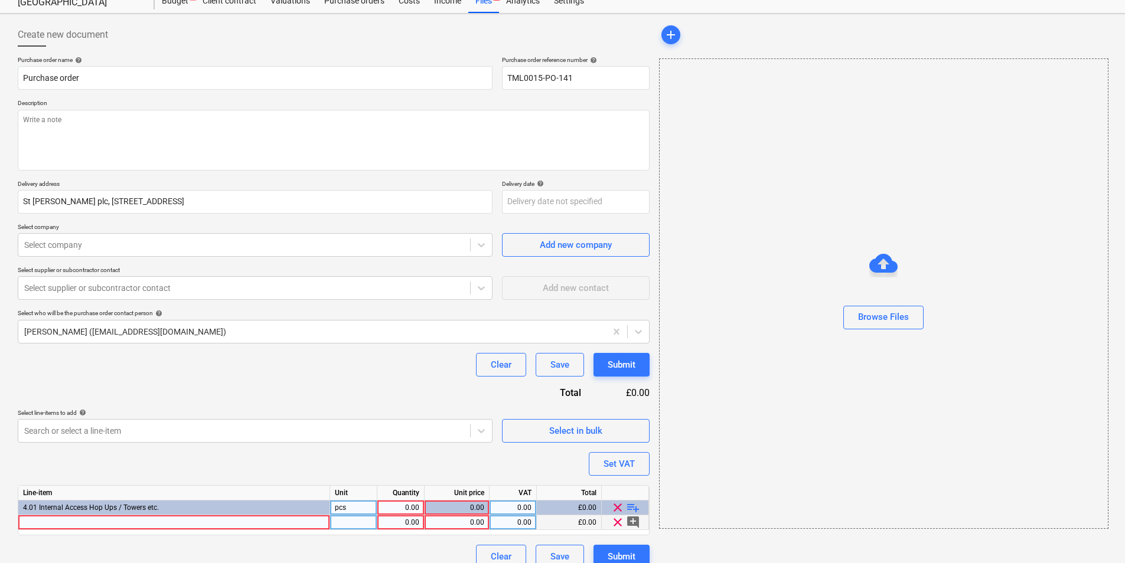
click at [140, 524] on div at bounding box center [174, 523] width 312 height 15
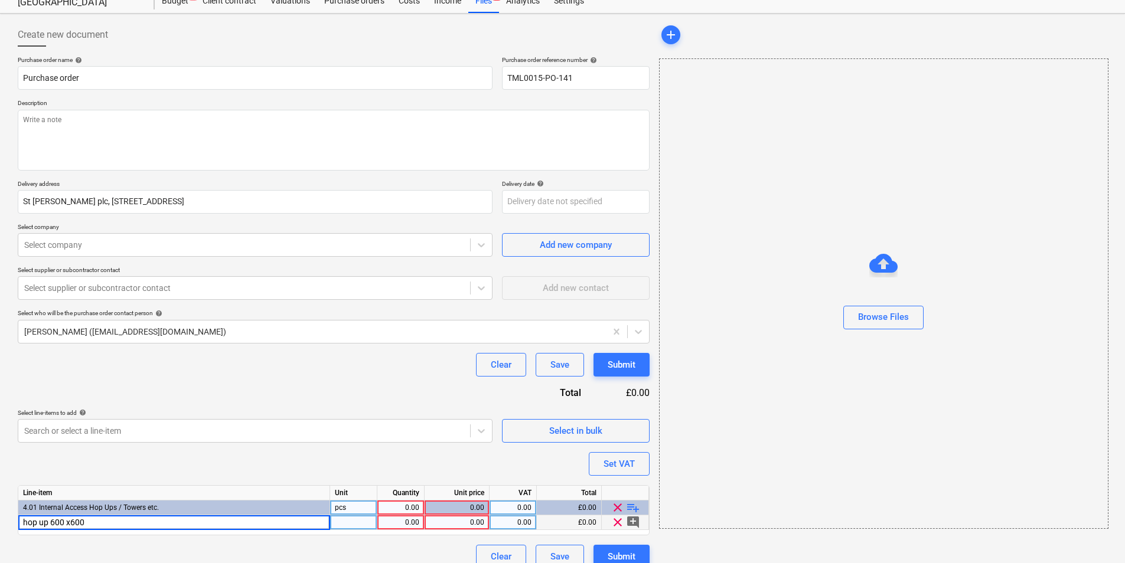
type input "hop up 600x600"
type textarea "x"
click at [359, 517] on div "pcs" at bounding box center [353, 523] width 47 height 15
click at [401, 526] on div "1.00" at bounding box center [400, 523] width 37 height 15
click at [452, 524] on div "0.00" at bounding box center [456, 523] width 55 height 15
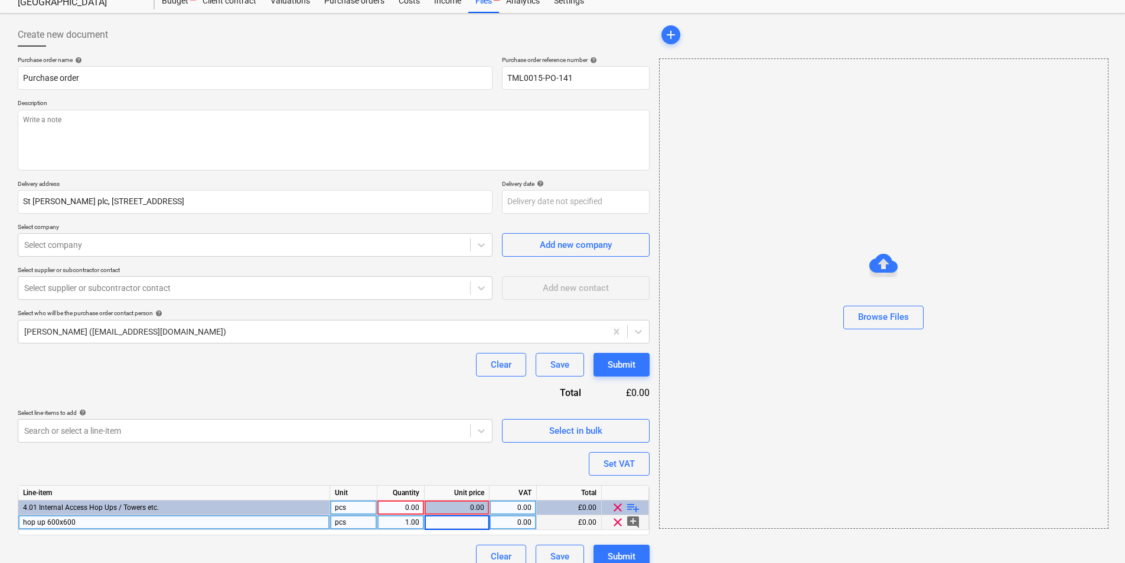
type input "4"
type textarea "x"
type input "20"
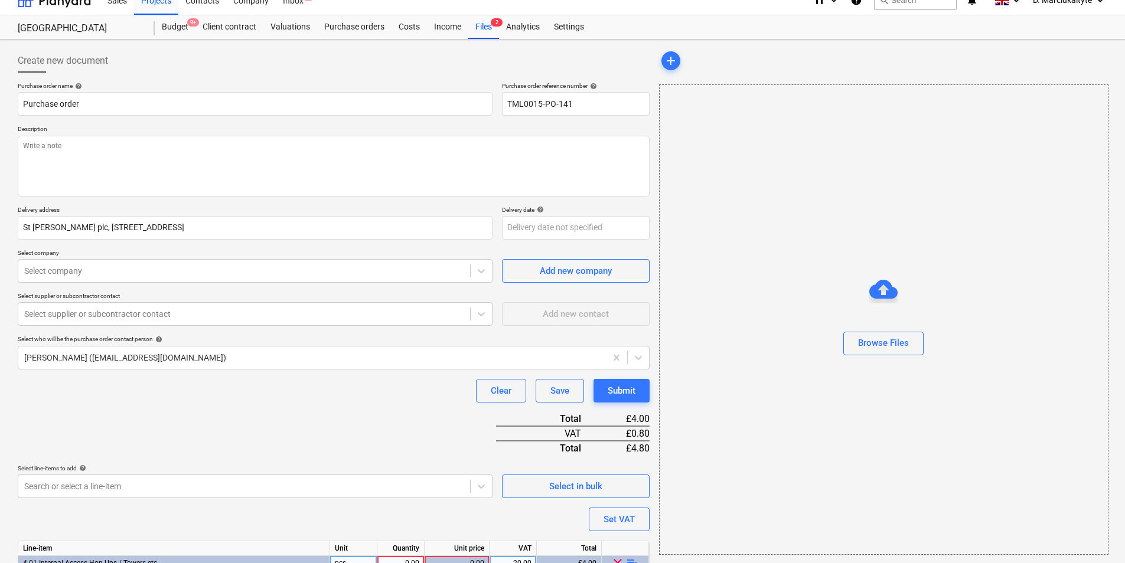
scroll to position [0, 0]
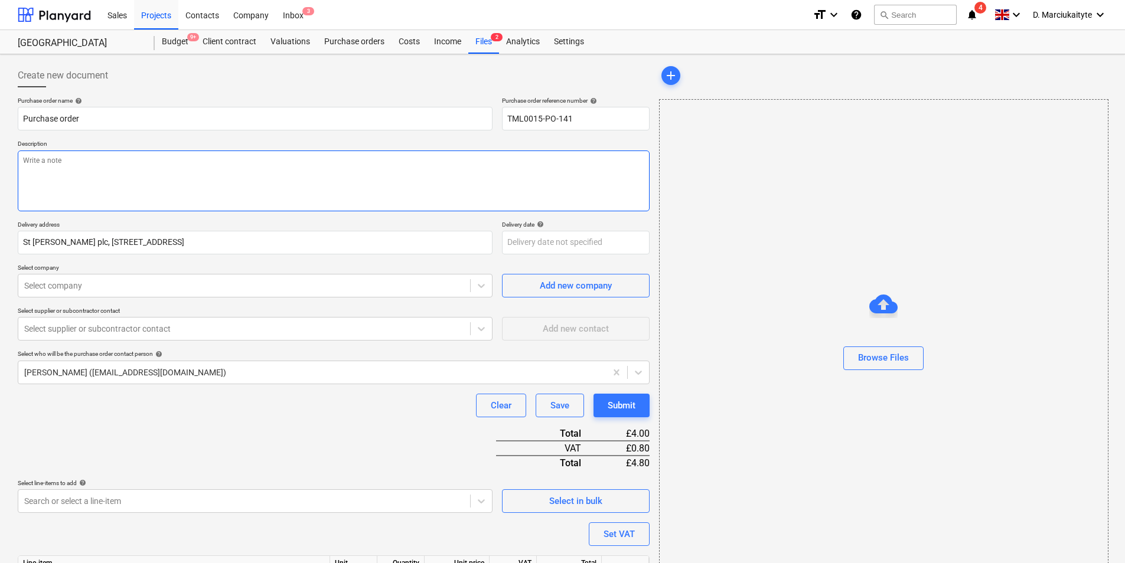
click at [174, 196] on textarea at bounding box center [334, 181] width 632 height 61
type textarea "x"
type textarea "H"
type textarea "x"
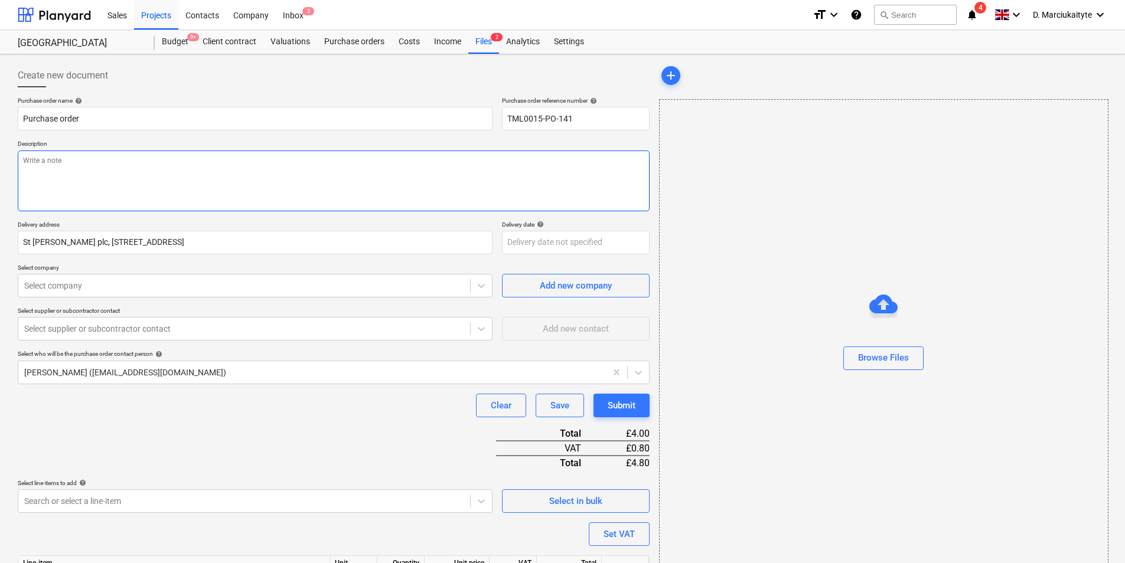
type textarea "A"
type textarea "x"
type textarea "Af"
type textarea "x"
type textarea "Aft"
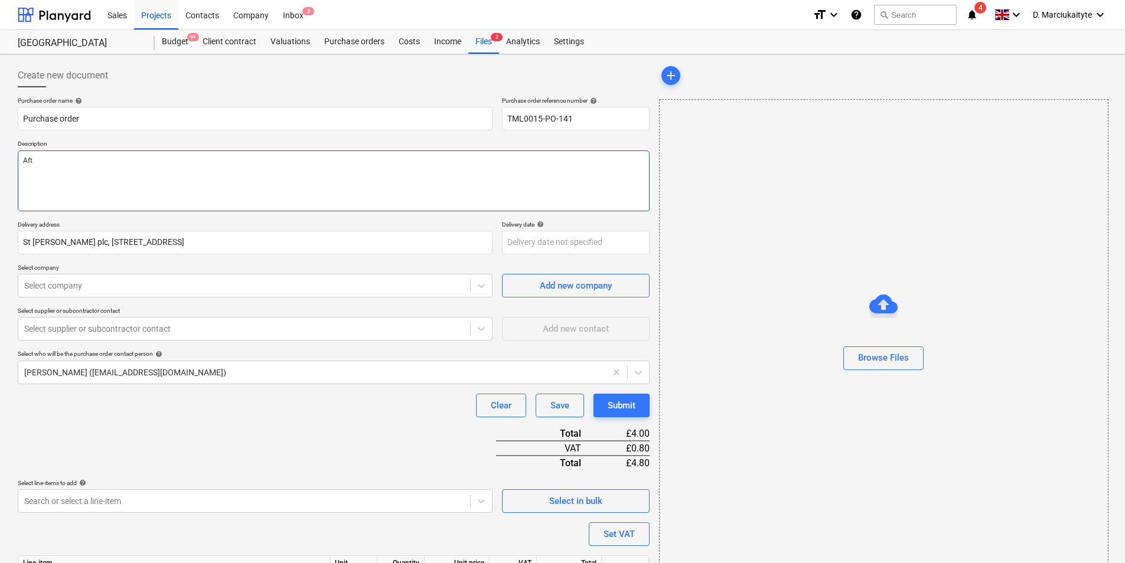
type textarea "x"
type textarea "Afte"
type textarea "x"
type textarea "After"
type textarea "x"
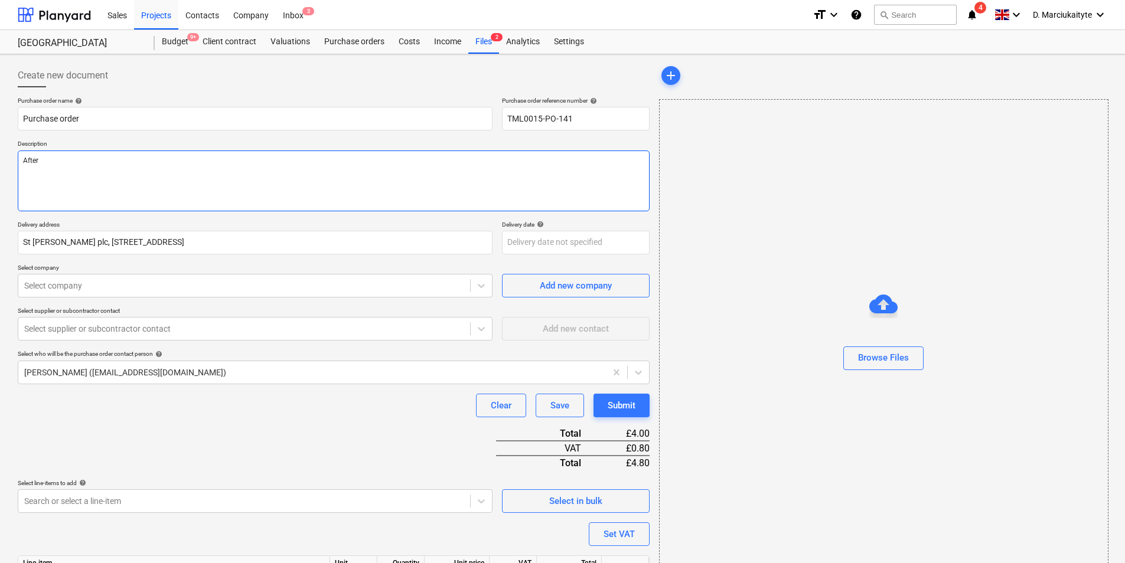
type textarea "Aftern"
type textarea "x"
type textarea "Afterno"
type textarea "x"
type textarea "Afternoo"
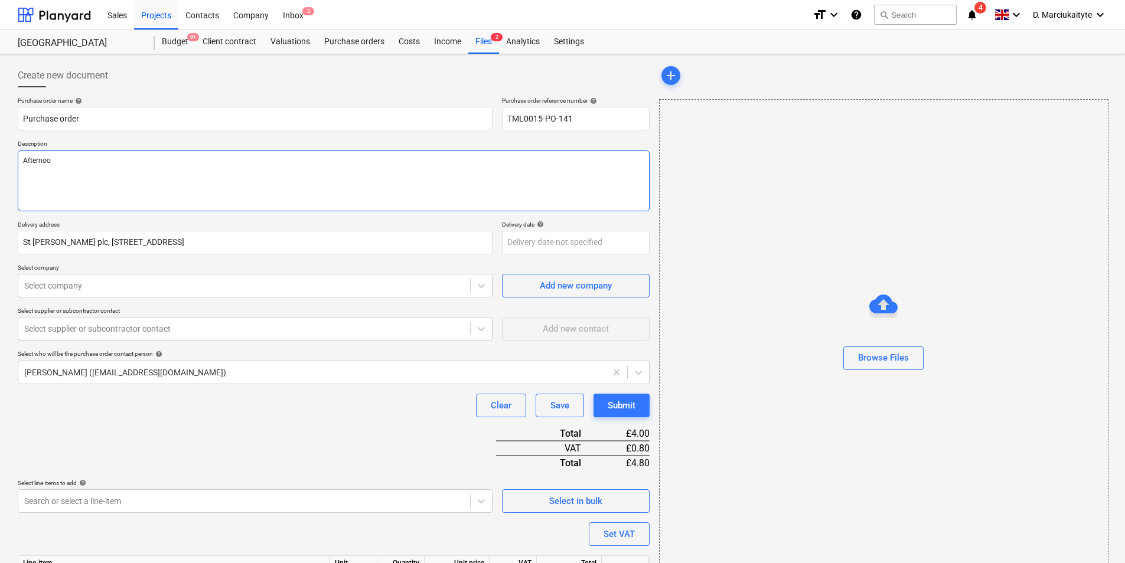
type textarea "x"
type textarea "Afternoon"
type textarea "x"
type textarea "Afternoon,"
type textarea "x"
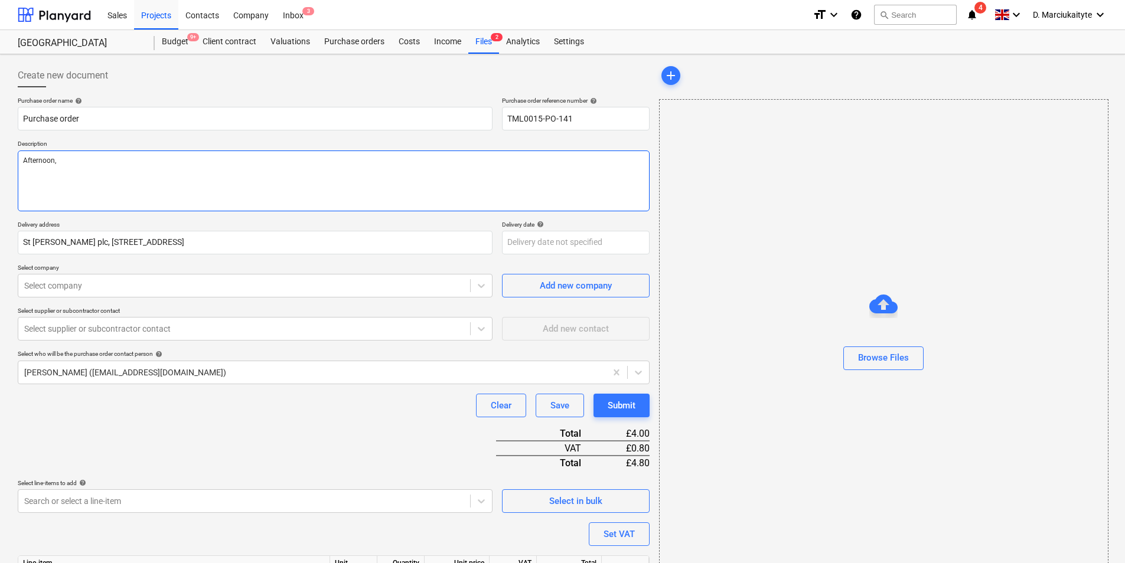
type textarea "Afternoon,"
type textarea "x"
type textarea "Afternoon,"
type textarea "x"
type textarea "Afternoon, {"
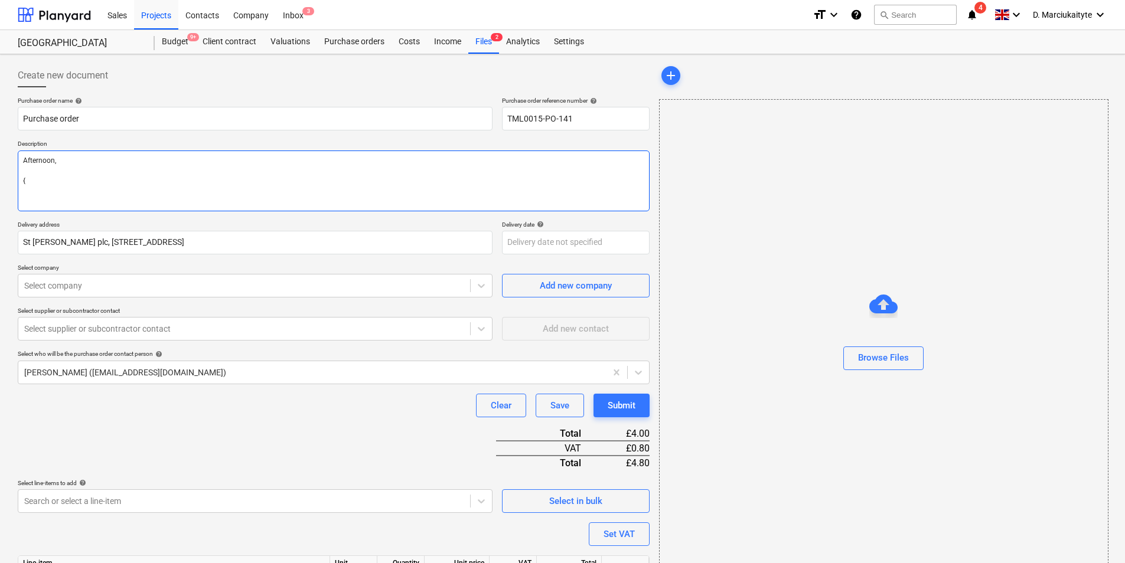
type textarea "x"
type textarea "Afternoon, {P"
type textarea "x"
type textarea "Afternoon, {Pl"
type textarea "x"
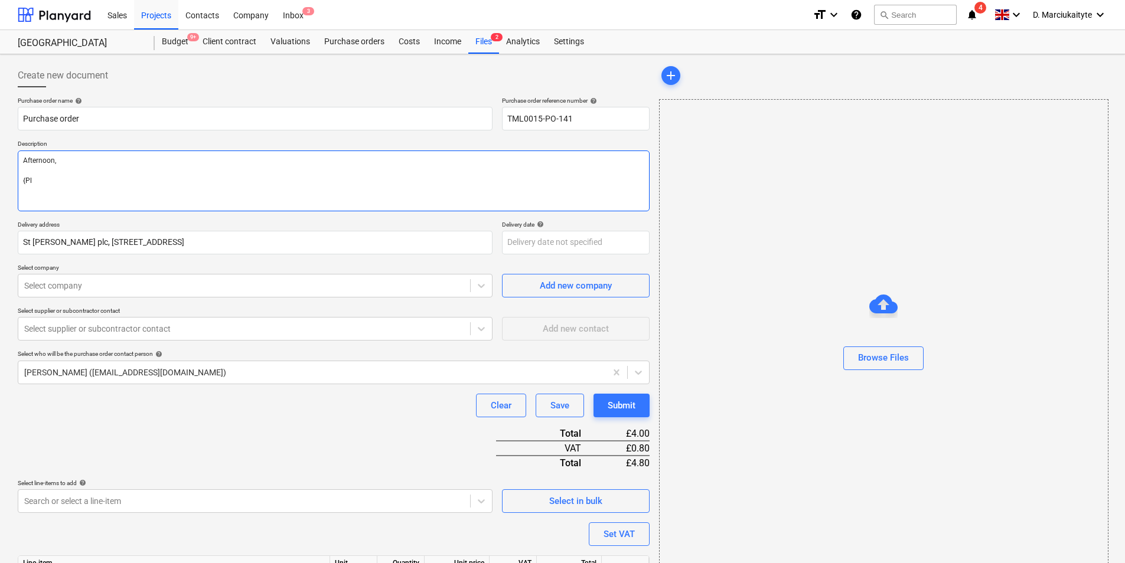
type textarea "Afternoon, {Ple"
type textarea "x"
type textarea "Afternoon, {Pl"
type textarea "x"
type textarea "Afternoon, {P"
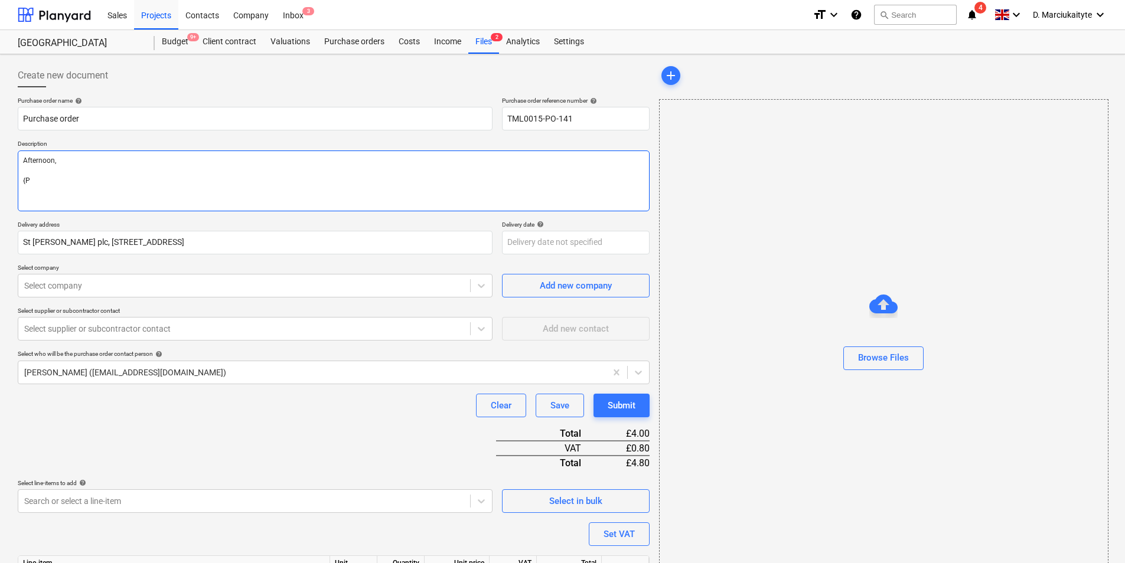
type textarea "x"
type textarea "Afternoon, {"
type textarea "x"
type textarea "Afternoon,"
type textarea "x"
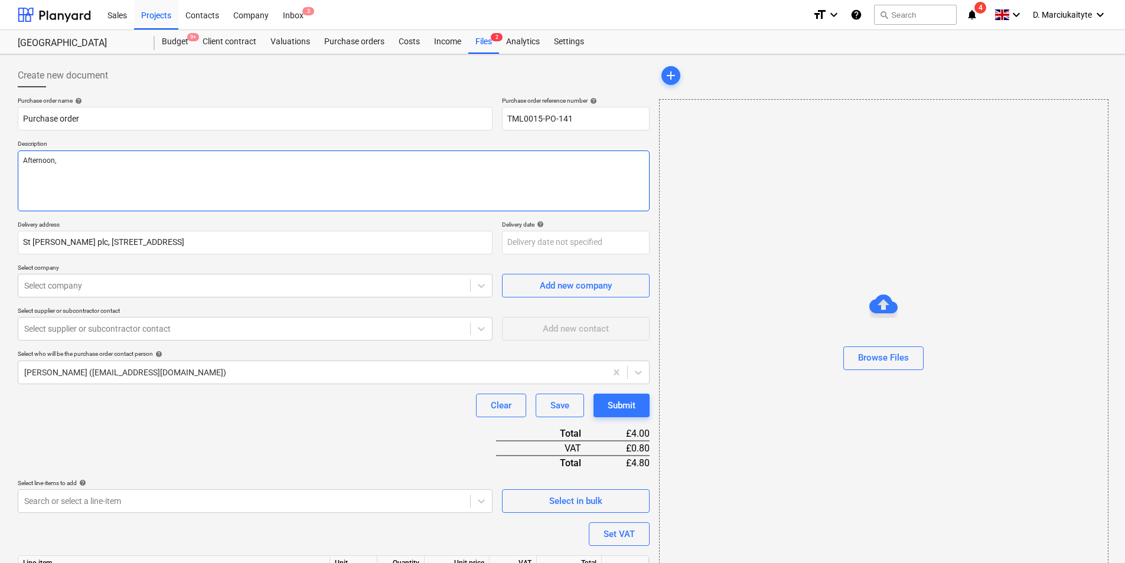
type textarea "Afternoon, P"
type textarea "x"
type textarea "Afternoon, Pl"
type textarea "x"
type textarea "Afternoon, Ple"
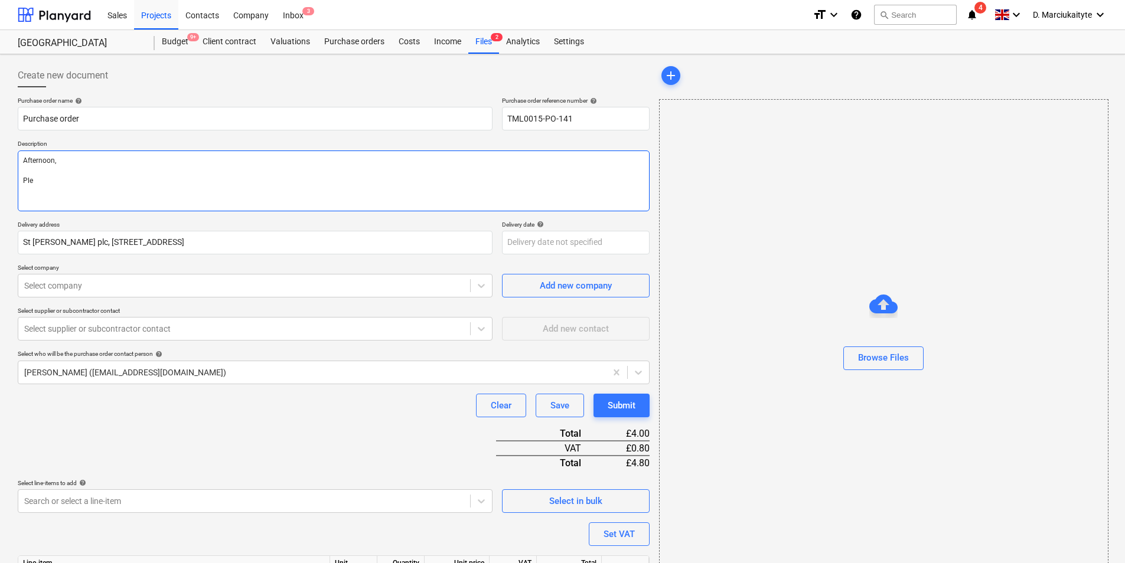
type textarea "x"
type textarea "Afternoon, [GEOGRAPHIC_DATA]"
type textarea "x"
type textarea "Afternoon, Pleas"
type textarea "x"
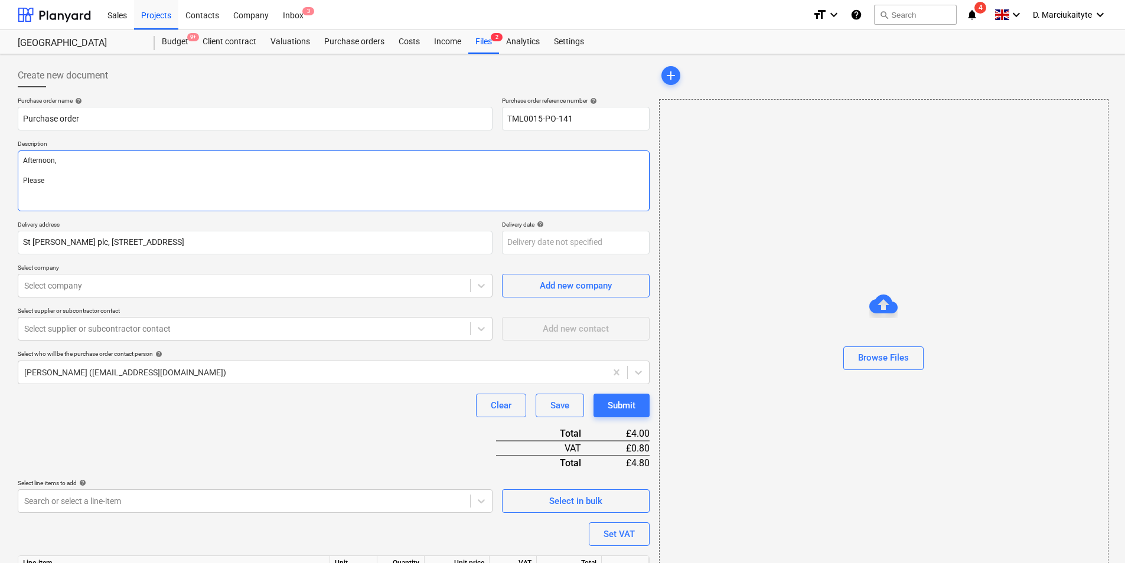
type textarea "Afternoon, Please"
type textarea "x"
type textarea "Afternoon, Please p"
type textarea "x"
type textarea "Afternoon, Please pr"
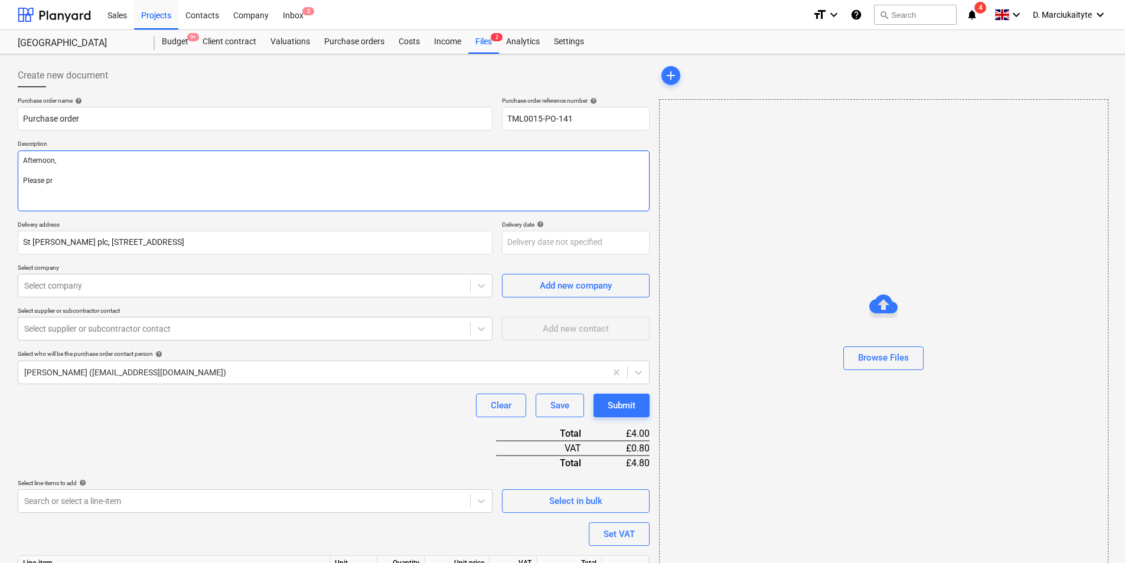
type textarea "x"
type textarea "Afternoon, Please pro"
type textarea "x"
type textarea "Afternoon, Please proc"
type textarea "x"
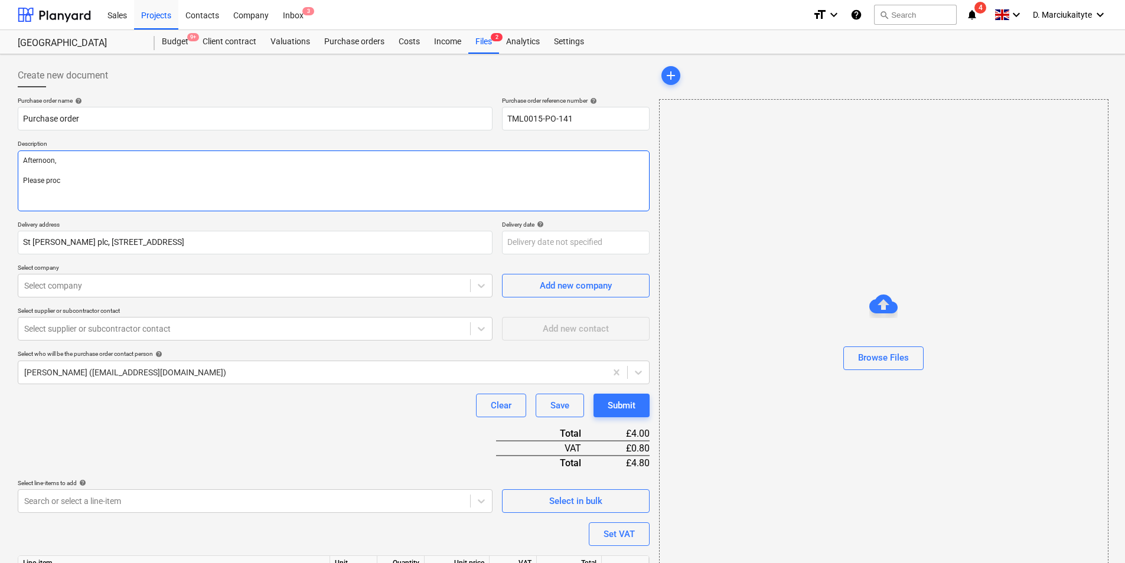
type textarea "Afternoon, Please proce"
type textarea "x"
type textarea "Afternoon, Please procee"
type textarea "x"
type textarea "Afternoon, Please proceed"
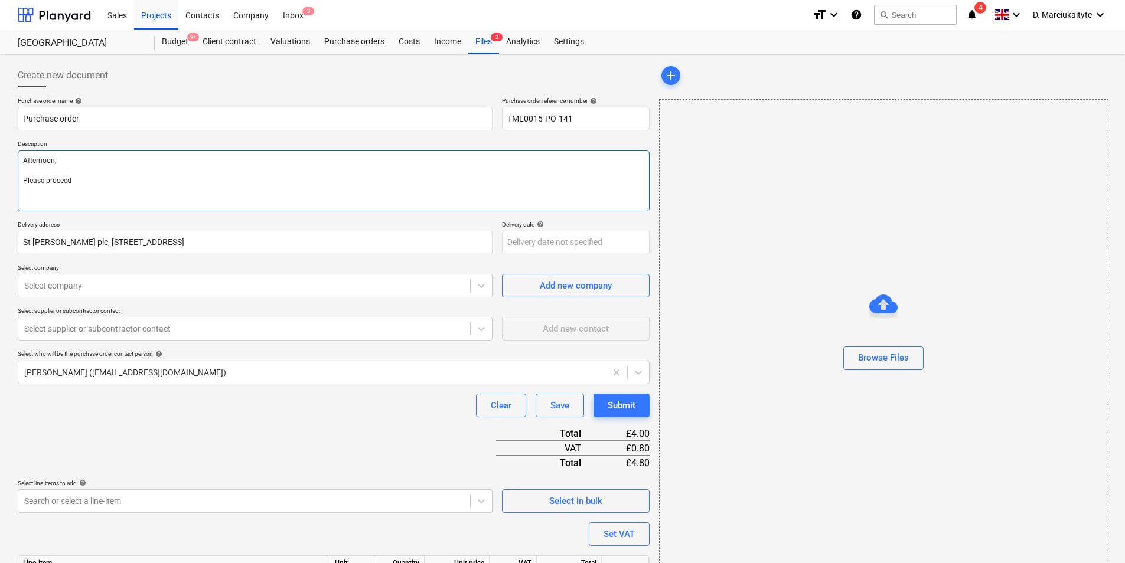
type textarea "x"
type textarea "Afternoon, Please proceed"
type textarea "x"
type textarea "Afternoon, Please proceed w"
type textarea "x"
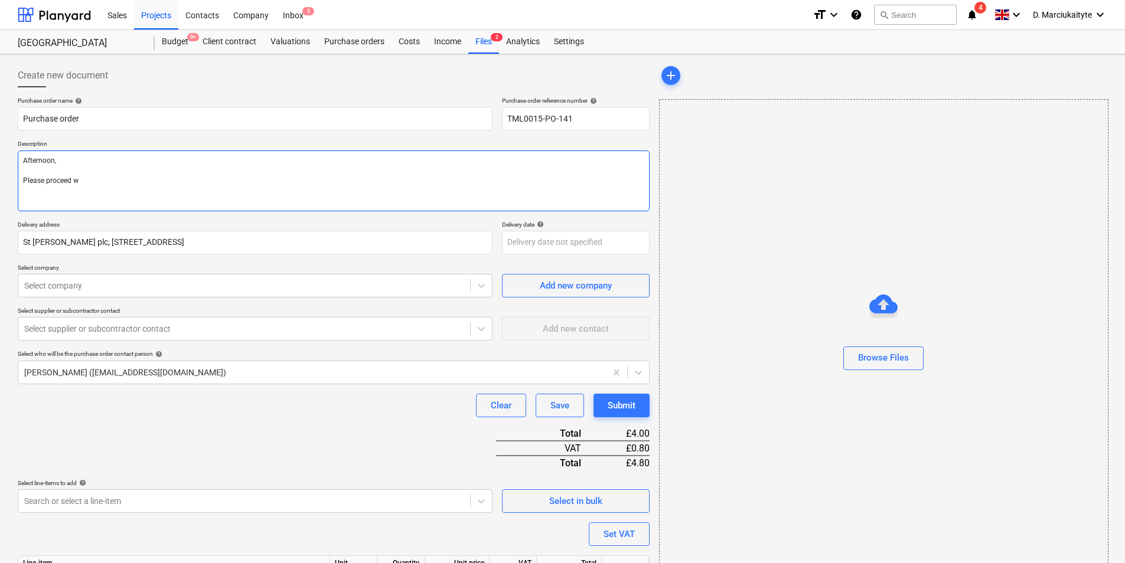
type textarea "Afternoon, Please proceed wi"
type textarea "x"
type textarea "Afternoon, Please proceed wit"
type textarea "x"
type textarea "Afternoon, Please proceed with"
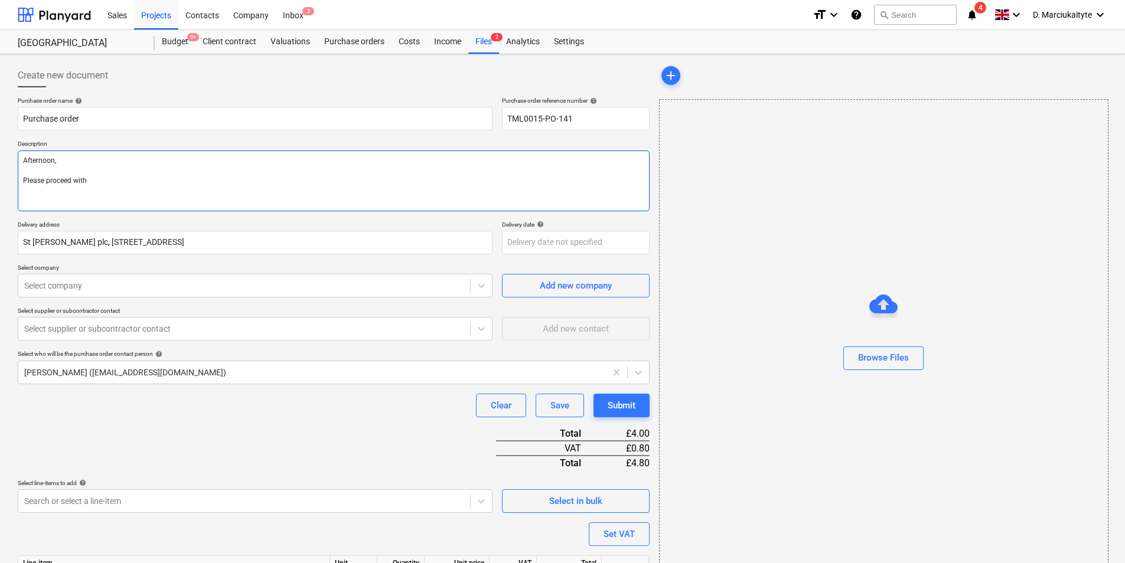
type textarea "x"
type textarea "Afternoon, Please proceed with"
type textarea "x"
type textarea "Afternoon, Please proceed with a"
type textarea "x"
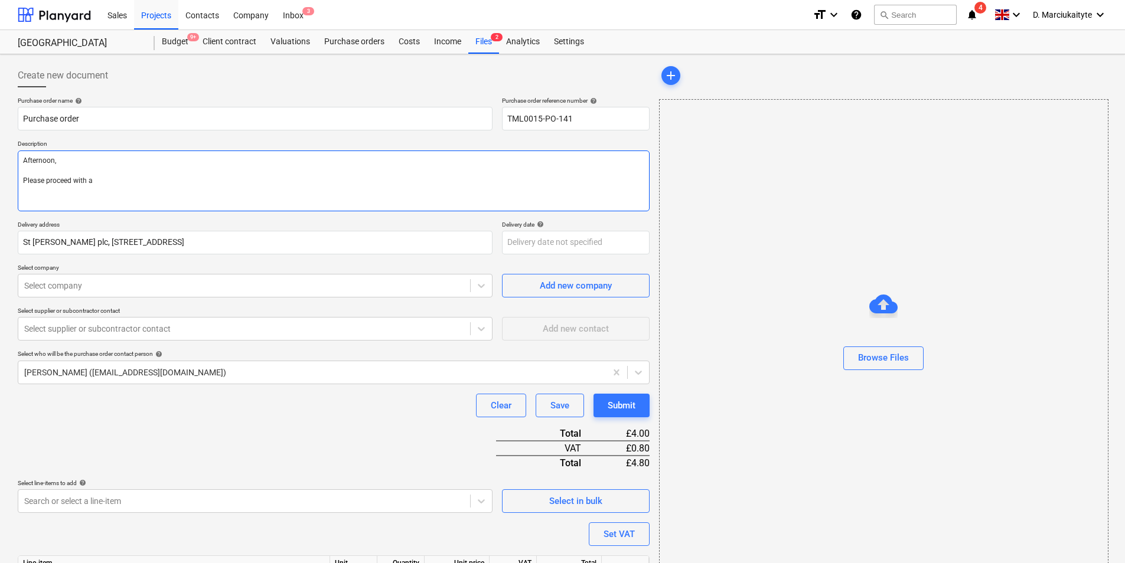
type textarea "Afternoon, Please proceed with at"
type textarea "x"
type textarea "Afternoon, Please proceed with att"
type textarea "x"
type textarea "Afternoon, Please proceed with attac"
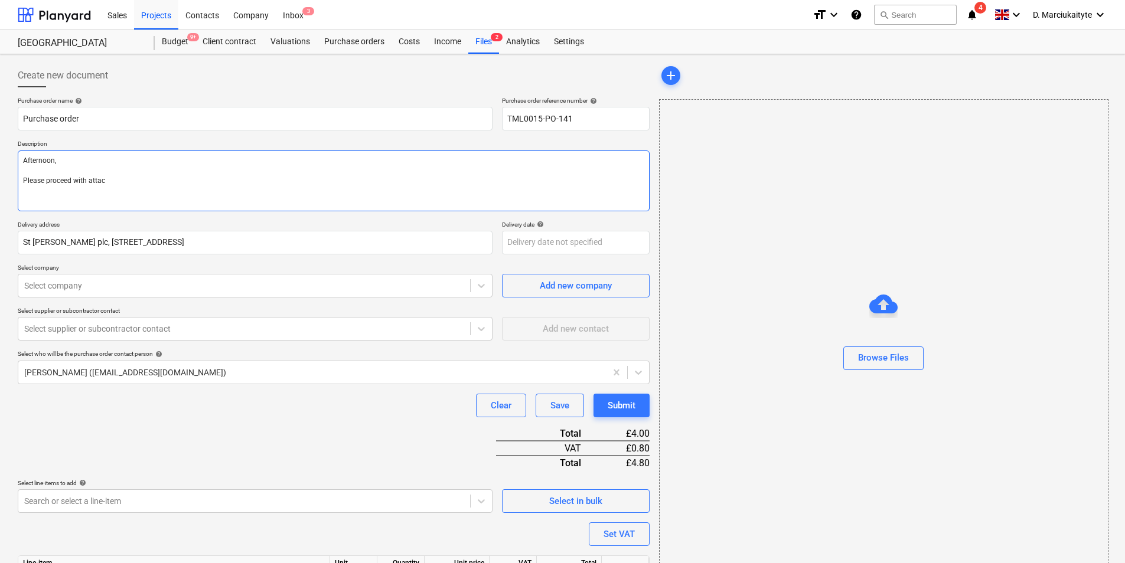
type textarea "x"
type textarea "Afternoon, Please proceed with attace"
type textarea "x"
type textarea "Afternoon, Please proceed with attaceh"
type textarea "x"
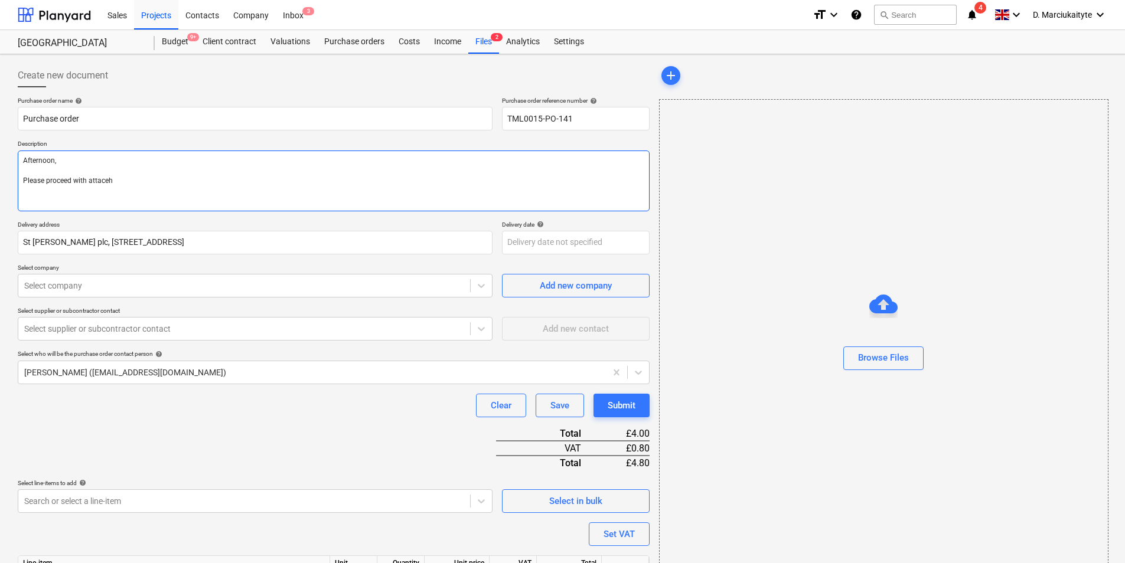
type textarea "Afternoon, Please proceed with attacehy"
type textarea "x"
type textarea "Afternoon, Please proceed with attacehyd"
type textarea "x"
type textarea "Afternoon, Please proceed with attacehy"
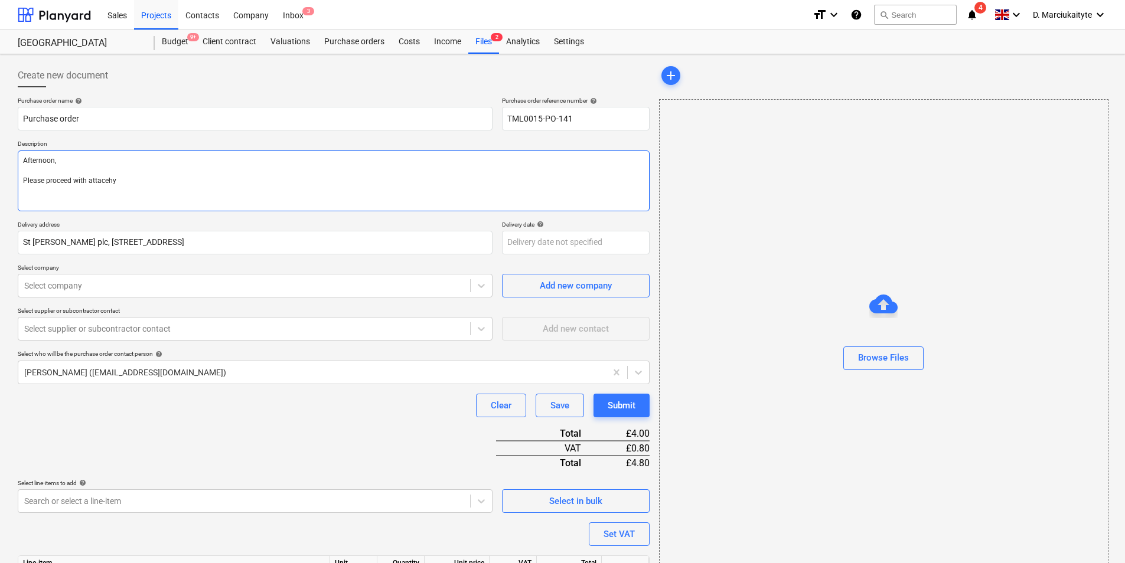
type textarea "x"
type textarea "Afternoon, Please proceed with attaceh"
type textarea "x"
type textarea "Afternoon, Please proceed with attace"
type textarea "x"
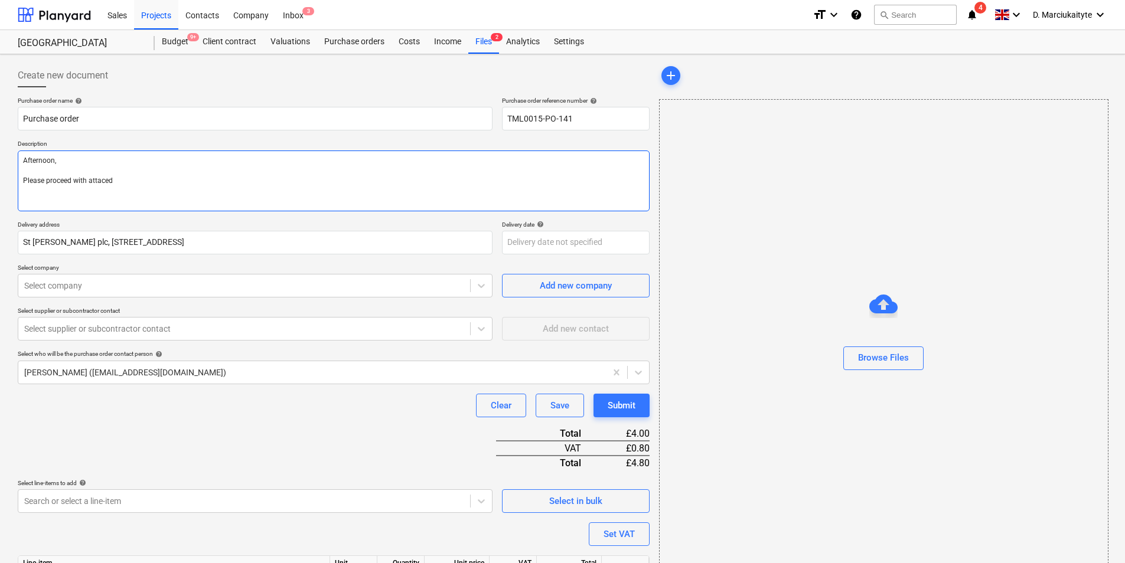
type textarea "Afternoon, Please proceed with attaced"
type textarea "x"
type textarea "Afternoon, Please proceed with attaced o"
type textarea "x"
type textarea "Afternoon, Please proceed with attaced or"
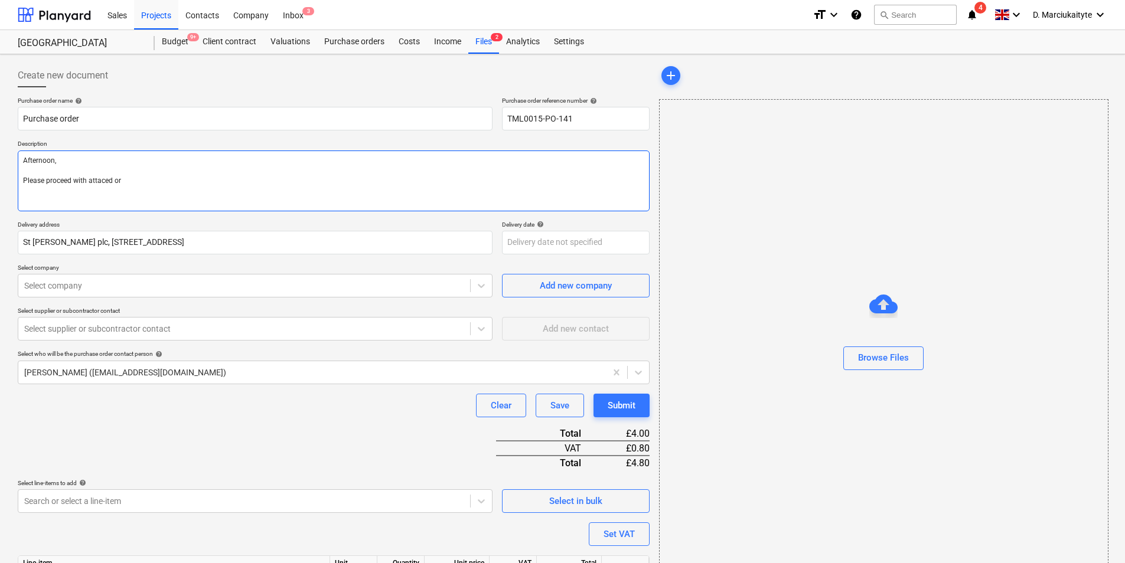
type textarea "x"
type textarea "Afternoon, Please proceed with attaced o"
type textarea "x"
type textarea "Afternoon, Please proceed with attaced"
type textarea "x"
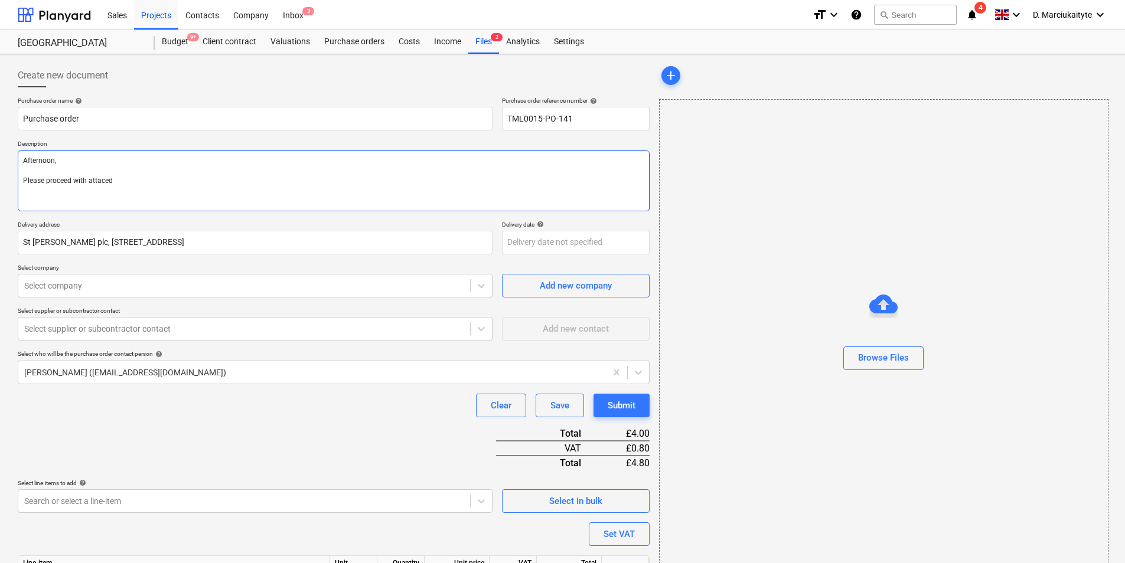
type textarea "Afternoon, Please proceed with attaced"
type textarea "x"
type textarea "Afternoon, Please proceed with attace"
type textarea "x"
type textarea "Afternoon, Please proceed with attac"
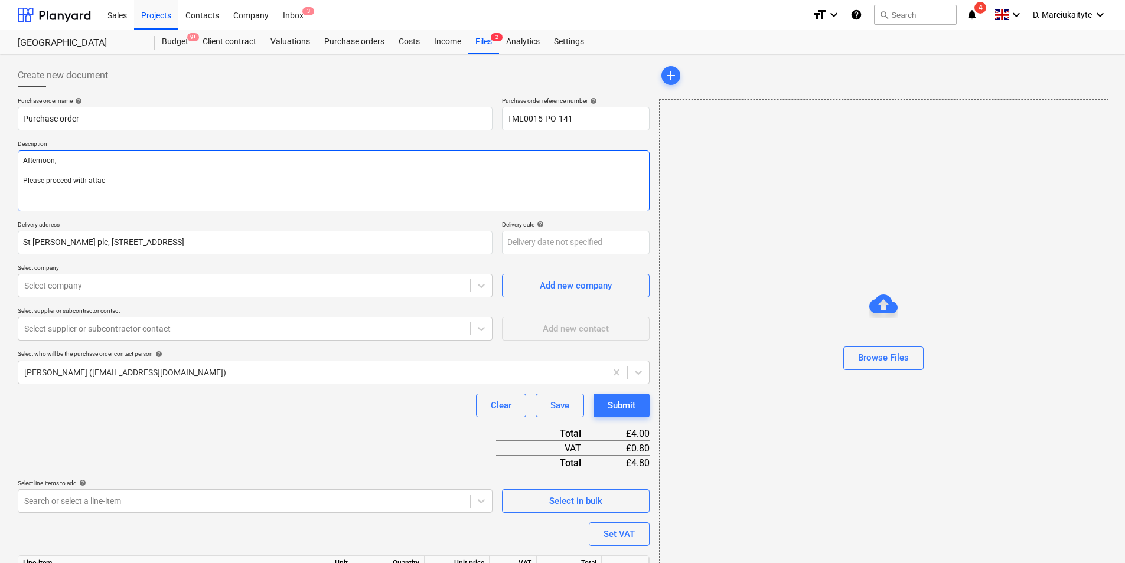
type textarea "x"
type textarea "Afternoon, Please proceed with atta"
type textarea "x"
type textarea "Afternoon, Please proceed with att"
type textarea "x"
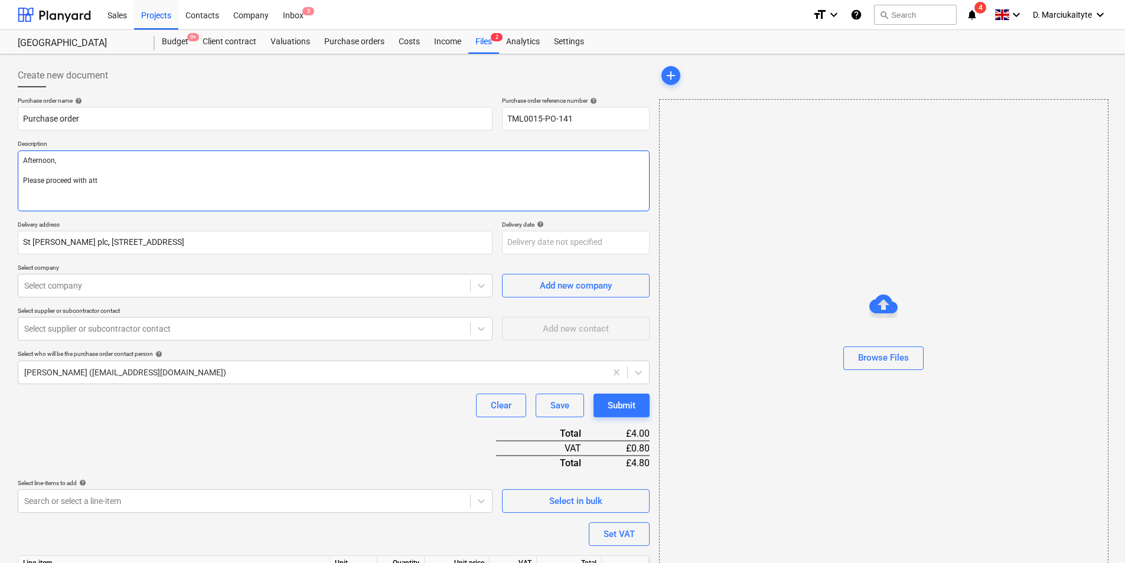
type textarea "Afternoon, Please proceed with atta"
type textarea "x"
type textarea "Afternoon, Please proceed with attac"
type textarea "x"
type textarea "Afternoon, Please proceed with attach"
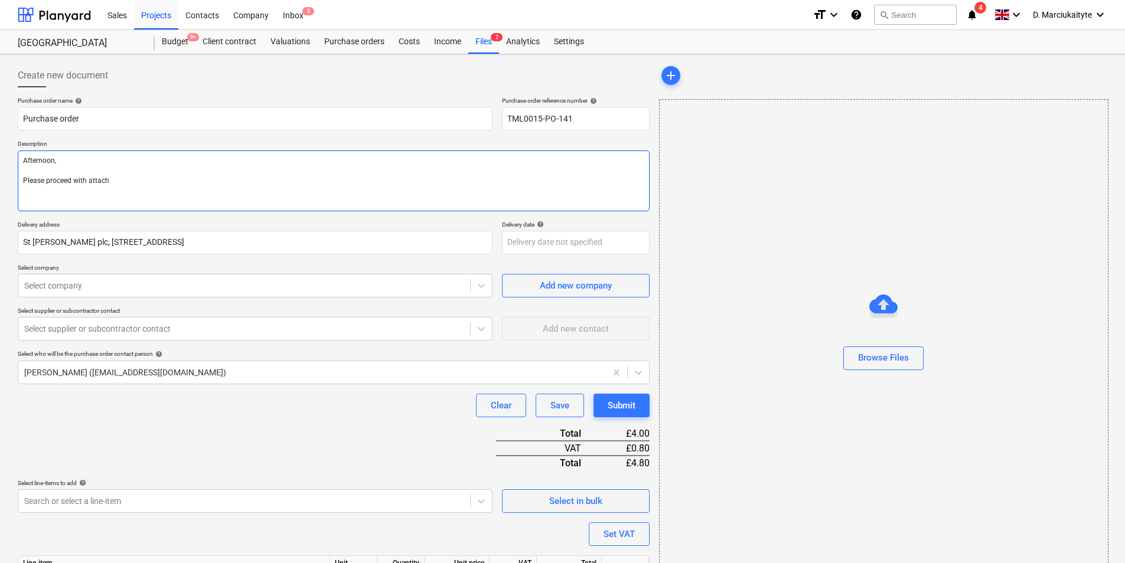
type textarea "x"
type textarea "Afternoon, Please proceed with attache"
type textarea "x"
type textarea "Afternoon, Please proceed with attached"
type textarea "x"
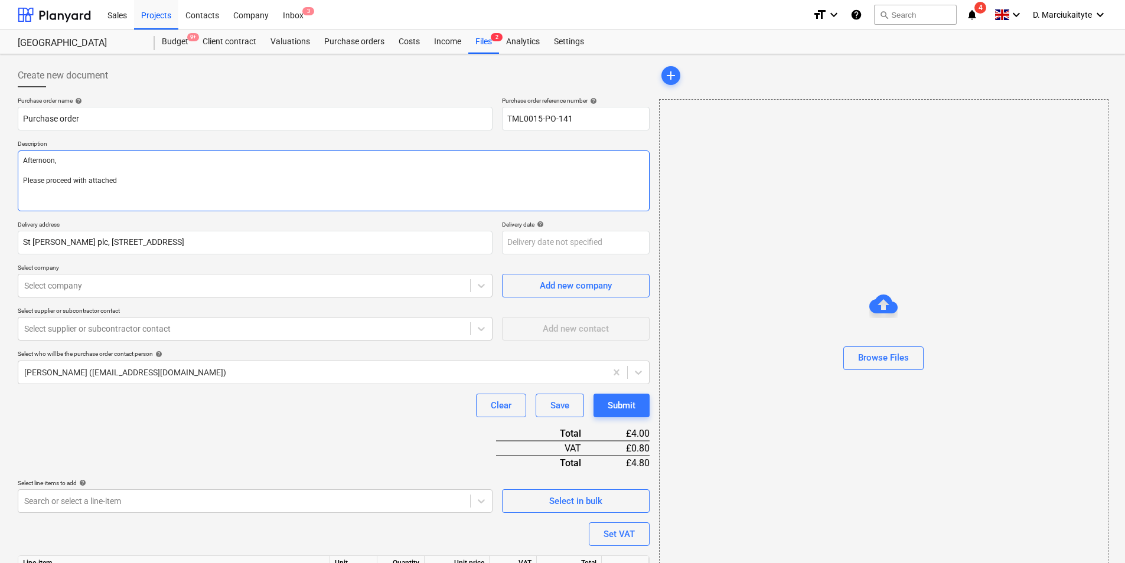
type textarea "Afternoon, Please proceed with attached"
type textarea "x"
type textarea "Afternoon, Please proceed with attached o"
type textarea "x"
type textarea "Afternoon, Please proceed with attached or"
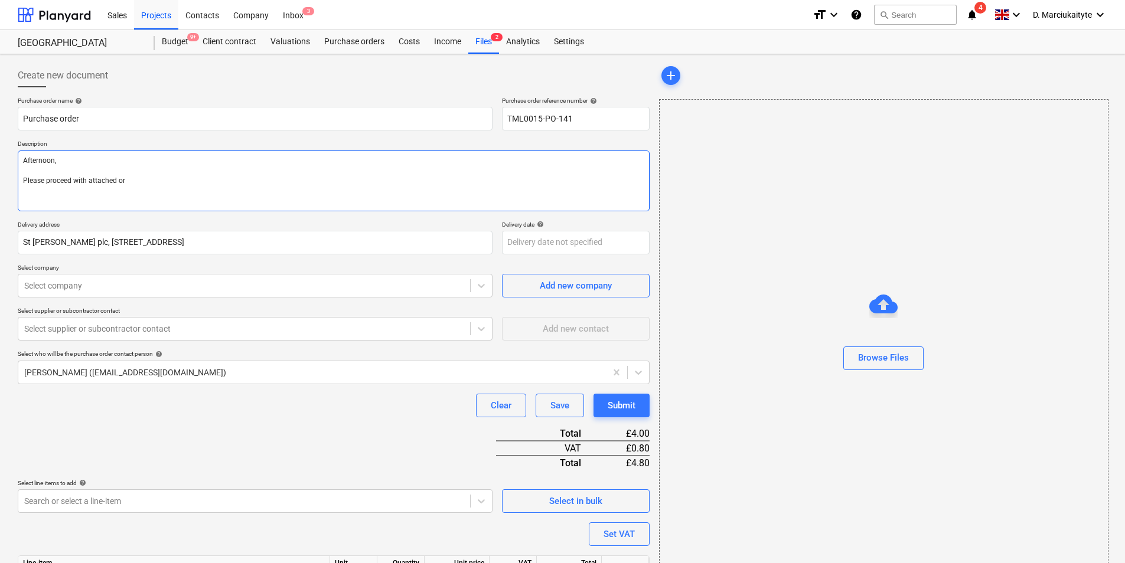
type textarea "x"
type textarea "Afternoon, Please proceed with attached ord"
type textarea "x"
type textarea "Afternoon, Please proceed with attached orde"
type textarea "x"
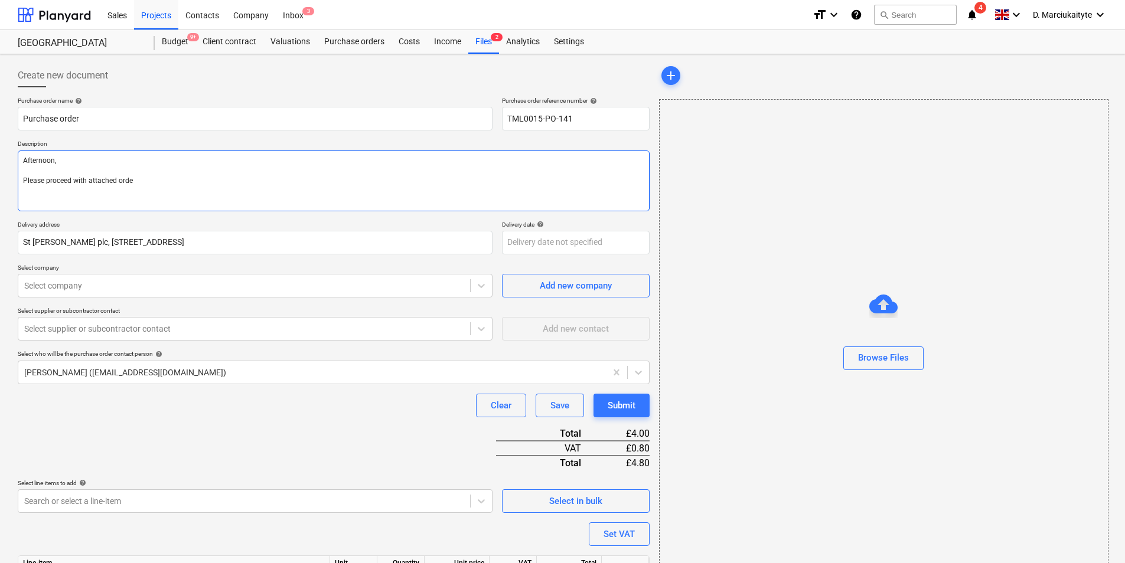
type textarea "Afternoon, Please proceed with attached order"
type textarea "x"
type textarea "Afternoon, Please proceed with attached order."
type textarea "x"
type textarea "Afternoon, Please proceed with attached order."
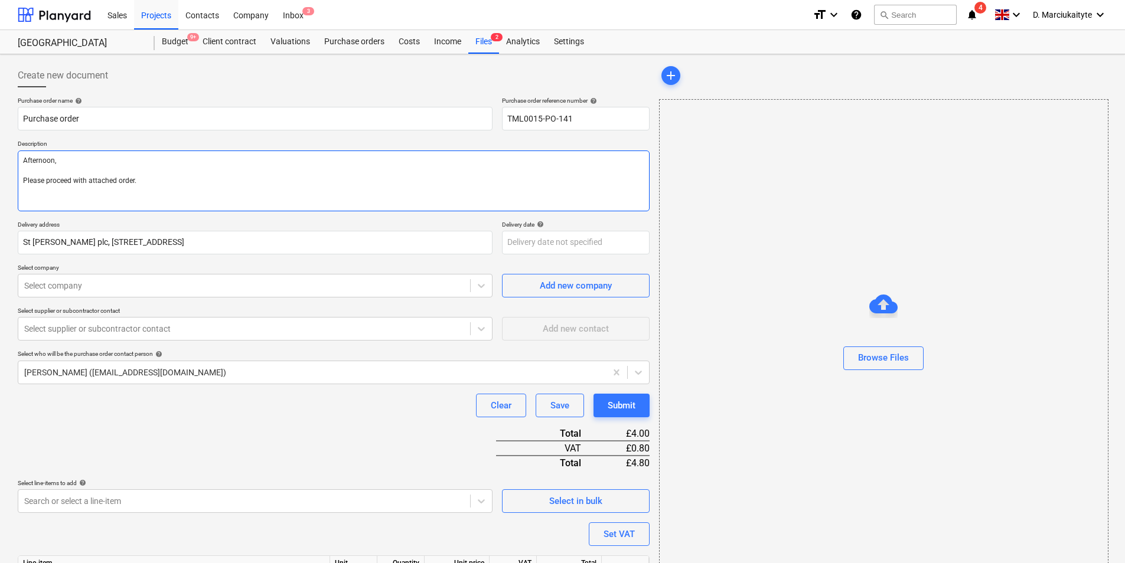
drag, startPoint x: 148, startPoint y: 187, endPoint x: 25, endPoint y: 146, distance: 130.2
click at [25, 146] on div "Description Afternoon, Please proceed with attached order." at bounding box center [334, 175] width 632 height 71
paste textarea "Site contact [PERSON_NAME] [PHONE_NUMBER] Regards, Demi"
type textarea "x"
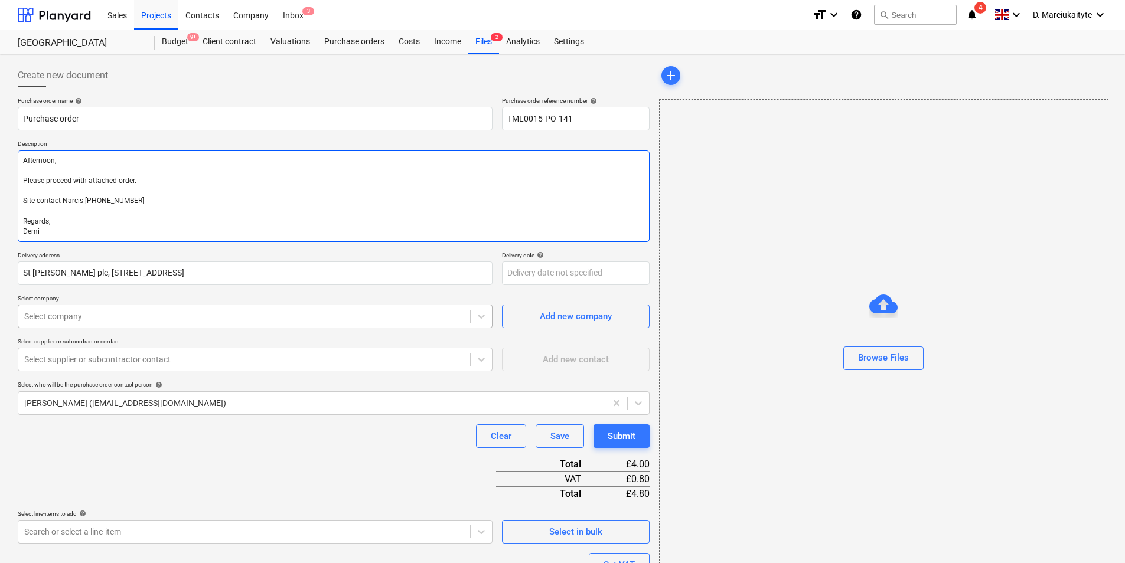
type textarea "Afternoon, Please proceed with attached order. Site contact Narcis [PHONE_NUMBE…"
type textarea "x"
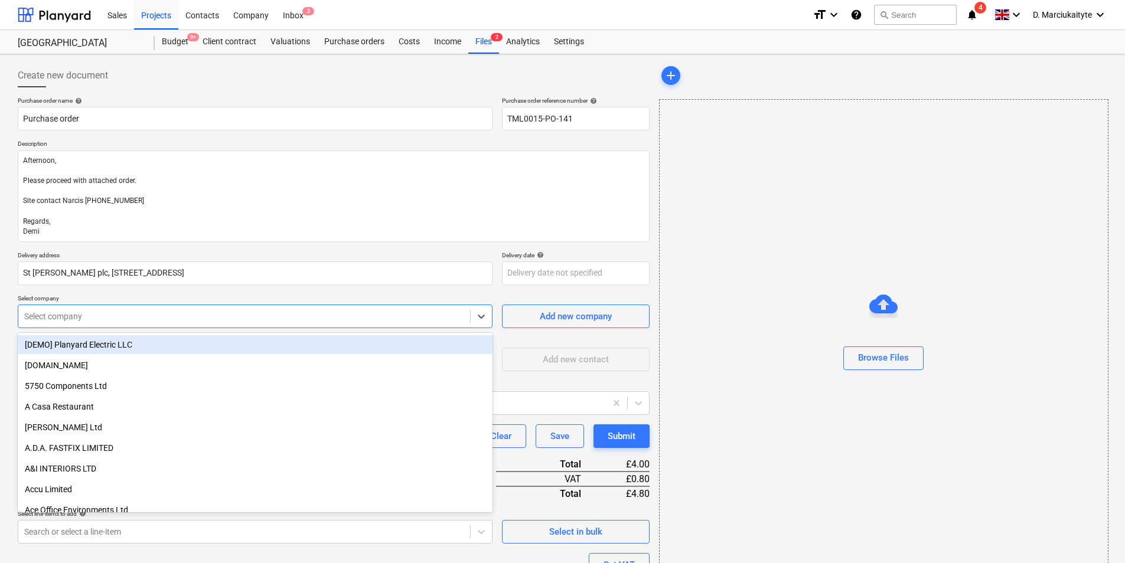
click at [172, 318] on div at bounding box center [244, 317] width 440 height 12
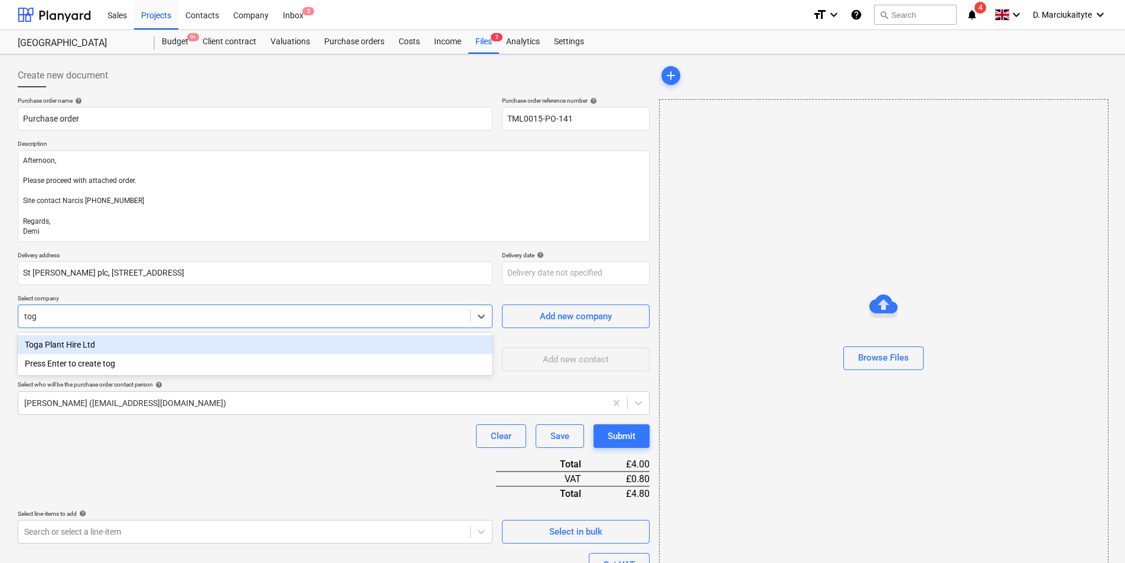
type input "toga"
type textarea "x"
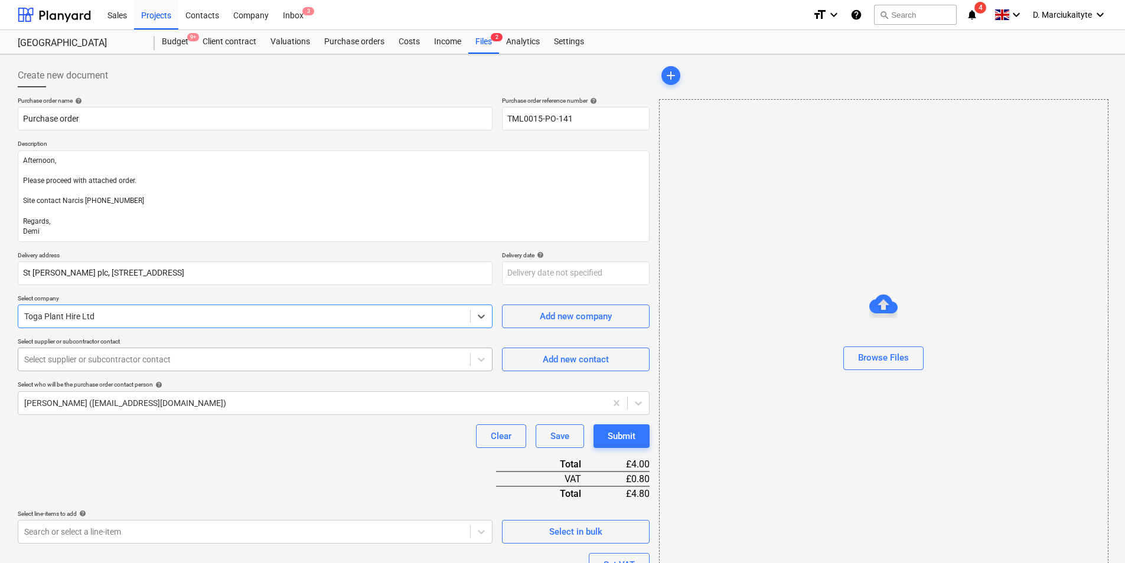
type textarea "x"
click at [250, 363] on div at bounding box center [244, 360] width 440 height 12
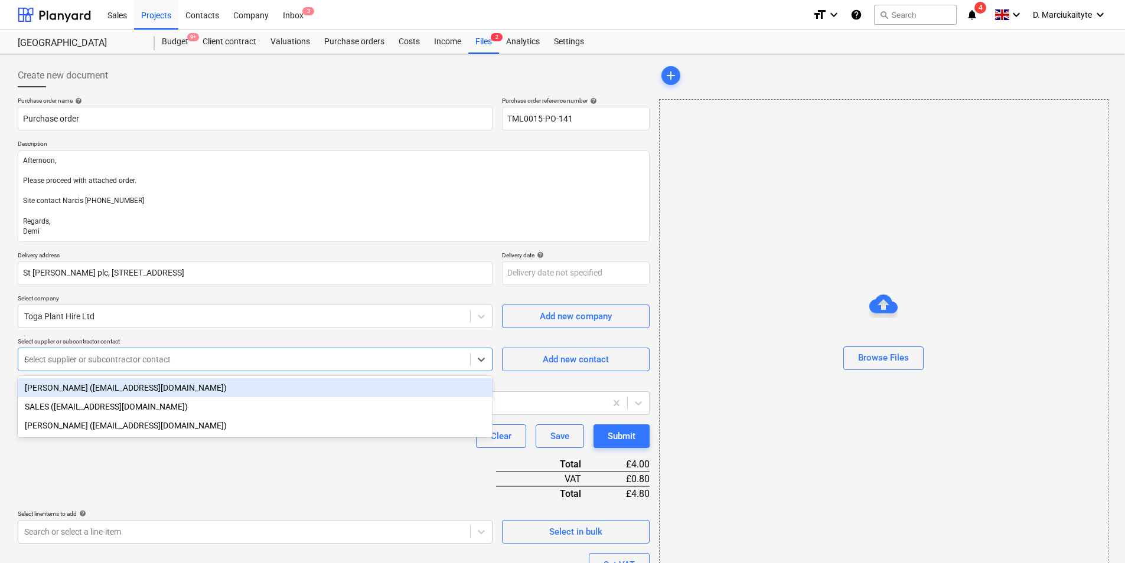
type input "sa"
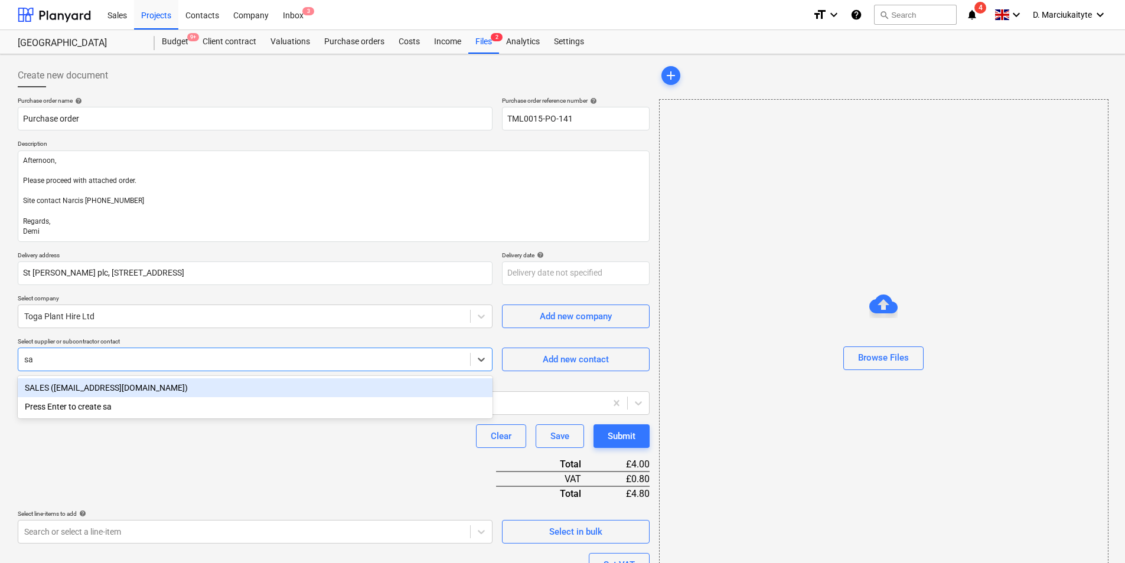
click at [221, 383] on div "SALES (salessupport@toga.co.uk)" at bounding box center [255, 388] width 475 height 19
type textarea "x"
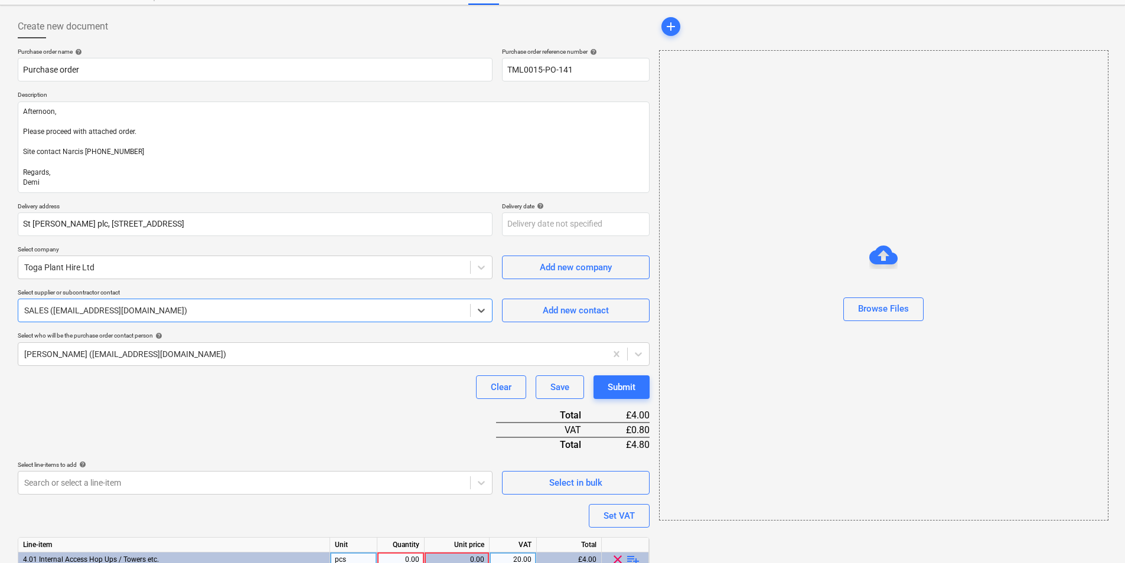
scroll to position [116, 0]
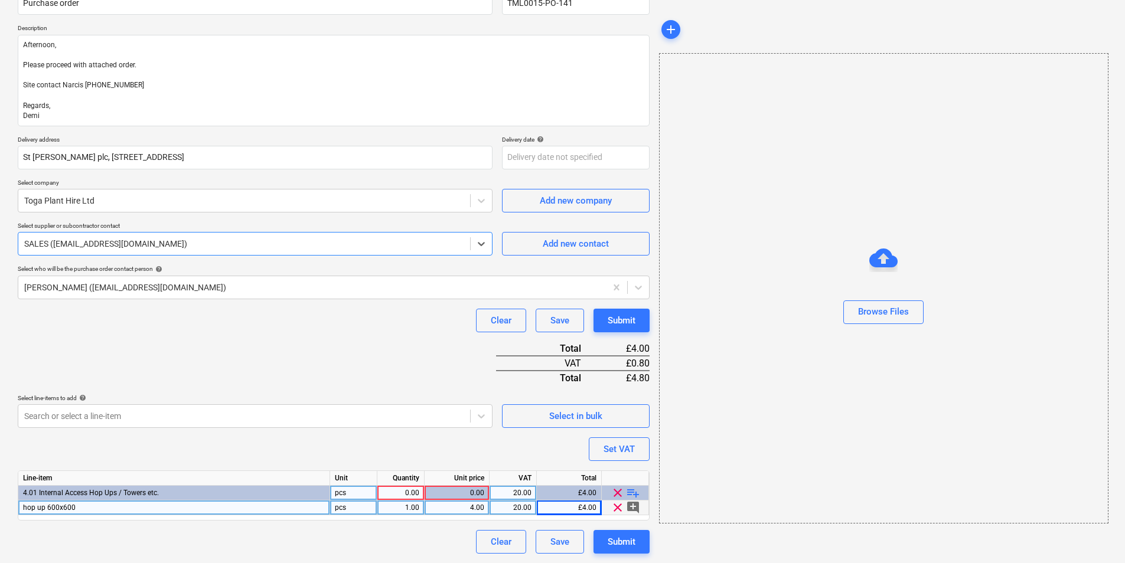
type textarea "x"
drag, startPoint x: 412, startPoint y: 493, endPoint x: 416, endPoint y: 477, distance: 17.0
click at [410, 491] on div "0.00" at bounding box center [400, 493] width 37 height 15
type input "1"
click at [618, 540] on div "Submit" at bounding box center [622, 541] width 28 height 15
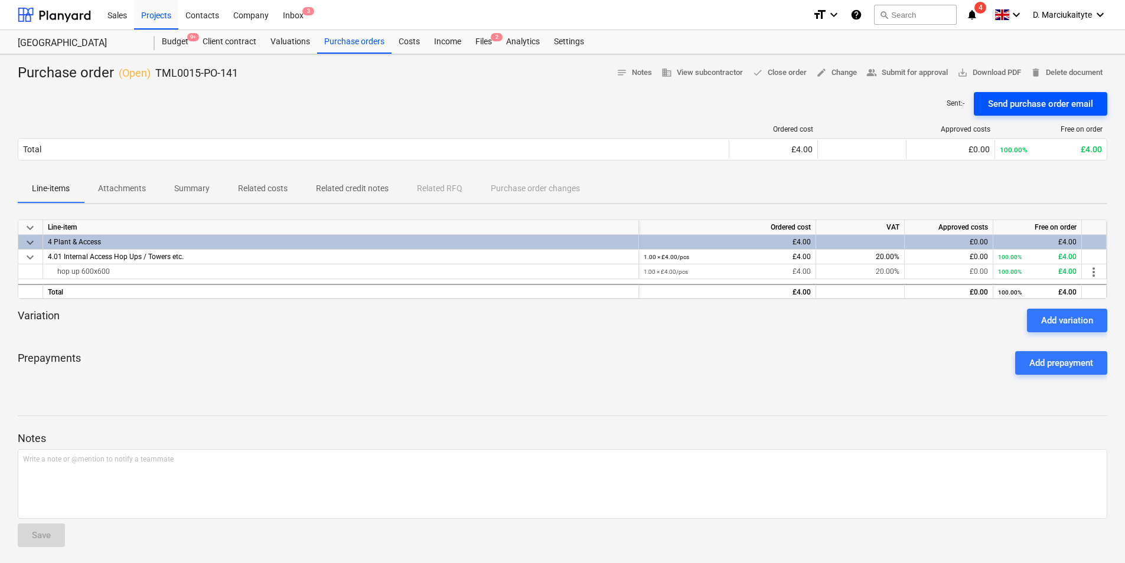
click at [999, 97] on div "Send purchase order email" at bounding box center [1040, 103] width 105 height 15
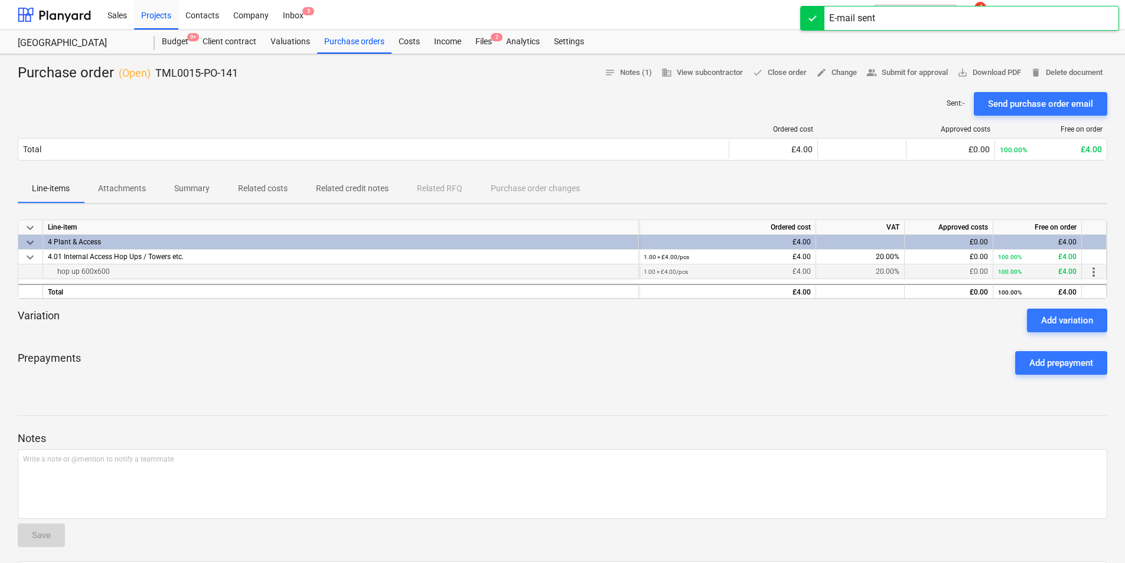
drag, startPoint x: 137, startPoint y: 272, endPoint x: 57, endPoint y: 275, distance: 80.4
click at [57, 275] on div "hop up 600x600" at bounding box center [341, 272] width 586 height 14
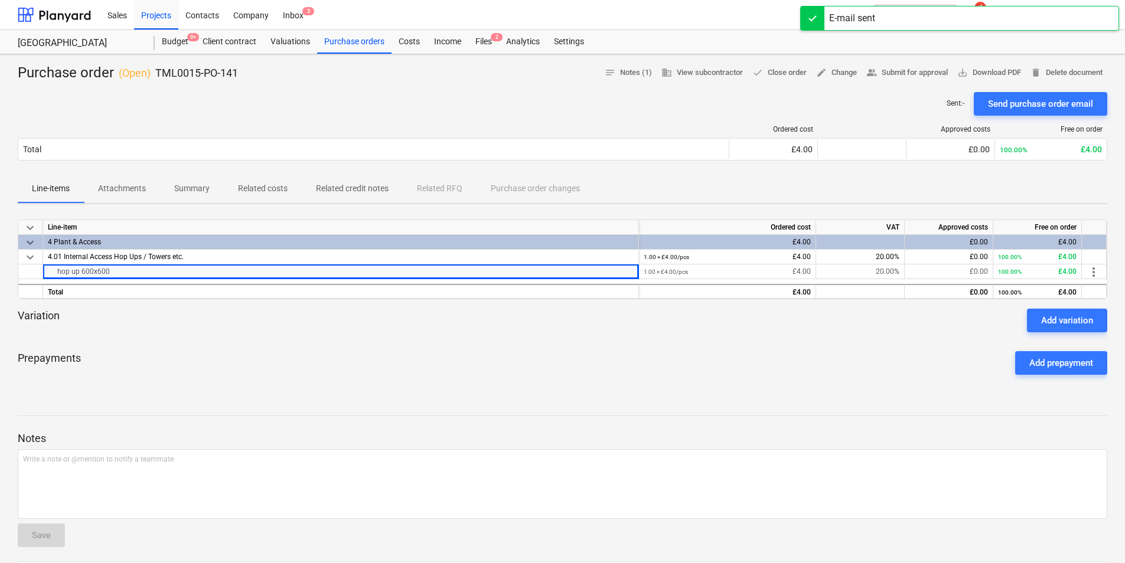
copy div "hop up 600x600"
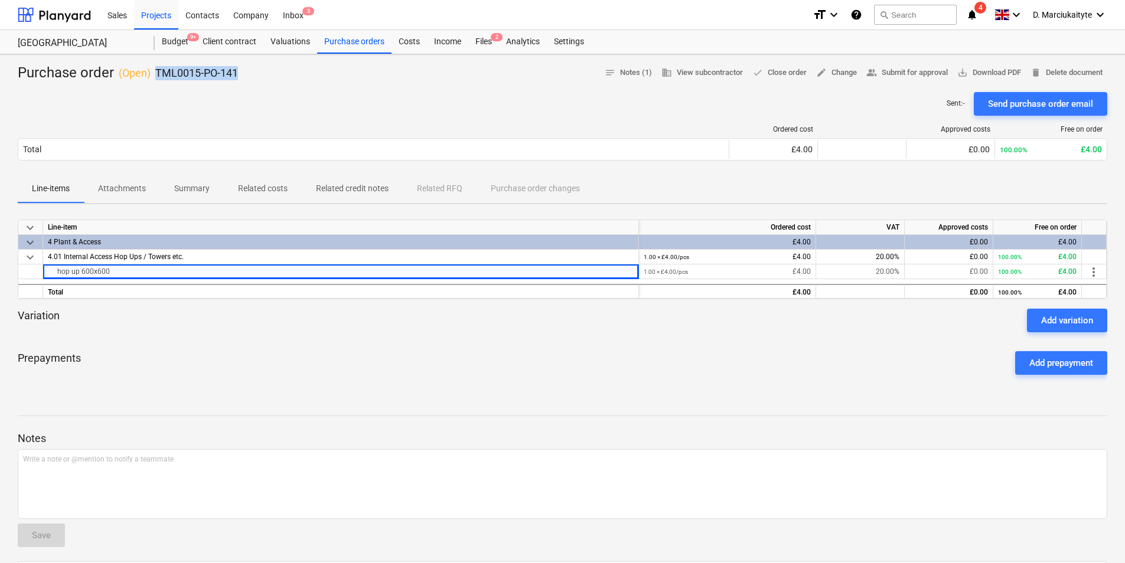
drag, startPoint x: 230, startPoint y: 79, endPoint x: 154, endPoint y: 76, distance: 76.8
click at [154, 76] on div "Purchase order ( Open ) TML0015-PO-141 notes Notes (1) business View subcontrac…" at bounding box center [563, 73] width 1090 height 19
copy p "TML0015-PO-141"
click at [377, 37] on div "Purchase orders" at bounding box center [354, 42] width 74 height 24
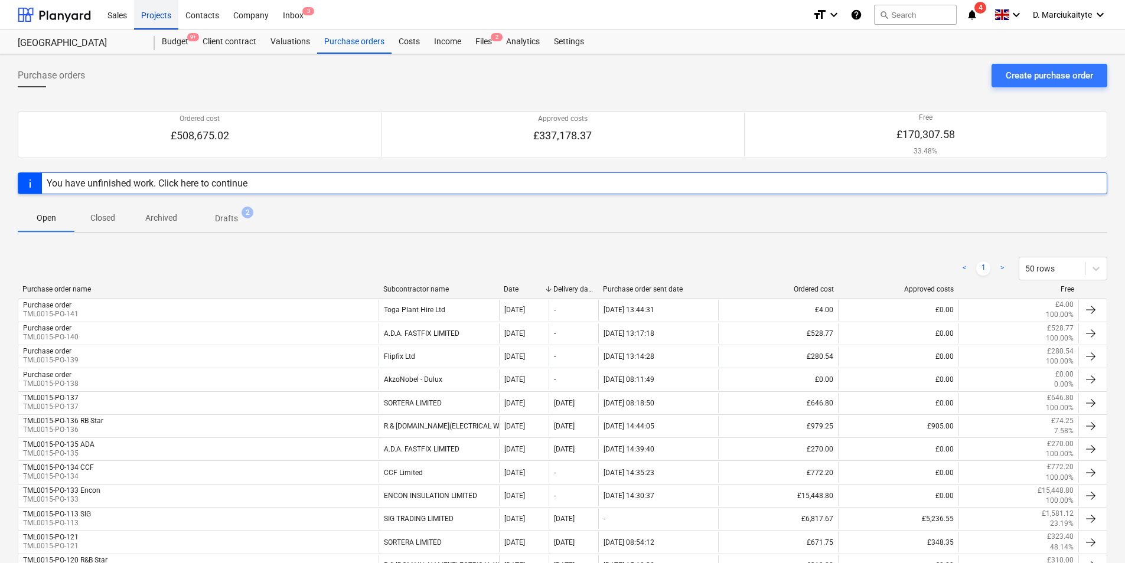
click at [162, 18] on div "Projects" at bounding box center [156, 14] width 44 height 30
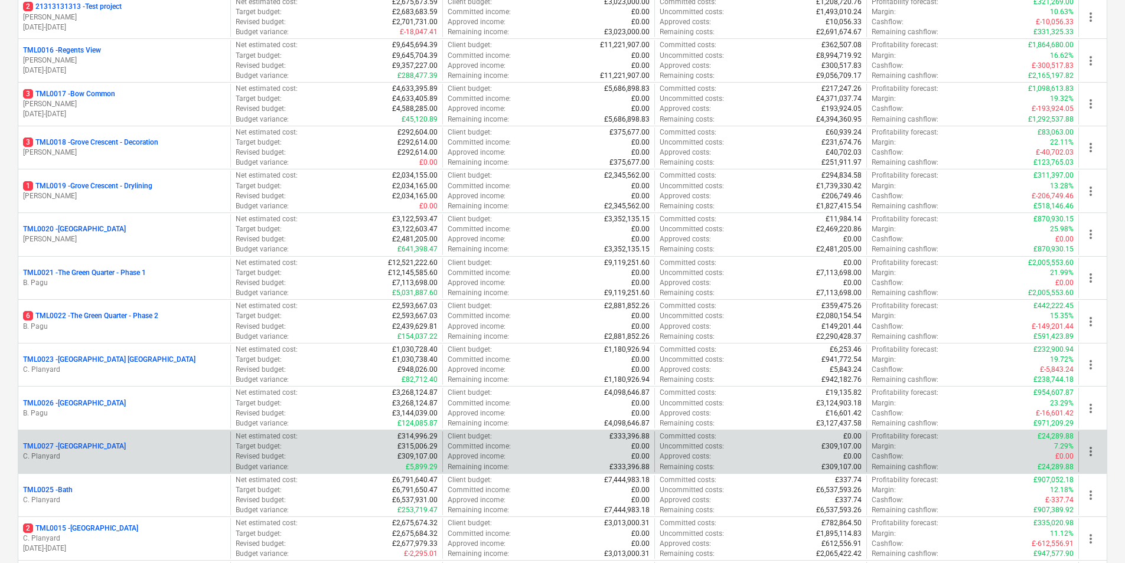
scroll to position [827, 0]
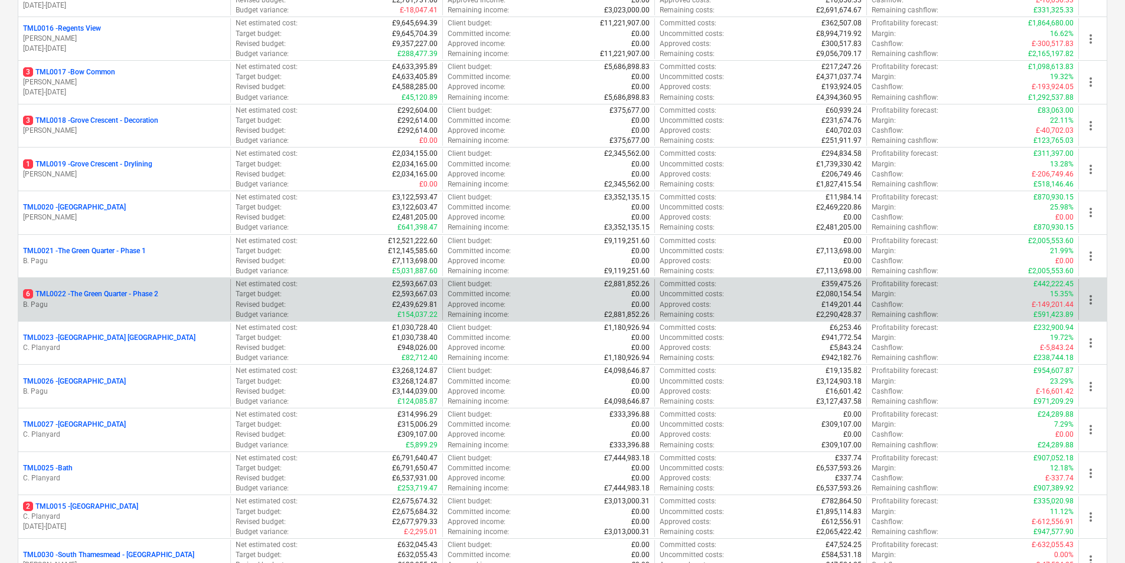
click at [151, 298] on p "6 TML0022 - The Green Quarter - Phase 2" at bounding box center [90, 294] width 135 height 10
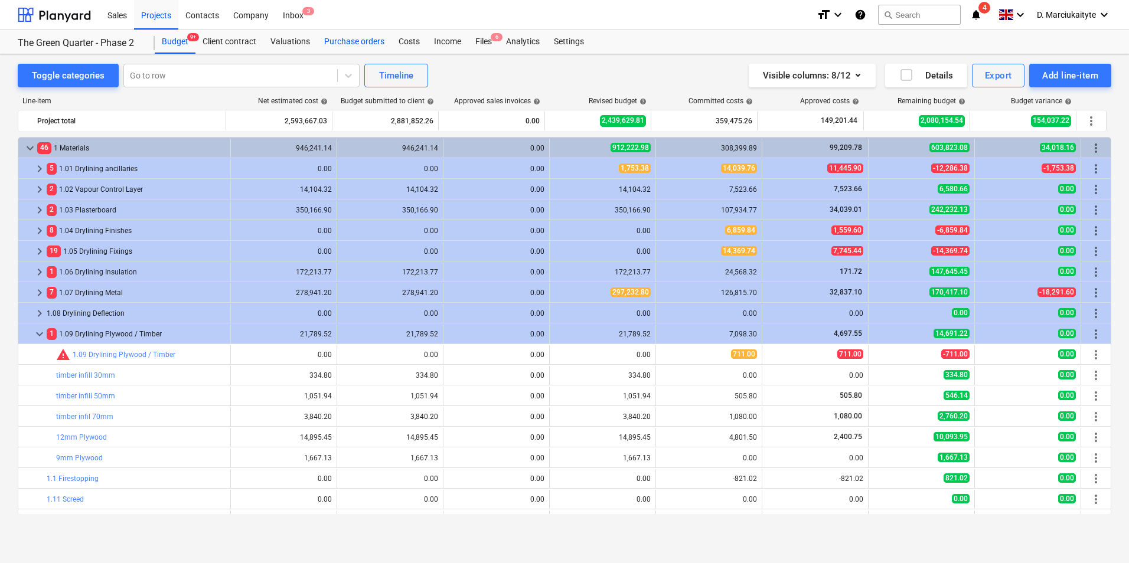
click at [388, 45] on div "Purchase orders" at bounding box center [354, 42] width 74 height 24
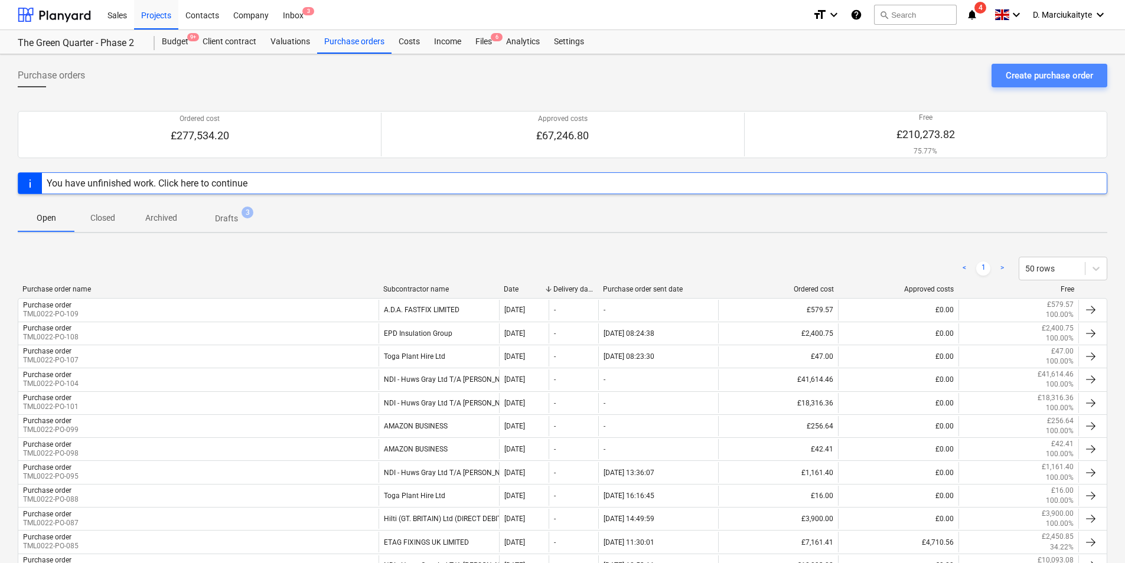
click at [1025, 75] on div "Create purchase order" at bounding box center [1049, 75] width 87 height 15
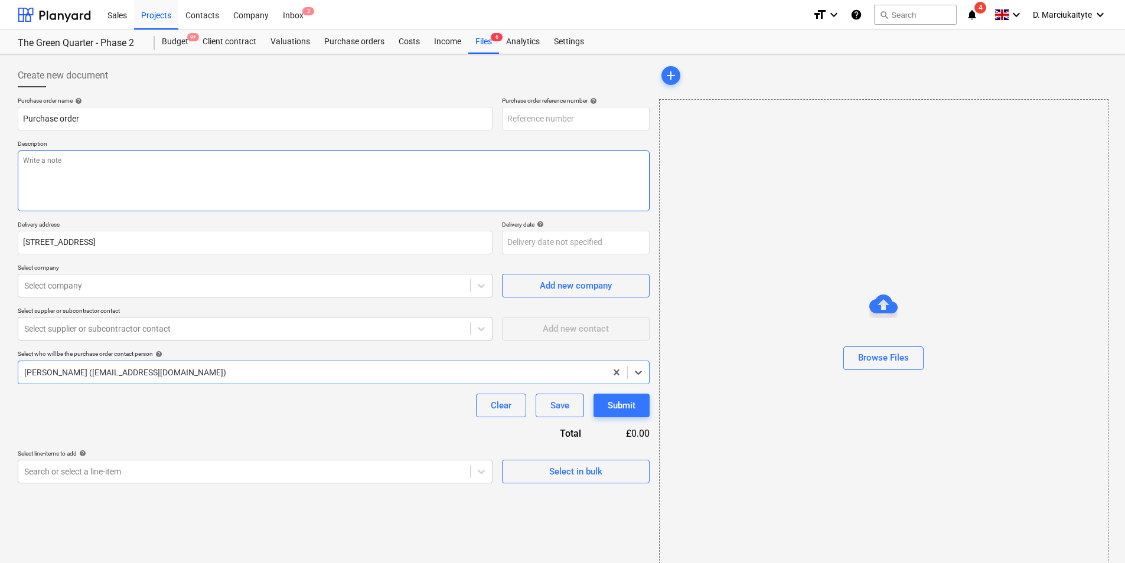
type textarea "x"
type input "TML0022-PO-111"
click at [165, 182] on textarea at bounding box center [334, 181] width 632 height 61
type textarea "x"
type textarea "A"
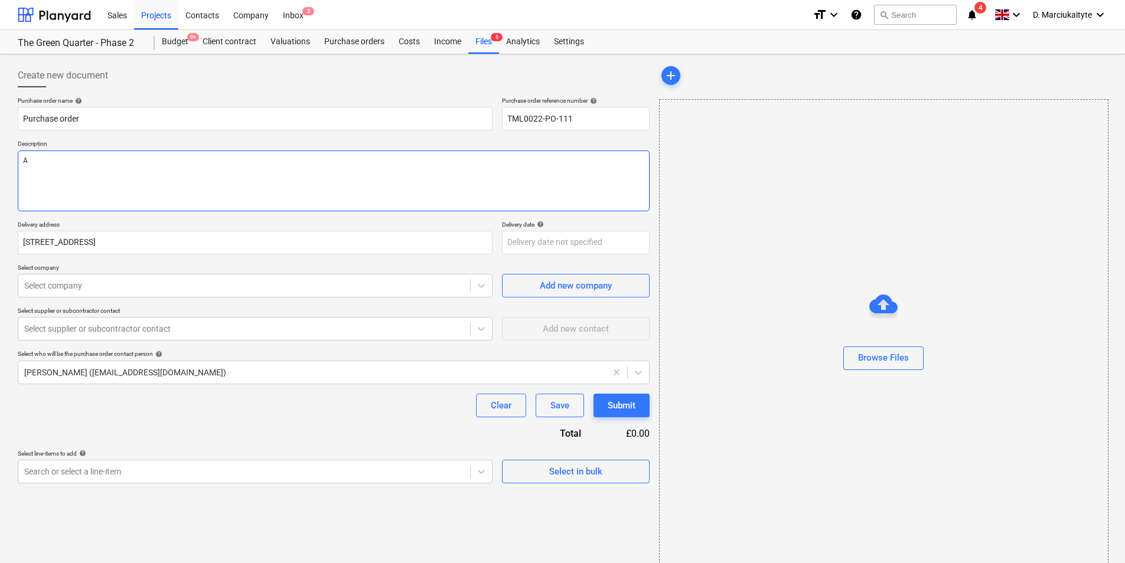
type textarea "x"
type textarea "Af"
type textarea "x"
type textarea "Aft"
type textarea "x"
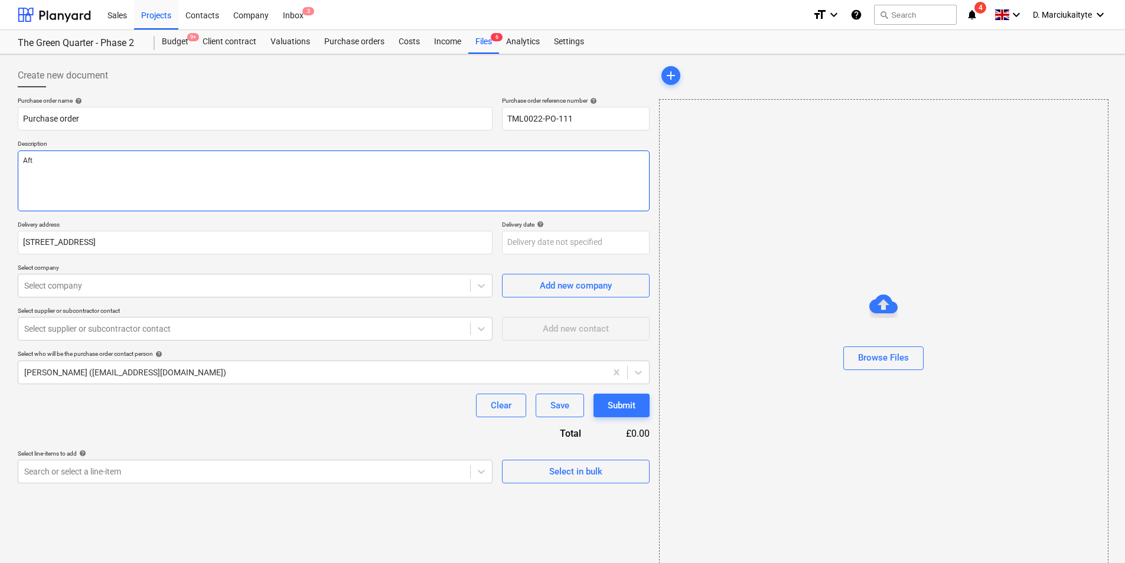
type textarea "Afte"
type textarea "x"
type textarea "After"
type textarea "x"
type textarea "Afterm"
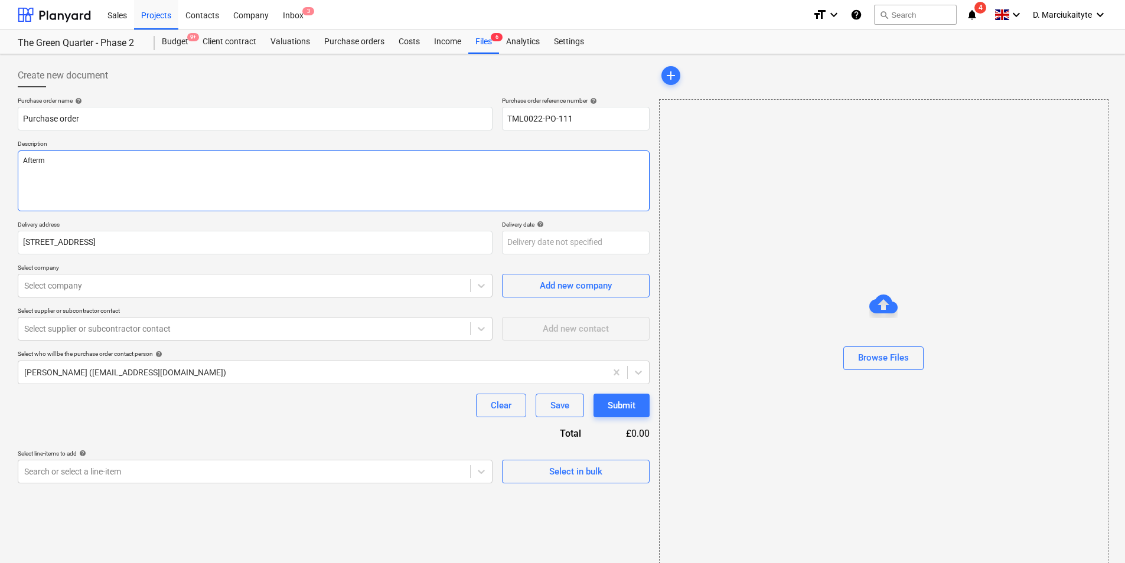
type textarea "x"
type textarea "After"
type textarea "x"
type textarea "Aftern"
type textarea "x"
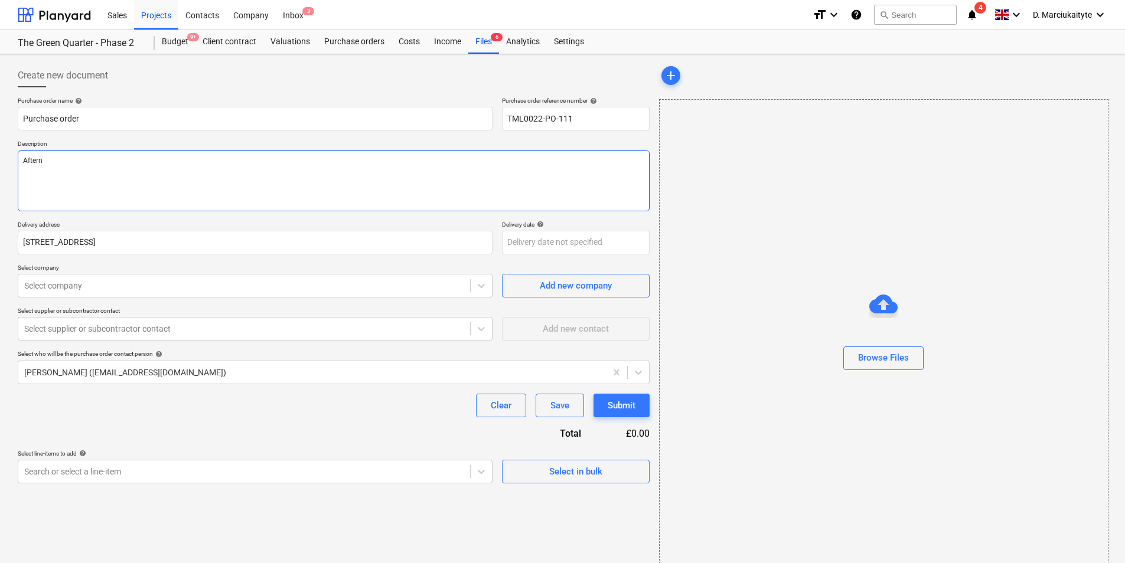
type textarea "Afterno"
type textarea "x"
type textarea "Afternoo"
type textarea "x"
type textarea "Afternoon"
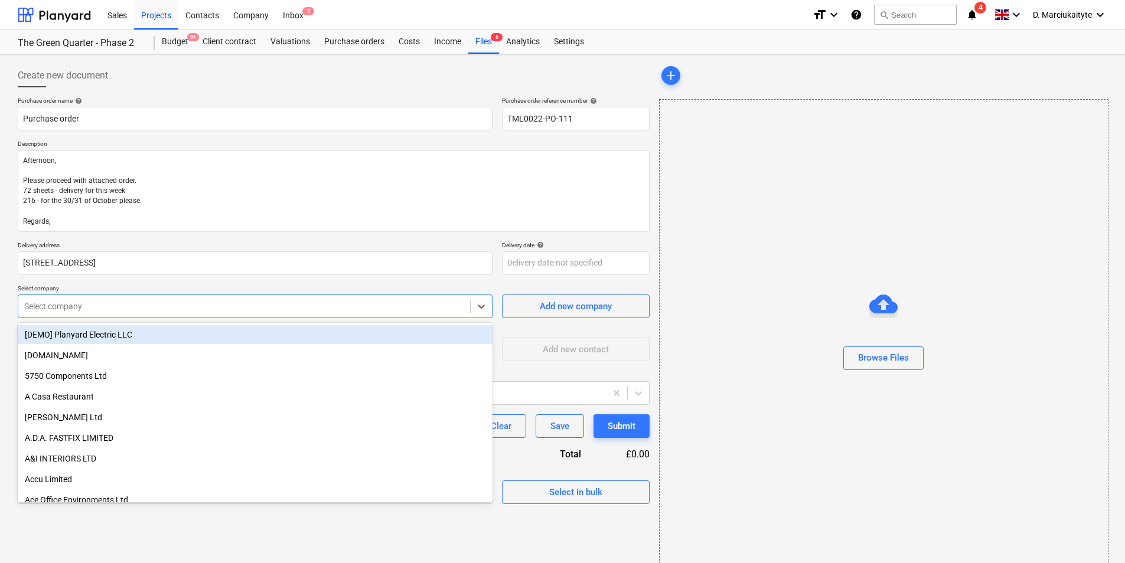
click at [307, 307] on div at bounding box center [244, 307] width 440 height 12
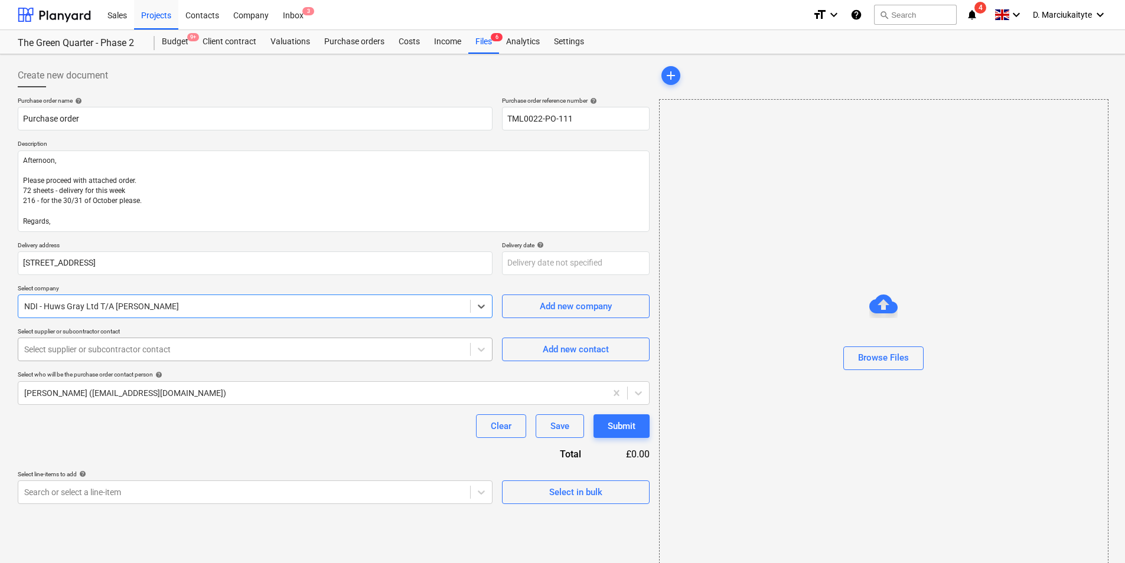
click at [314, 346] on div at bounding box center [244, 350] width 440 height 12
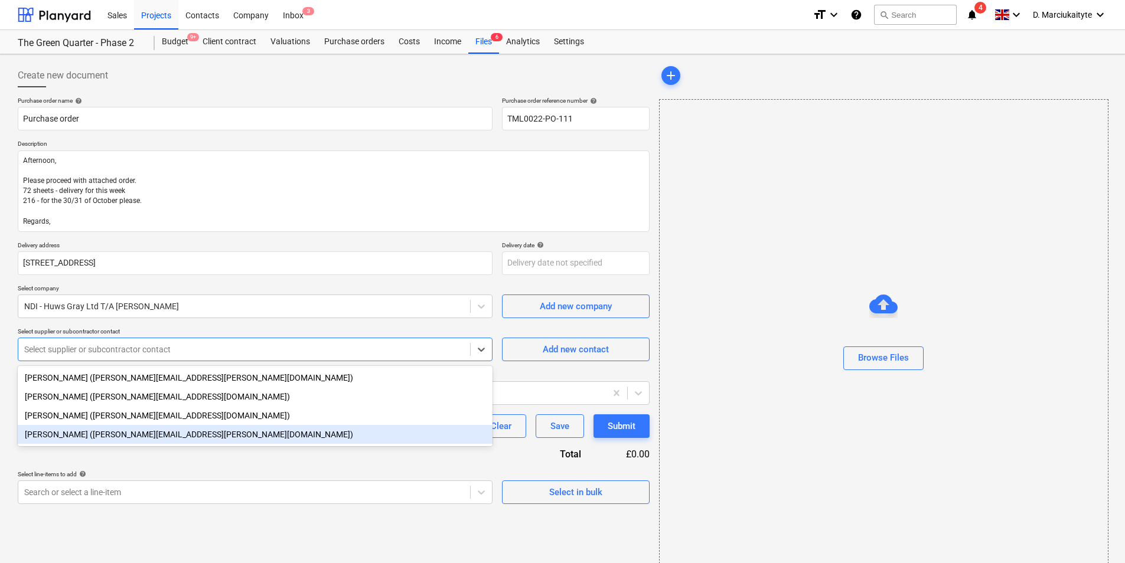
drag, startPoint x: 192, startPoint y: 396, endPoint x: 186, endPoint y: 435, distance: 39.4
click at [186, 435] on div "Andrew Halstead (andrew.halstead@ndi.co.uk) Christopher Brandham (christopher.b…" at bounding box center [255, 406] width 475 height 80
click at [186, 435] on div "Charlotte Furlong (charlotte.furlong@ndi.co.uk)" at bounding box center [255, 434] width 475 height 19
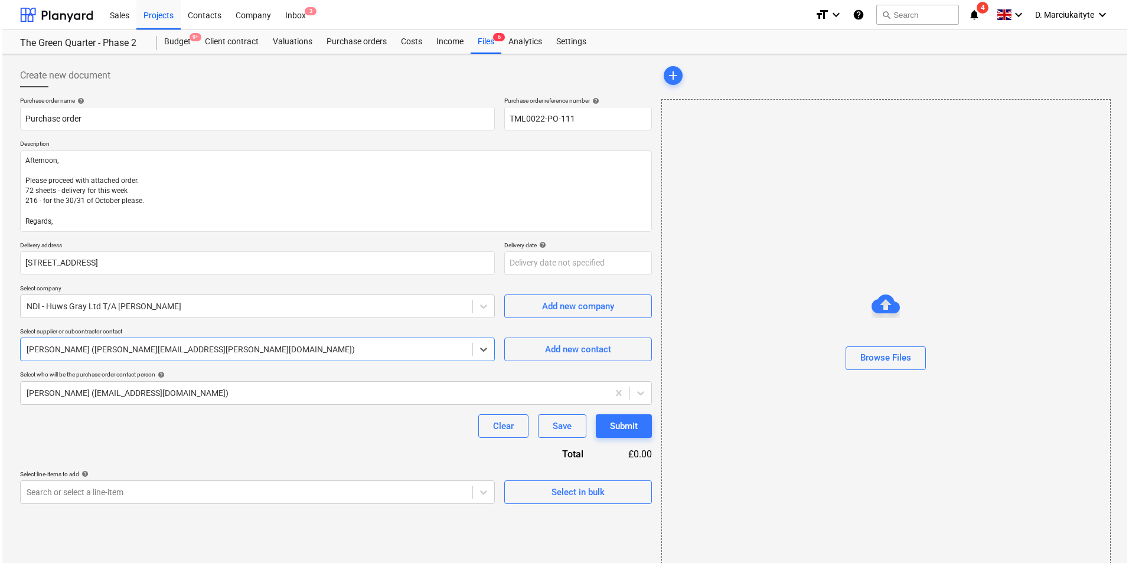
scroll to position [16, 0]
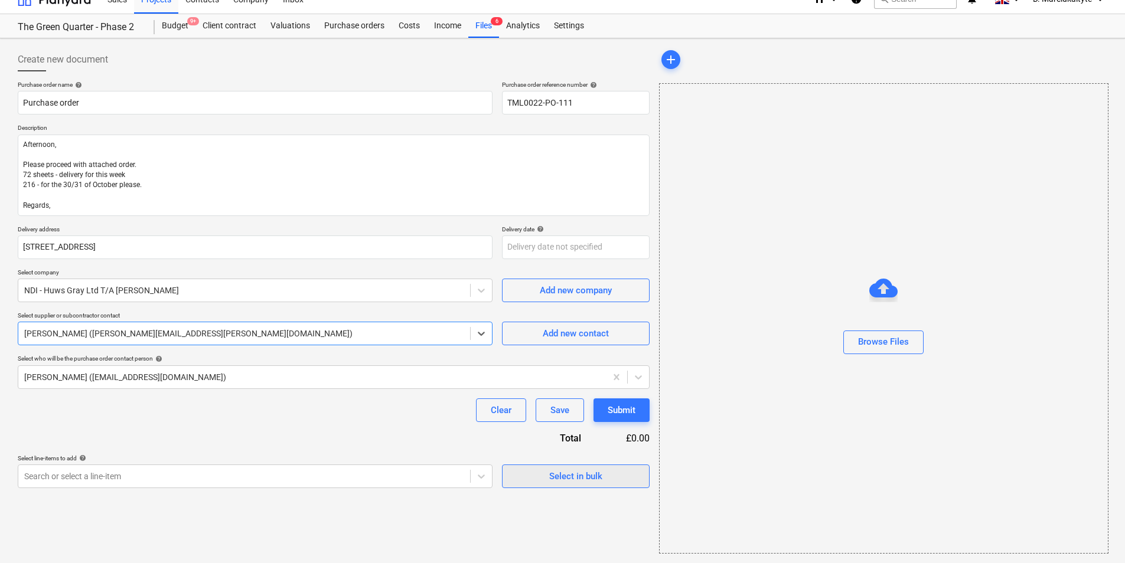
click at [571, 473] on div "Select in bulk" at bounding box center [575, 476] width 53 height 15
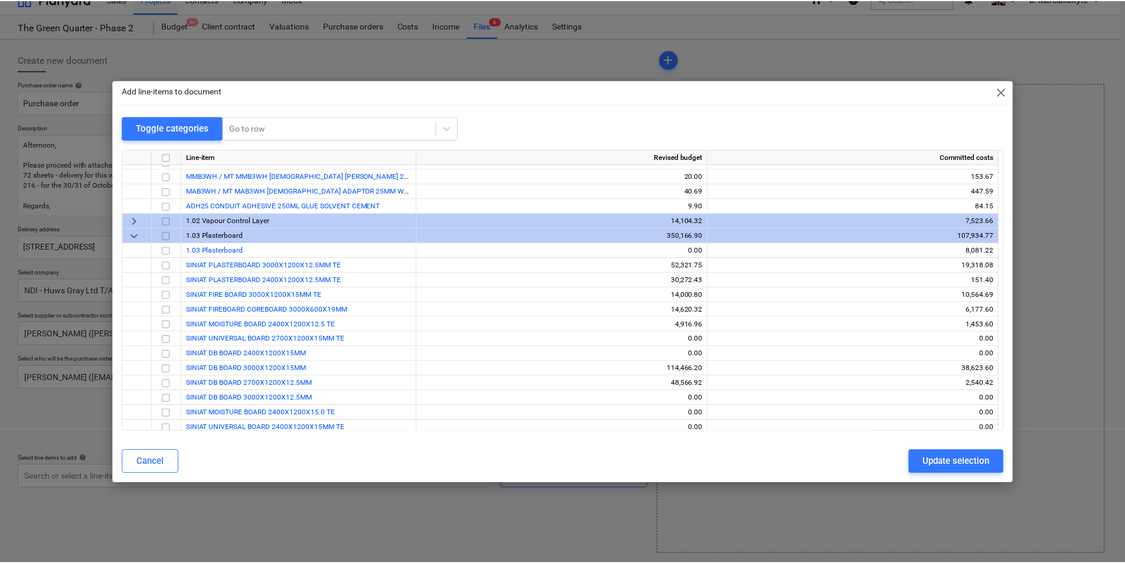
scroll to position [118, 0]
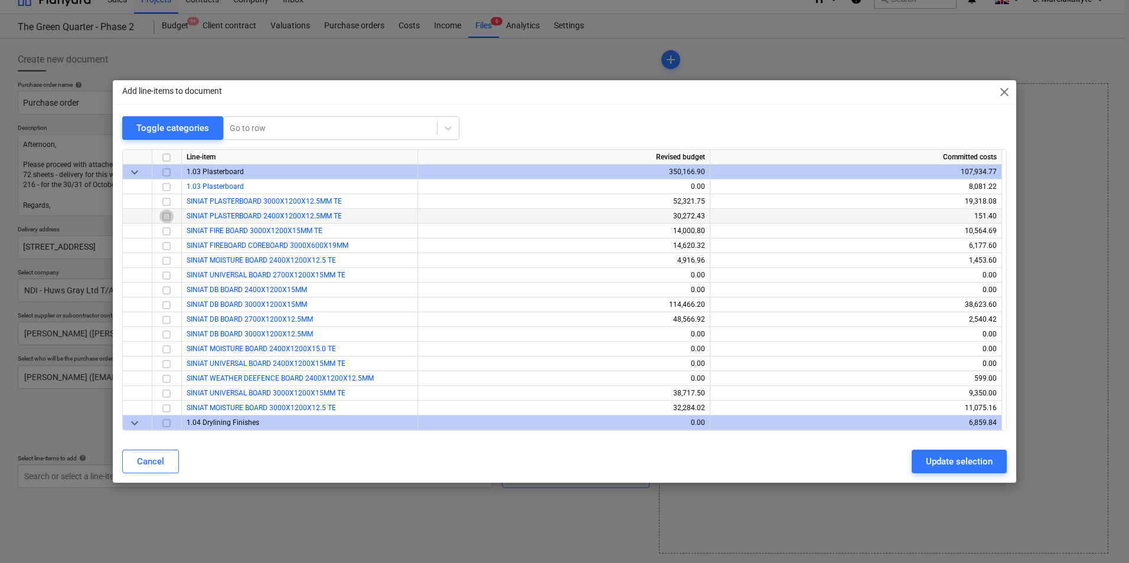
click at [165, 219] on input "checkbox" at bounding box center [166, 217] width 14 height 14
click at [933, 461] on div "Update selection" at bounding box center [959, 461] width 67 height 15
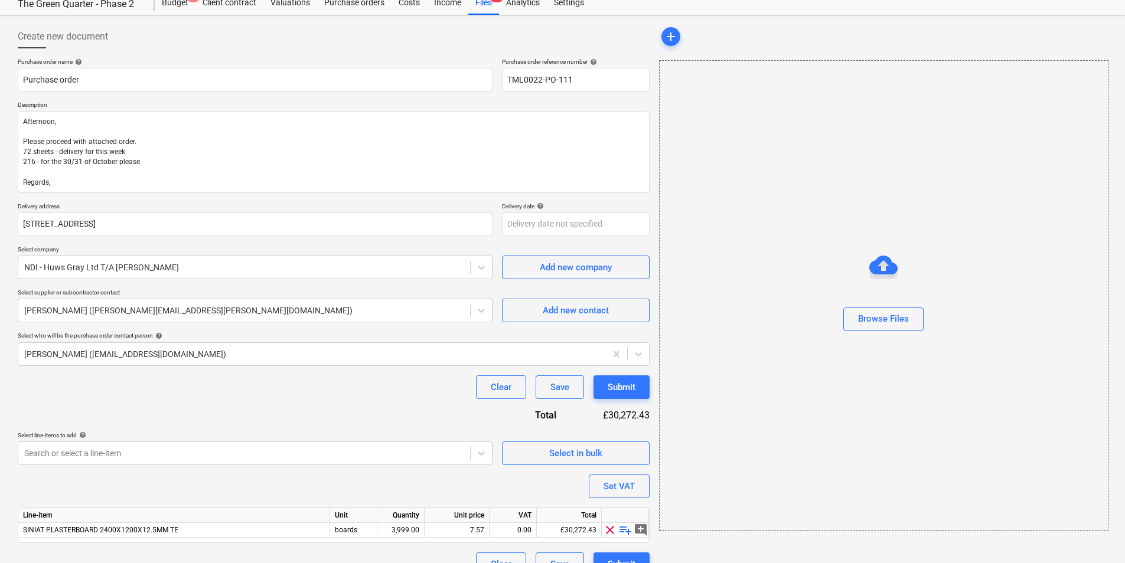
scroll to position [61, 0]
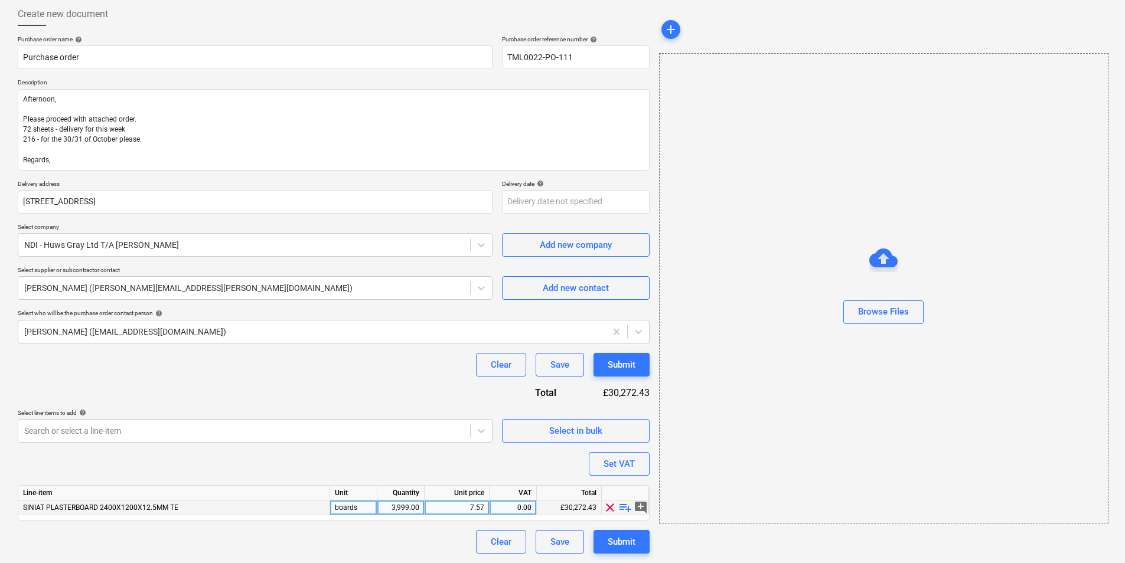
click at [398, 508] on div "3,999.00" at bounding box center [400, 508] width 37 height 15
click at [506, 503] on div "0.00" at bounding box center [512, 508] width 37 height 15
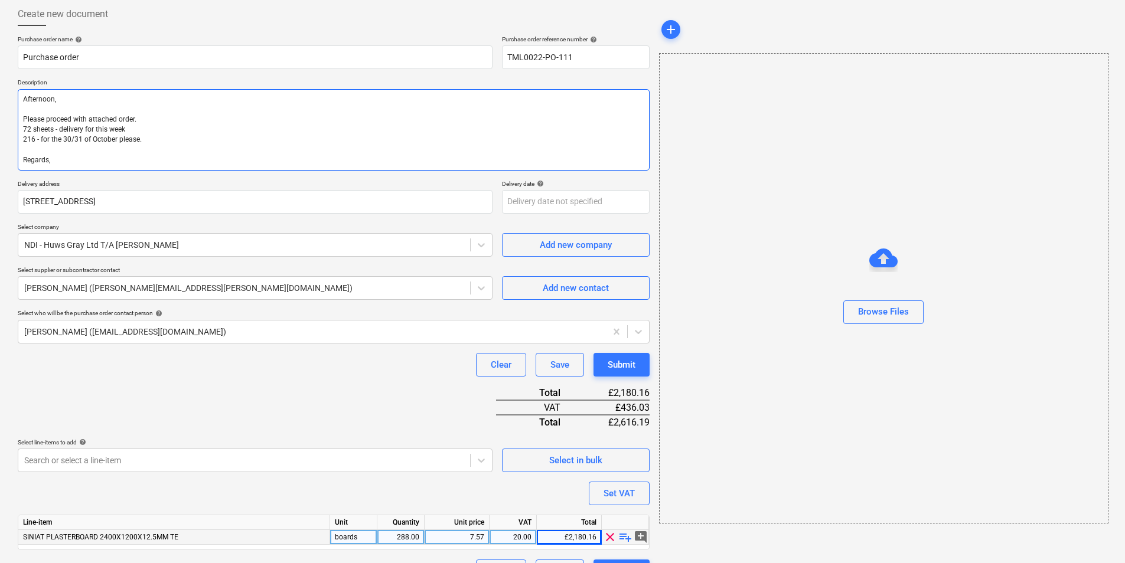
click at [151, 141] on textarea "Afternoon, Please proceed with attached order. 72 sheets - delivery for this we…" at bounding box center [334, 130] width 632 height 82
drag, startPoint x: 190, startPoint y: 146, endPoint x: 0, endPoint y: 131, distance: 190.8
click at [0, 131] on html "Sales Projects Contacts Company Inbox 3 format_size keyboard_arrow_down help se…" at bounding box center [562, 220] width 1125 height 563
paste textarea "1 pallet of 12.5 x 2400 plasterboard for this week and 3 pallets for the 30/31 …"
drag, startPoint x: 89, startPoint y: 131, endPoint x: 56, endPoint y: 132, distance: 33.7
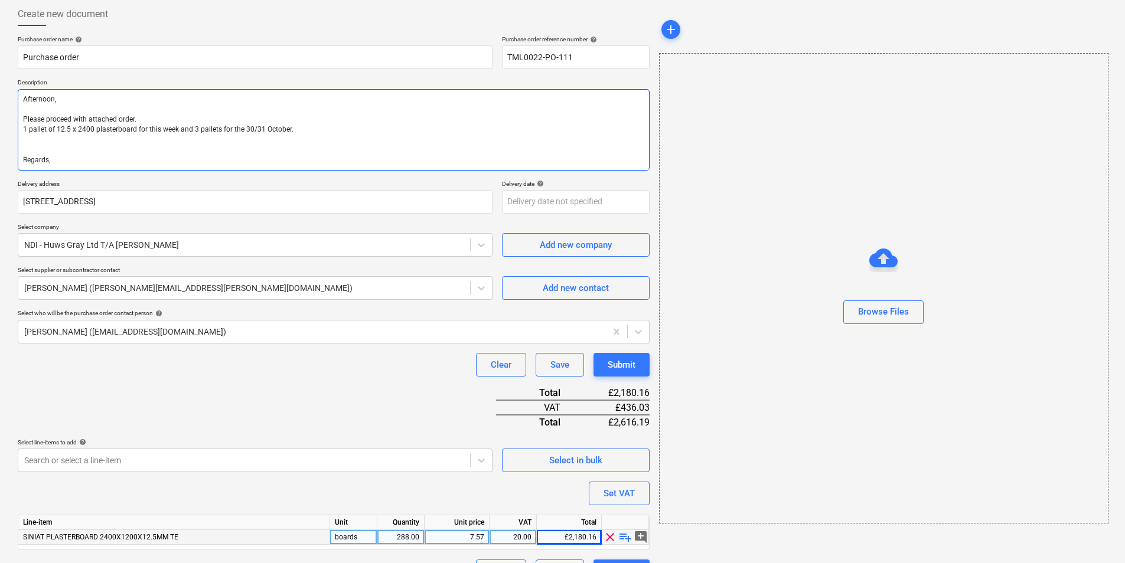
click at [56, 132] on textarea "Afternoon, Please proceed with attached order. 1 pallet of 12.5 x 2400 plasterb…" at bounding box center [334, 130] width 632 height 82
click at [257, 133] on textarea "Afternoon, Please proceed with attached order. 1 pallet of plasterboard require…" at bounding box center [334, 130] width 632 height 82
click at [361, 141] on textarea "Afternoon, Please proceed with attached order. 1 pallet of plasterboard require…" at bounding box center [334, 130] width 632 height 82
drag, startPoint x: 337, startPoint y: 133, endPoint x: -2, endPoint y: 91, distance: 341.7
click at [0, 91] on html "Sales Projects Contacts Company Inbox 3 format_size keyboard_arrow_down help se…" at bounding box center [562, 220] width 1125 height 563
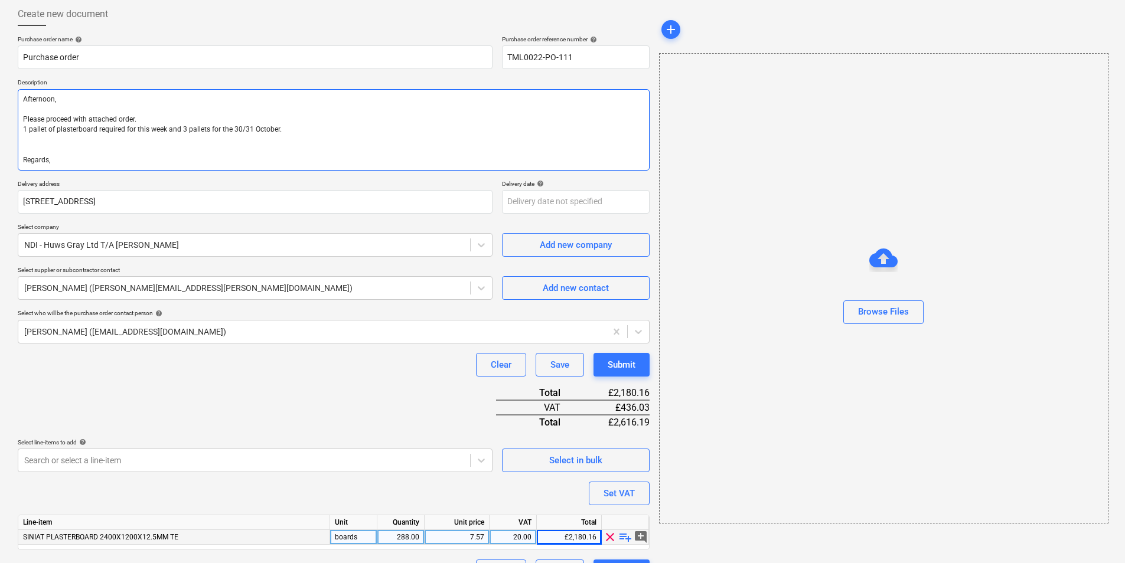
drag, startPoint x: 148, startPoint y: 132, endPoint x: 128, endPoint y: 114, distance: 27.2
click at [148, 131] on textarea "Afternoon, Please proceed with attached order. 1 pallet of plasterboard require…" at bounding box center [334, 130] width 632 height 82
click at [90, 113] on textarea "Afternoon, Please proceed with attached order. 1 pallet of plasterboard require…" at bounding box center [334, 130] width 632 height 82
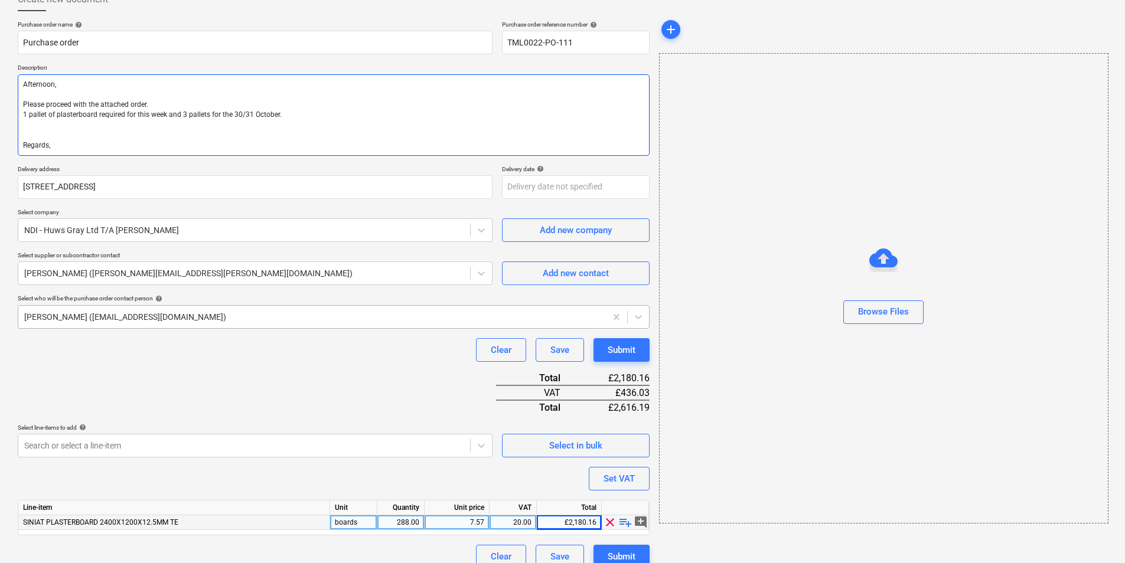
scroll to position [91, 0]
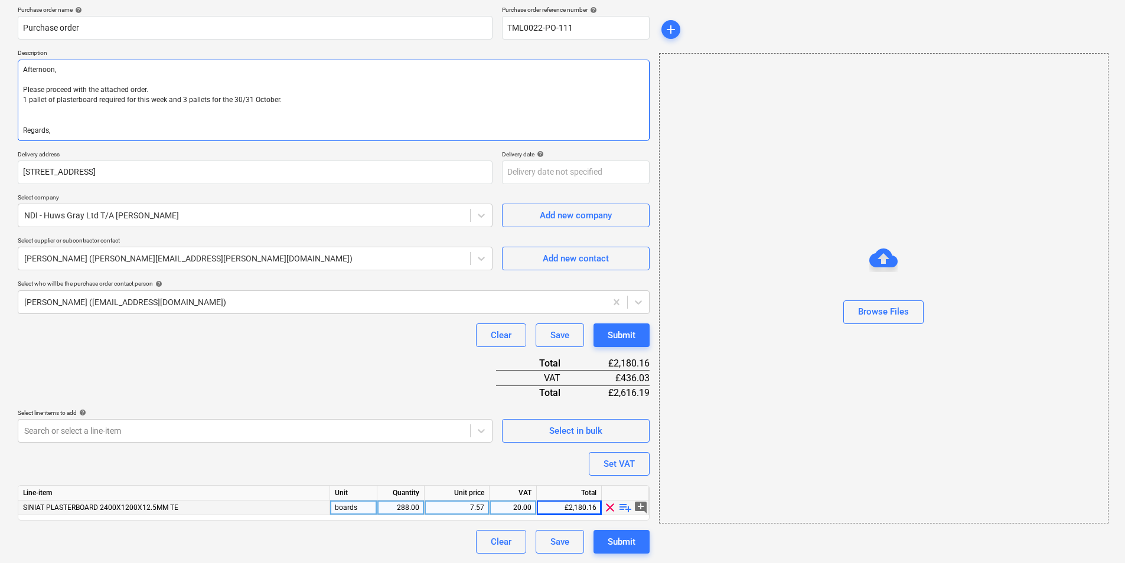
click at [165, 109] on textarea "Afternoon, Please proceed with the attached order. 1 pallet of plasterboard req…" at bounding box center [334, 101] width 632 height 82
click at [630, 545] on div "Submit" at bounding box center [622, 541] width 28 height 15
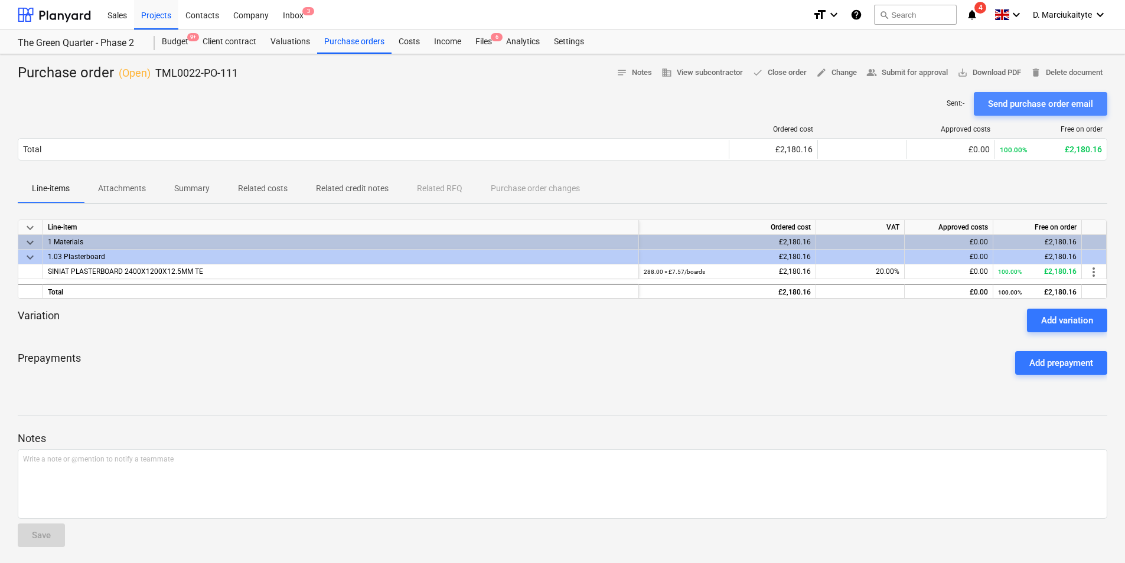
click at [1010, 105] on div "Send purchase order email" at bounding box center [1040, 103] width 105 height 15
click at [216, 273] on div "SINIAT PLASTERBOARD 2400X1200X12.5MM TE" at bounding box center [341, 272] width 596 height 15
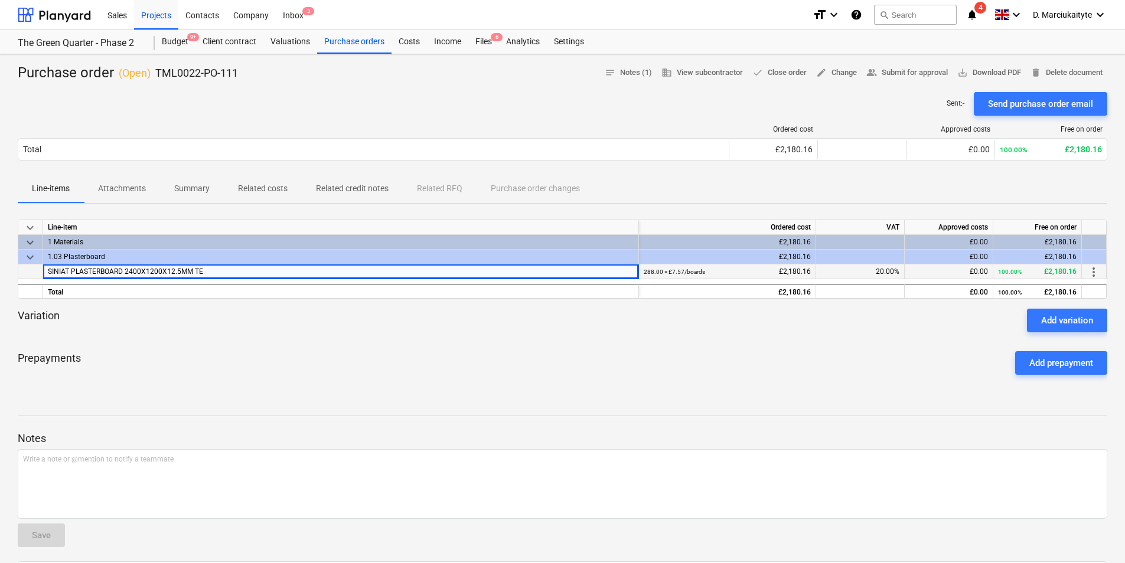
drag, startPoint x: 69, startPoint y: 272, endPoint x: 34, endPoint y: 272, distance: 34.3
click at [0, 0] on div "SINIAT PLASTERBOARD 2400X1200X12.5MM TE 288.00 × £7.57 / boards £2,180.16 20.00…" at bounding box center [0, 0] width 0 height 0
copy div "SINIAT PLASTERBOARD 2400X1200X12.5MM TE"
drag, startPoint x: 247, startPoint y: 78, endPoint x: 157, endPoint y: 76, distance: 90.4
click at [157, 76] on div "Purchase order ( Open ) TML0022-PO-111 notes Notes (1) business View subcontrac…" at bounding box center [563, 73] width 1090 height 19
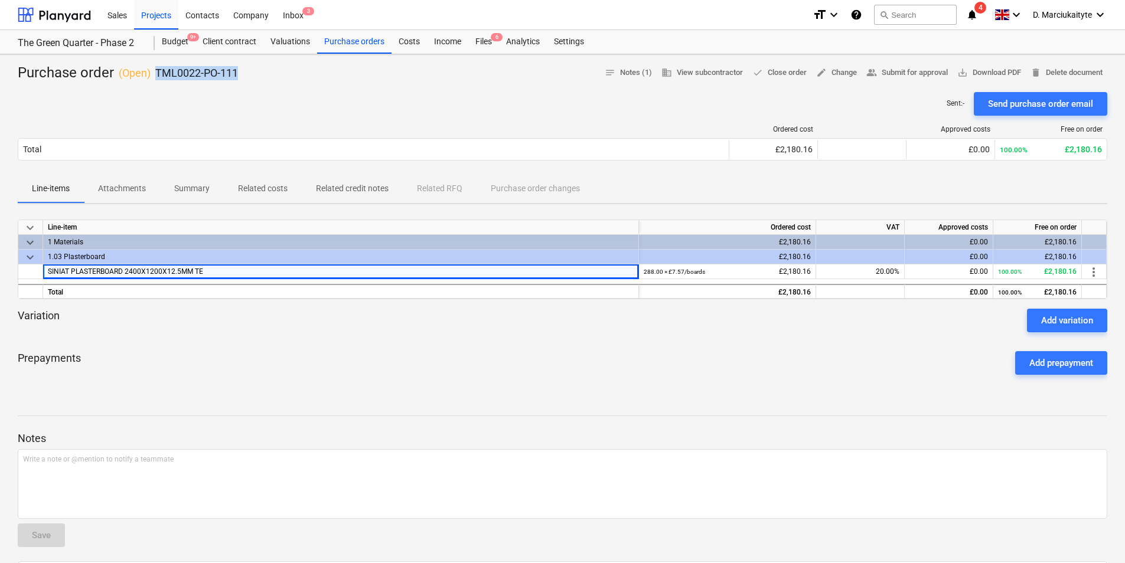
copy p "TML0022-PO-111"
drag, startPoint x: 370, startPoint y: 40, endPoint x: 379, endPoint y: 44, distance: 9.8
click at [369, 40] on div "Purchase orders" at bounding box center [354, 42] width 74 height 24
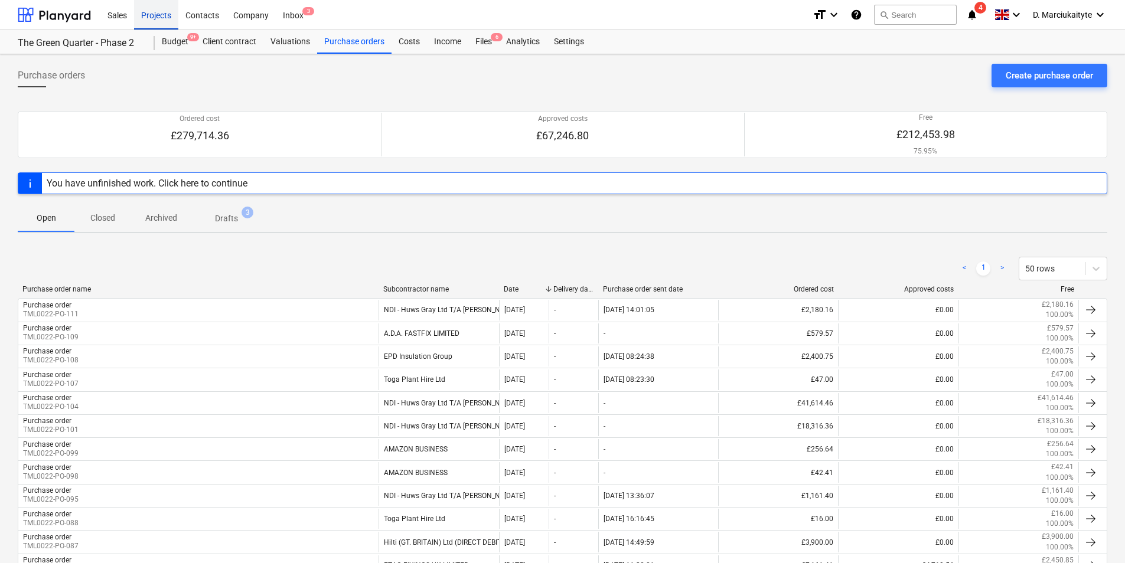
click at [163, 12] on div "Projects" at bounding box center [156, 14] width 44 height 30
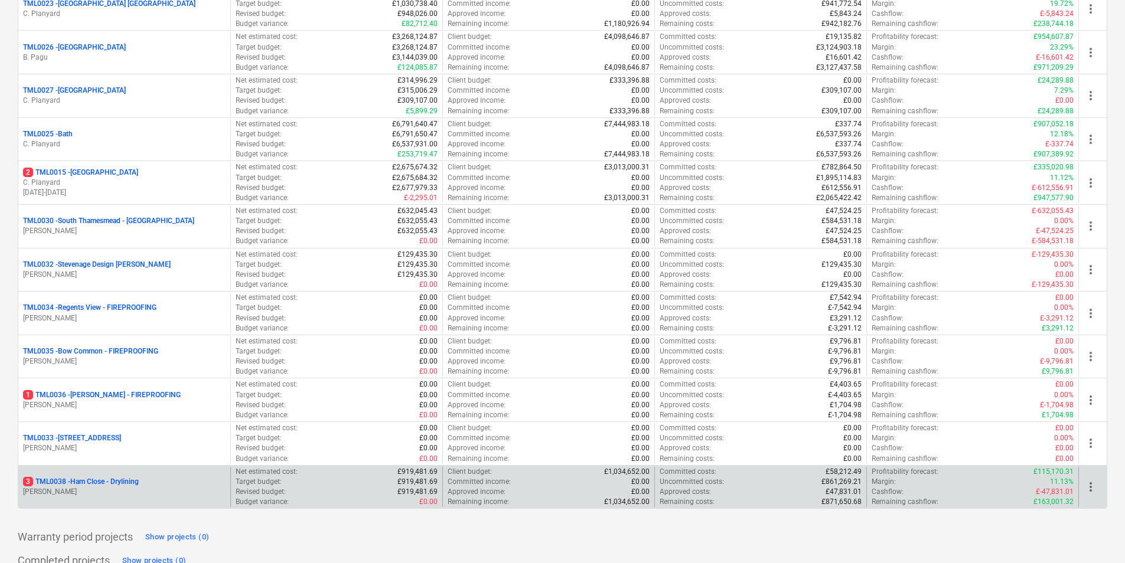
scroll to position [1201, 0]
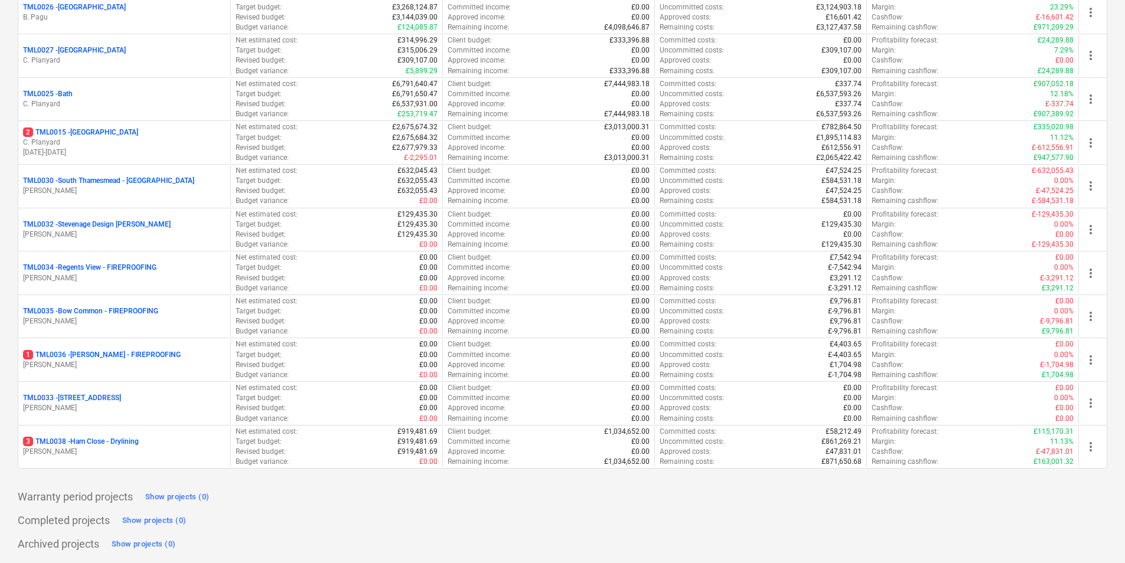
click at [122, 133] on p "2 TML0015 - Camden Goods Yard" at bounding box center [80, 133] width 115 height 10
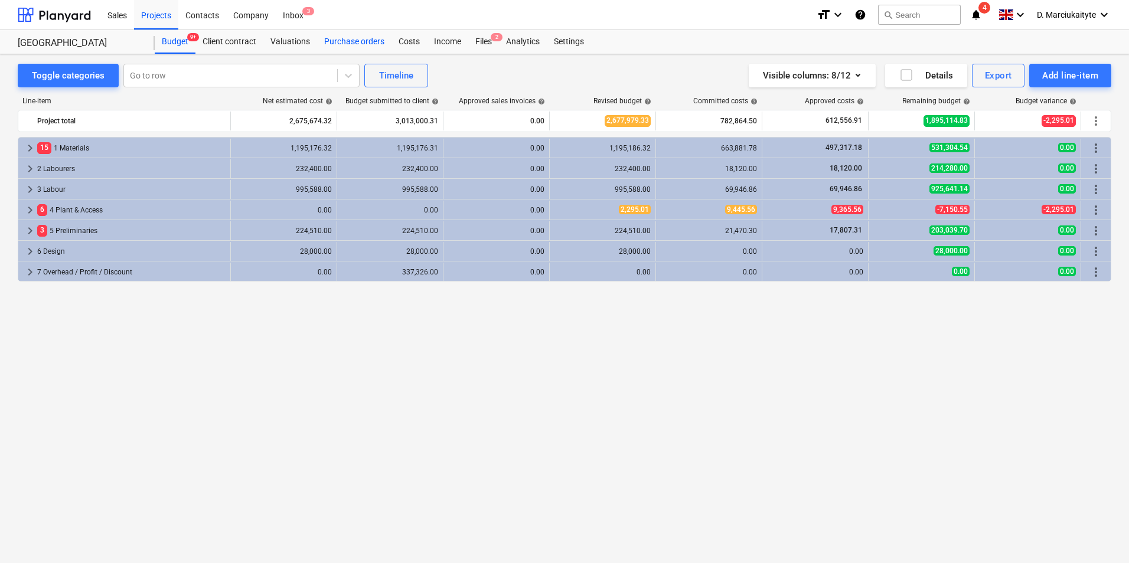
click at [354, 39] on div "Purchase orders" at bounding box center [354, 42] width 74 height 24
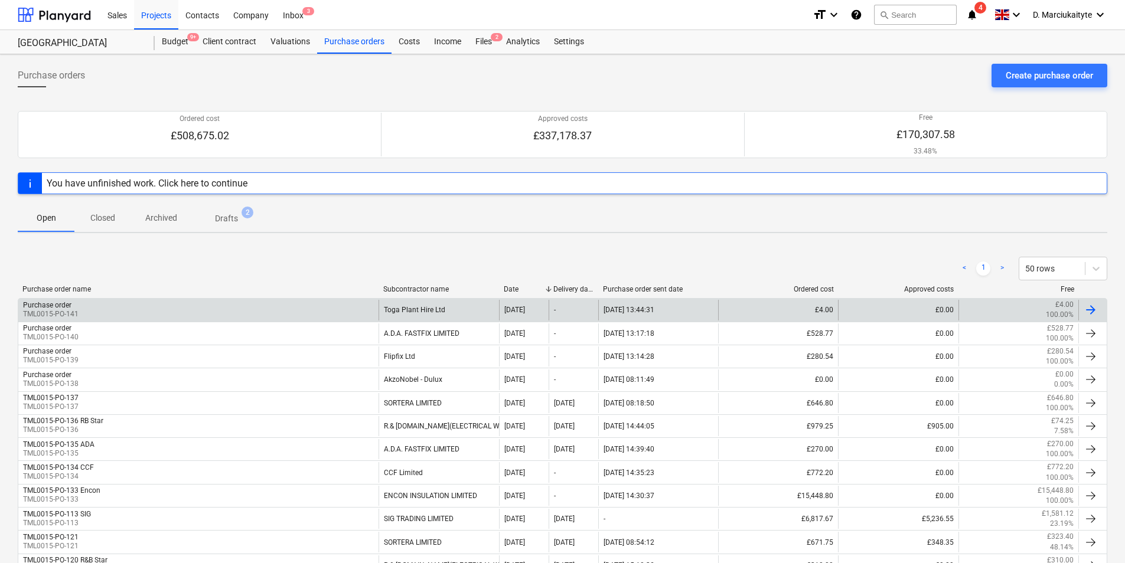
click at [353, 314] on div "Purchase order TML0015-PO-141" at bounding box center [198, 310] width 360 height 20
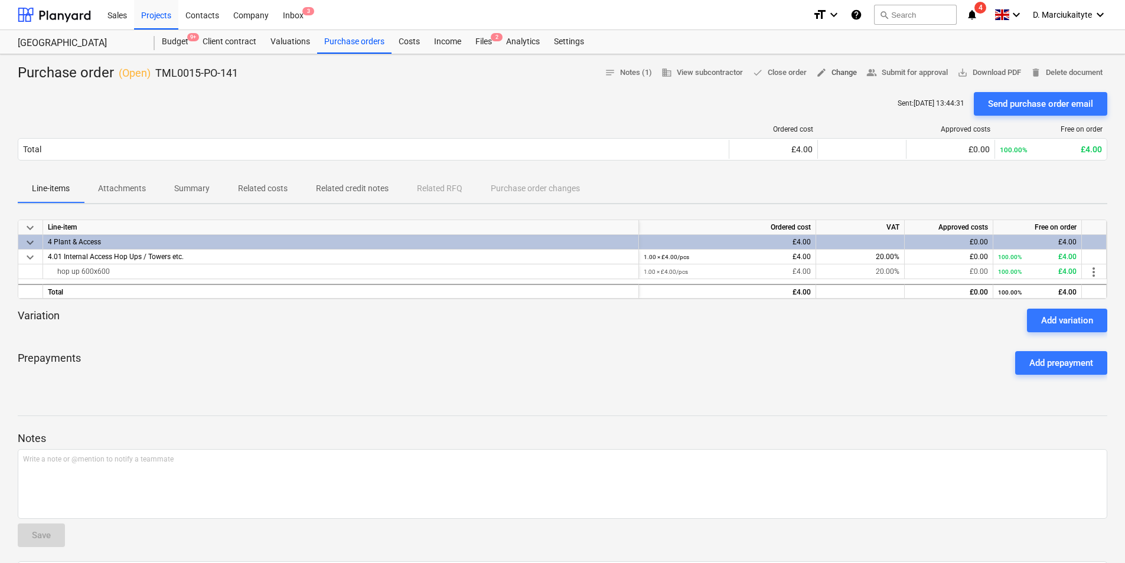
click at [828, 77] on span "edit Change" at bounding box center [836, 73] width 41 height 14
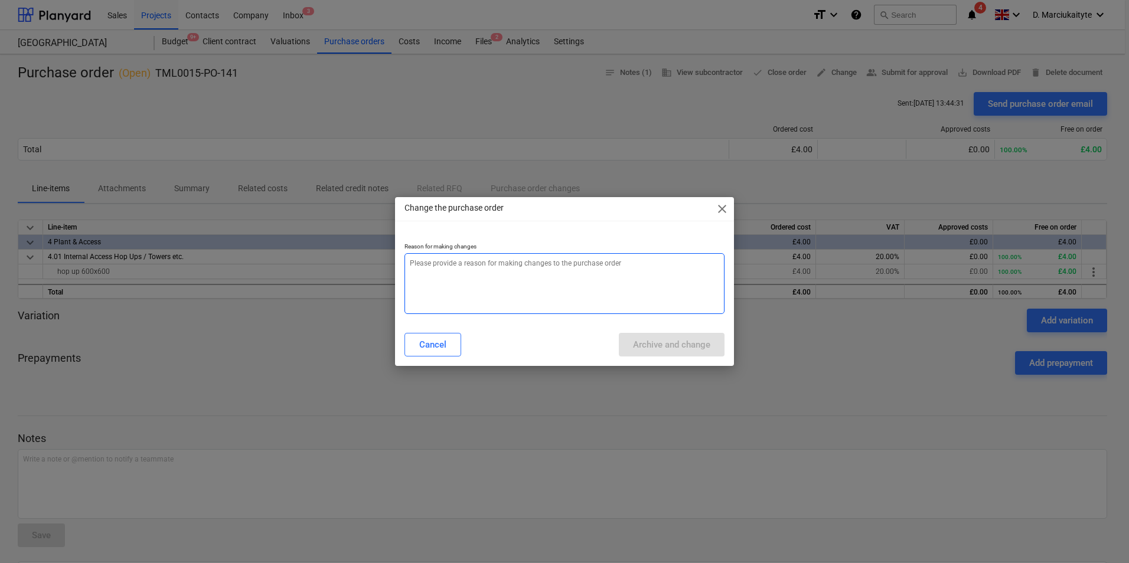
click at [482, 269] on textarea at bounding box center [565, 283] width 320 height 61
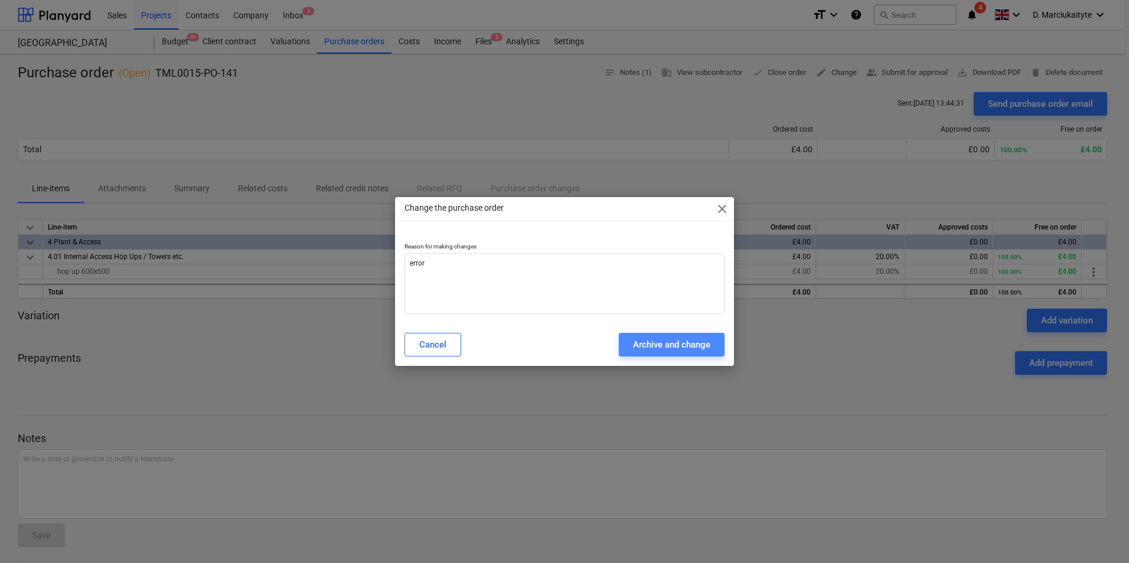
click at [690, 348] on div "Archive and change" at bounding box center [671, 344] width 77 height 15
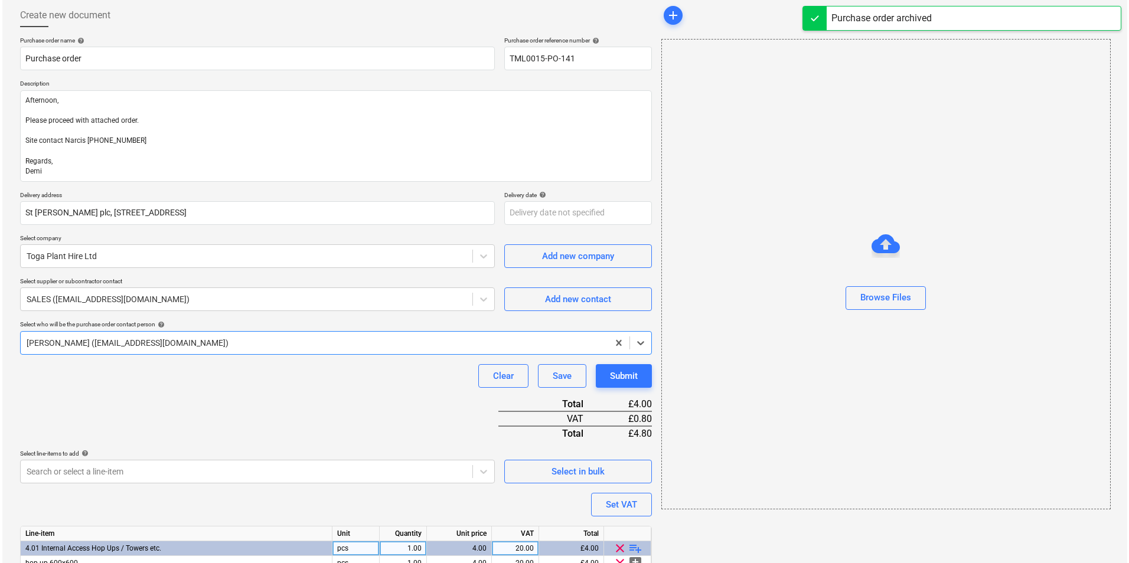
scroll to position [116, 0]
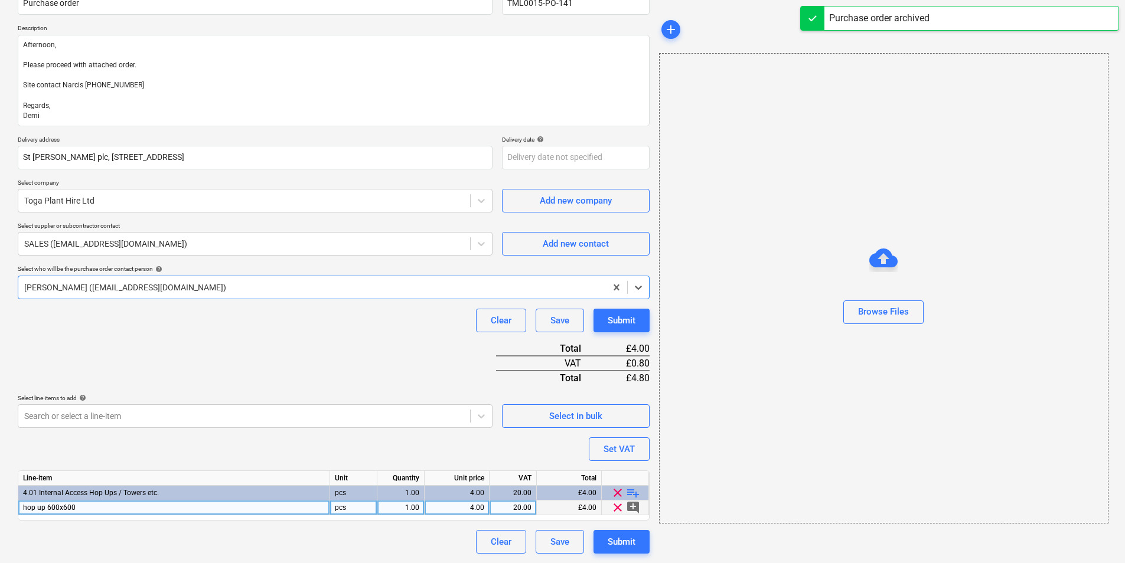
click at [478, 506] on div "4.00" at bounding box center [456, 508] width 55 height 15
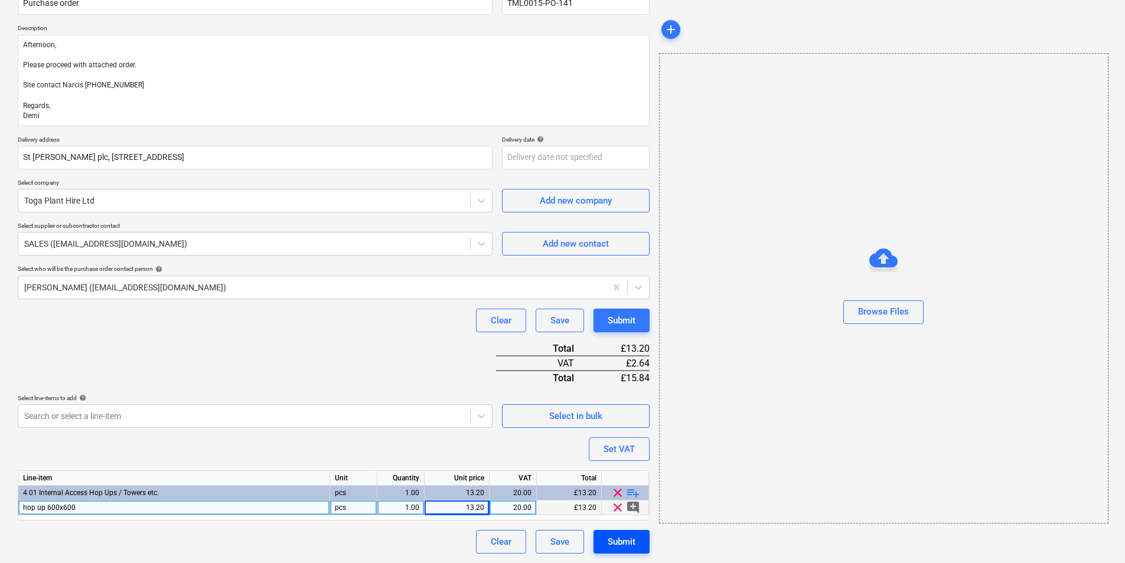
click at [623, 535] on div "Submit" at bounding box center [622, 541] width 28 height 15
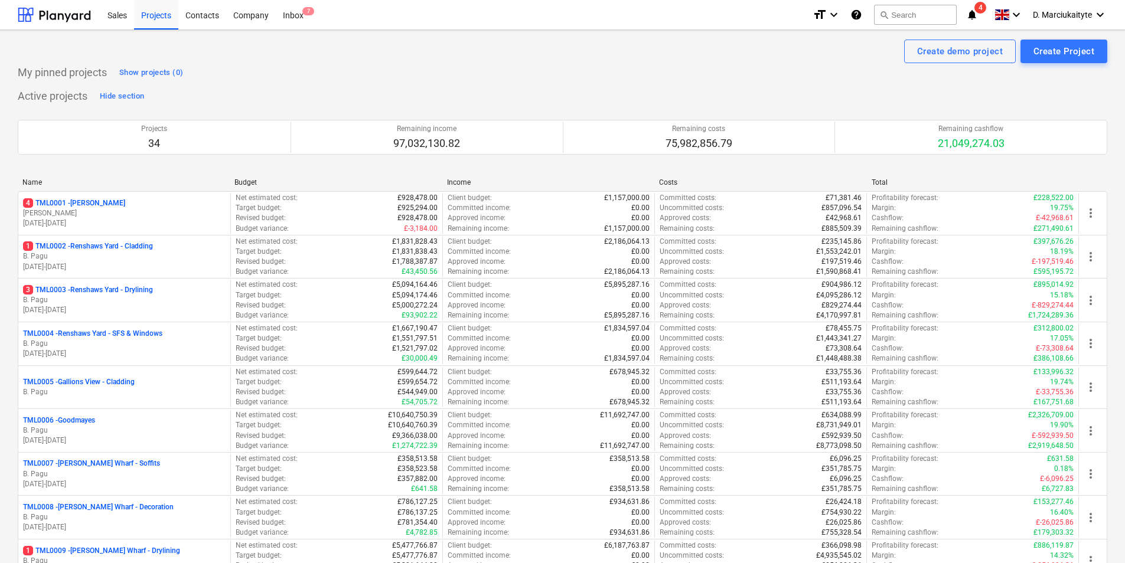
scroll to position [472, 0]
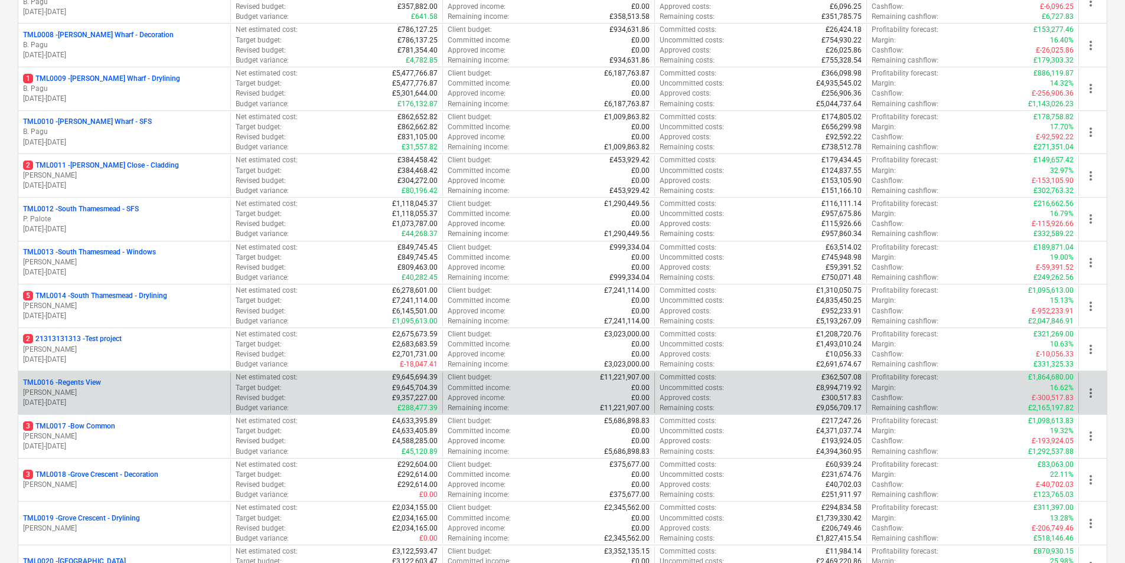
click at [106, 390] on p "[PERSON_NAME]" at bounding box center [124, 393] width 203 height 10
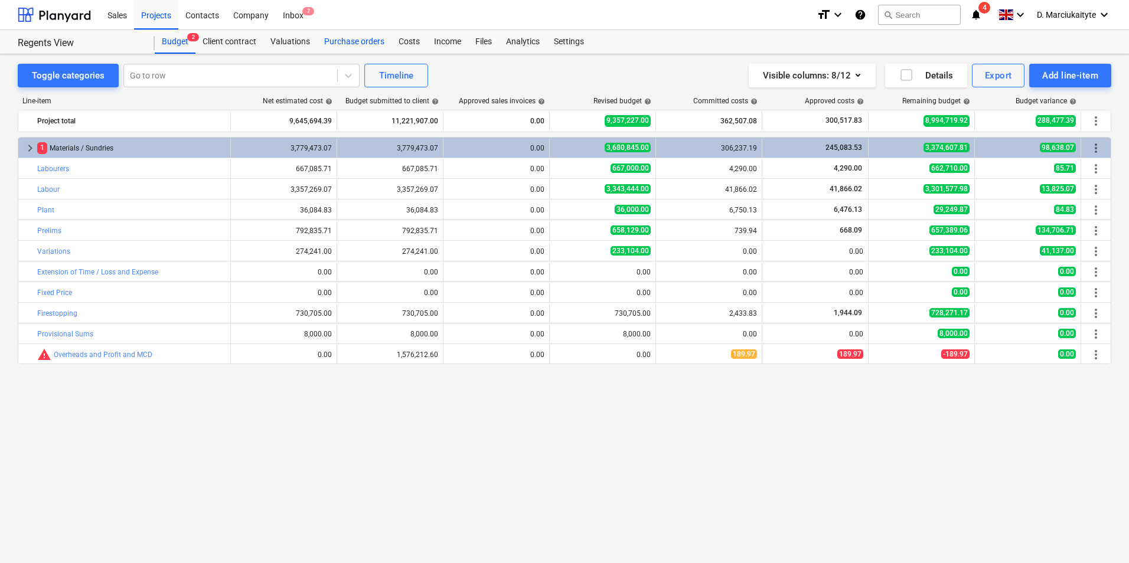
click at [357, 40] on div "Purchase orders" at bounding box center [354, 42] width 74 height 24
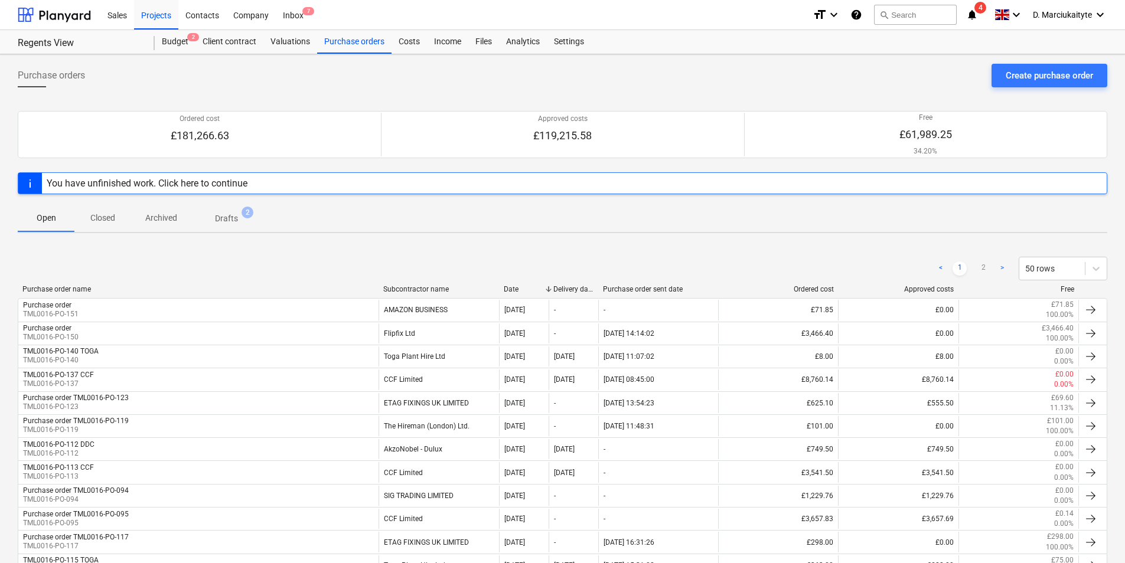
click at [102, 211] on span "Closed" at bounding box center [102, 217] width 57 height 19
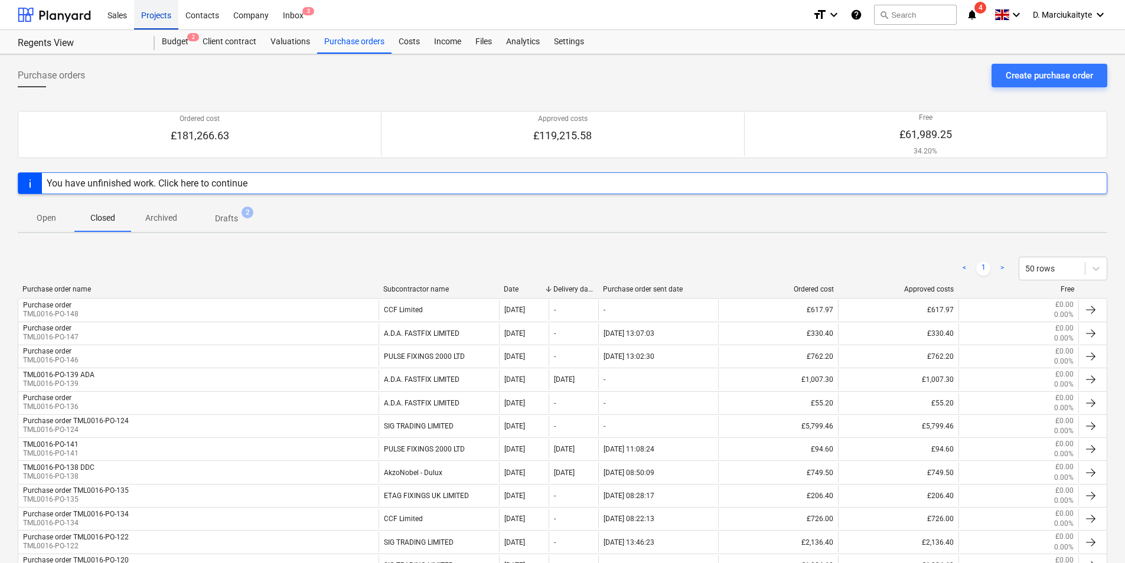
click at [168, 15] on div "Projects" at bounding box center [156, 14] width 44 height 30
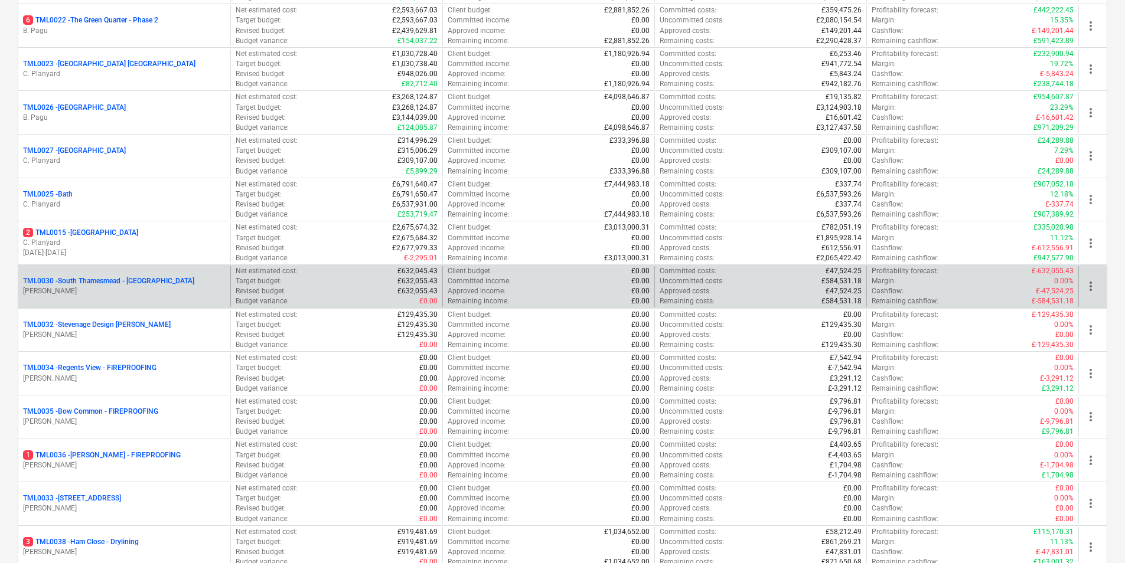
scroll to position [1083, 0]
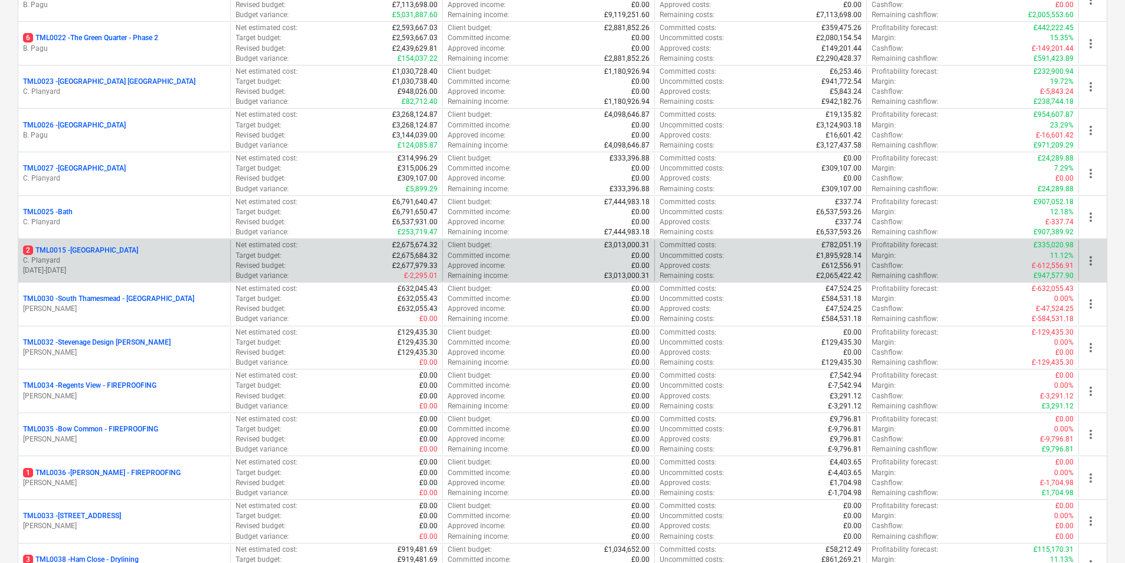
click at [105, 244] on div "2 TML0015 - Camden Goods Yard C. Planyard 14.04.2025 - 25.05.2026" at bounding box center [124, 260] width 212 height 41
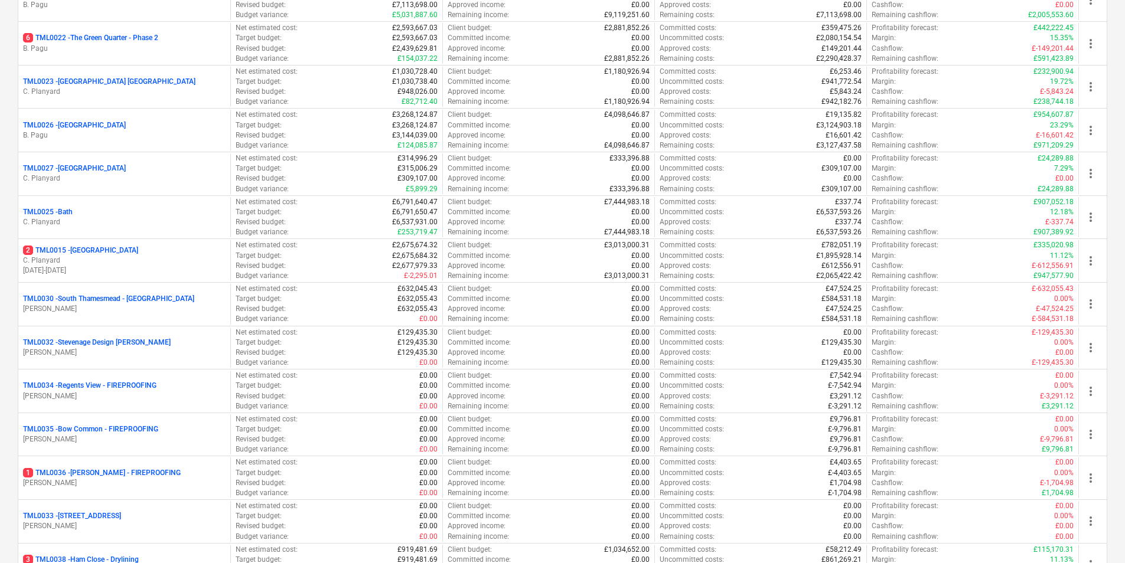
click at [129, 264] on p "C. Planyard" at bounding box center [124, 261] width 203 height 10
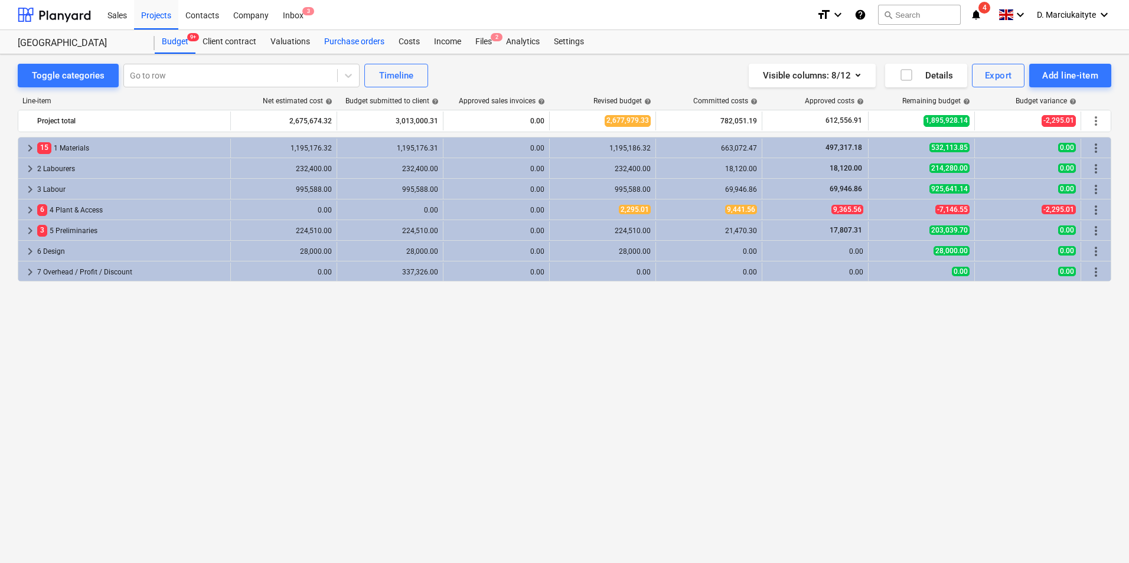
click at [362, 42] on div "Purchase orders" at bounding box center [354, 42] width 74 height 24
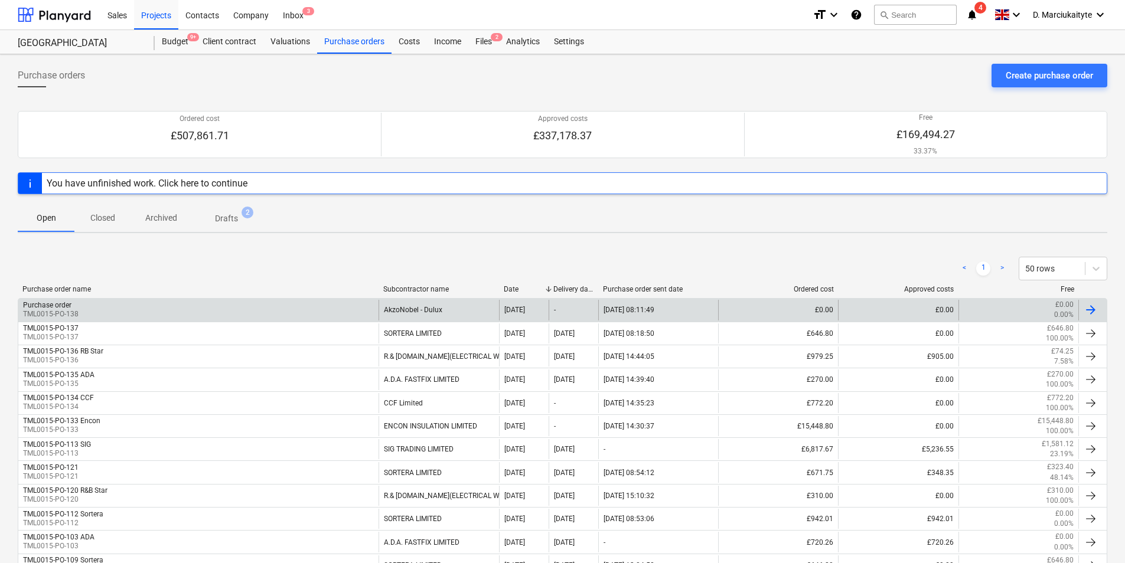
click at [262, 309] on div "Purchase order TML0015-PO-138" at bounding box center [198, 310] width 360 height 20
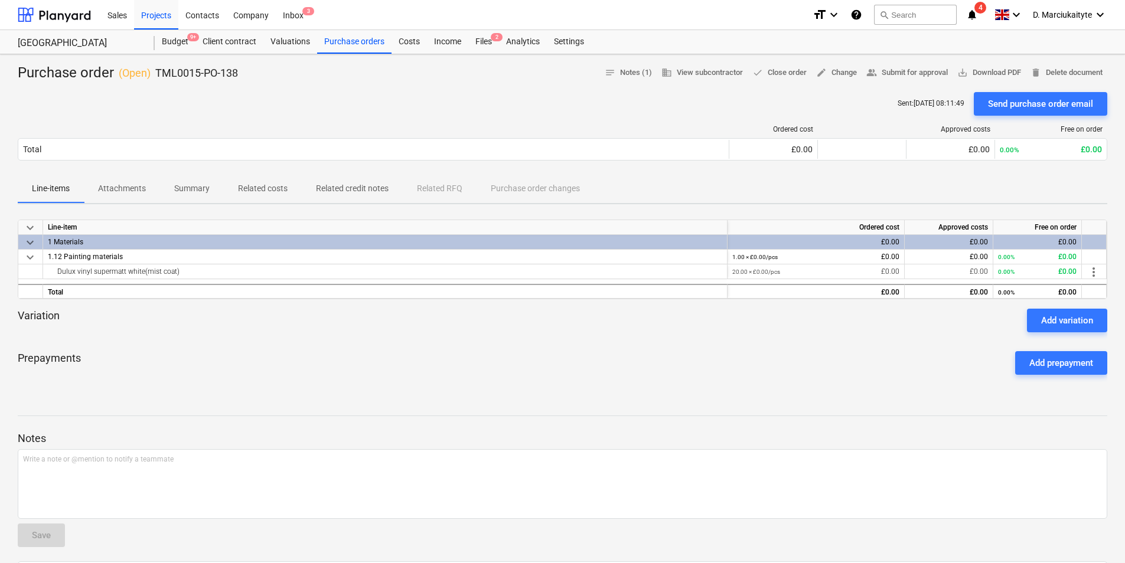
click at [195, 182] on span "Summary" at bounding box center [192, 188] width 64 height 19
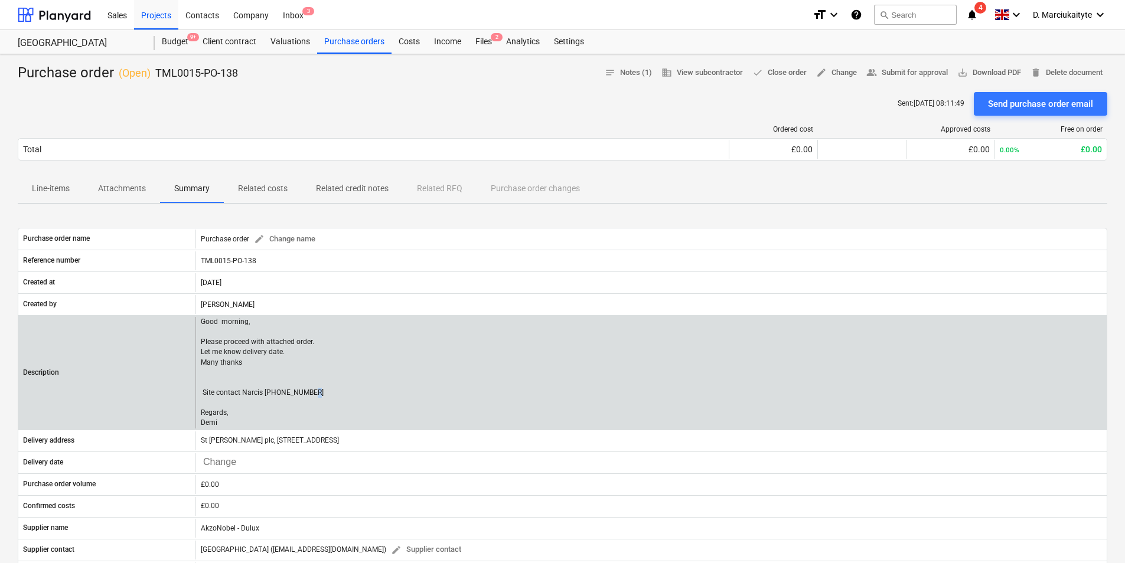
drag, startPoint x: 302, startPoint y: 392, endPoint x: 208, endPoint y: 403, distance: 95.2
click at [208, 407] on div "Good morning, Please proceed with attached order. Let me know delivery date. Ma…" at bounding box center [650, 373] width 911 height 112
drag, startPoint x: 224, startPoint y: 422, endPoint x: 202, endPoint y: 393, distance: 36.6
click at [202, 393] on p "Good morning, Please proceed with attached order. Let me know delivery date. Ma…" at bounding box center [262, 373] width 123 height 112
copy p "Site contact Narcis 07311 267045 Regards, Demi"
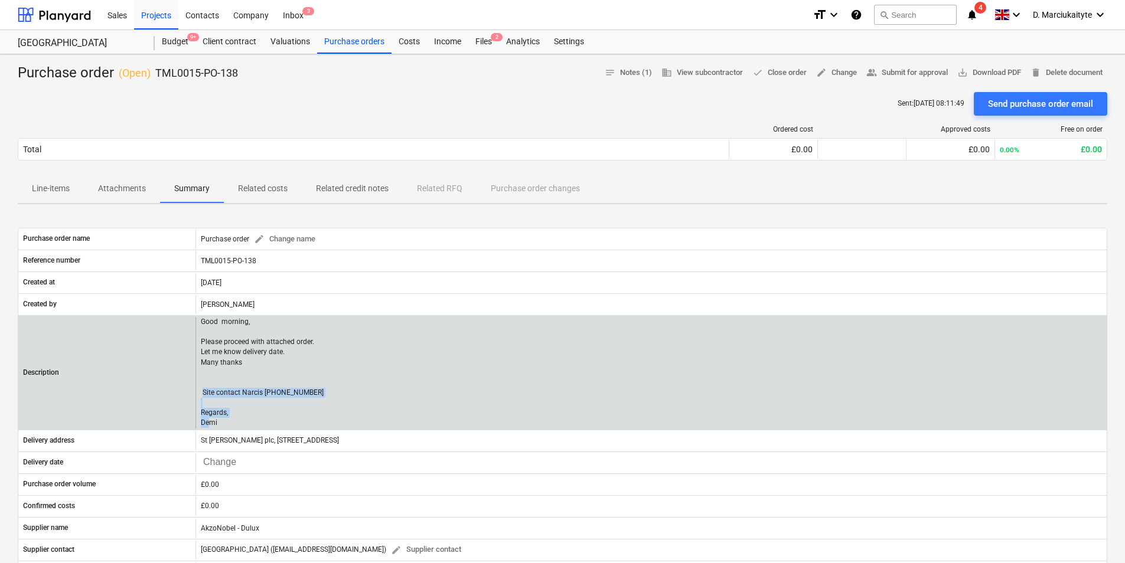
click at [238, 409] on p "Good morning, Please proceed with attached order. Let me know delivery date. Ma…" at bounding box center [262, 373] width 123 height 112
click at [220, 423] on p "Good morning, Please proceed with attached order. Let me know delivery date. Ma…" at bounding box center [262, 373] width 123 height 112
drag, startPoint x: 223, startPoint y: 426, endPoint x: 187, endPoint y: 316, distance: 116.2
click at [187, 316] on div "Description Good morning, Please proceed with attached order. Let me know deliv…" at bounding box center [563, 372] width 1090 height 115
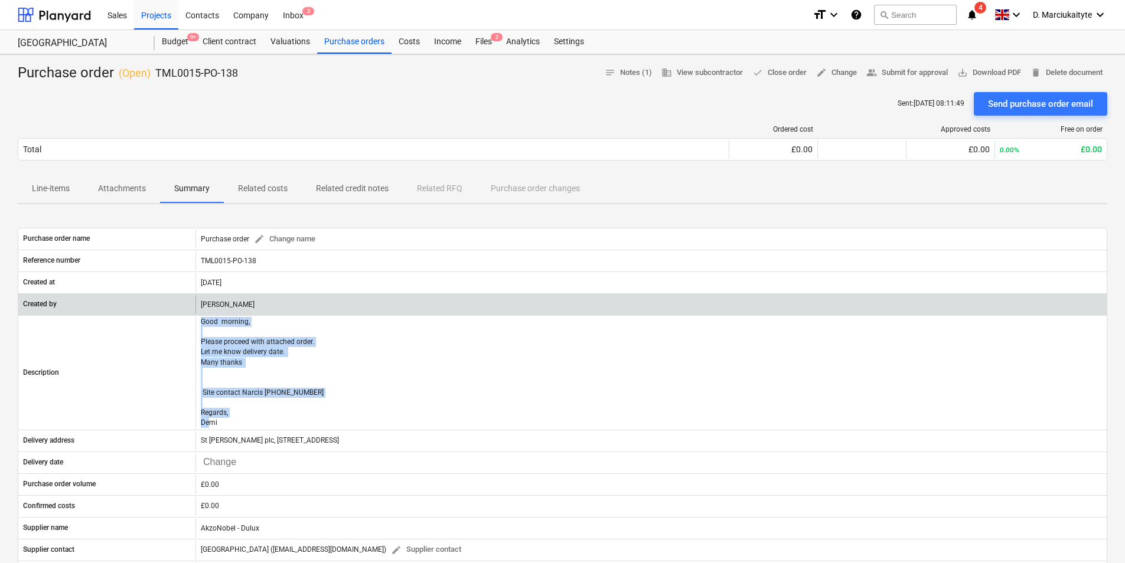
copy div "Good morning, Please proceed with attached order. Let me know delivery date. Ma…"
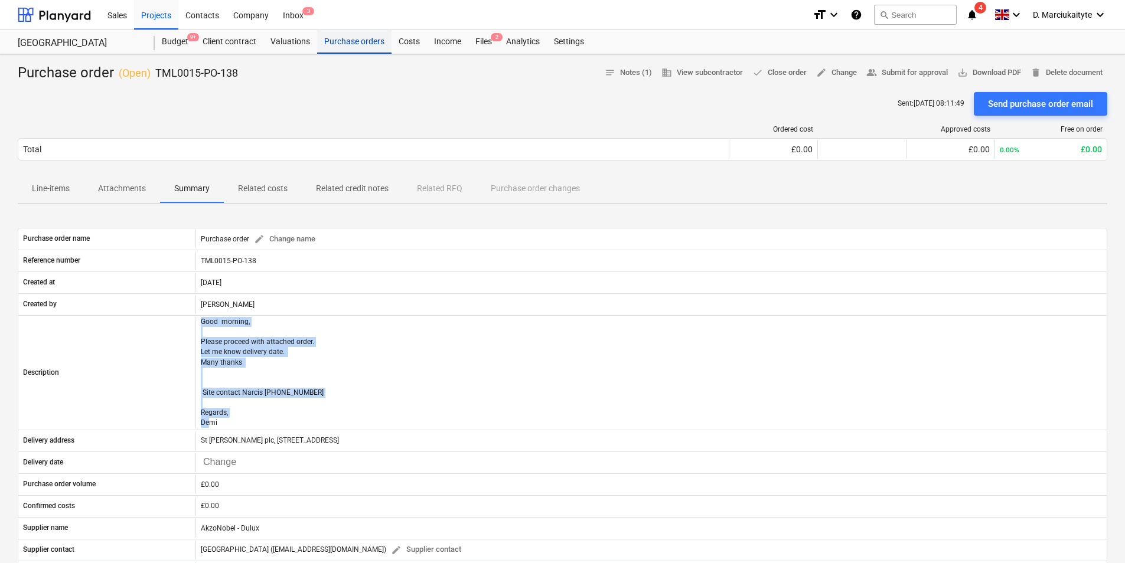
click at [333, 50] on div "Purchase orders" at bounding box center [354, 42] width 74 height 24
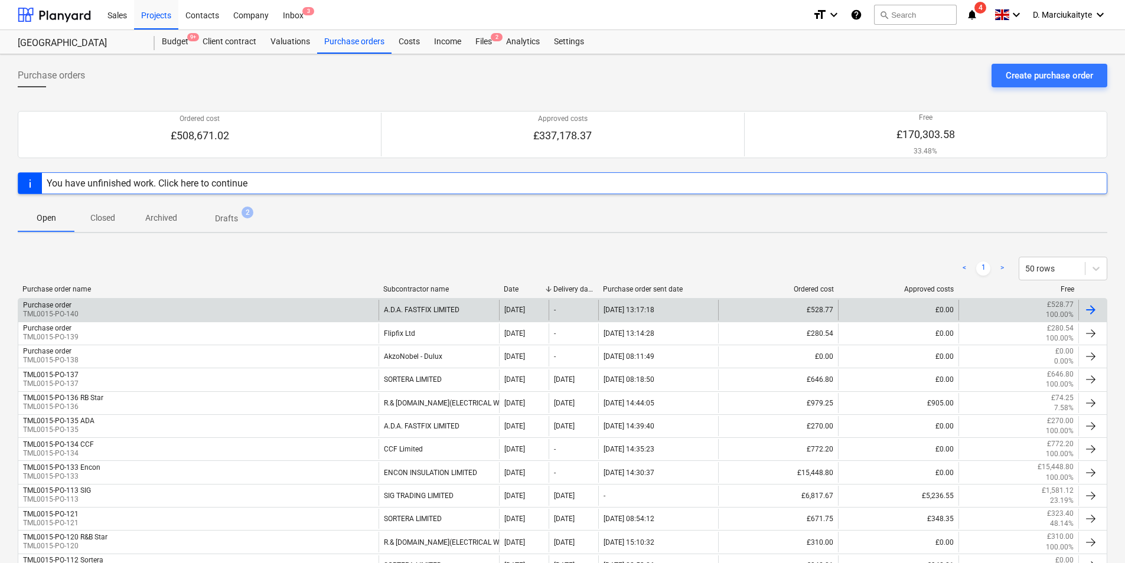
click at [361, 318] on div "Purchase order TML0015-PO-140" at bounding box center [198, 310] width 360 height 20
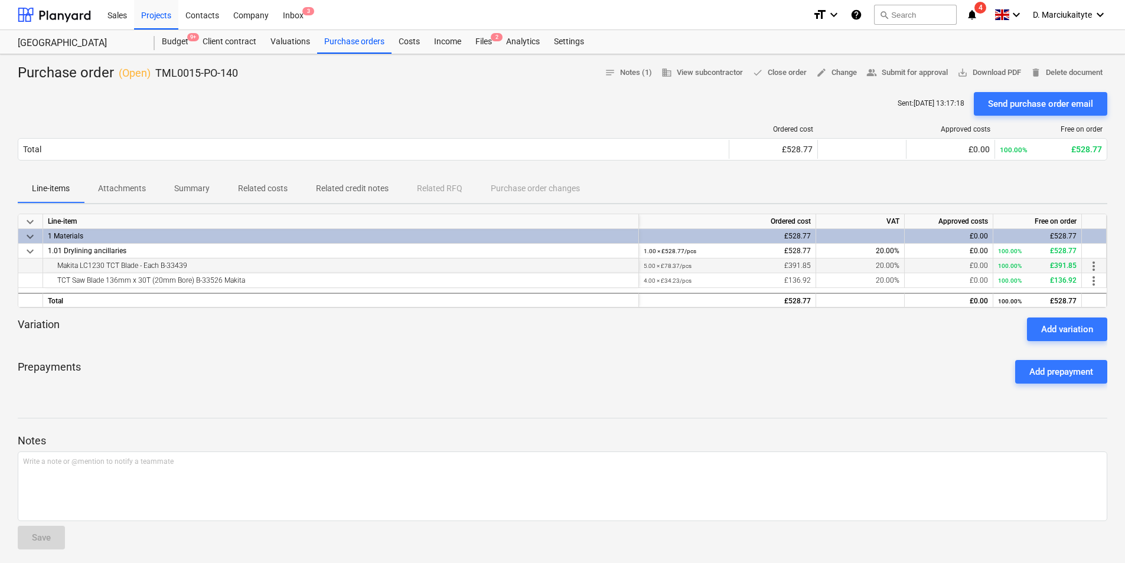
drag, startPoint x: 190, startPoint y: 271, endPoint x: 55, endPoint y: 269, distance: 134.7
click at [55, 269] on div "Makita LC1230 TCT Blade - Each B-33439" at bounding box center [341, 266] width 586 height 14
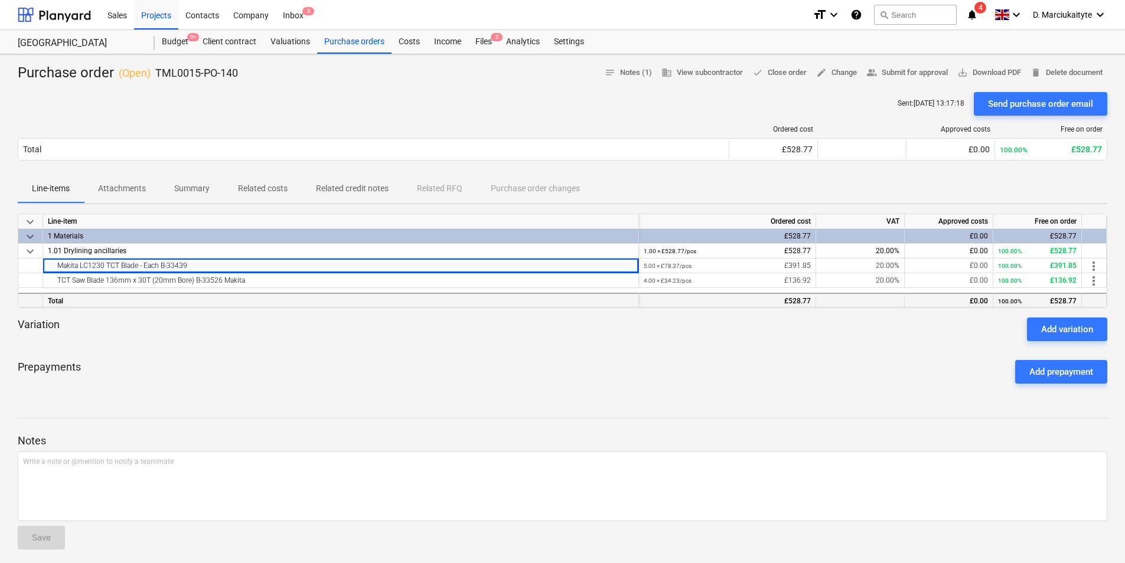
copy div "Makita LC1230 TCT Blade - Each B-33439"
click at [255, 279] on div "TCT Saw Blade 136mm x 30T (20mm Bore) B-33526 Makita" at bounding box center [341, 280] width 586 height 14
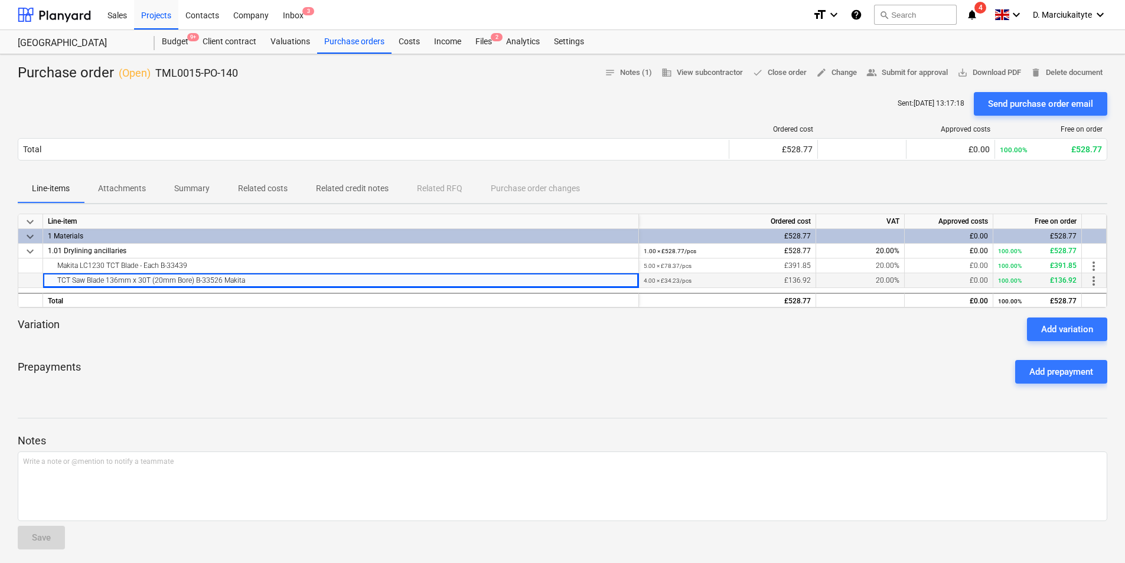
drag, startPoint x: 175, startPoint y: 285, endPoint x: 60, endPoint y: 283, distance: 115.2
click at [60, 283] on div "TCT Saw Blade 136mm x 30T (20mm Bore) B-33526 Makita" at bounding box center [341, 280] width 586 height 14
copy div "CT Saw Blade 136mm x 30T (20mm Bore) B-33526 Makita"
drag, startPoint x: 243, startPoint y: 74, endPoint x: 155, endPoint y: 71, distance: 88.0
click at [155, 71] on div "Purchase order ( Open ) TML0015-PO-140 notes Notes (1) business View subcontrac…" at bounding box center [563, 73] width 1090 height 19
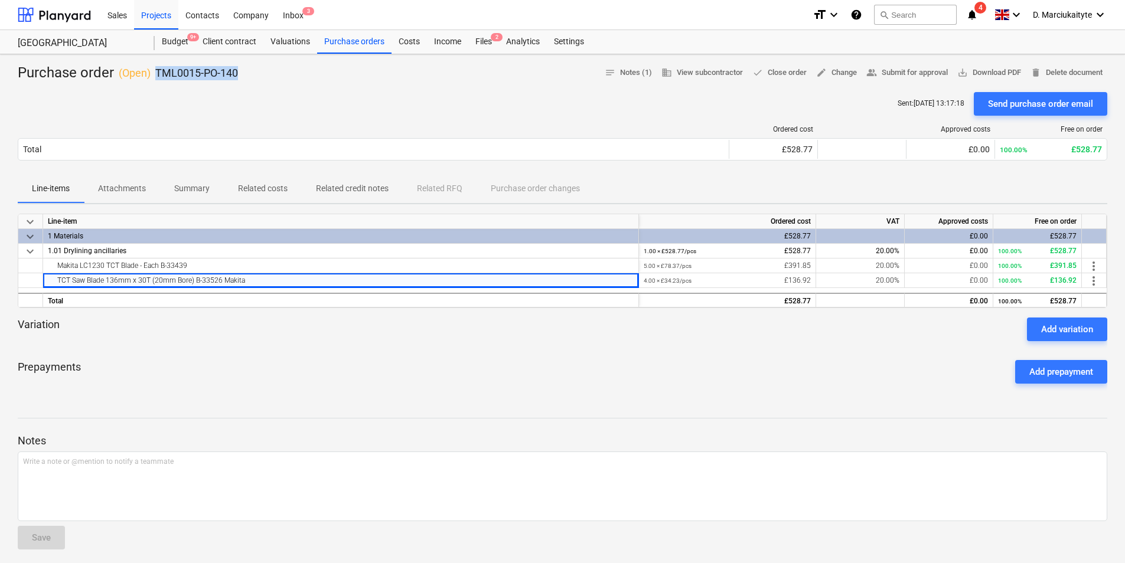
copy p "TML0015-PO-140"
click at [338, 37] on div "Purchase orders" at bounding box center [354, 42] width 74 height 24
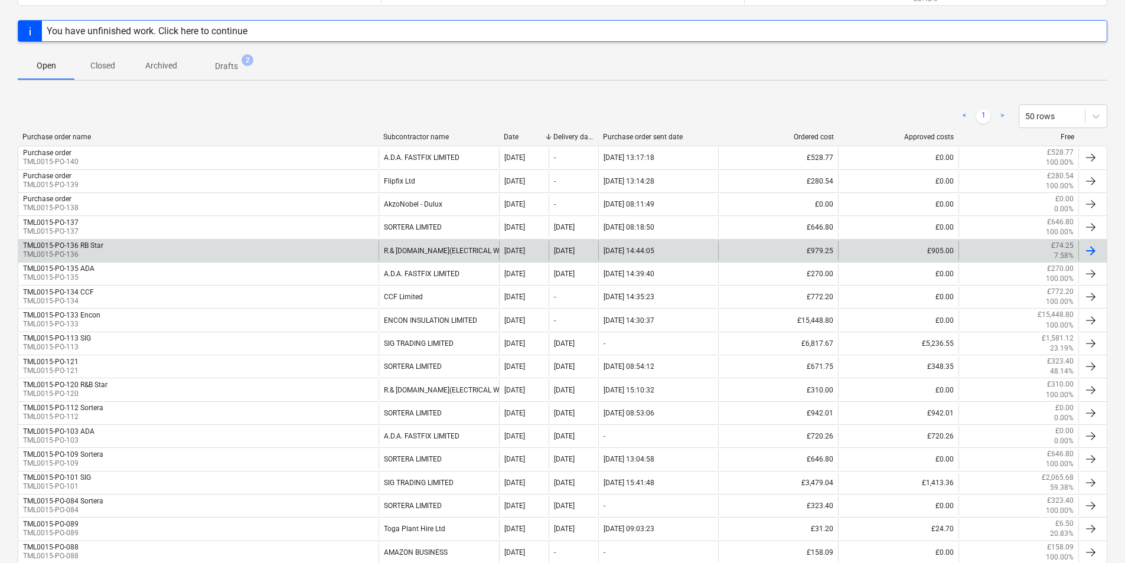
scroll to position [59, 0]
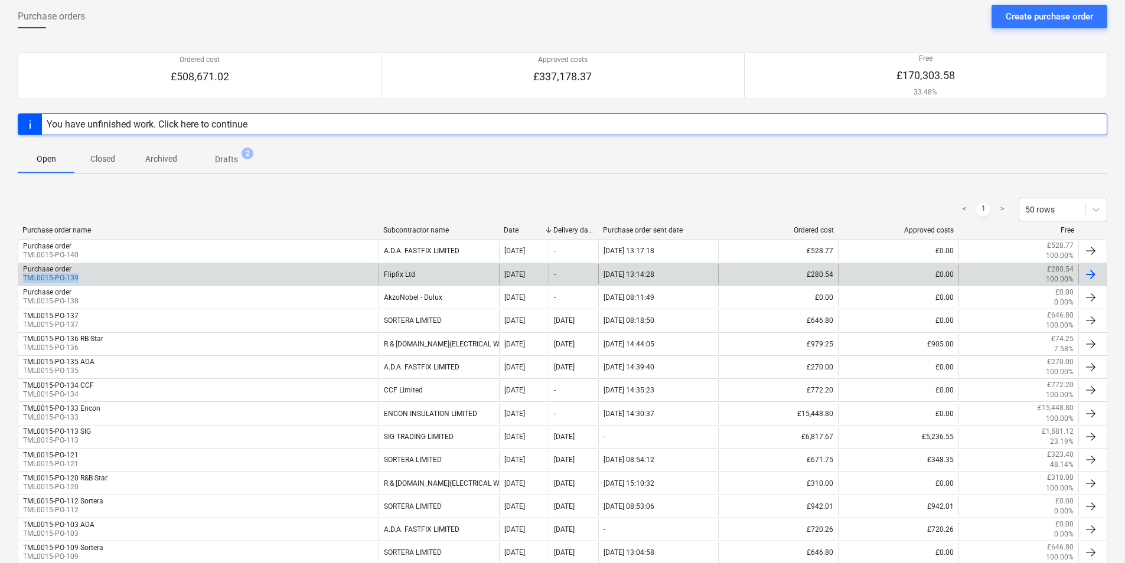
click at [209, 272] on div "Purchase order TML0015-PO-139" at bounding box center [198, 275] width 360 height 20
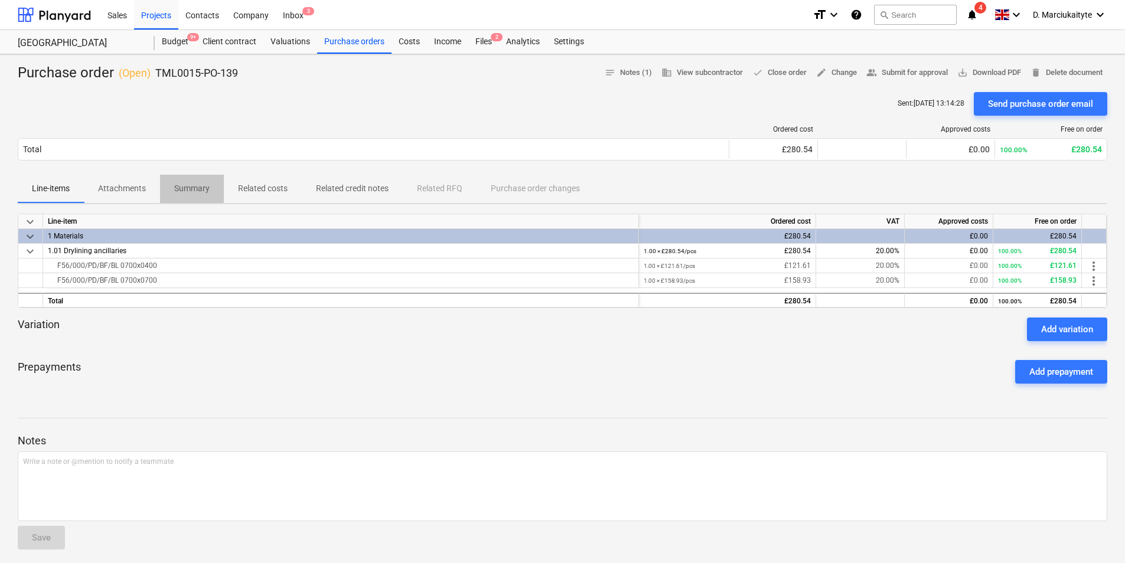
click at [204, 193] on p "Summary" at bounding box center [191, 188] width 35 height 12
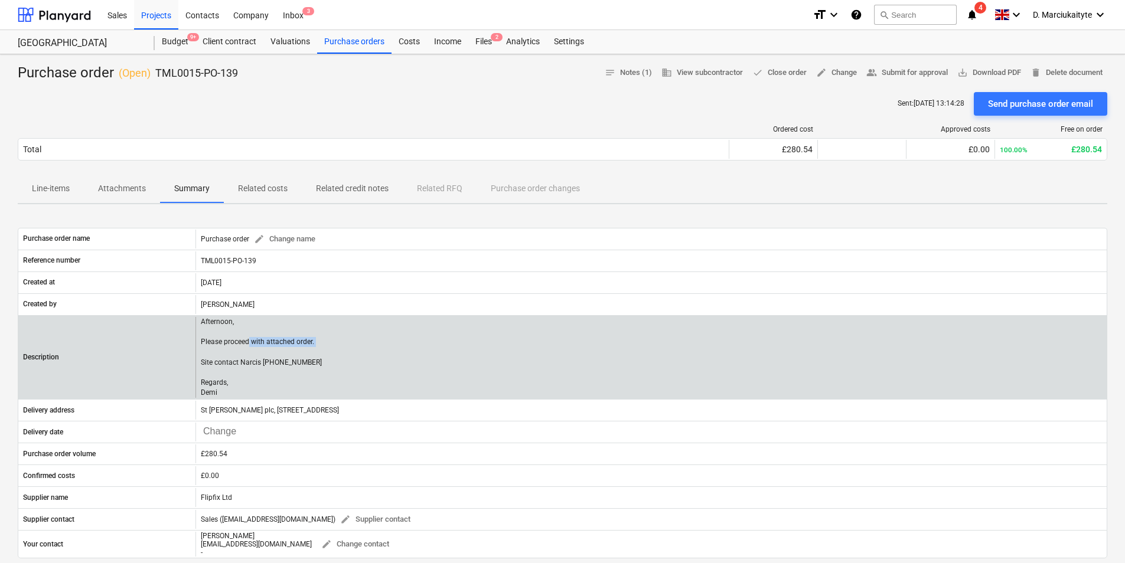
drag, startPoint x: 332, startPoint y: 344, endPoint x: 247, endPoint y: 340, distance: 84.6
click at [247, 340] on div "Afternoon, Please proceed with attached order. Site contact Narcis [PHONE_NUMBE…" at bounding box center [650, 357] width 911 height 81
drag, startPoint x: 247, startPoint y: 340, endPoint x: 335, endPoint y: 378, distance: 95.5
click at [341, 381] on div "Afternoon, Please proceed with attached order. Site contact Narcis [PHONE_NUMBE…" at bounding box center [650, 357] width 911 height 81
drag, startPoint x: 315, startPoint y: 361, endPoint x: 263, endPoint y: 362, distance: 52.0
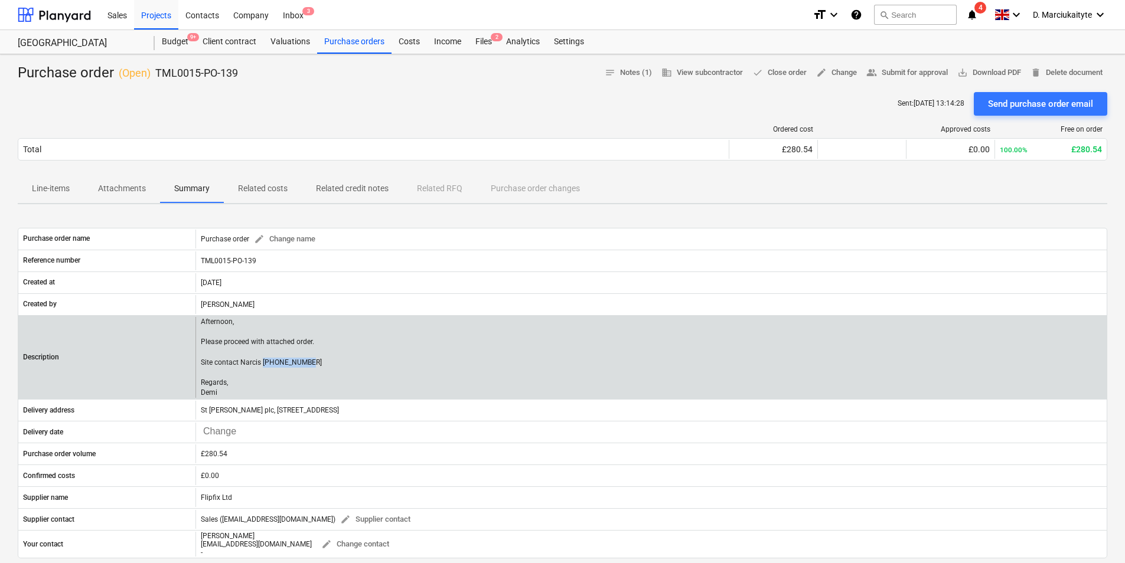
click at [263, 362] on div "Afternoon, Please proceed with attached order. Site contact Narcis [PHONE_NUMBE…" at bounding box center [650, 357] width 911 height 81
drag, startPoint x: 263, startPoint y: 362, endPoint x: 236, endPoint y: 388, distance: 37.6
click at [236, 388] on p "Afternoon, Please proceed with attached order. Site contact Narcis [PHONE_NUMBE…" at bounding box center [261, 357] width 121 height 81
click at [233, 393] on p "Afternoon, Please proceed with attached order. Site contact Narcis [PHONE_NUMBE…" at bounding box center [261, 357] width 121 height 81
drag, startPoint x: 223, startPoint y: 390, endPoint x: 199, endPoint y: 325, distance: 69.1
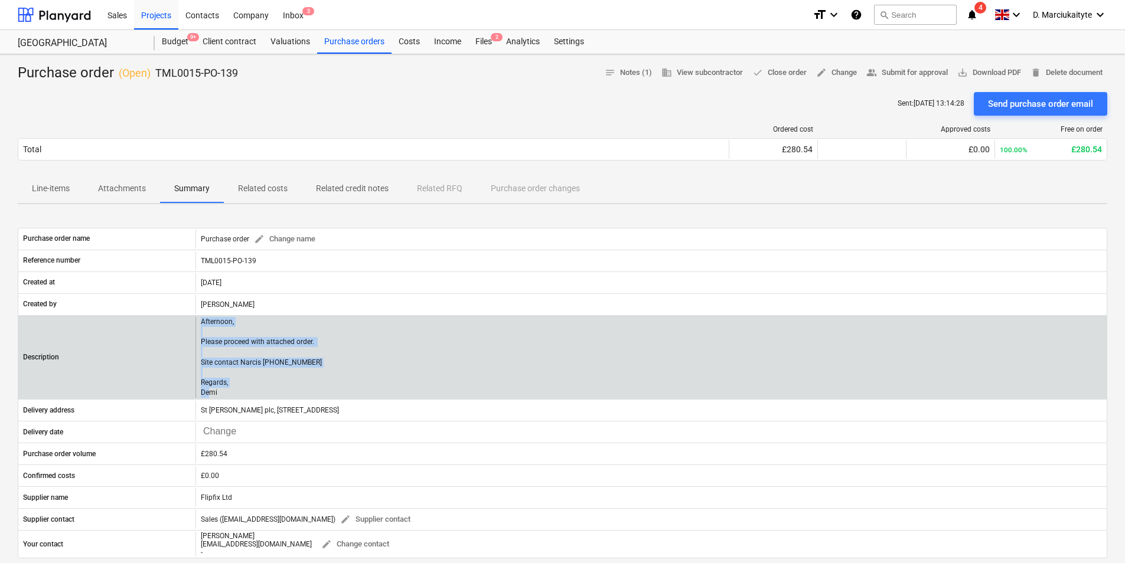
click at [199, 325] on div "Afternoon, Please proceed with attached order. Site contact Narcis [PHONE_NUMBE…" at bounding box center [650, 357] width 911 height 81
copy p "Afternoon, Please proceed with attached order. Site contact Narcis 07311 267045…"
